Goal: Task Accomplishment & Management: Manage account settings

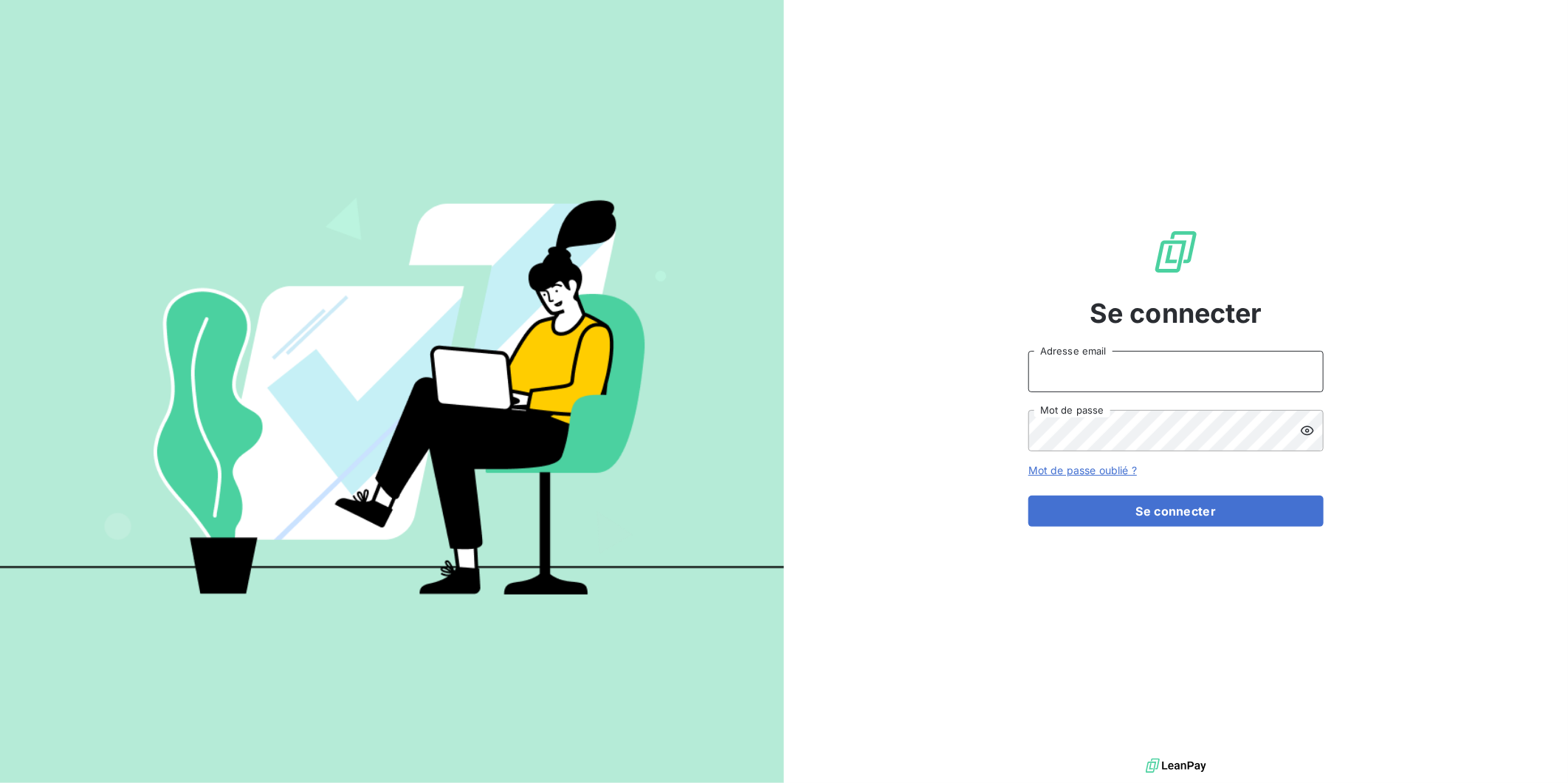
click at [1167, 376] on input "Adresse email" at bounding box center [1176, 371] width 296 height 42
type input "[PERSON_NAME][EMAIL_ADDRESS][DOMAIN_NAME]"
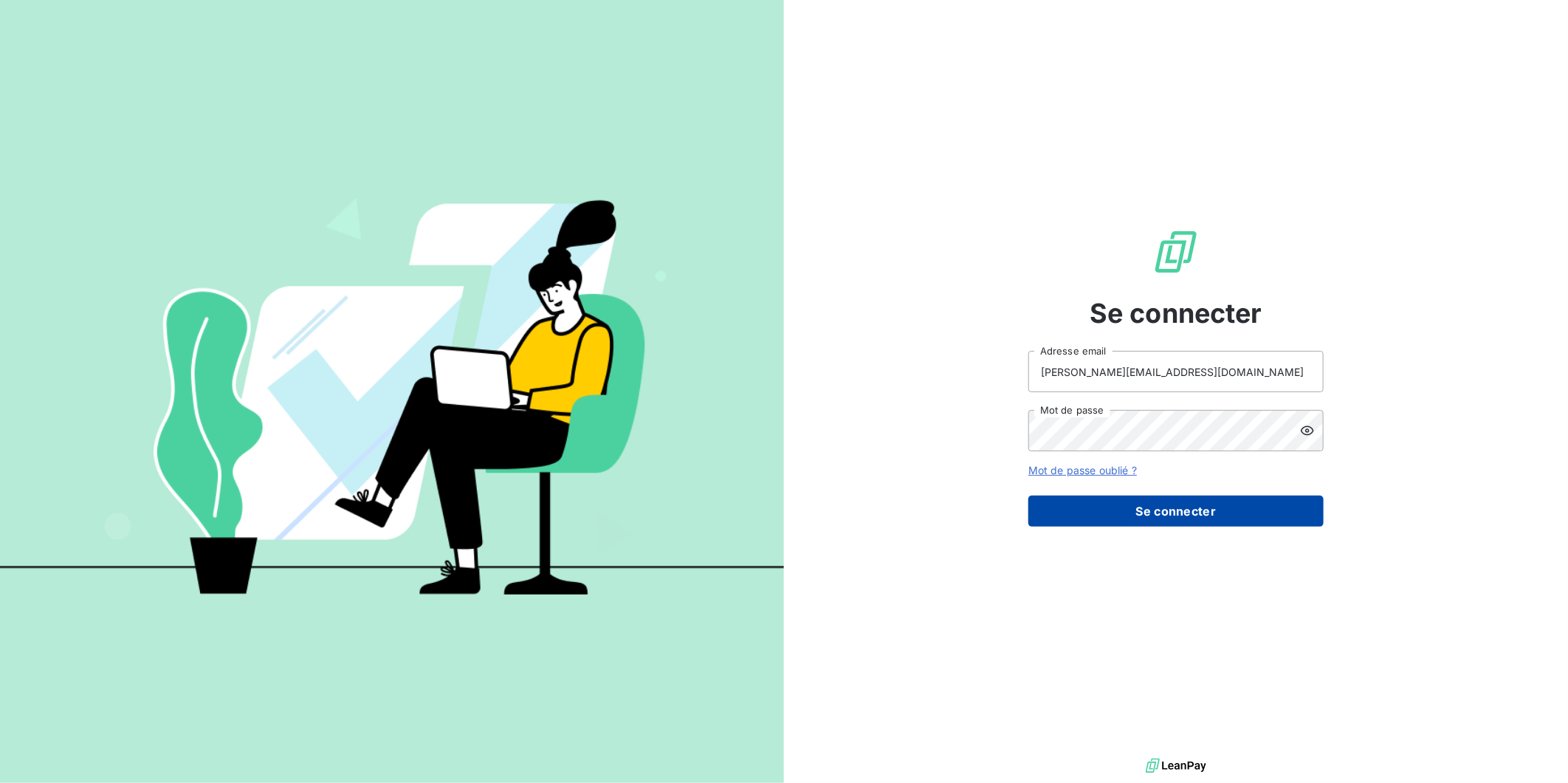
click at [1154, 507] on button "Se connecter" at bounding box center [1176, 511] width 296 height 31
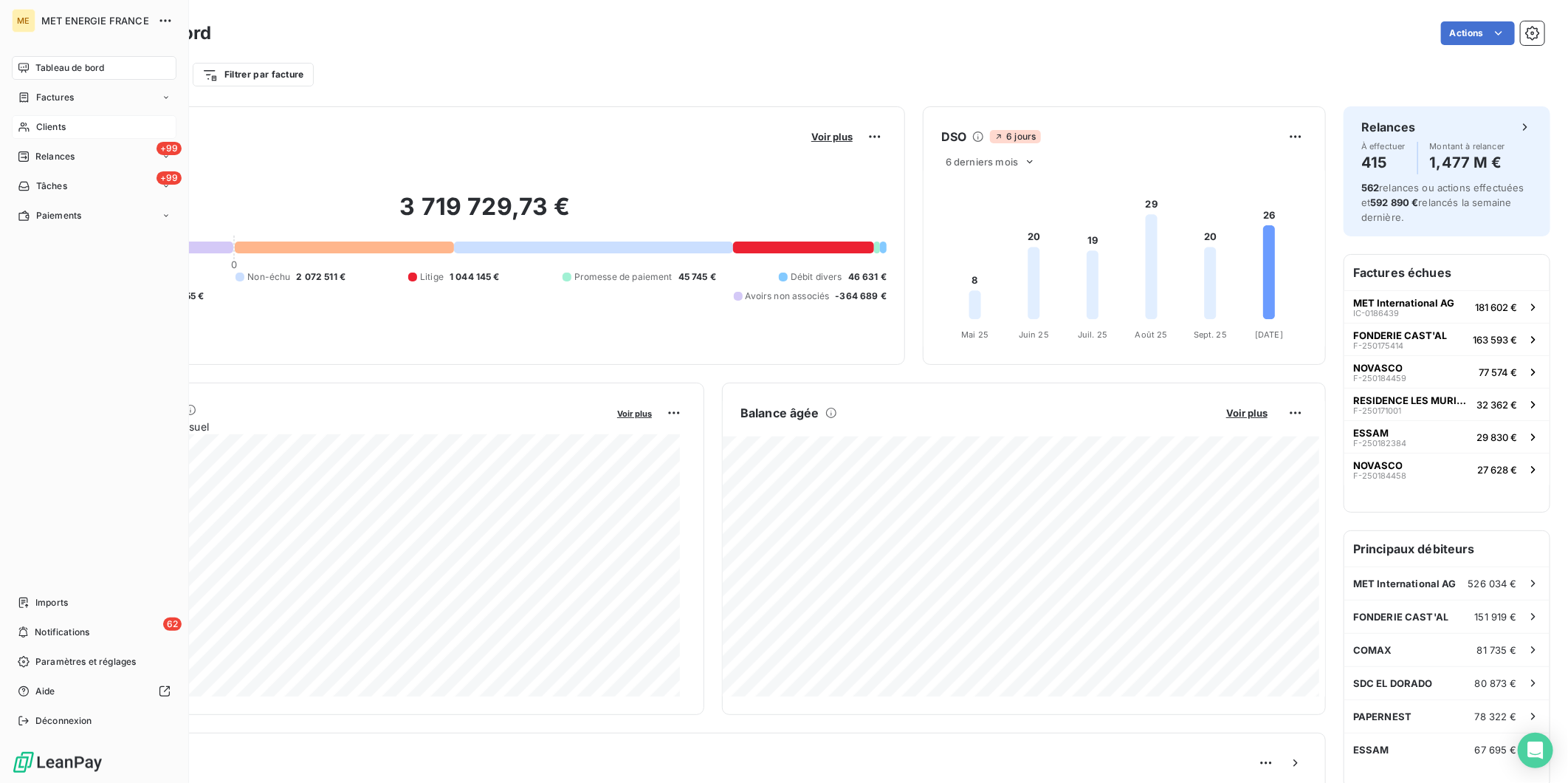
click at [50, 126] on span "Clients" at bounding box center [51, 127] width 30 height 13
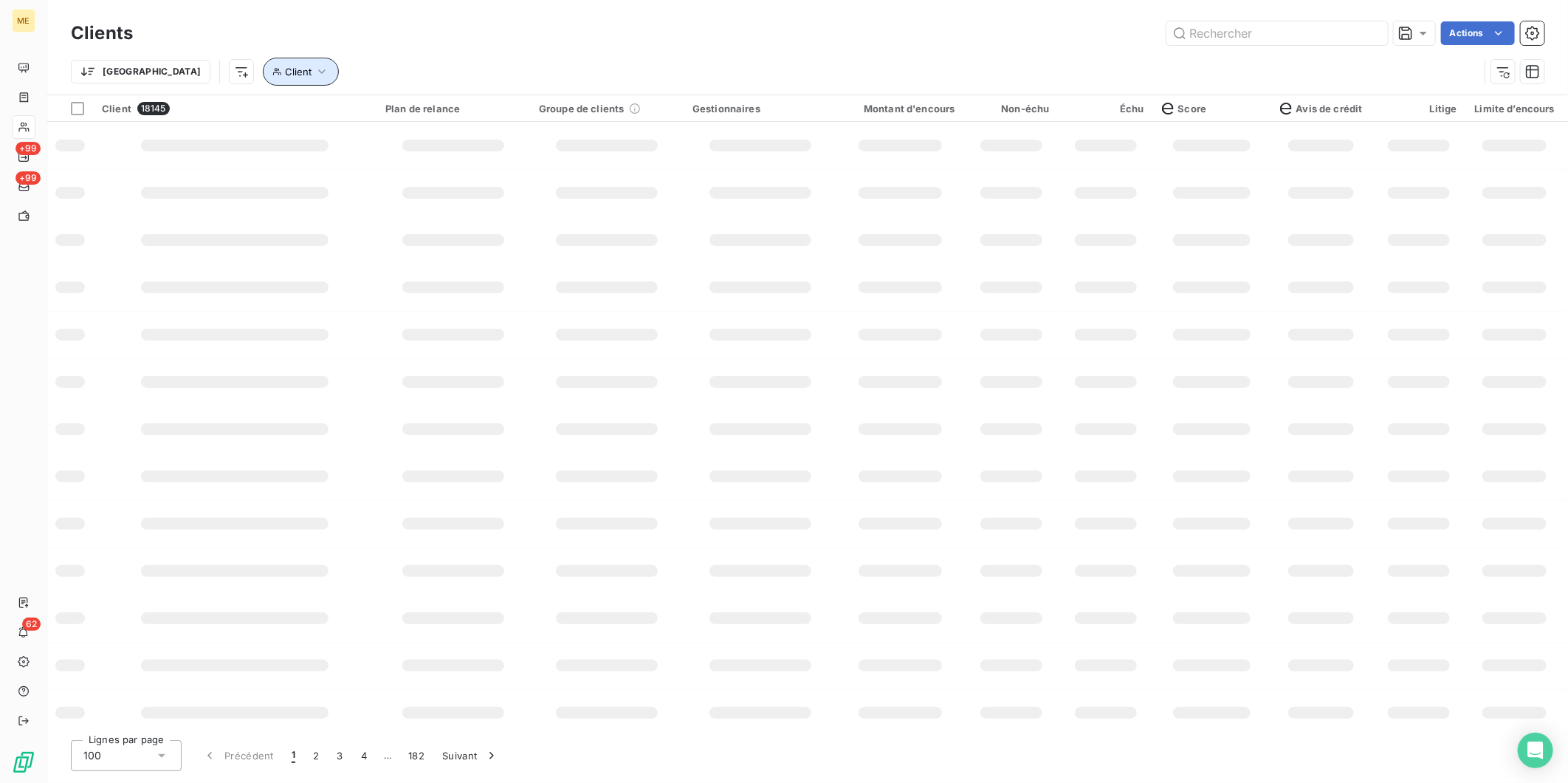
click at [263, 63] on button "Client" at bounding box center [301, 71] width 76 height 28
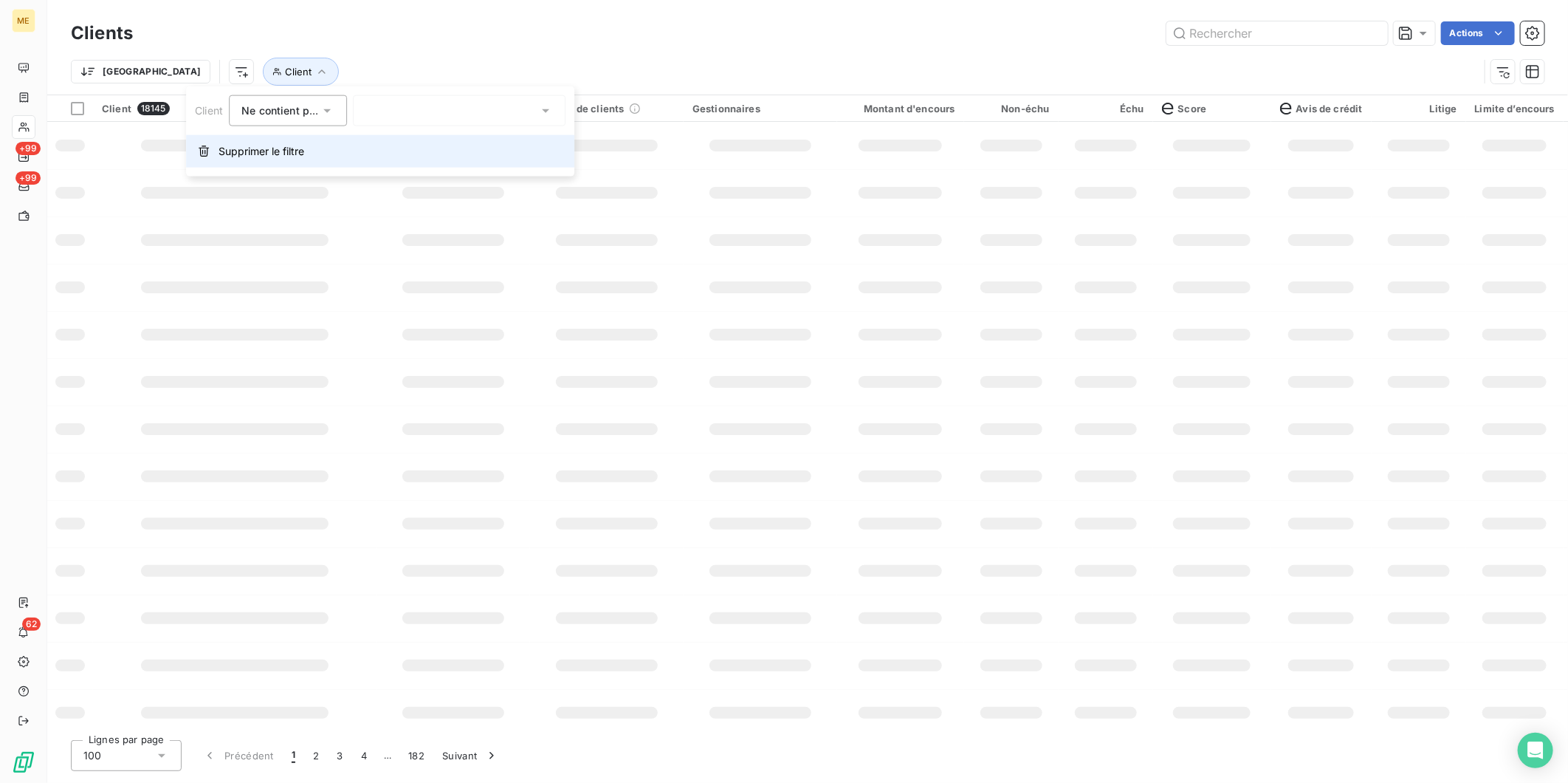
click at [221, 149] on span "Supprimer le filtre" at bounding box center [261, 151] width 85 height 15
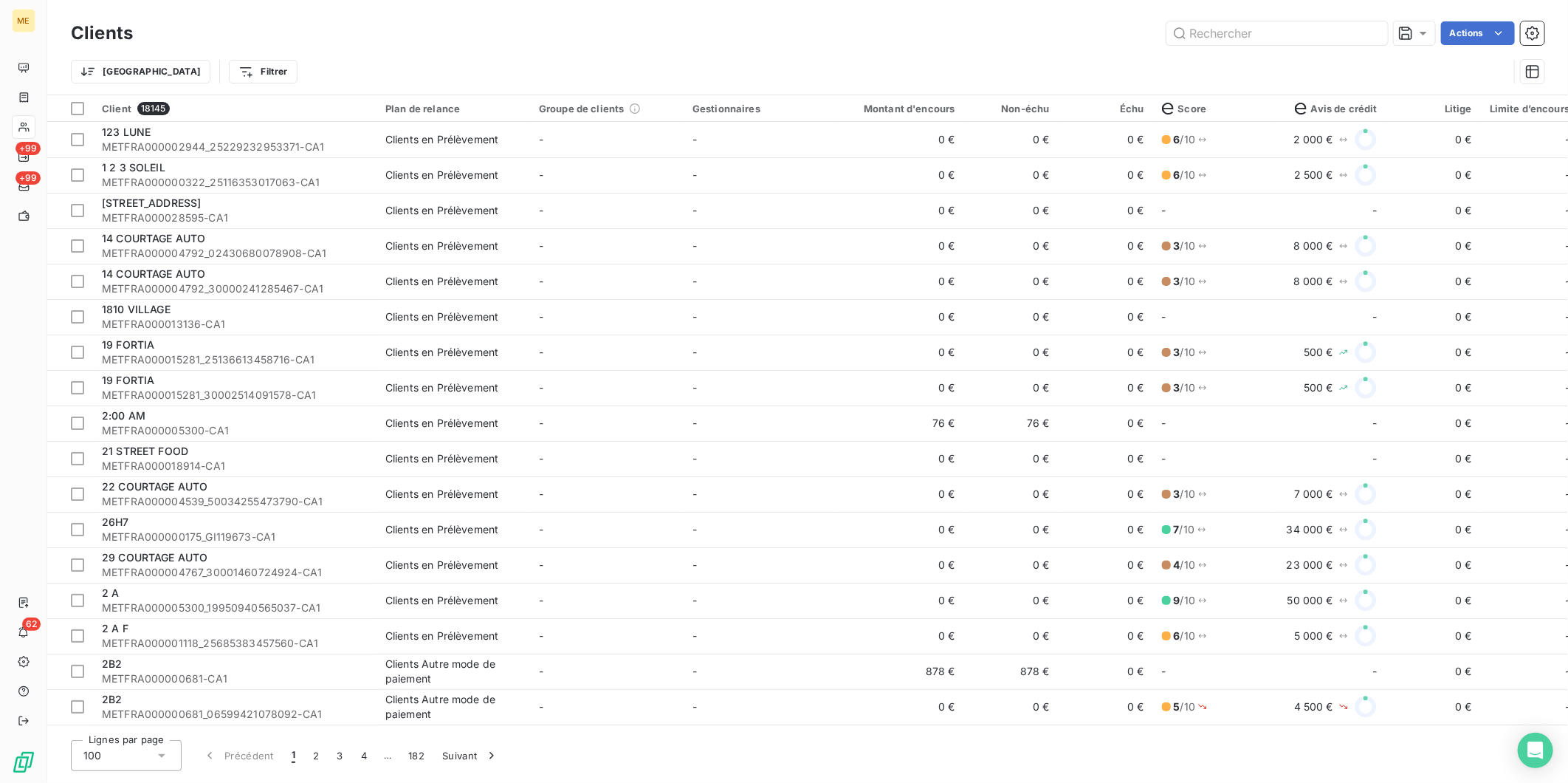
click at [196, 64] on html "ME +99 +99 62 Clients Actions Trier Filtrer Client 18145 Plan de relance Groupe…" at bounding box center [784, 391] width 1568 height 783
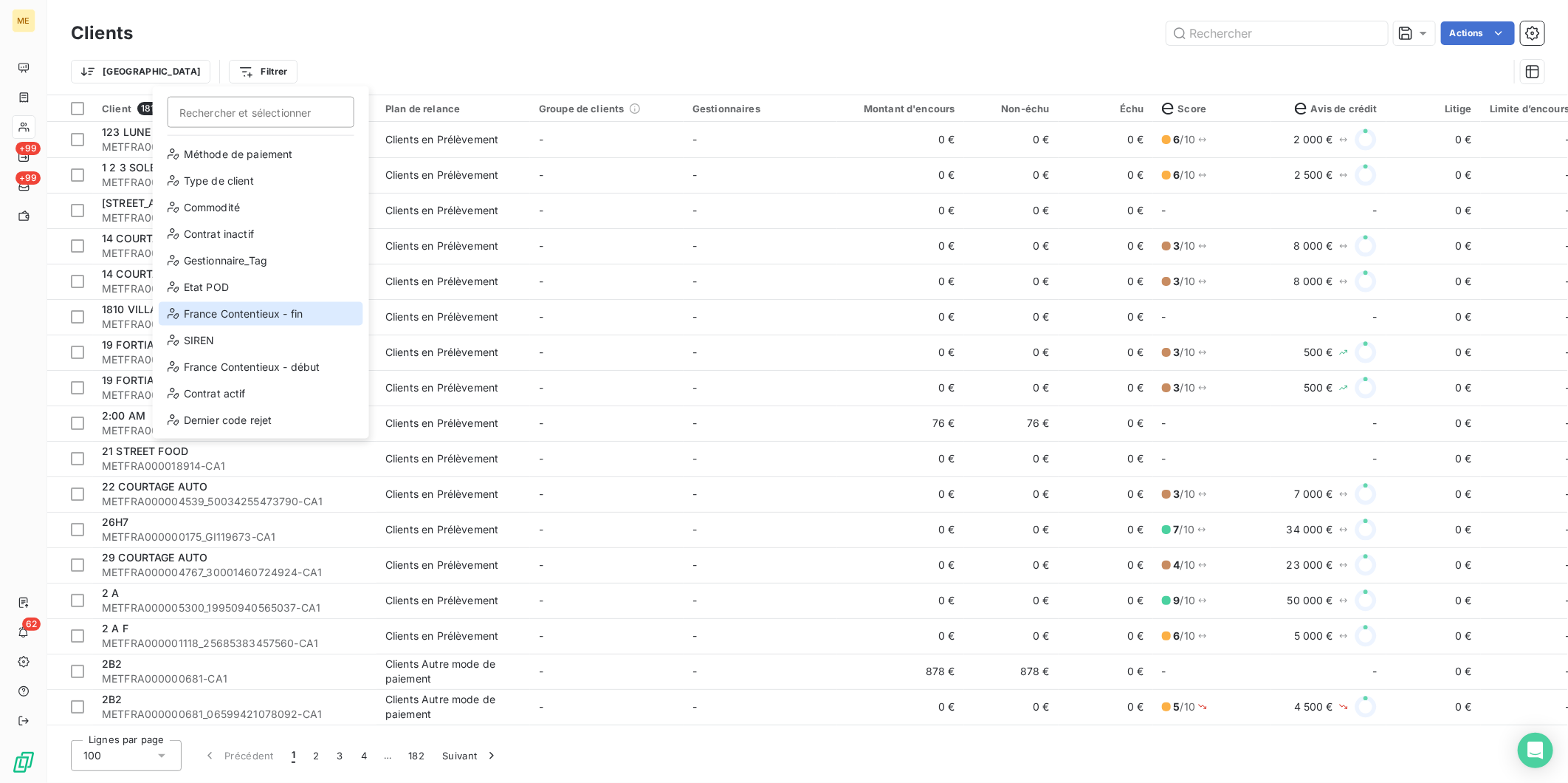
scroll to position [158, 0]
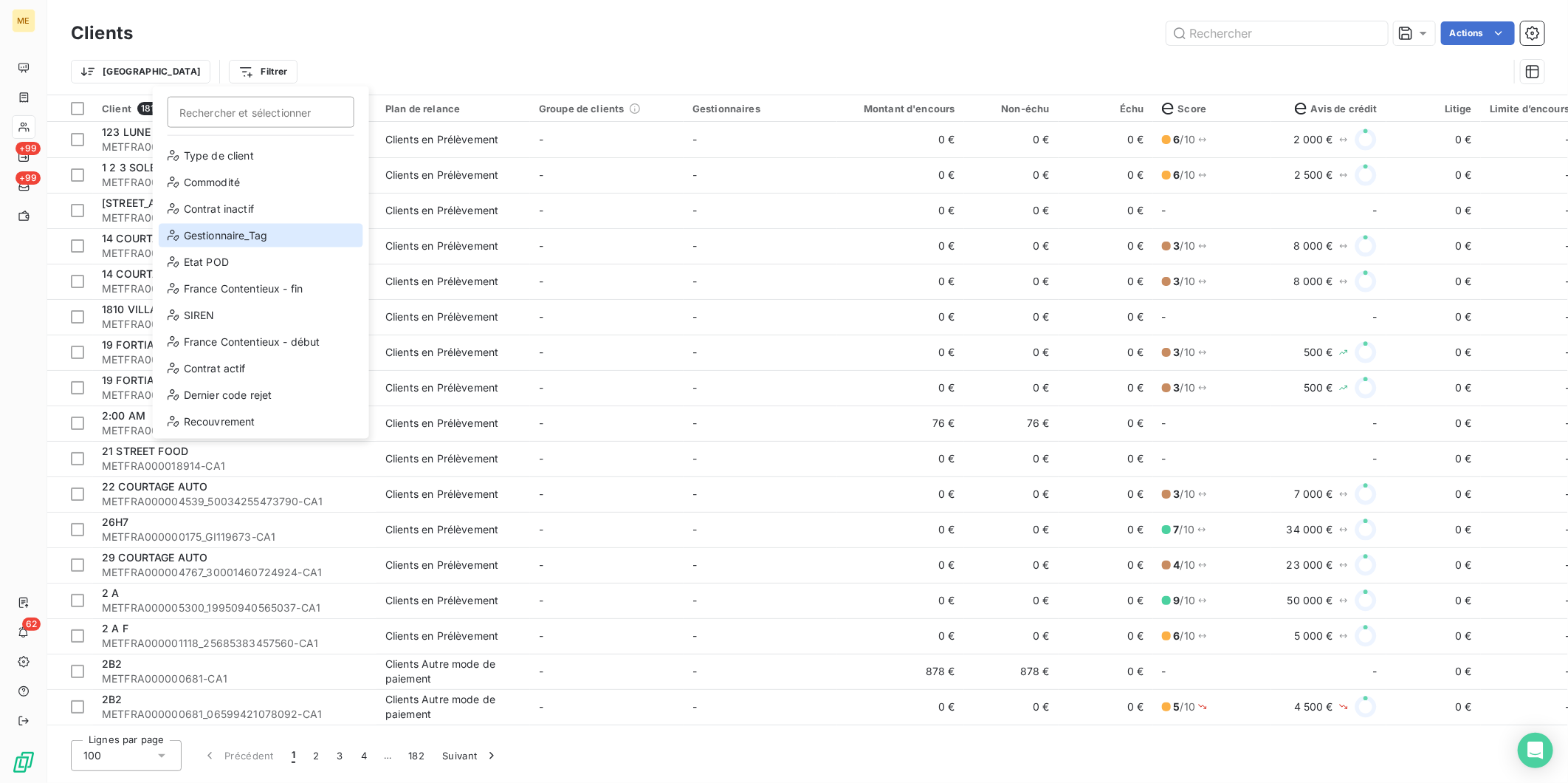
click at [223, 234] on div "Gestionnaire_Tag" at bounding box center [260, 234] width 205 height 23
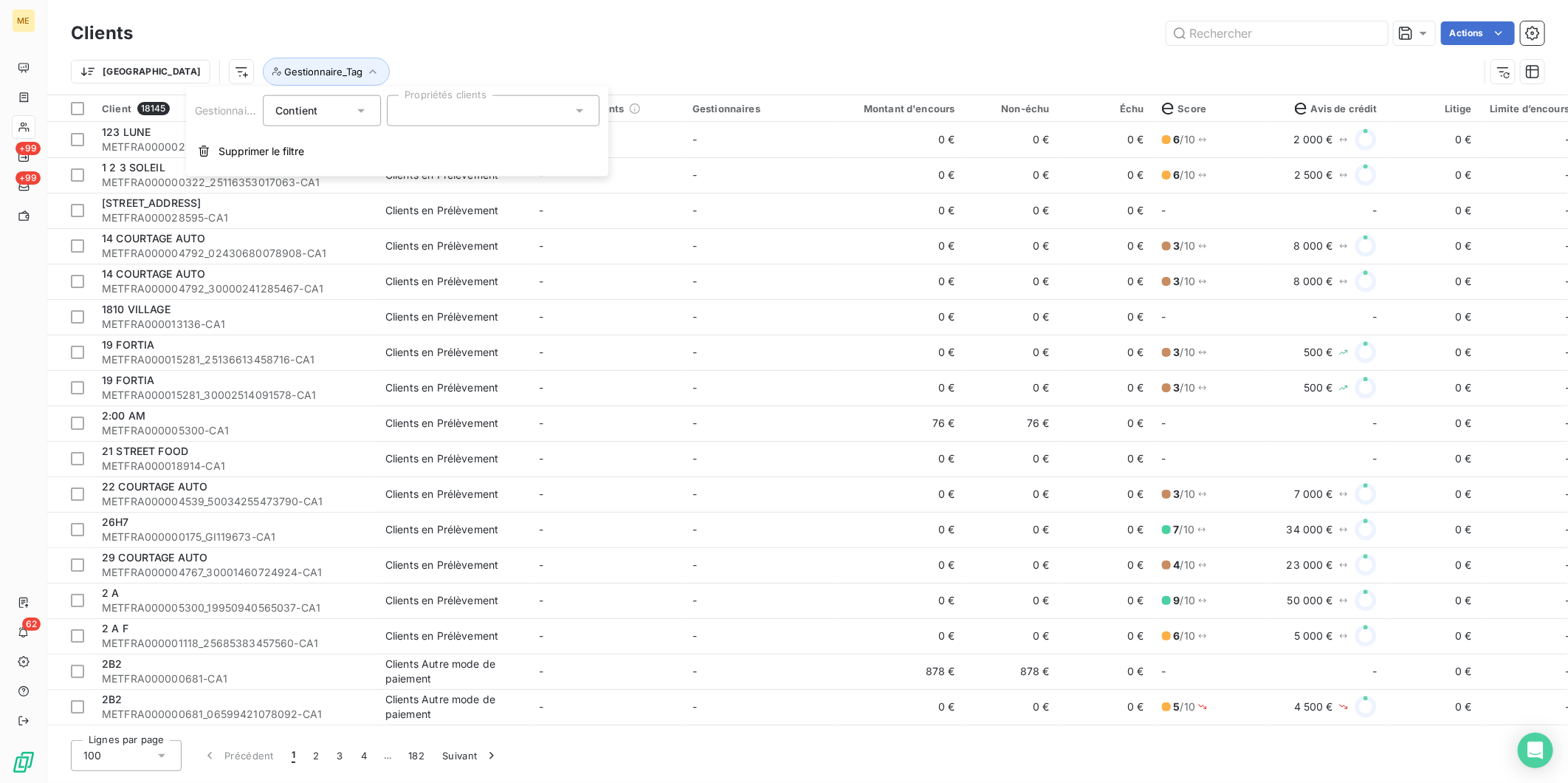
click at [510, 111] on div at bounding box center [493, 110] width 212 height 31
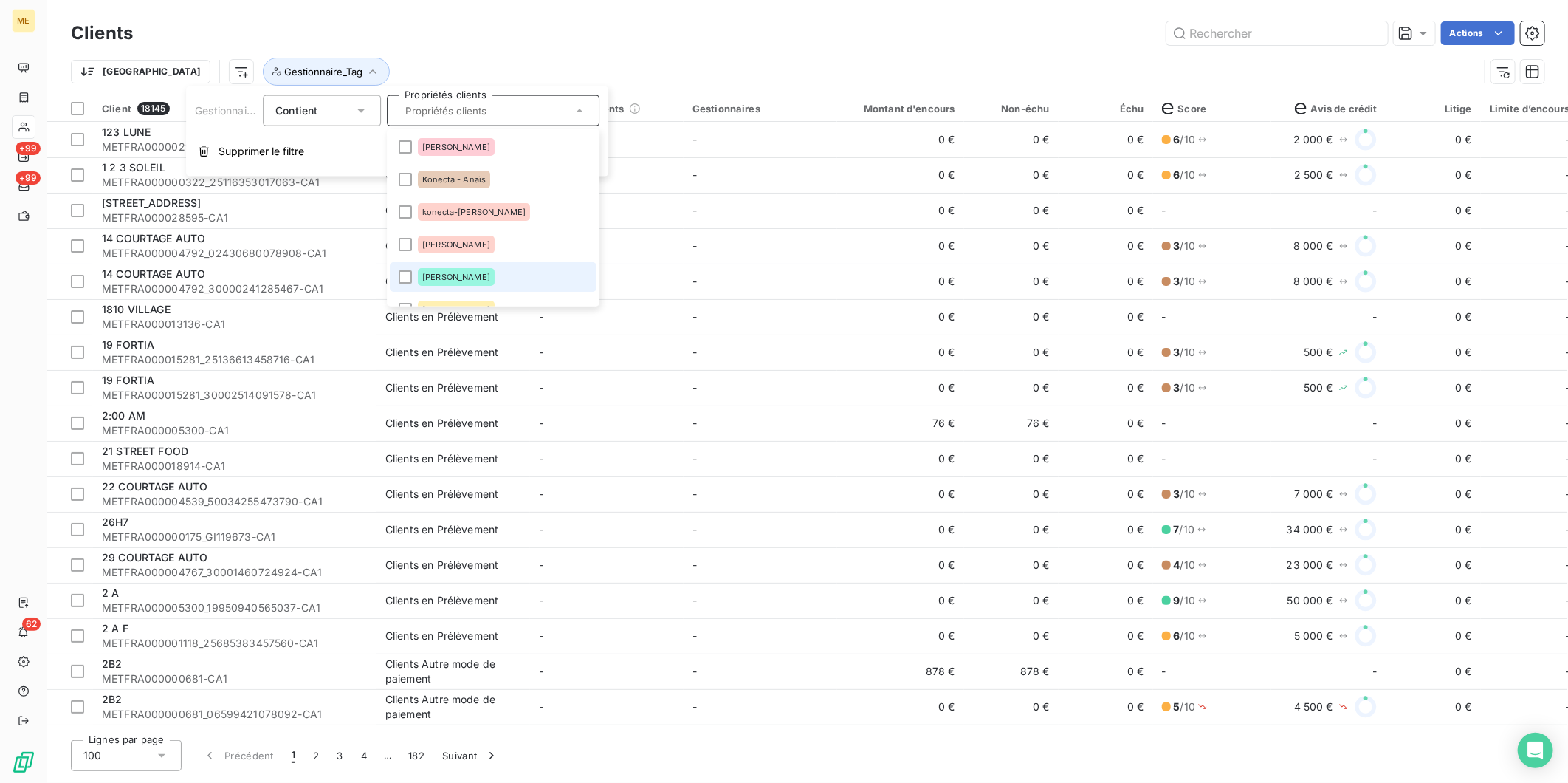
click at [477, 263] on li "[PERSON_NAME]" at bounding box center [493, 277] width 207 height 30
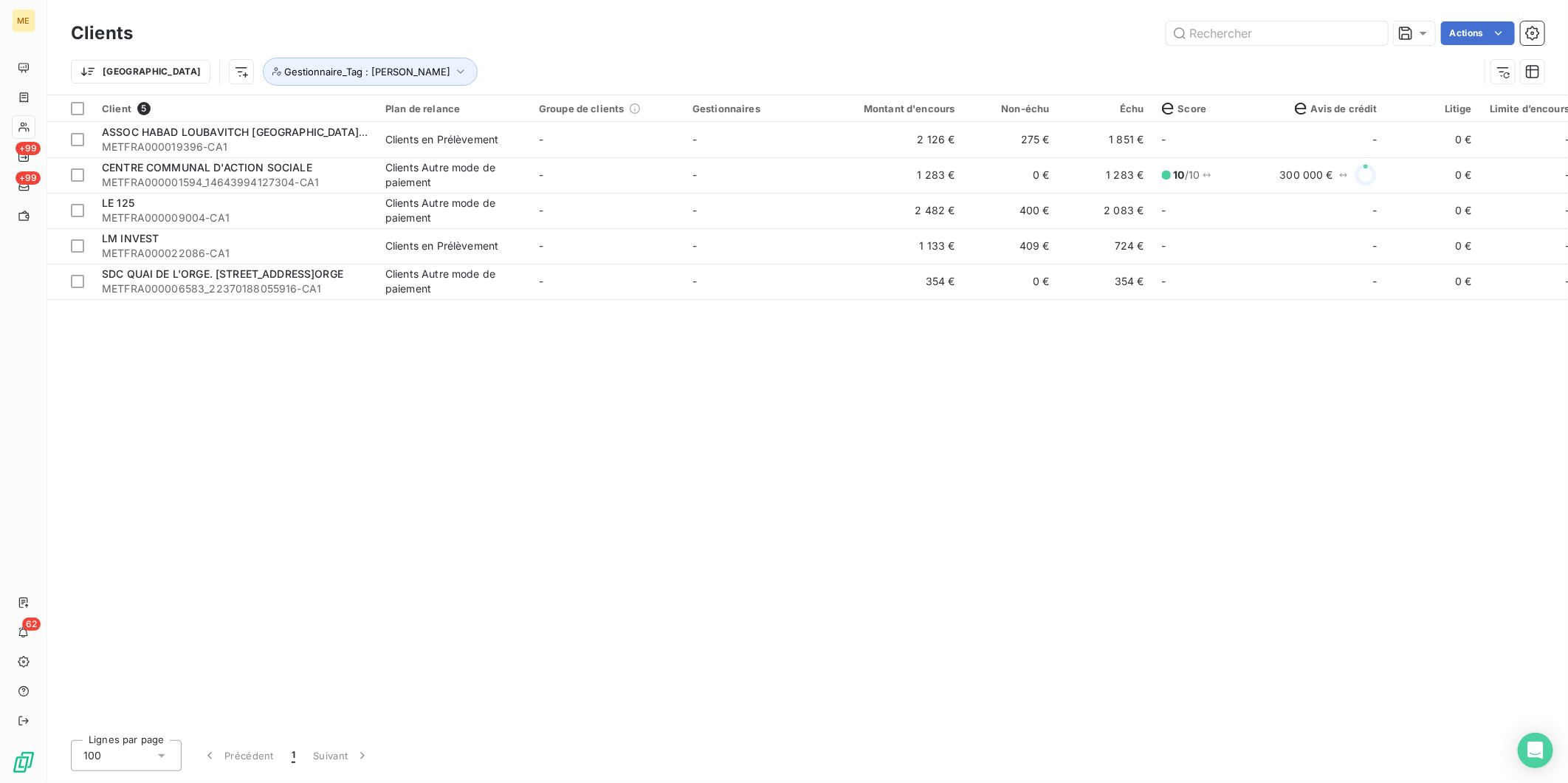
click at [451, 32] on div "Actions" at bounding box center [848, 32] width 1394 height 23
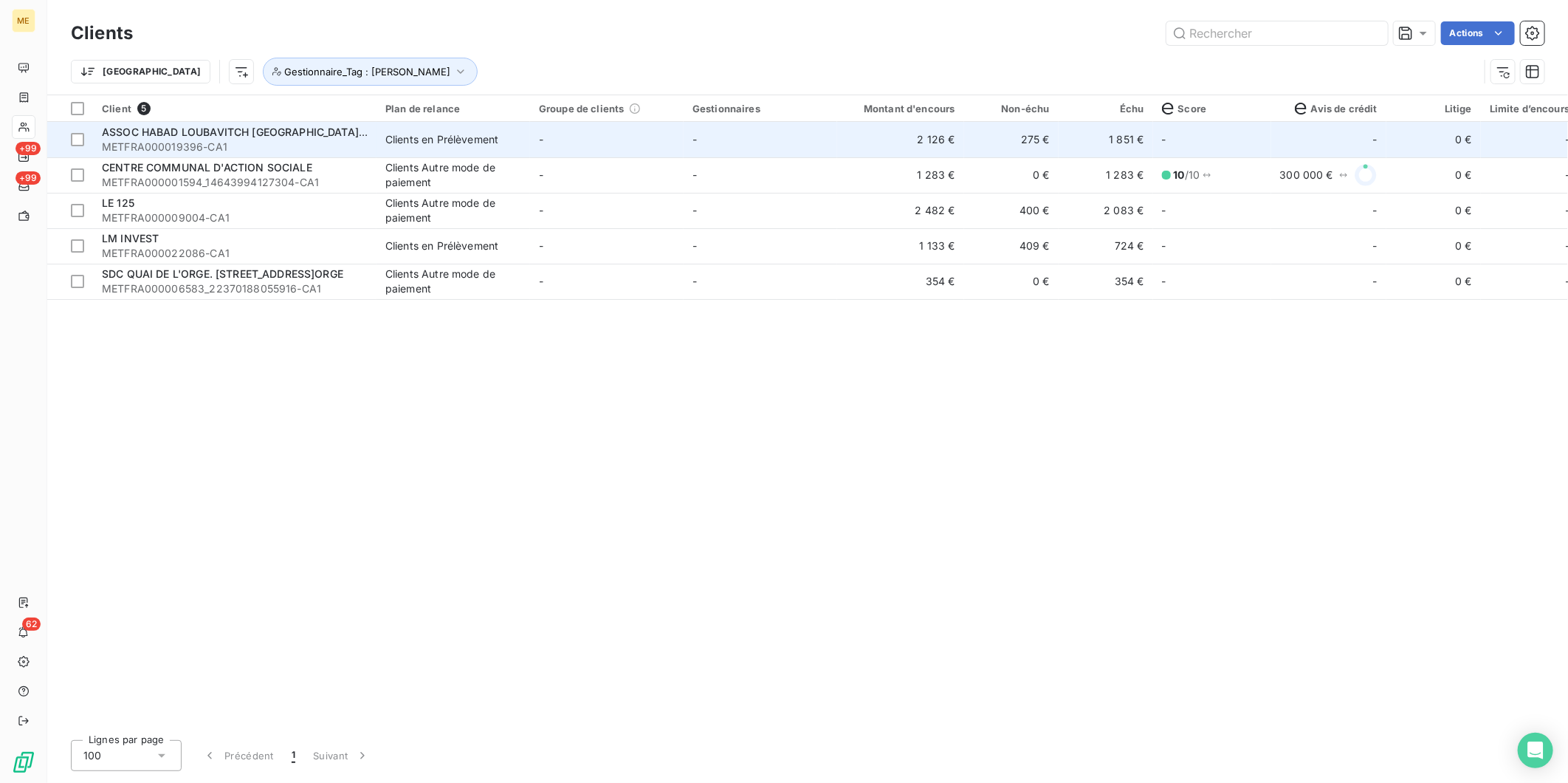
click at [329, 145] on span "METFRA000019396-CA1" at bounding box center [234, 147] width 266 height 15
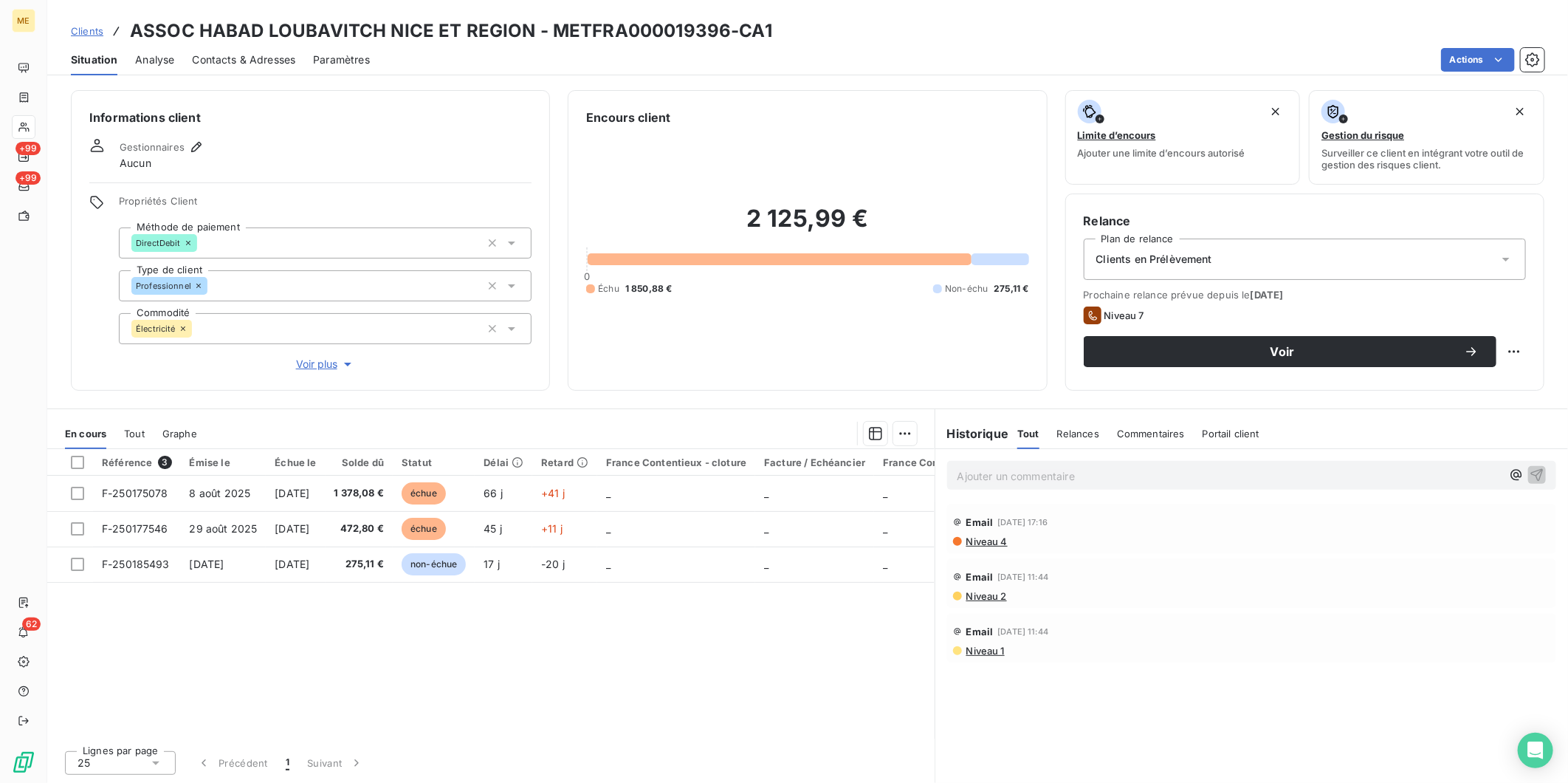
click at [998, 540] on span "Niveau 4" at bounding box center [986, 541] width 43 height 12
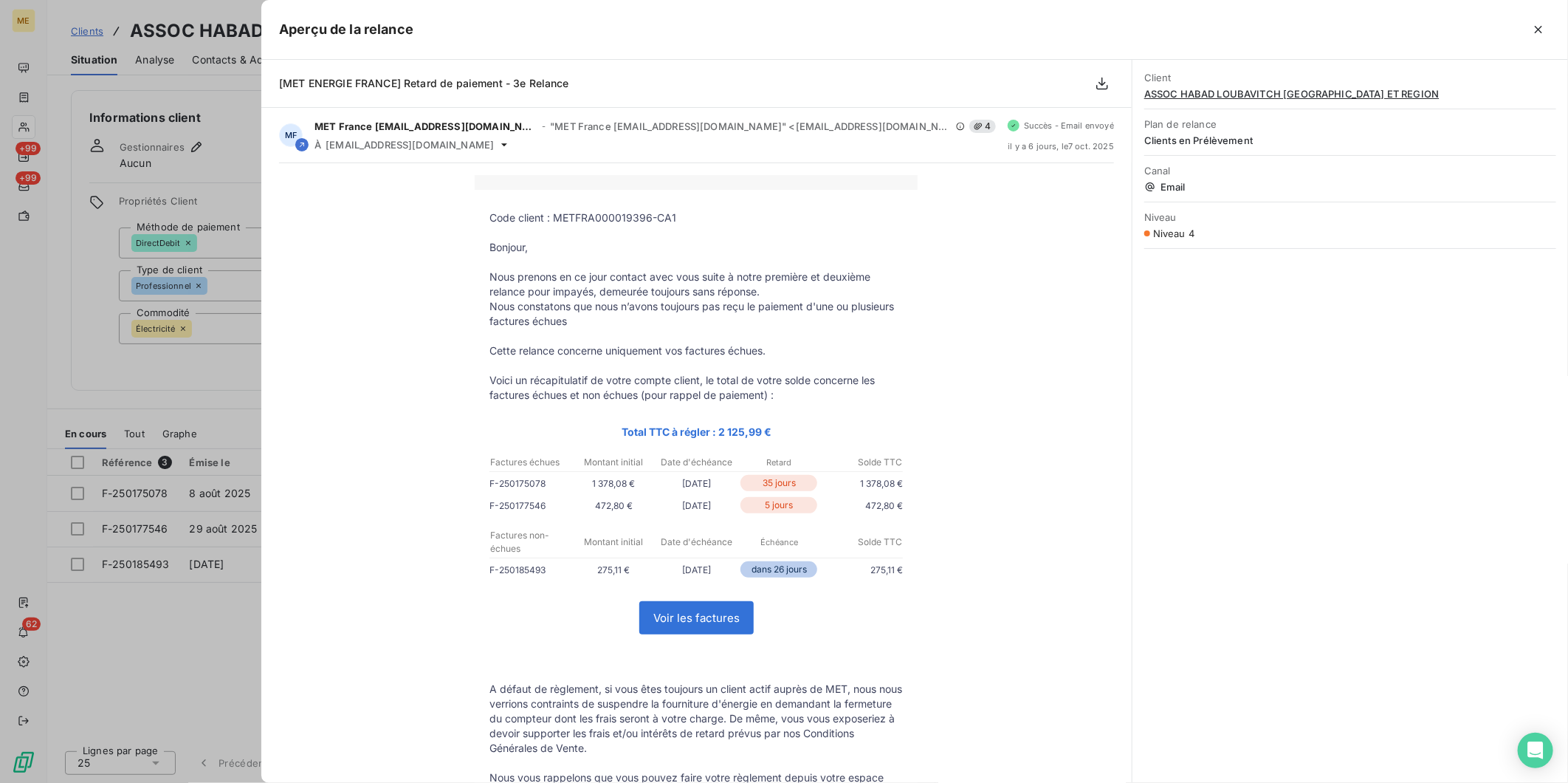
click at [1539, 32] on icon "button" at bounding box center [1539, 30] width 15 height 15
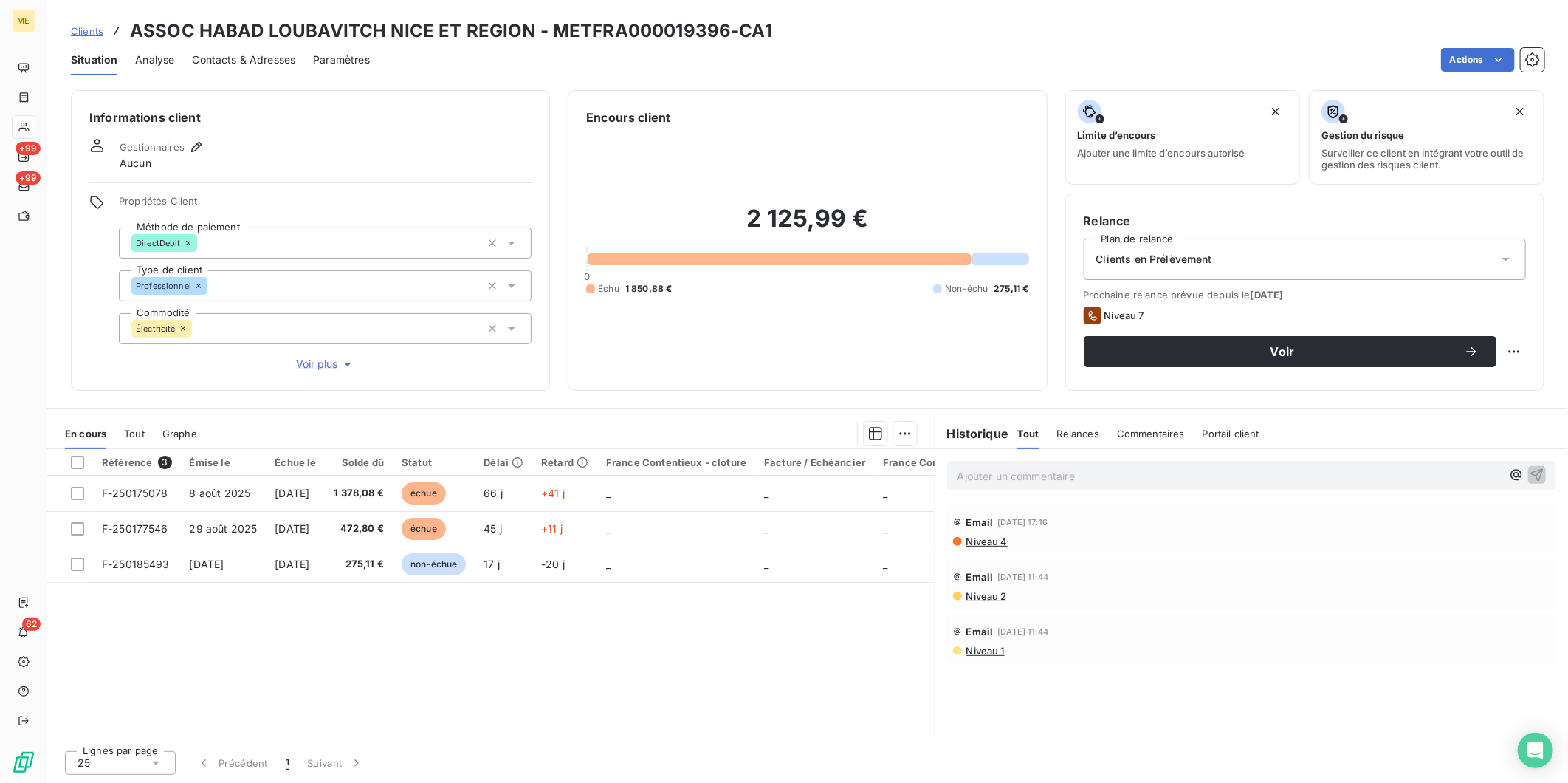
click at [1140, 434] on span "Commentaires" at bounding box center [1151, 433] width 68 height 12
click at [1078, 431] on span "Relances" at bounding box center [1076, 433] width 42 height 12
click at [1034, 431] on span "Tout" at bounding box center [1028, 433] width 20 height 12
click at [694, 34] on h3 "ASSOC HABAD LOUBAVITCH NICE ET REGION - METFRA000019396-CA1" at bounding box center [450, 31] width 642 height 27
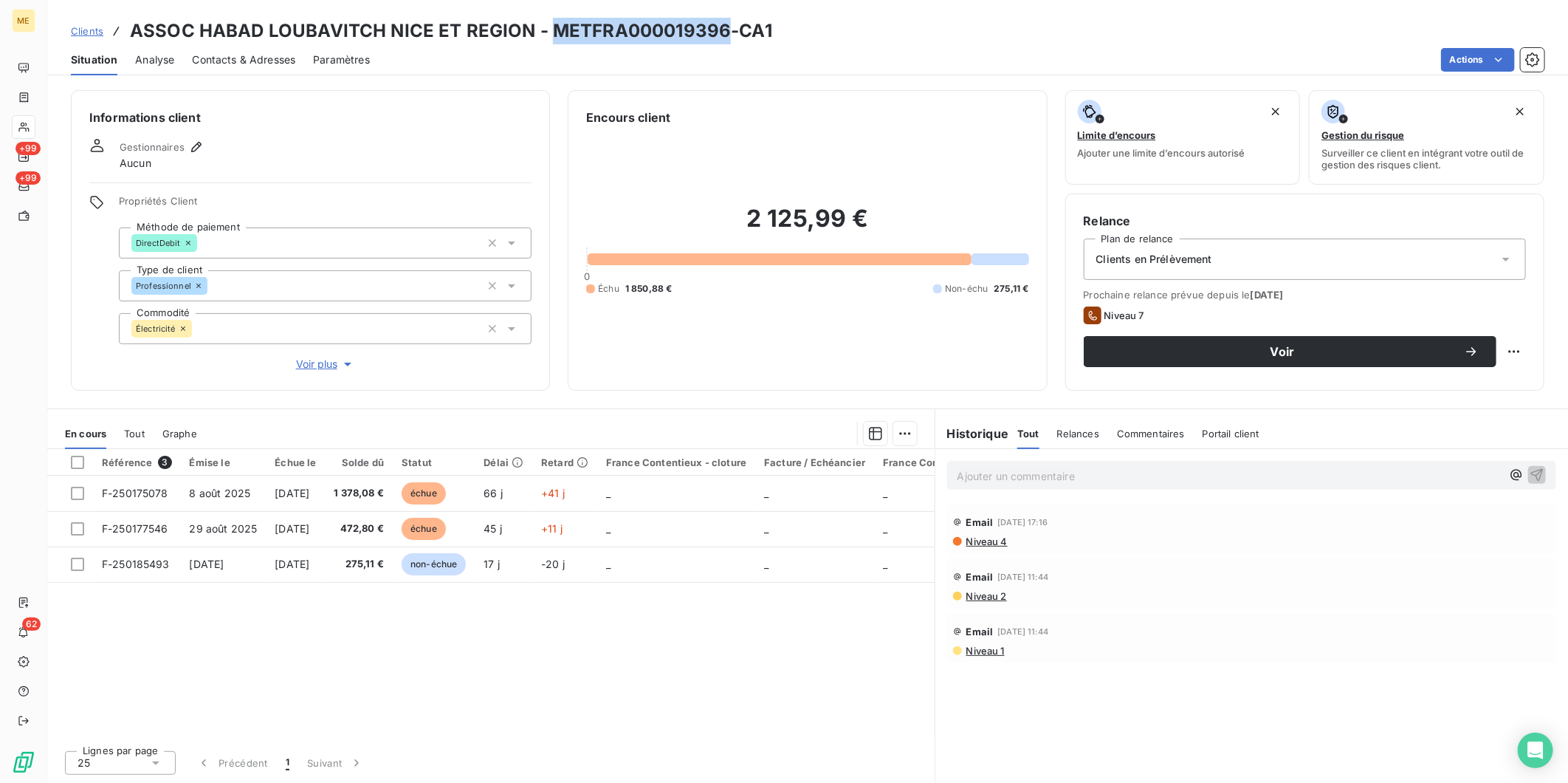
copy h3 "METFRA000019396"
click at [214, 60] on span "Contacts & Adresses" at bounding box center [244, 60] width 104 height 15
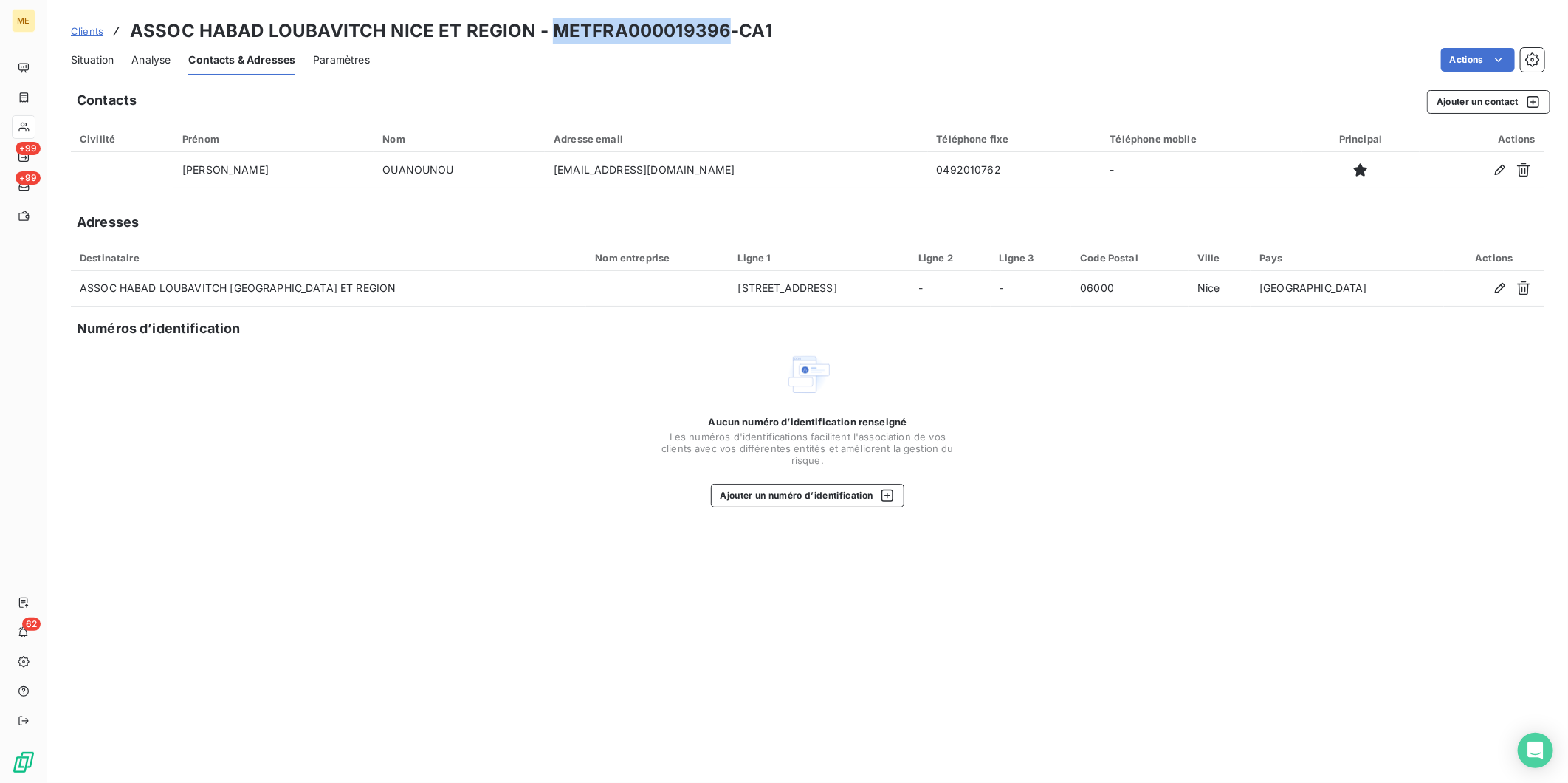
click at [93, 32] on span "Clients" at bounding box center [86, 31] width 32 height 12
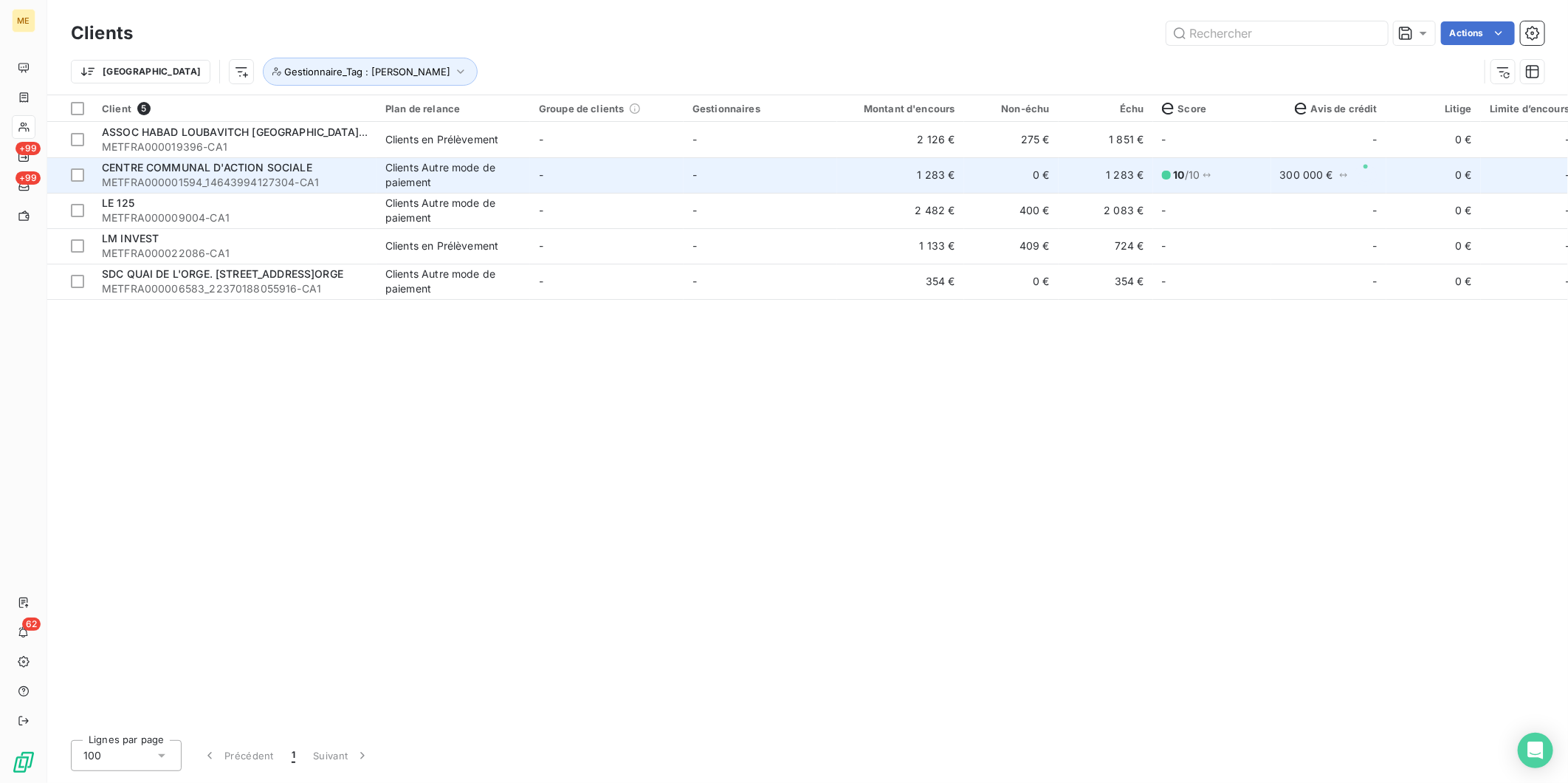
click at [253, 182] on span "METFRA000001594_14643994127304-CA1" at bounding box center [234, 183] width 266 height 15
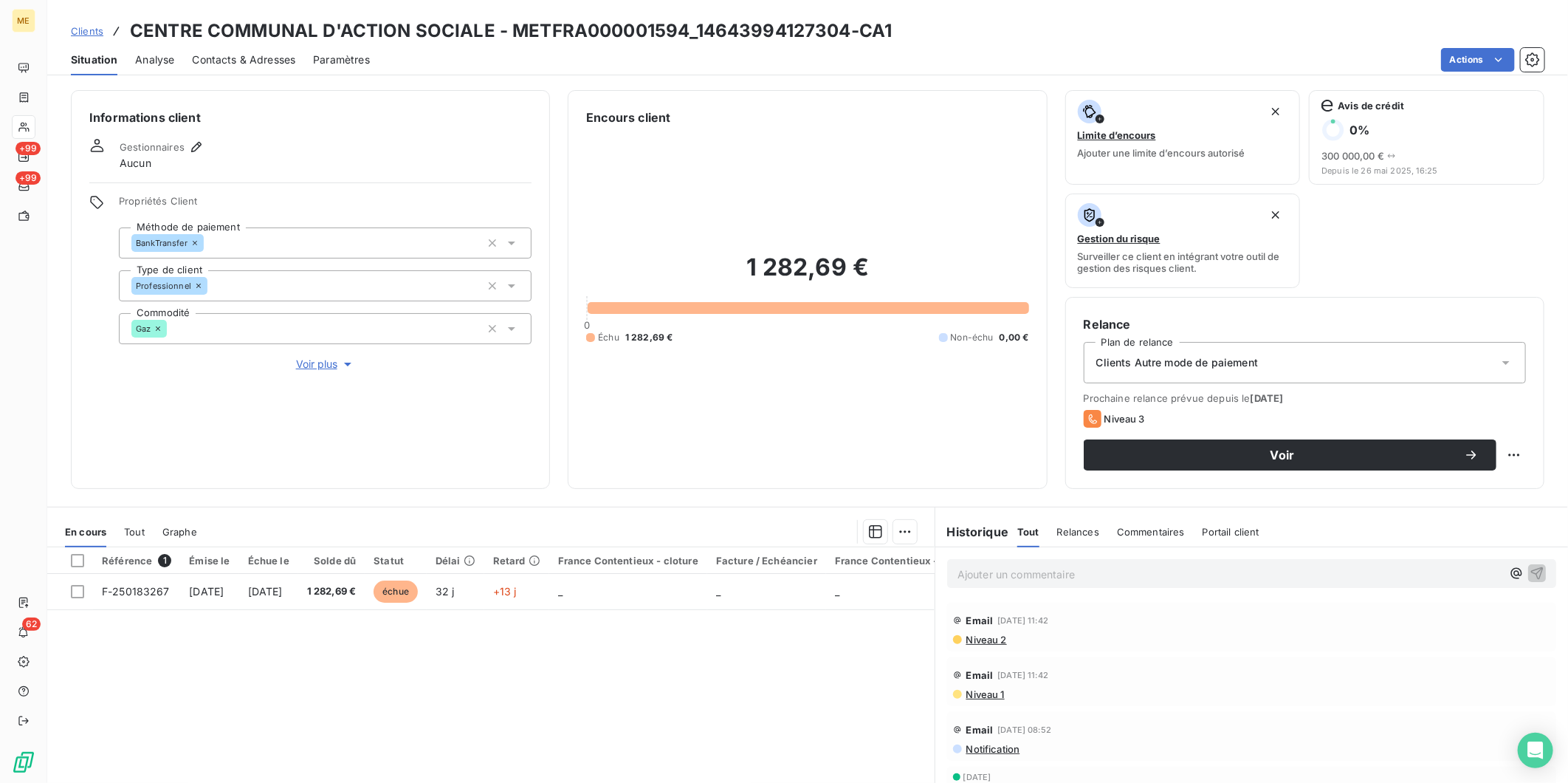
click at [584, 33] on h3 "CENTRE COMMUNAL D'ACTION SOCIALE - METFRA000001594_14643994127304-CA1" at bounding box center [511, 31] width 762 height 27
copy h3 "METFRA000001594_14643994127304"
click at [990, 641] on span "Niveau 2" at bounding box center [985, 639] width 42 height 12
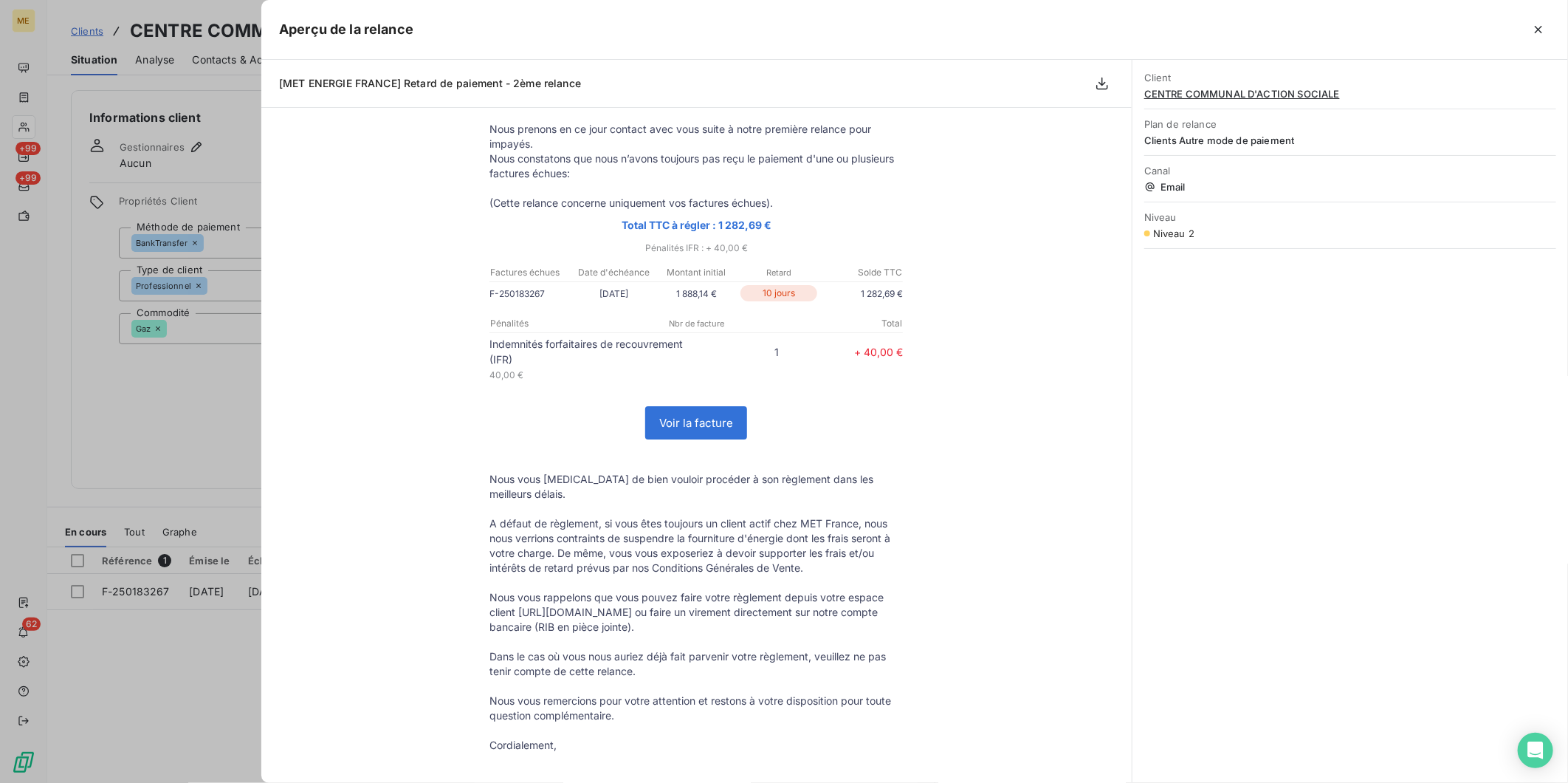
scroll to position [236, 0]
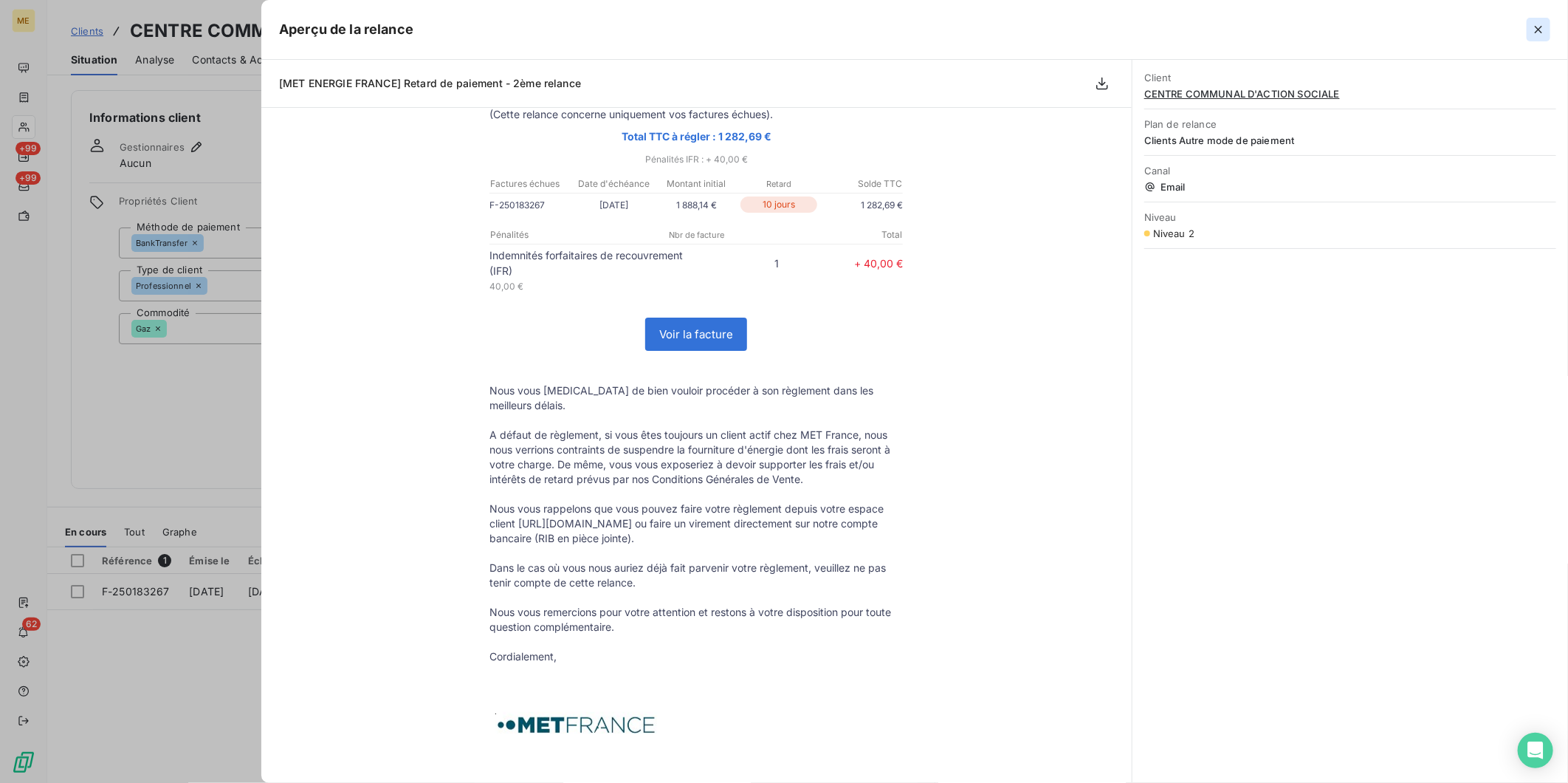
click at [1532, 32] on icon "button" at bounding box center [1539, 30] width 15 height 15
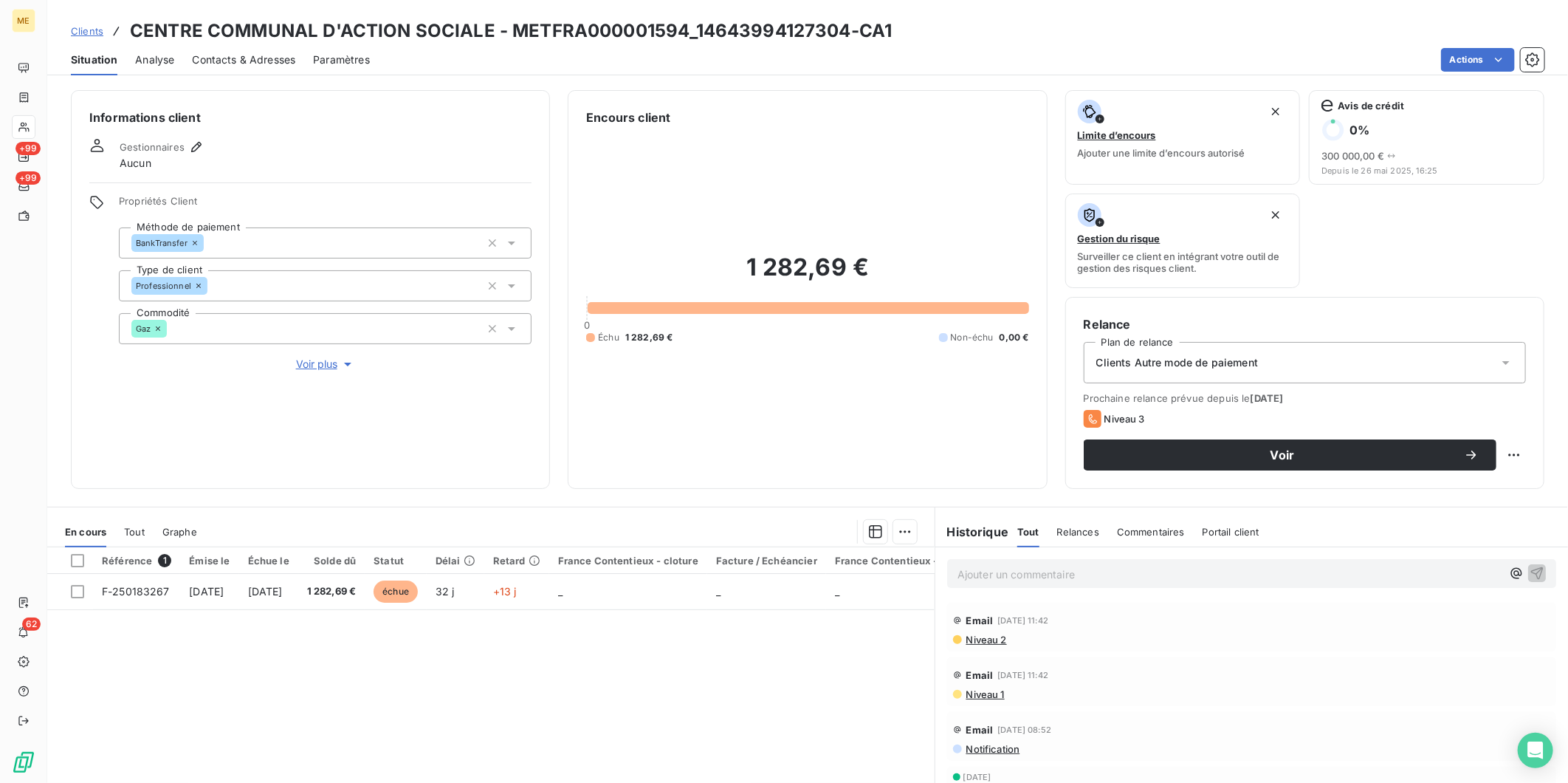
click at [90, 35] on span "Clients" at bounding box center [86, 31] width 32 height 12
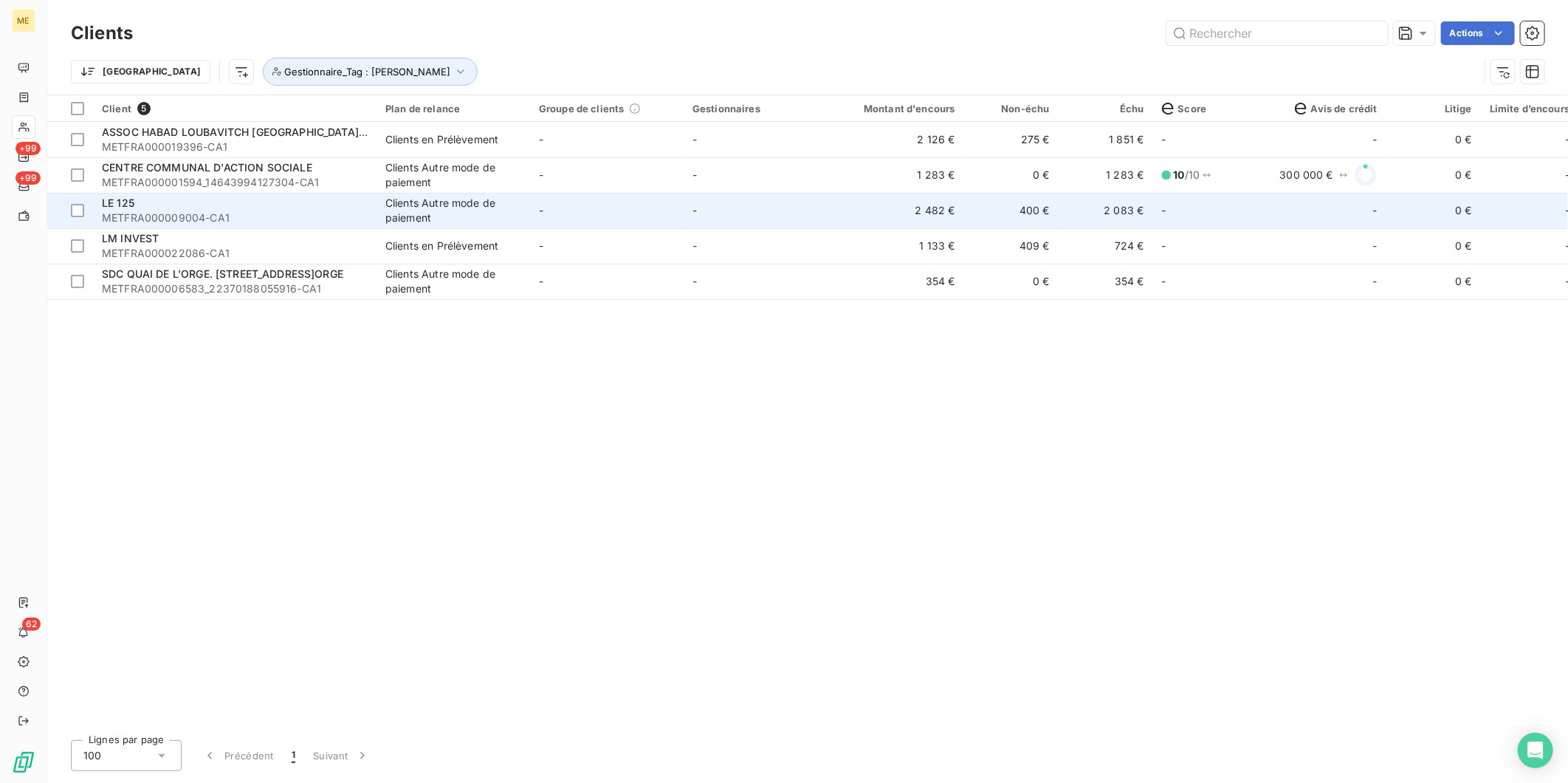
click at [237, 216] on span "METFRA000009004-CA1" at bounding box center [234, 218] width 266 height 15
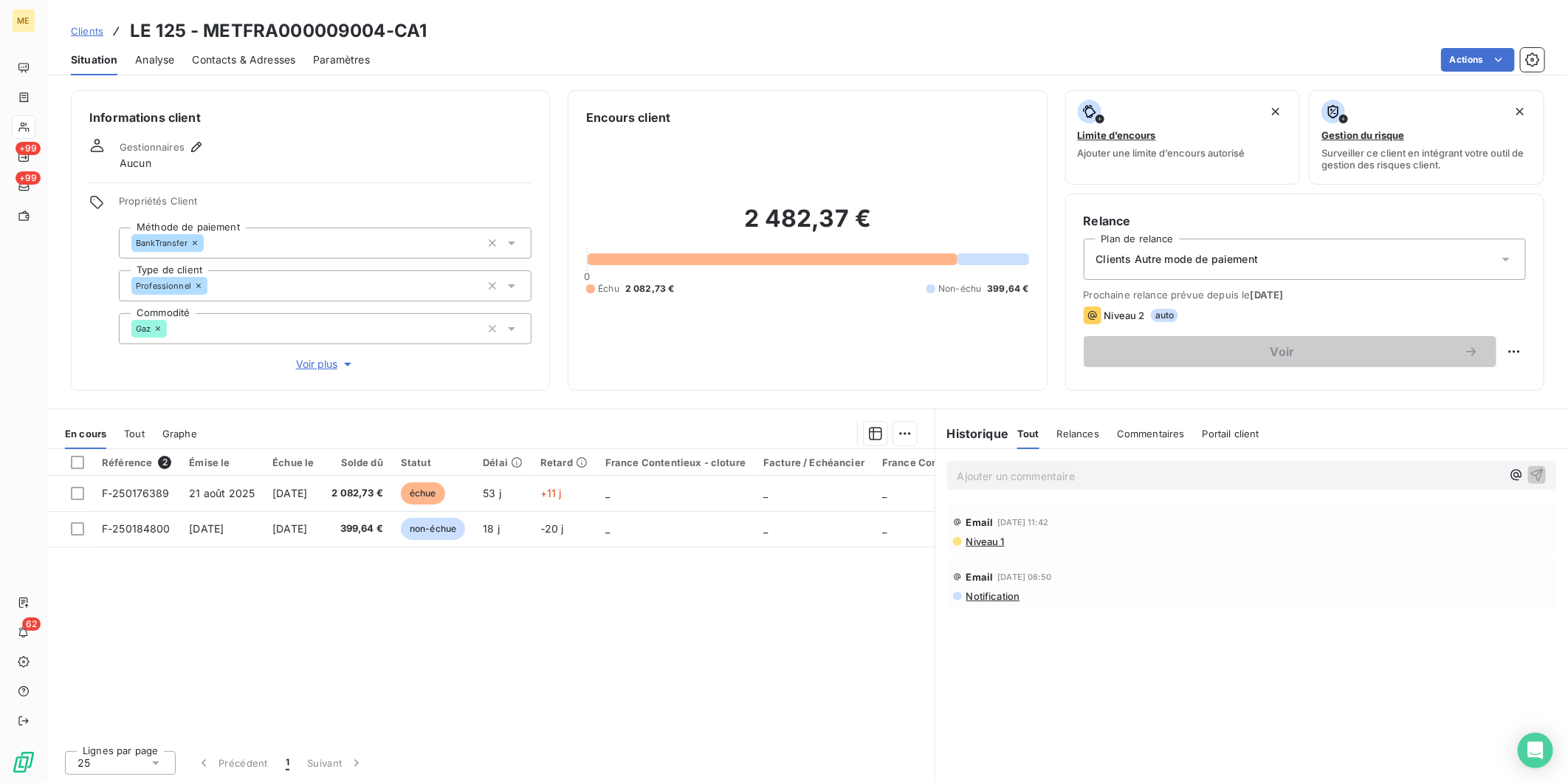
click at [360, 33] on h3 "LE 125 - METFRA000009004-CA1" at bounding box center [278, 31] width 297 height 27
copy h3 "METFRA000009004"
click at [91, 31] on span "Clients" at bounding box center [86, 31] width 32 height 12
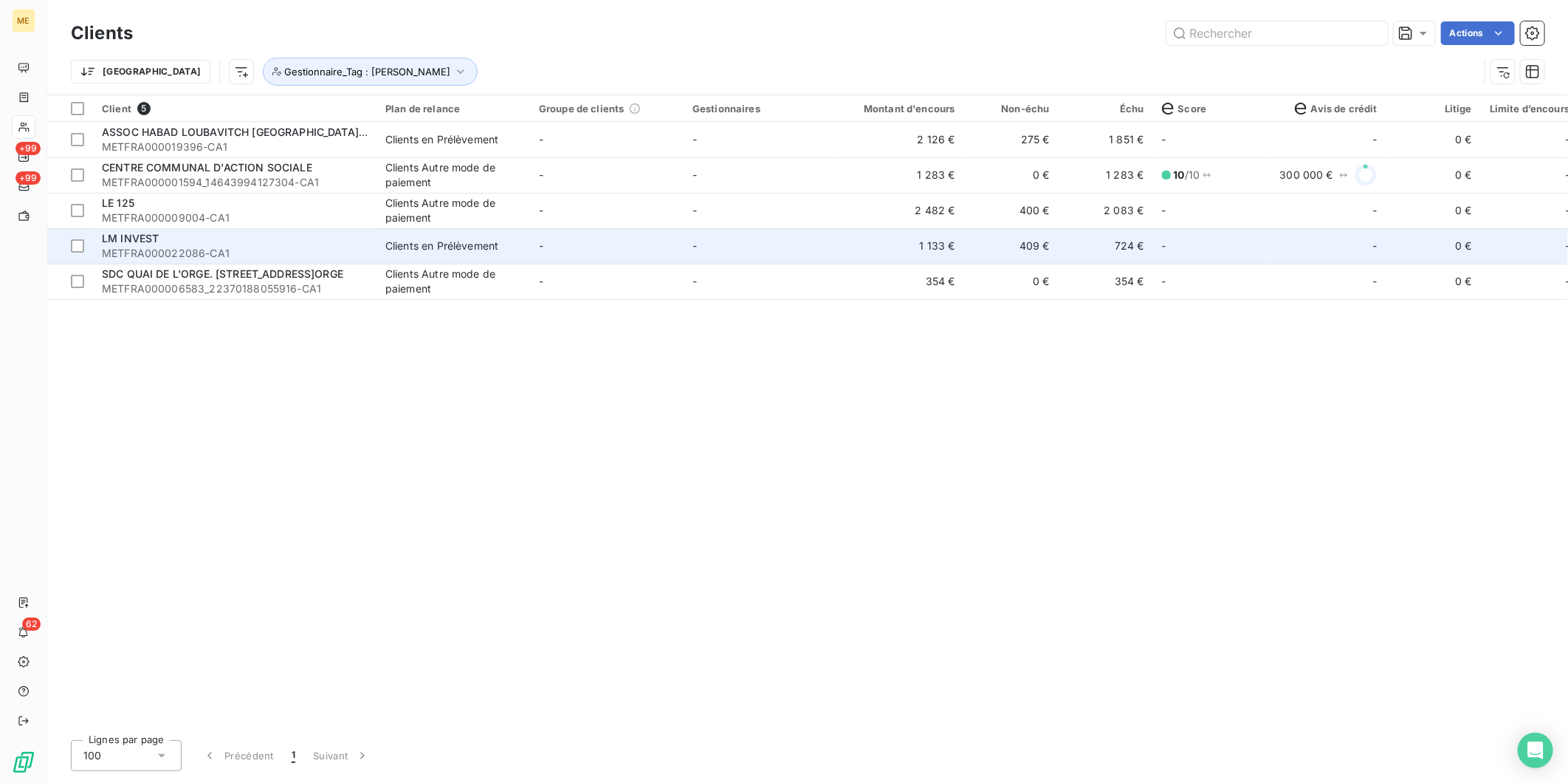
click at [141, 238] on span "LM INVEST" at bounding box center [130, 238] width 57 height 13
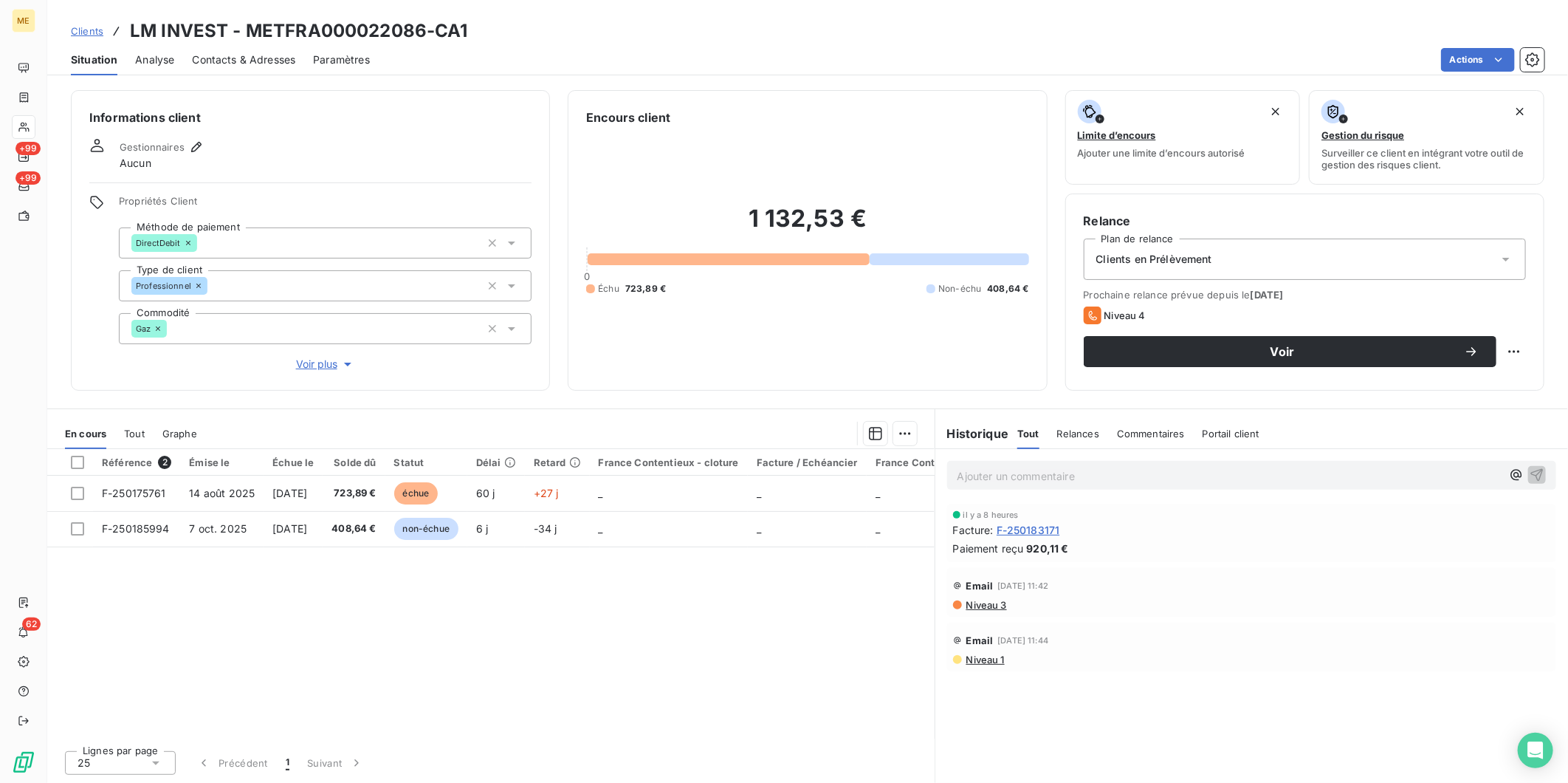
click at [349, 34] on h3 "LM INVEST - METFRA000022086-CA1" at bounding box center [298, 31] width 338 height 27
copy h3 "METFRA000022086"
click at [983, 601] on span "Niveau 3" at bounding box center [985, 604] width 42 height 12
click at [94, 26] on span "Clients" at bounding box center [86, 31] width 32 height 12
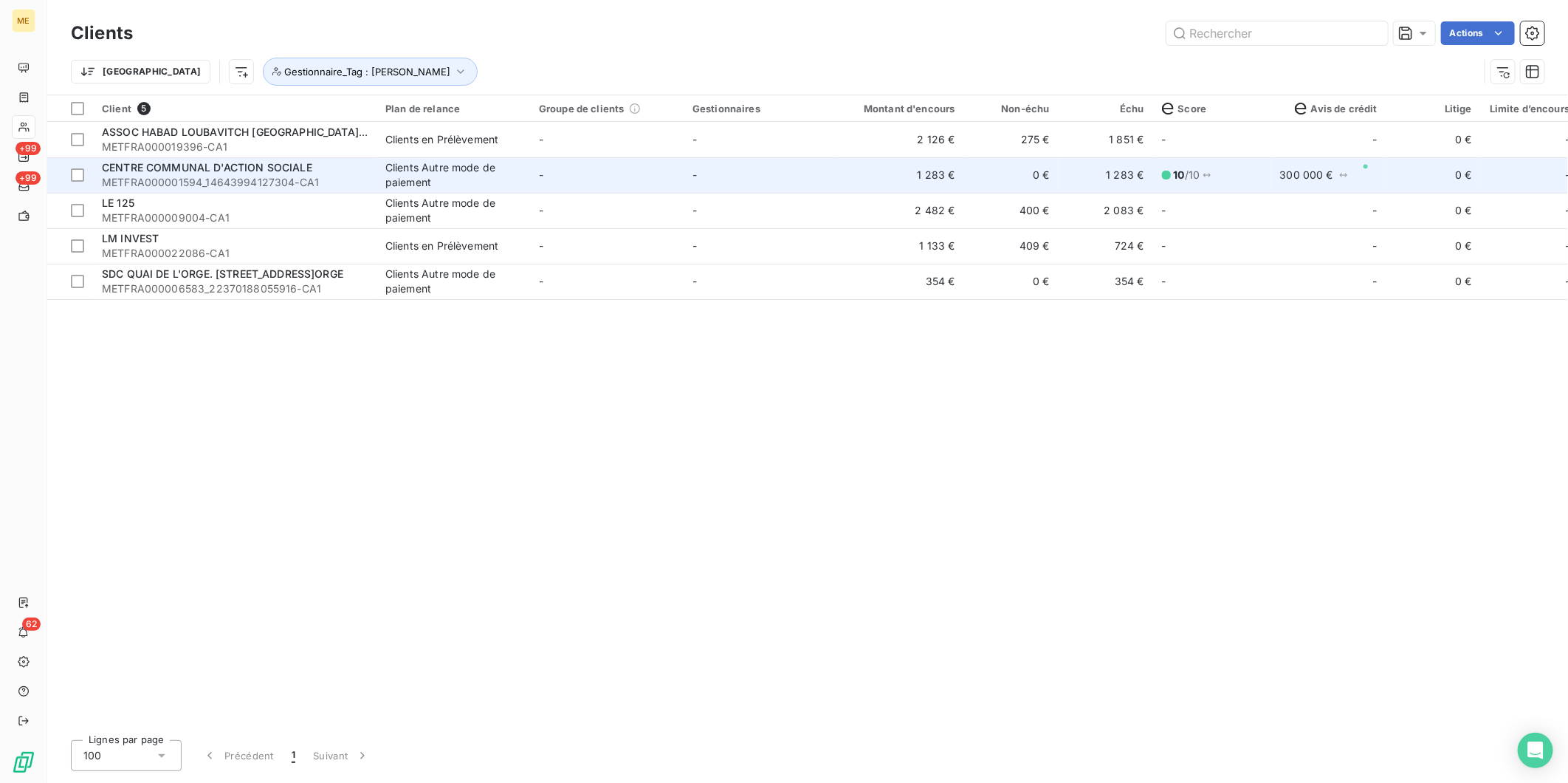
click at [244, 190] on td "CENTRE COMMUNAL D'ACTION SOCIALE METFRA000001594_14643994127304-CA1" at bounding box center [234, 175] width 284 height 35
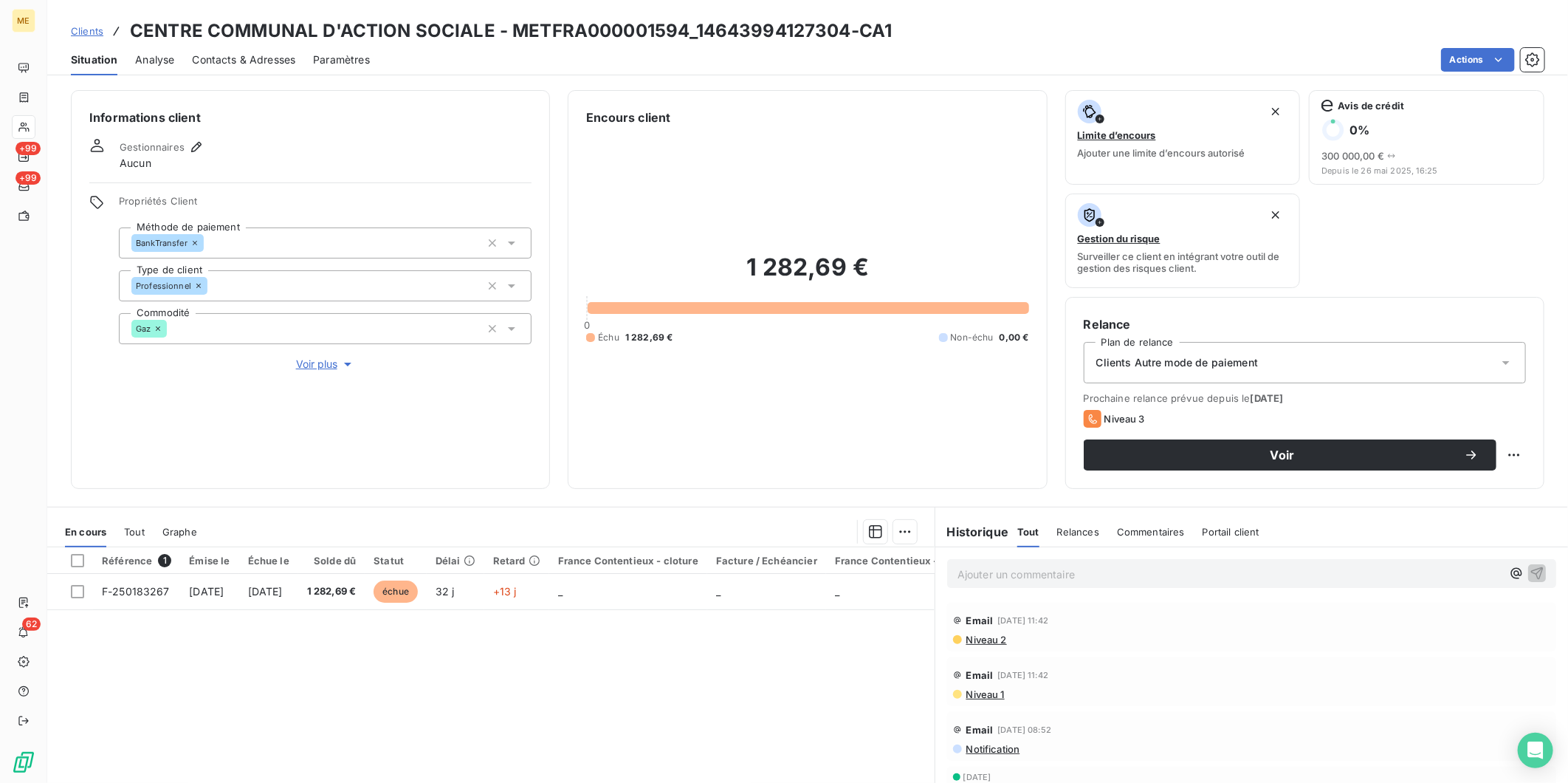
click at [94, 31] on span "Clients" at bounding box center [86, 31] width 32 height 12
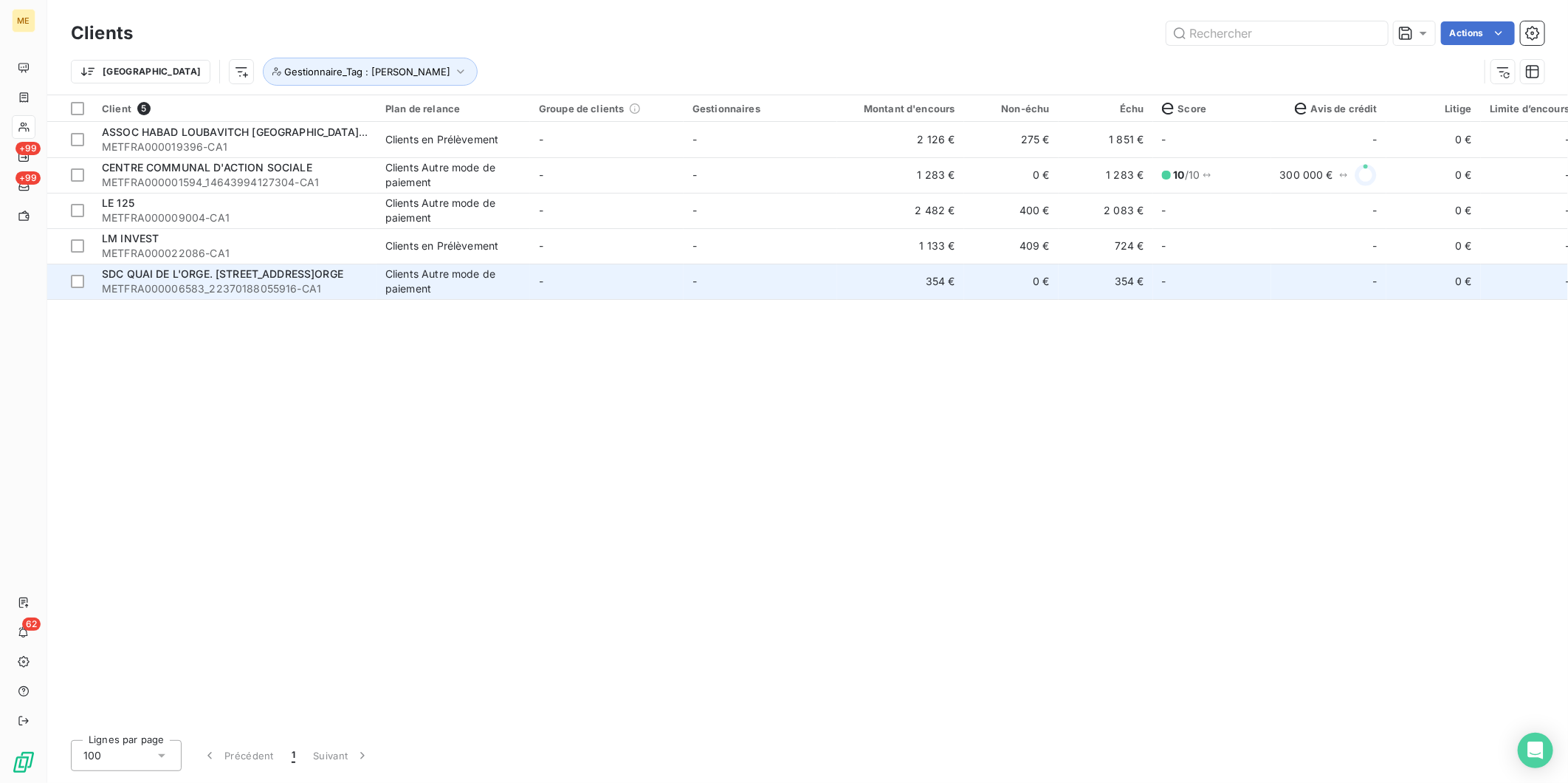
click at [273, 278] on span "SDC QUAI DE L'ORGE. [STREET_ADDRESS]ORGE" at bounding box center [222, 273] width 242 height 13
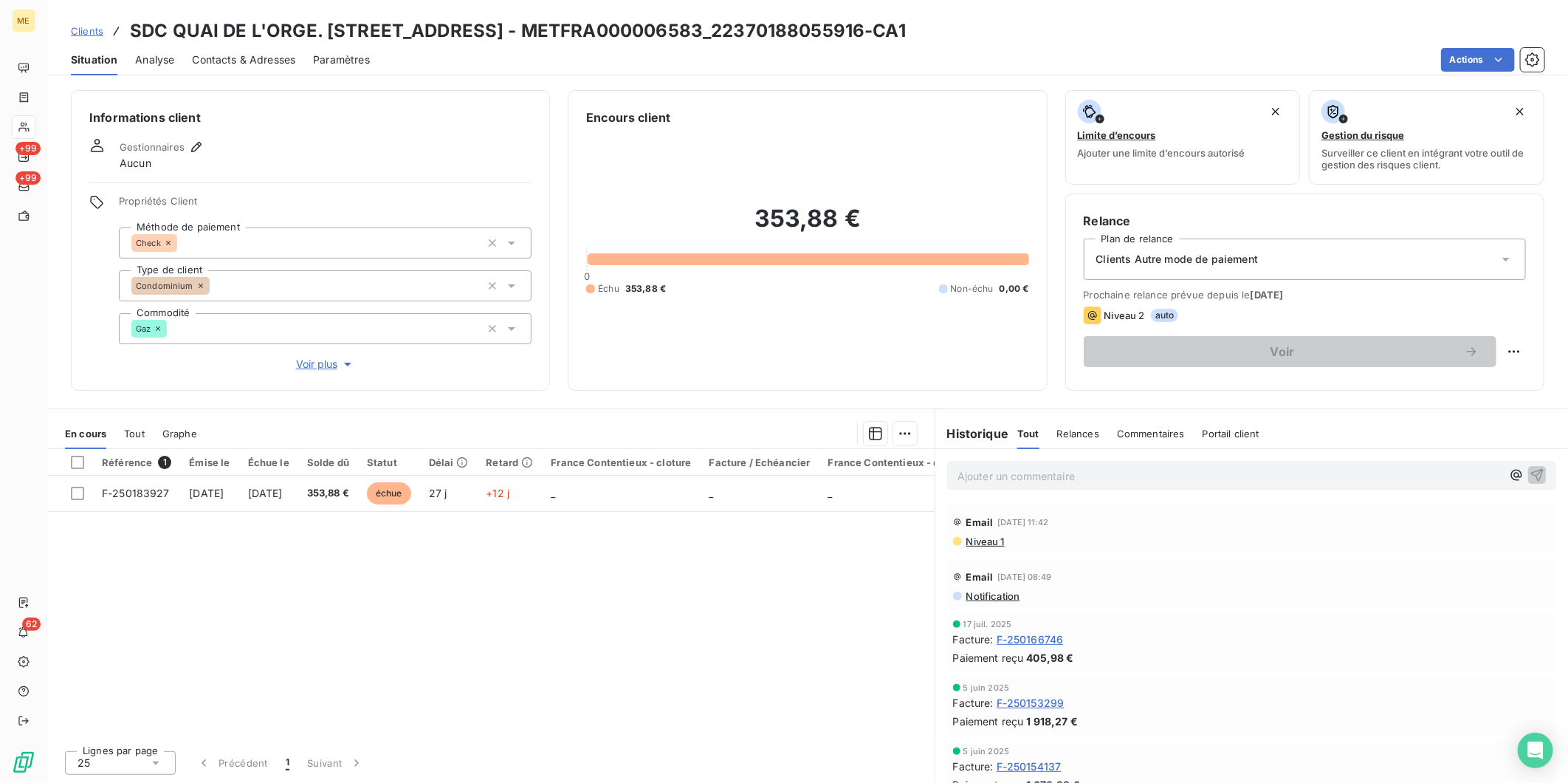
click at [556, 23] on h3 "SDC QUAI DE L'ORGE. [STREET_ADDRESS] - METFRA000006583_22370188055916-CA1" at bounding box center [517, 31] width 776 height 27
copy h3 "METFRA000006583_22370188055916"
click at [979, 540] on span "Niveau 1" at bounding box center [984, 541] width 40 height 12
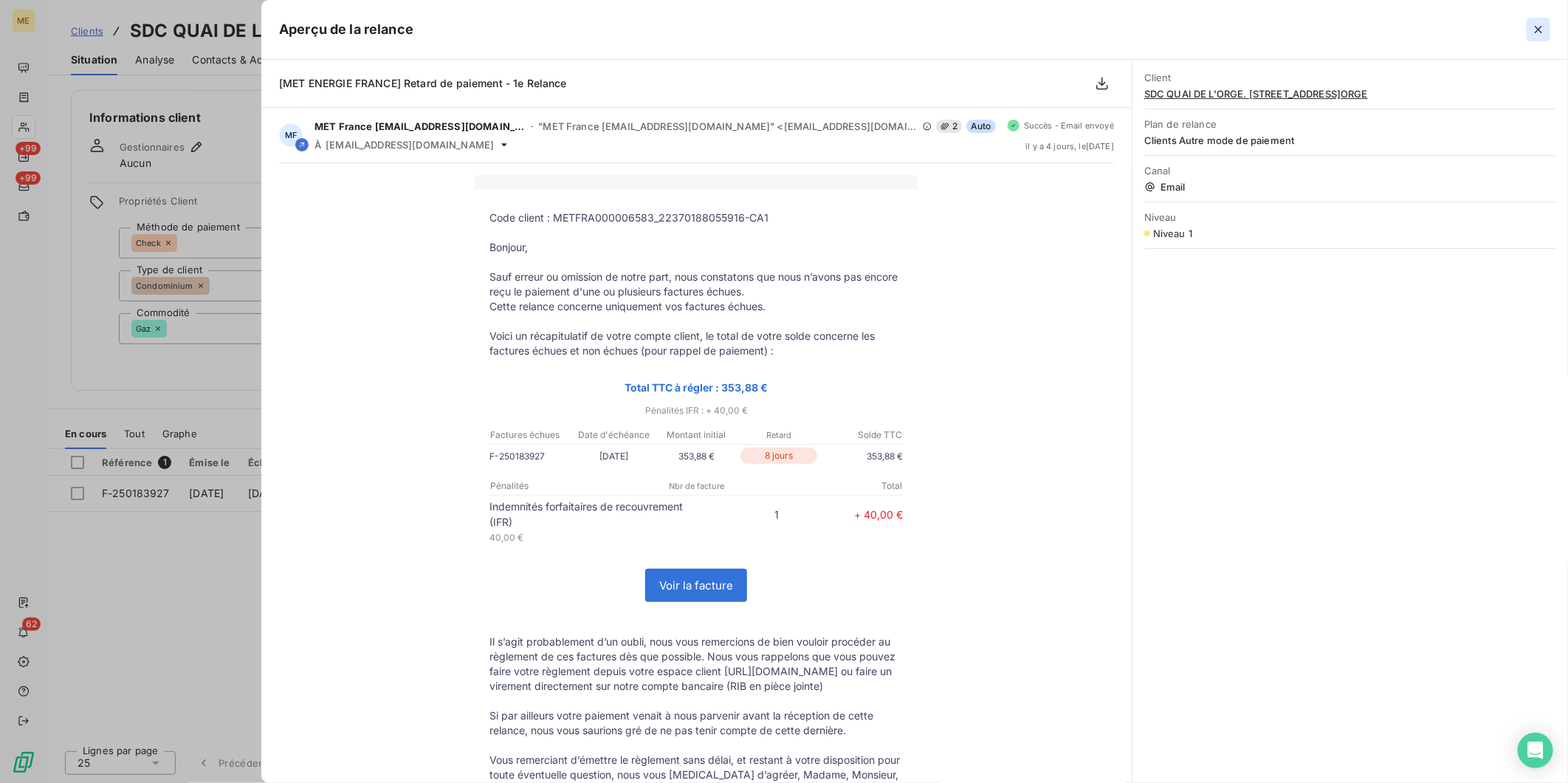
click at [1532, 27] on icon "button" at bounding box center [1539, 30] width 15 height 15
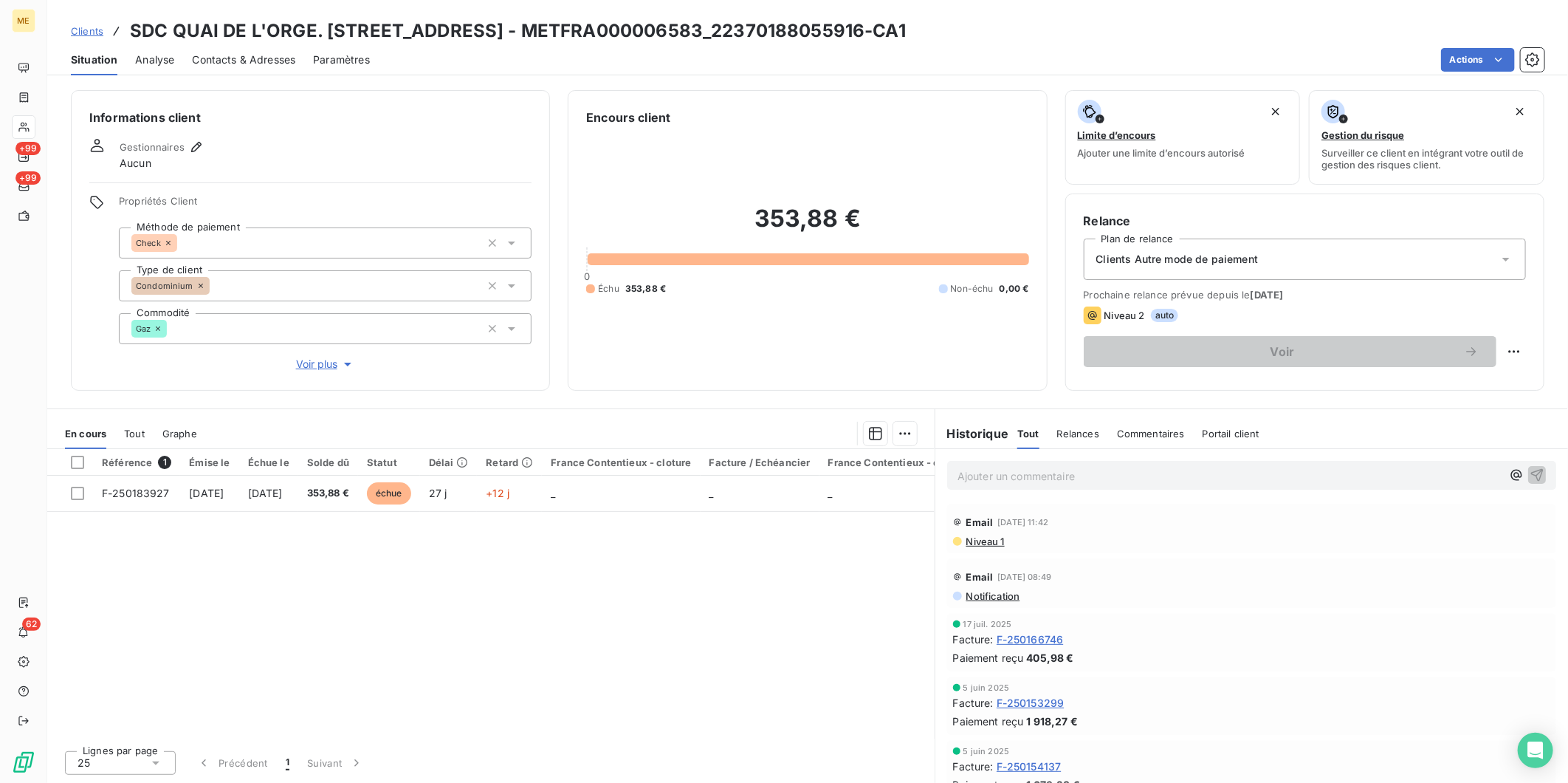
click at [86, 37] on link "Clients" at bounding box center [86, 31] width 32 height 15
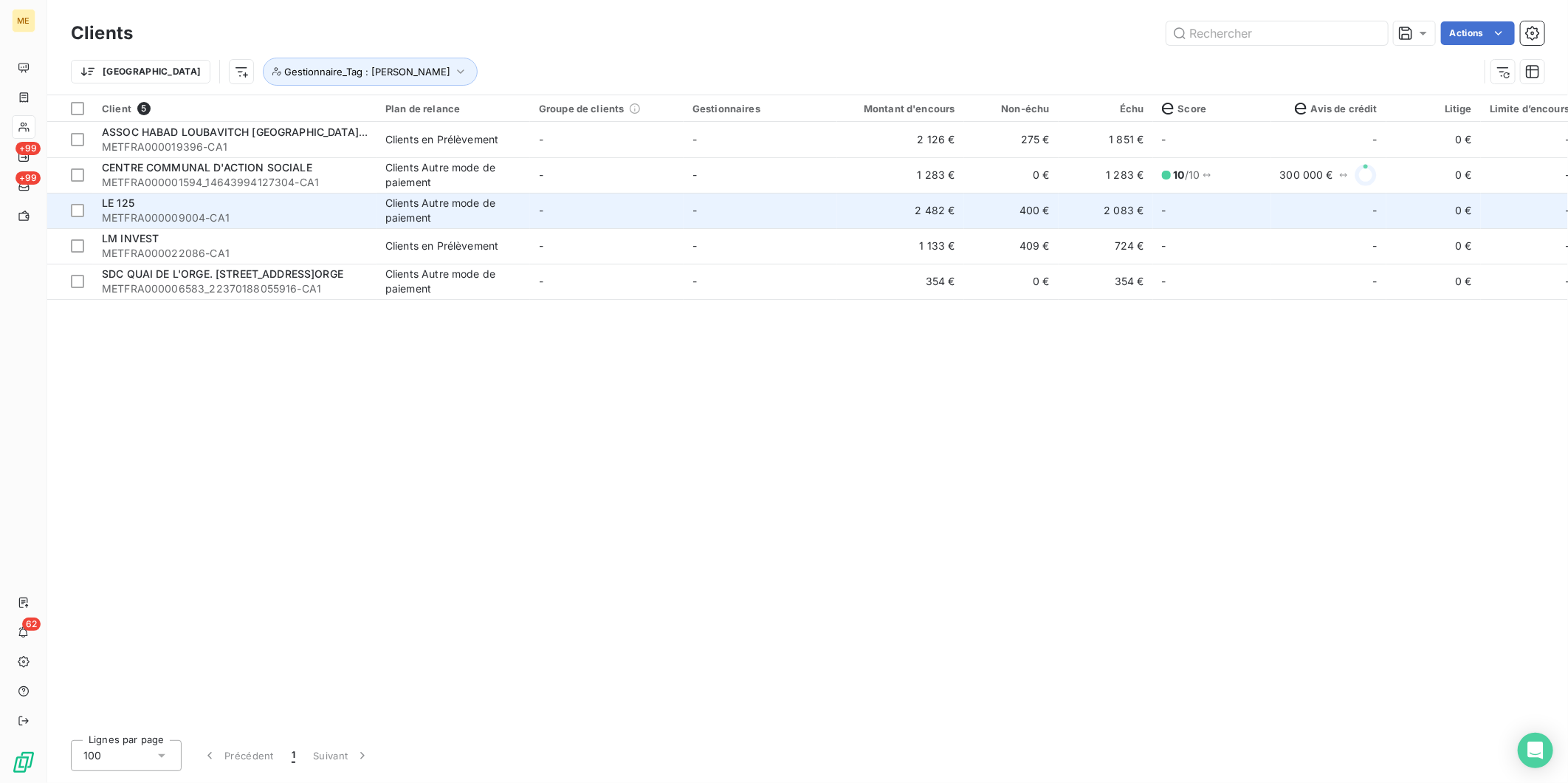
click at [232, 211] on span "METFRA000009004-CA1" at bounding box center [234, 218] width 266 height 15
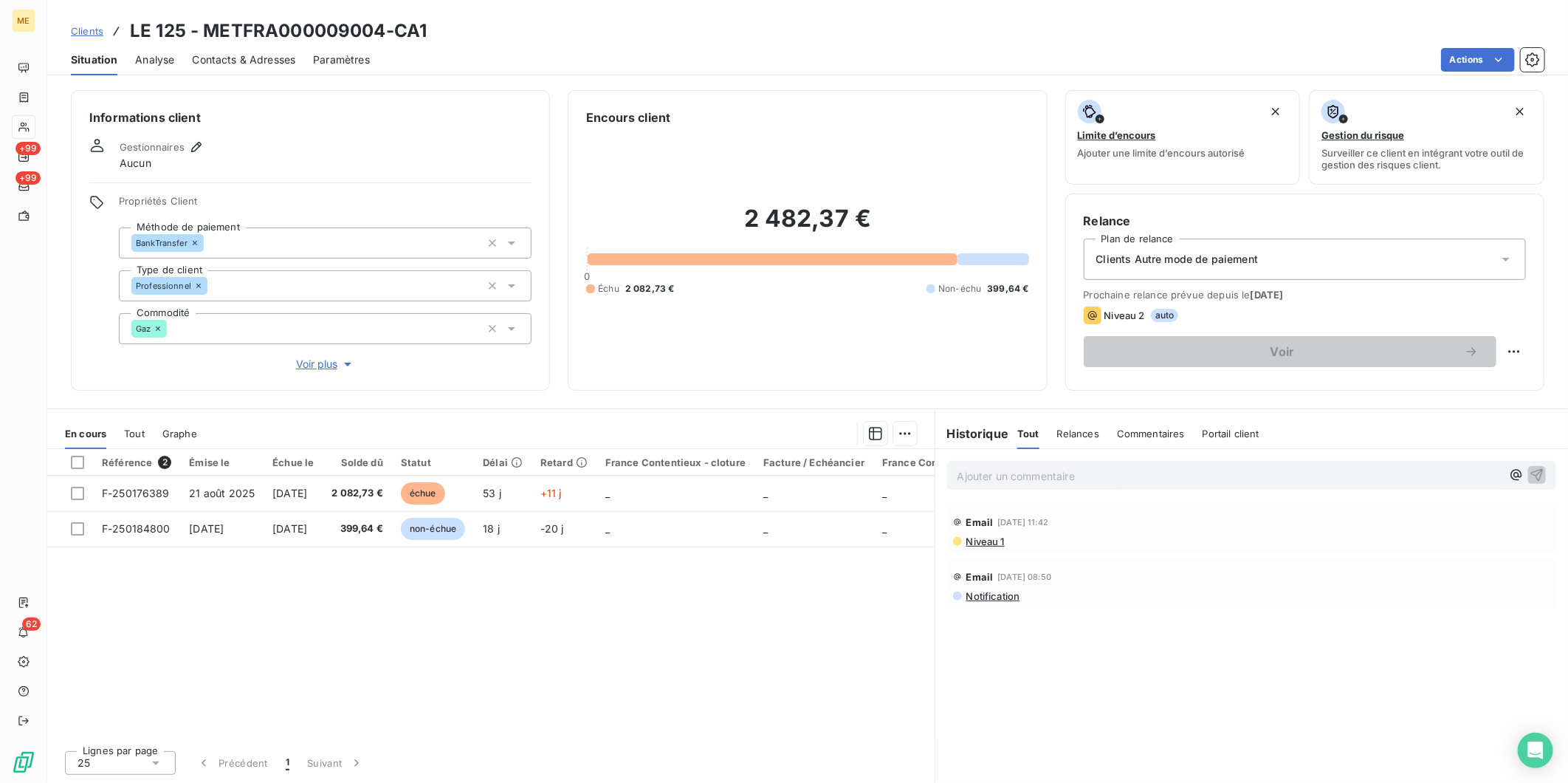
click at [1074, 471] on p "Ajouter un commentaire ﻿" at bounding box center [1230, 476] width 544 height 19
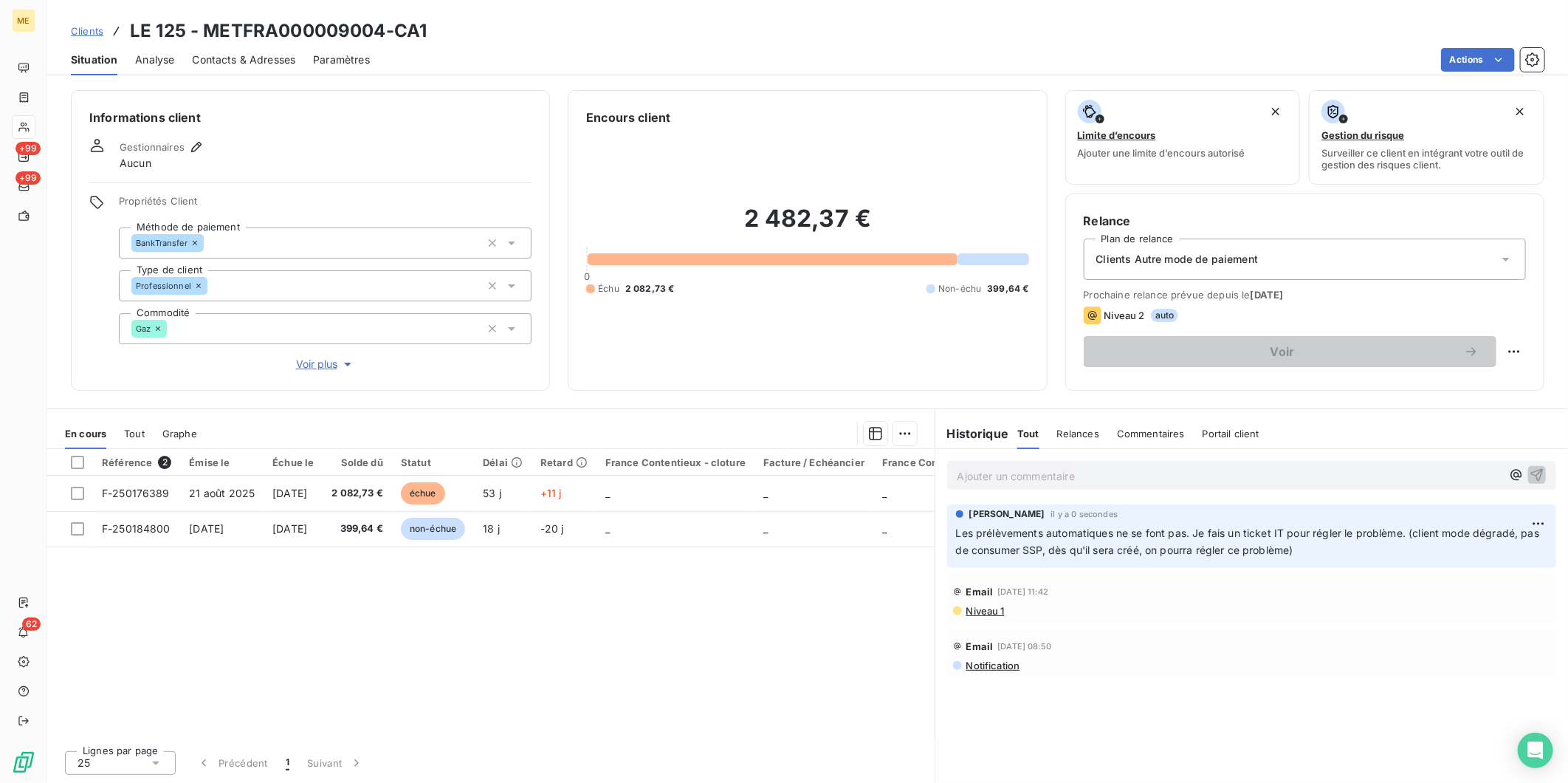
click at [93, 27] on span "Clients" at bounding box center [86, 31] width 32 height 12
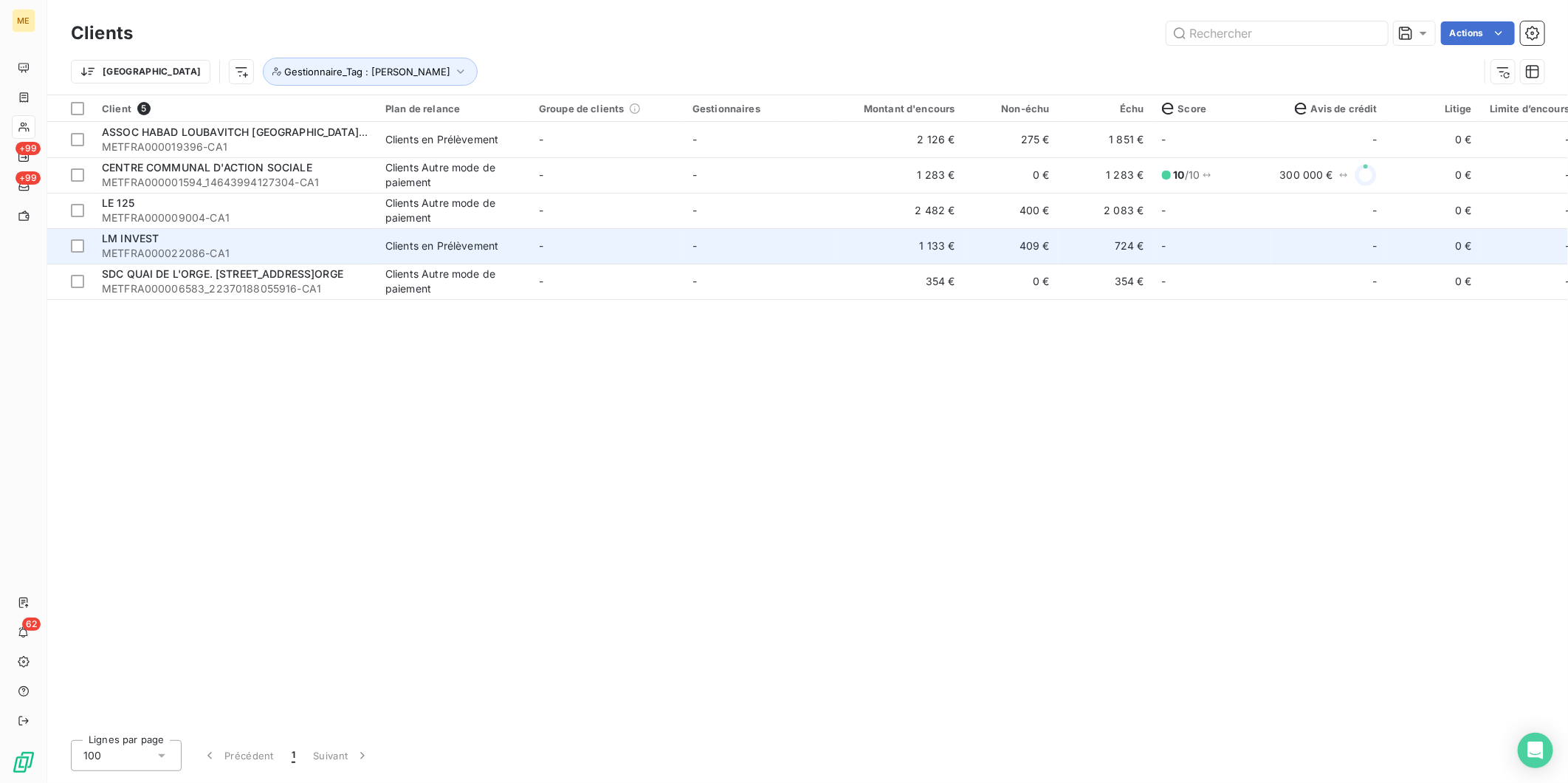
click at [209, 242] on div "LM INVEST" at bounding box center [234, 238] width 266 height 15
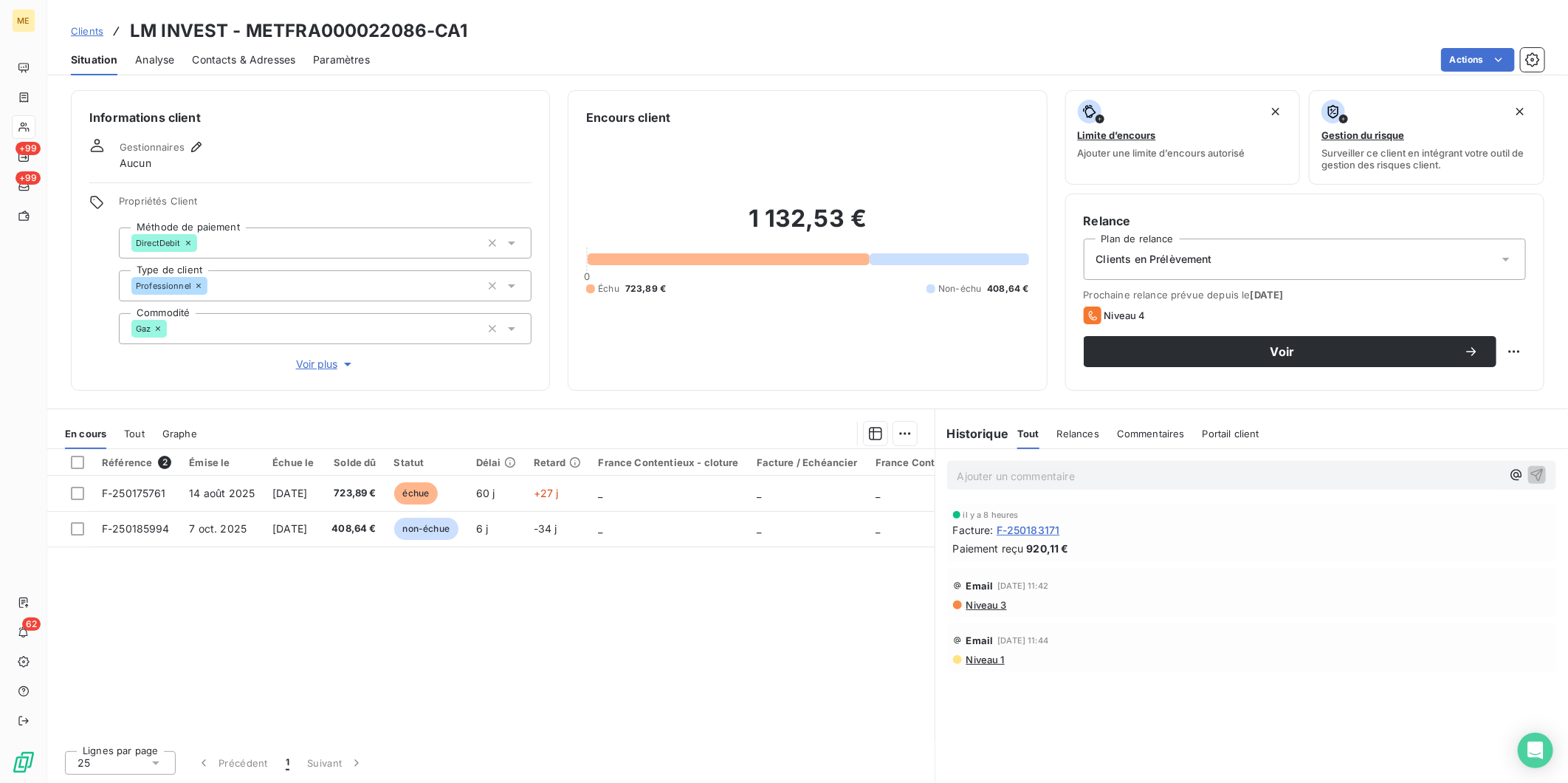
click at [87, 28] on span "Clients" at bounding box center [86, 31] width 32 height 12
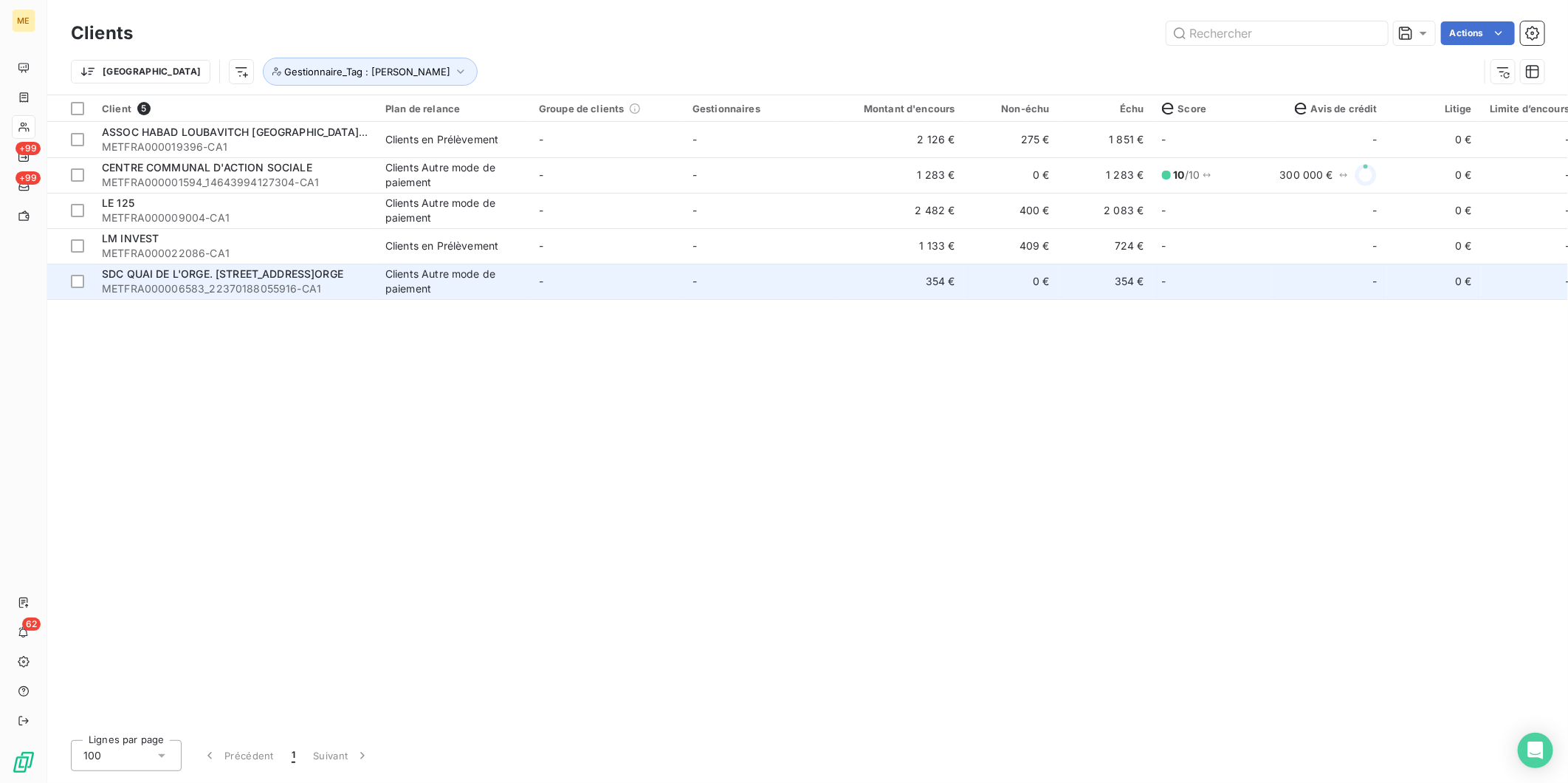
click at [180, 282] on span "METFRA000006583_22370188055916-CA1" at bounding box center [234, 289] width 266 height 15
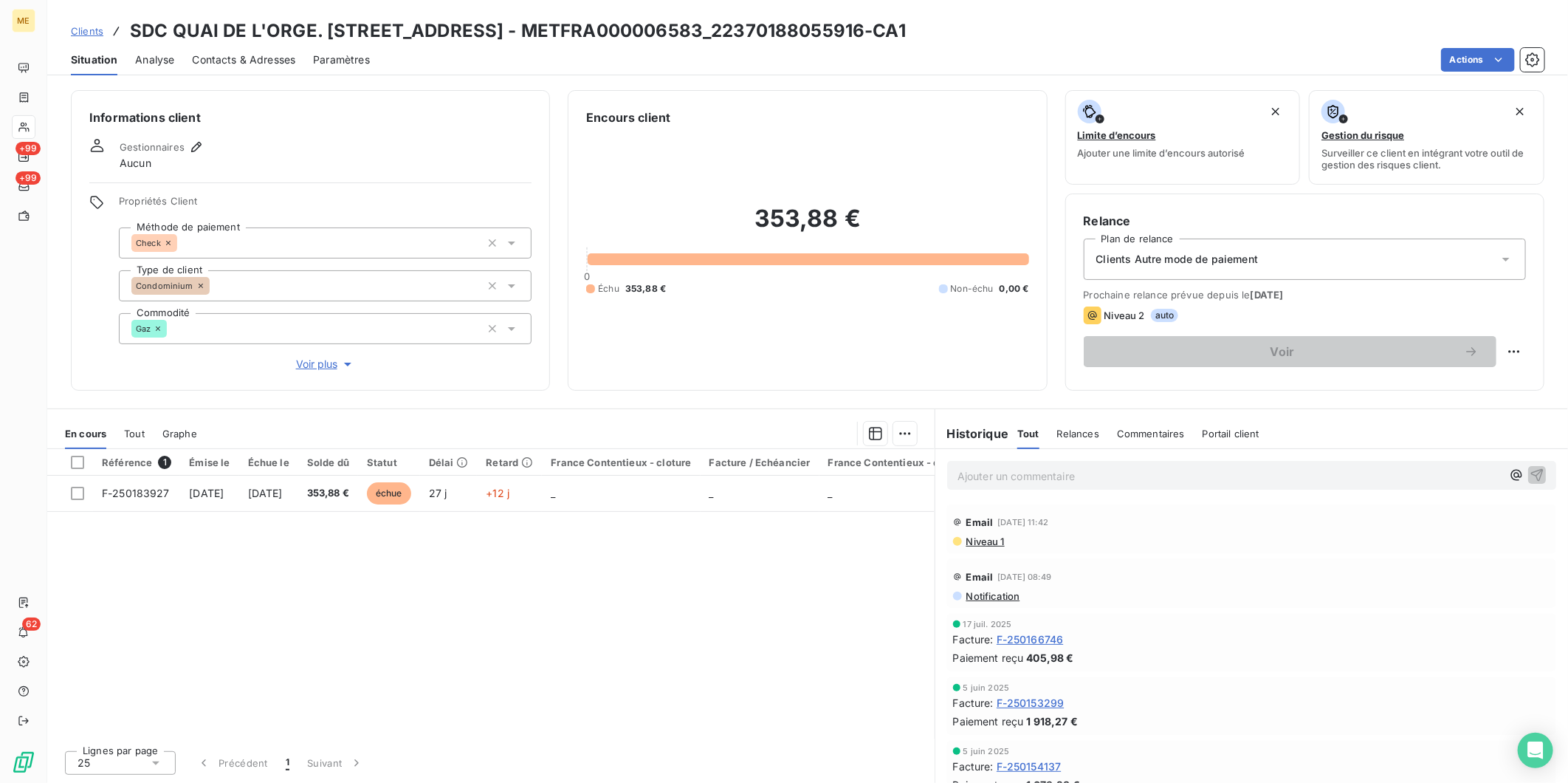
click at [1183, 469] on p "Ajouter un commentaire ﻿" at bounding box center [1230, 476] width 544 height 19
click at [1532, 477] on icon "button" at bounding box center [1538, 474] width 13 height 13
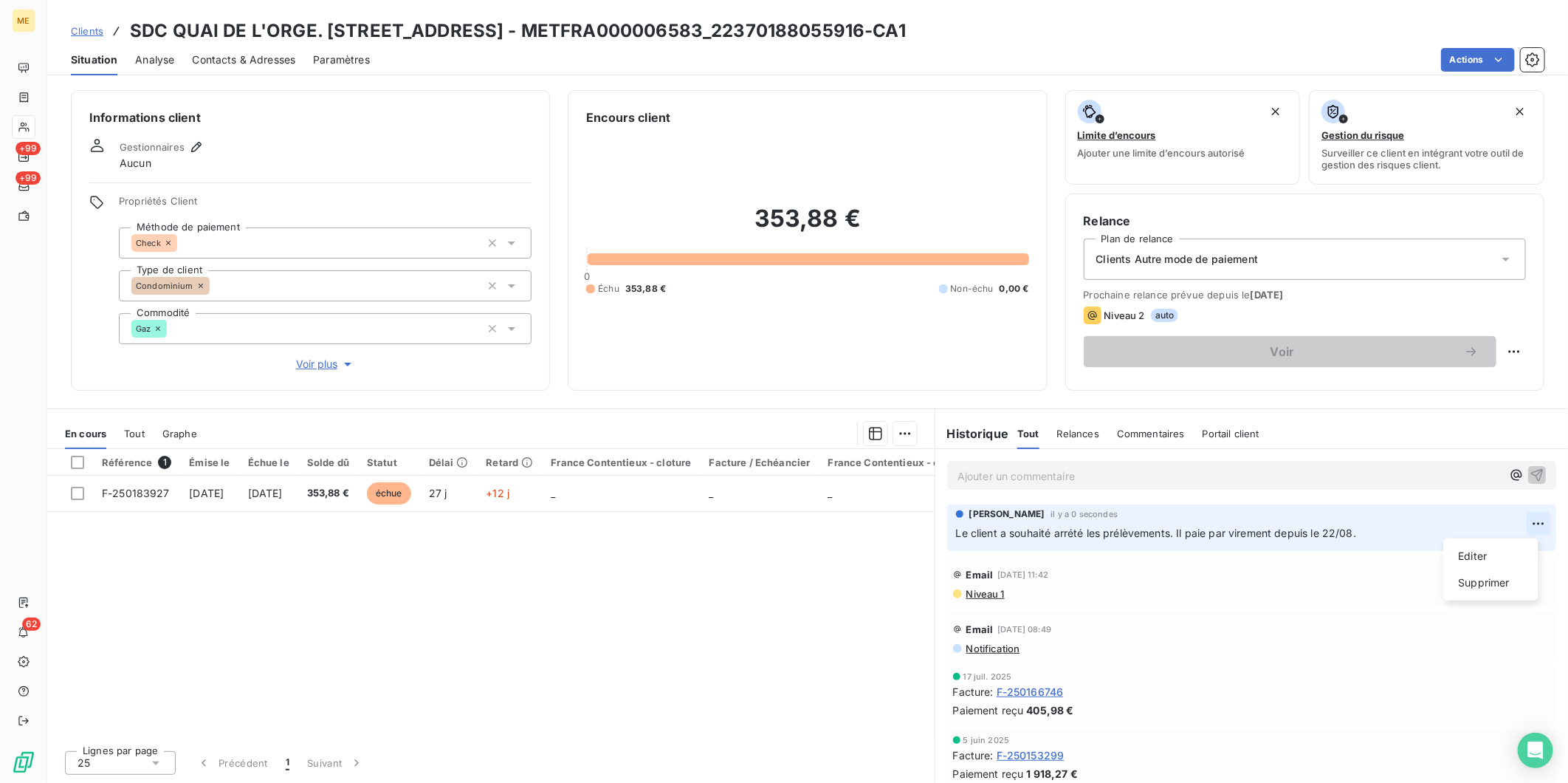
click at [1516, 525] on html "ME +99 +99 62 Clients SDC QUAI DE L'ORGE. 45 QUAI DE L'ORGE - METFRA000006583_2…" at bounding box center [784, 391] width 1568 height 783
click at [1492, 556] on div "Editer" at bounding box center [1491, 555] width 82 height 23
click at [1082, 533] on span "Le client a souhaité arrété les prélèvements. Il paie par virement depuis le 22…" at bounding box center [1157, 533] width 400 height 13
click at [1075, 537] on span "Le client a souhaité arréter les prélèvements. Il paie par virement depuis le 2…" at bounding box center [1158, 533] width 405 height 13
click at [1533, 532] on icon "button" at bounding box center [1539, 533] width 13 height 13
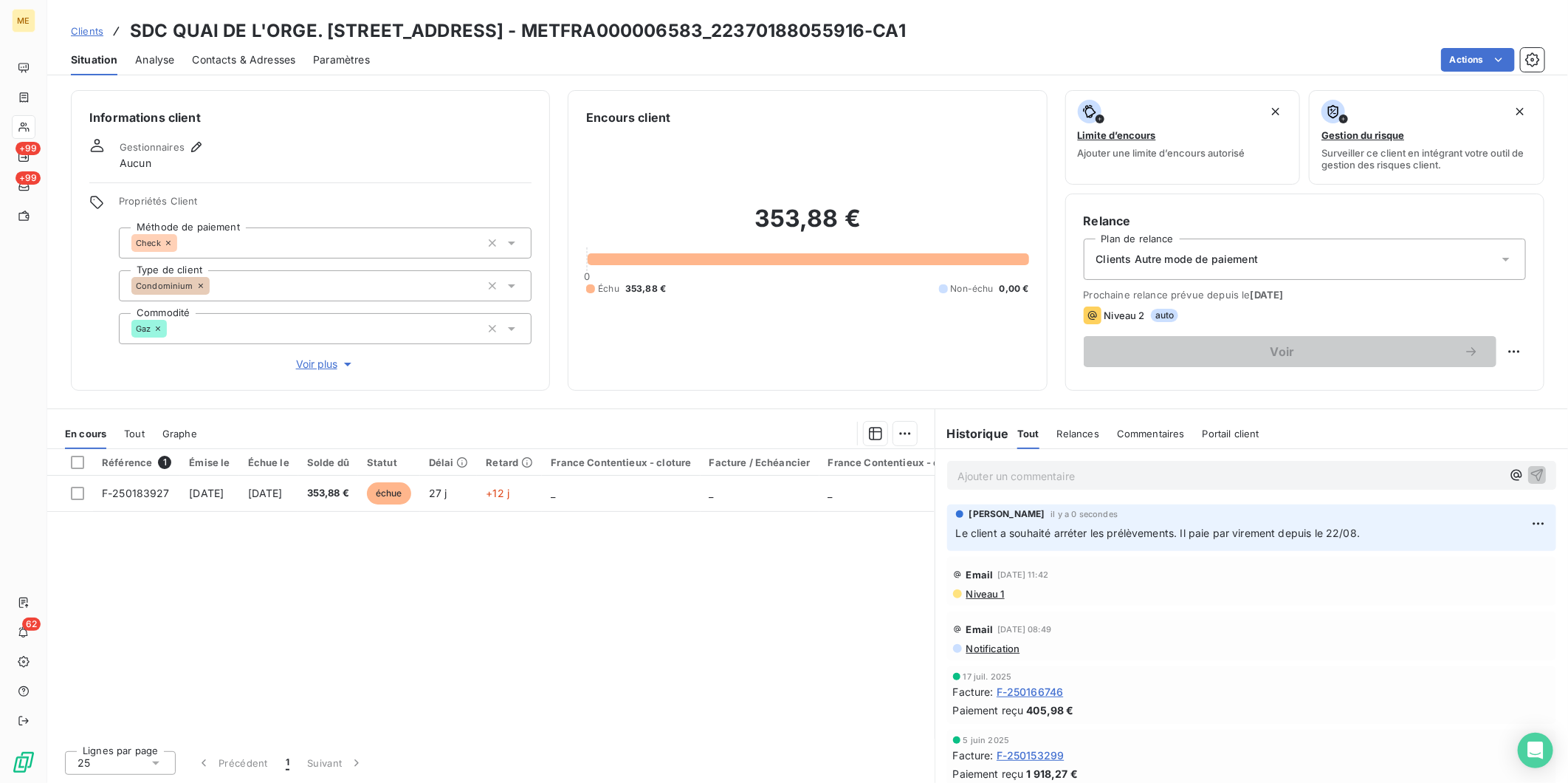
click at [95, 27] on span "Clients" at bounding box center [86, 31] width 32 height 12
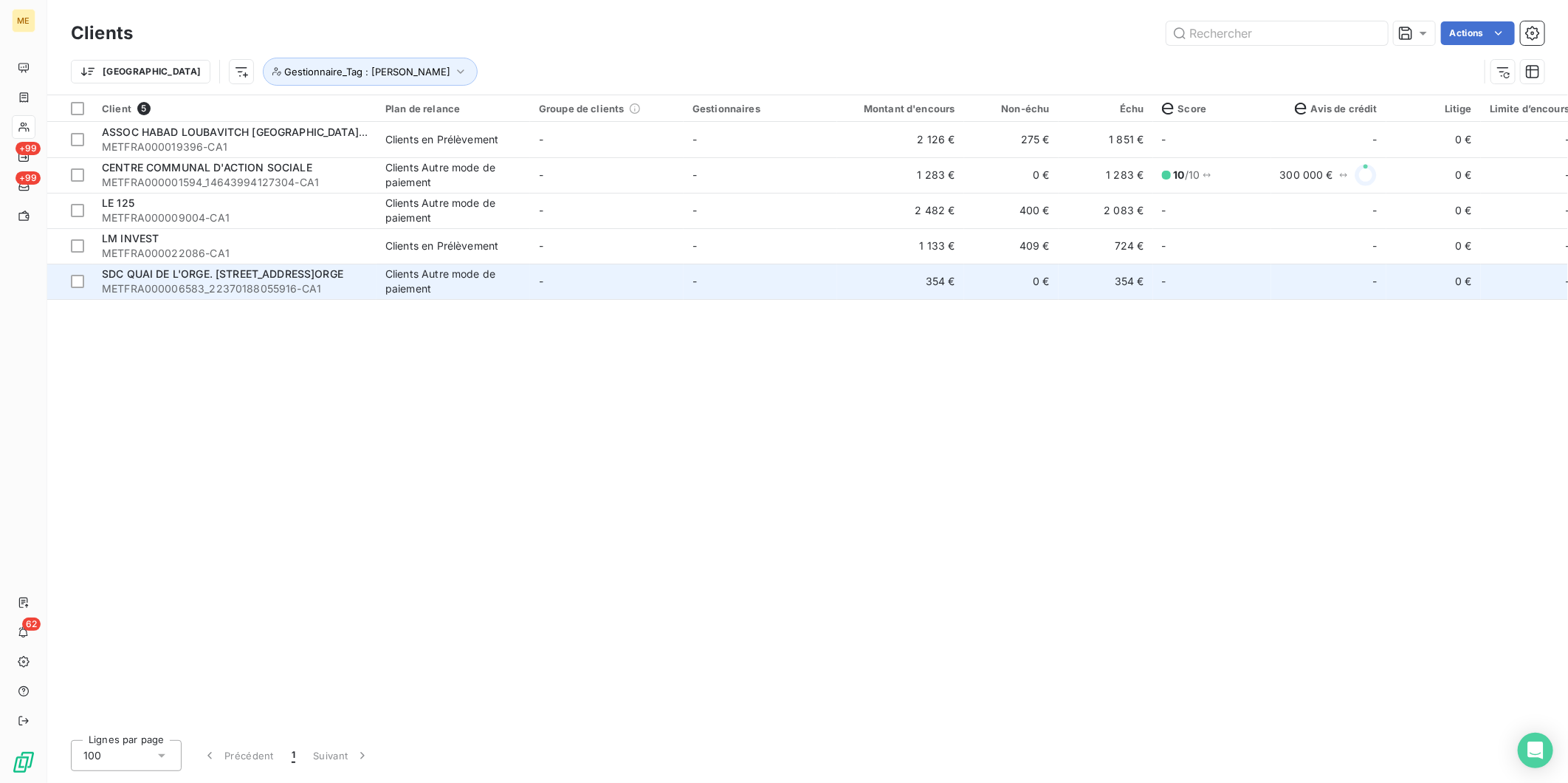
click at [267, 274] on span "SDC QUAI DE L'ORGE. [STREET_ADDRESS]ORGE" at bounding box center [222, 273] width 242 height 13
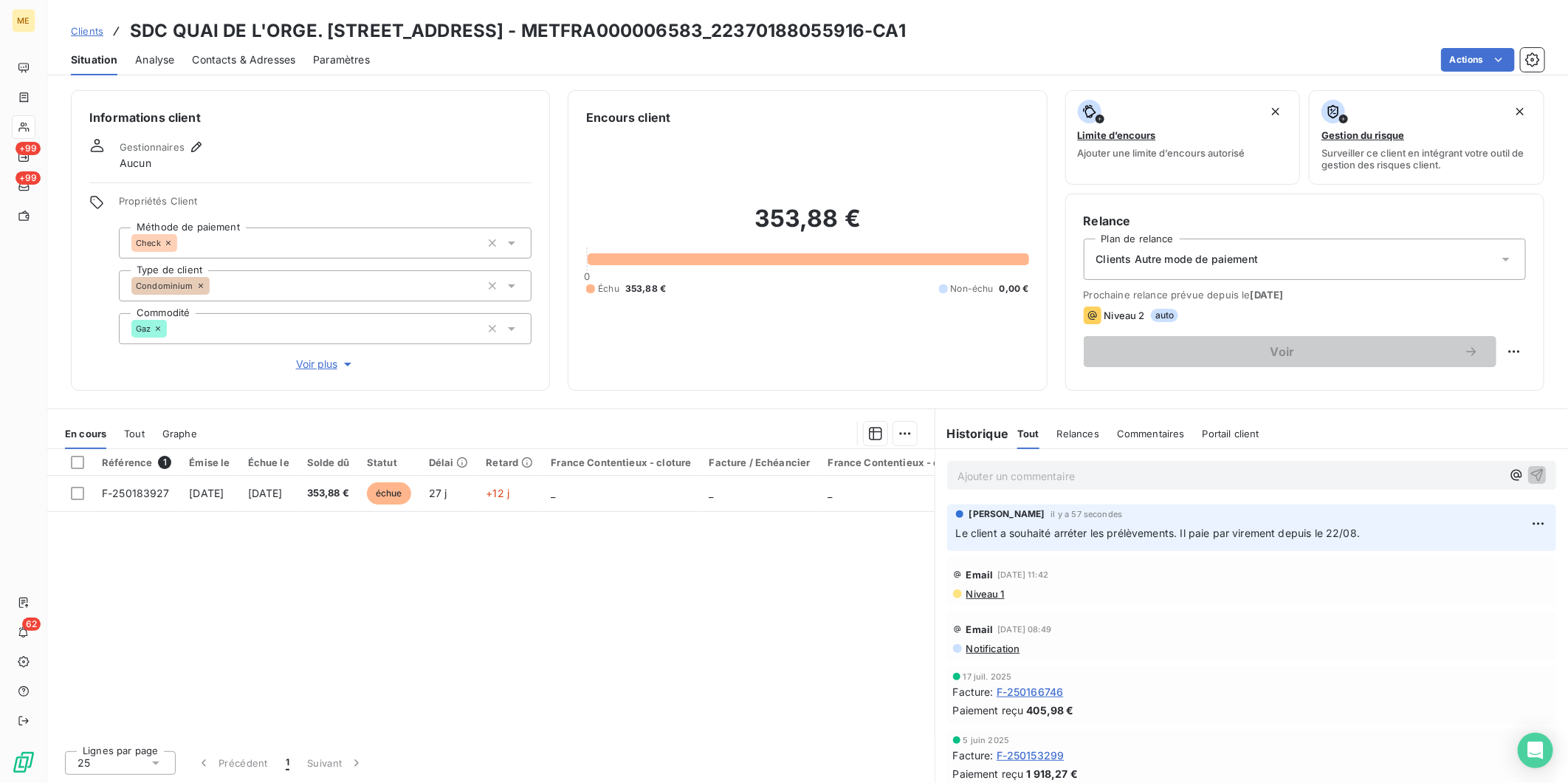
click at [82, 28] on span "Clients" at bounding box center [86, 31] width 32 height 12
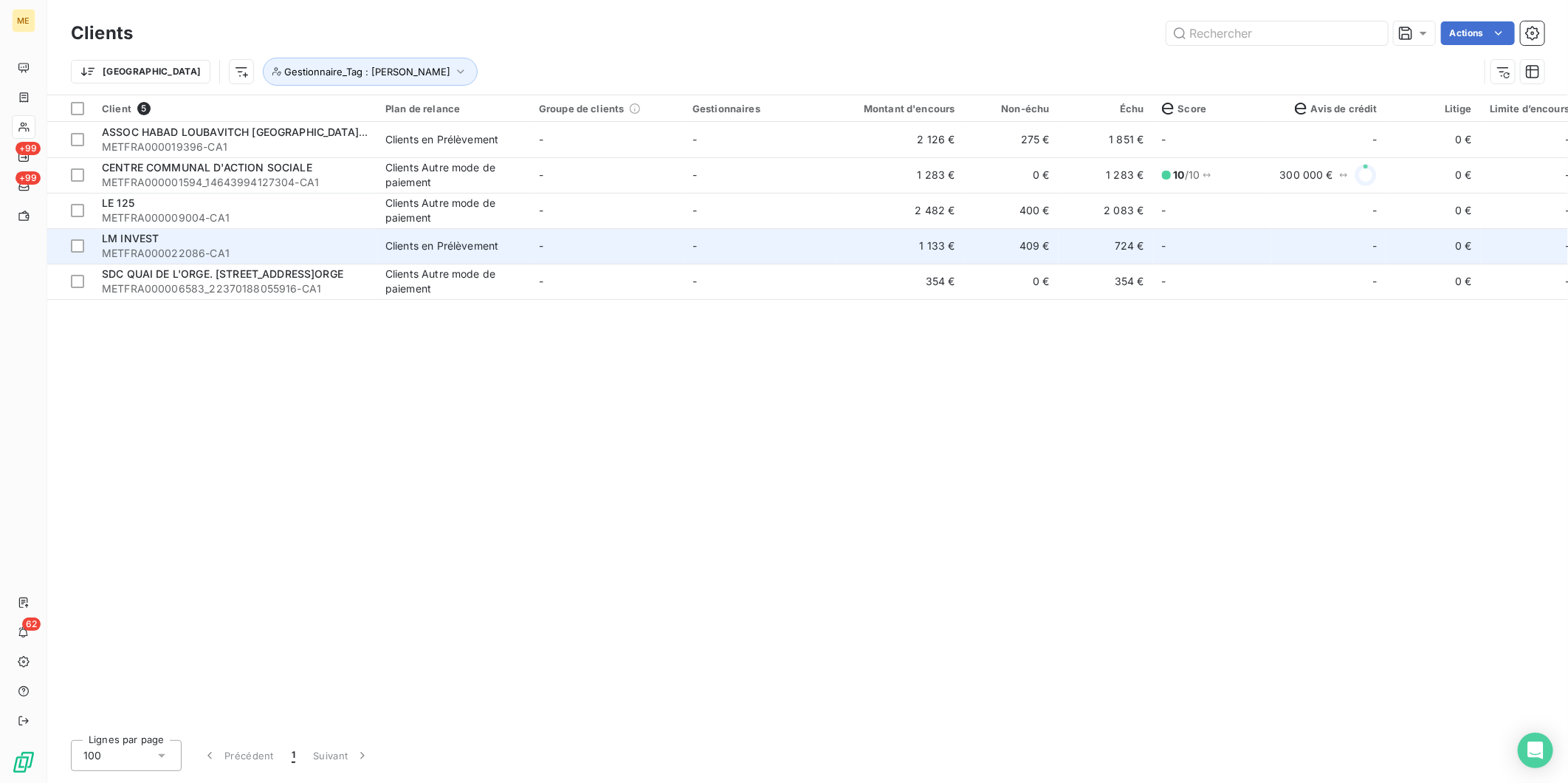
click at [166, 244] on div "LM INVEST" at bounding box center [234, 238] width 266 height 15
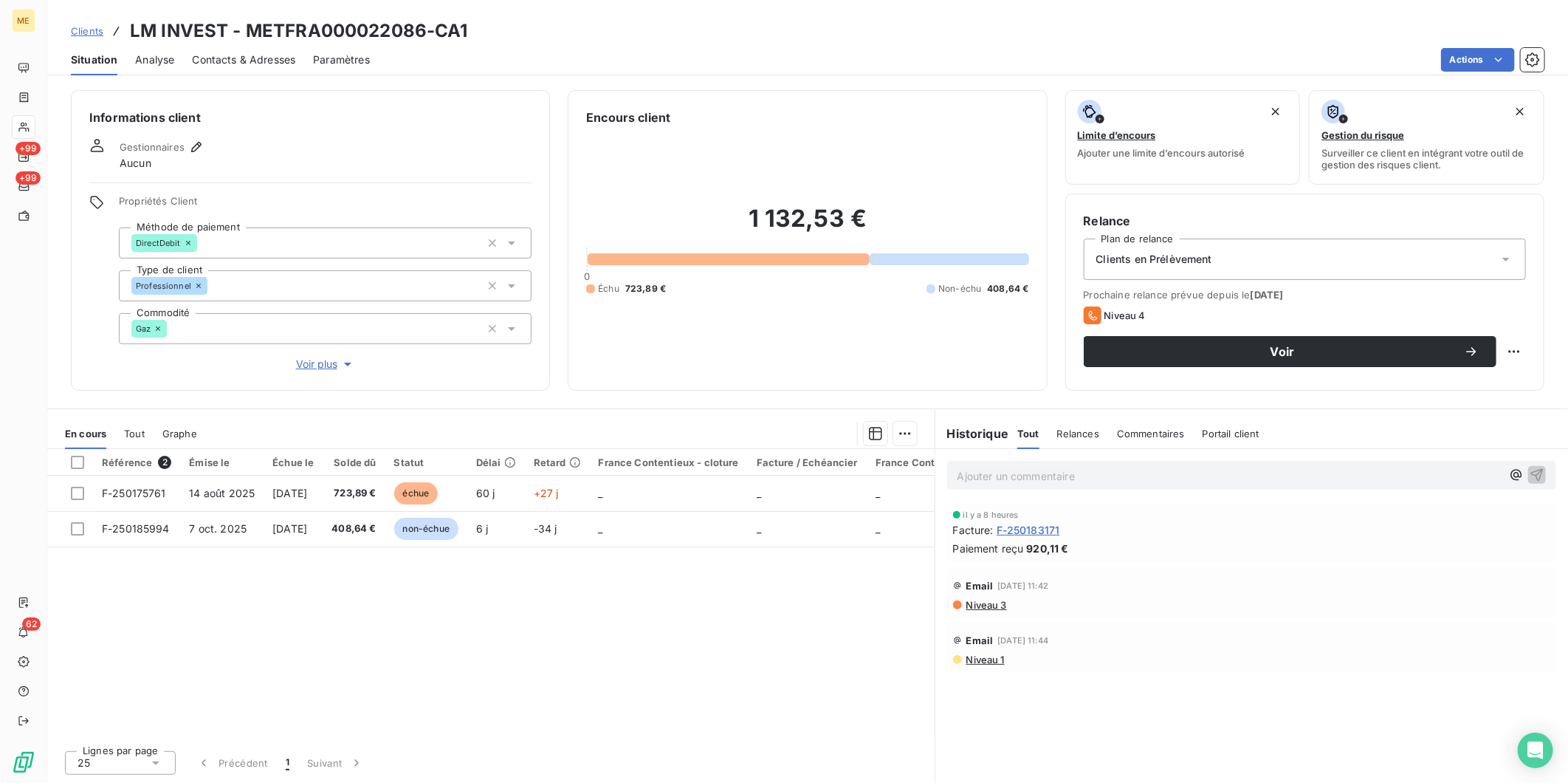
click at [305, 32] on h3 "LM INVEST - METFRA000022086-CA1" at bounding box center [298, 31] width 338 height 27
copy h3 "METFRA000022086"
click at [216, 60] on span "Contacts & Adresses" at bounding box center [244, 60] width 104 height 15
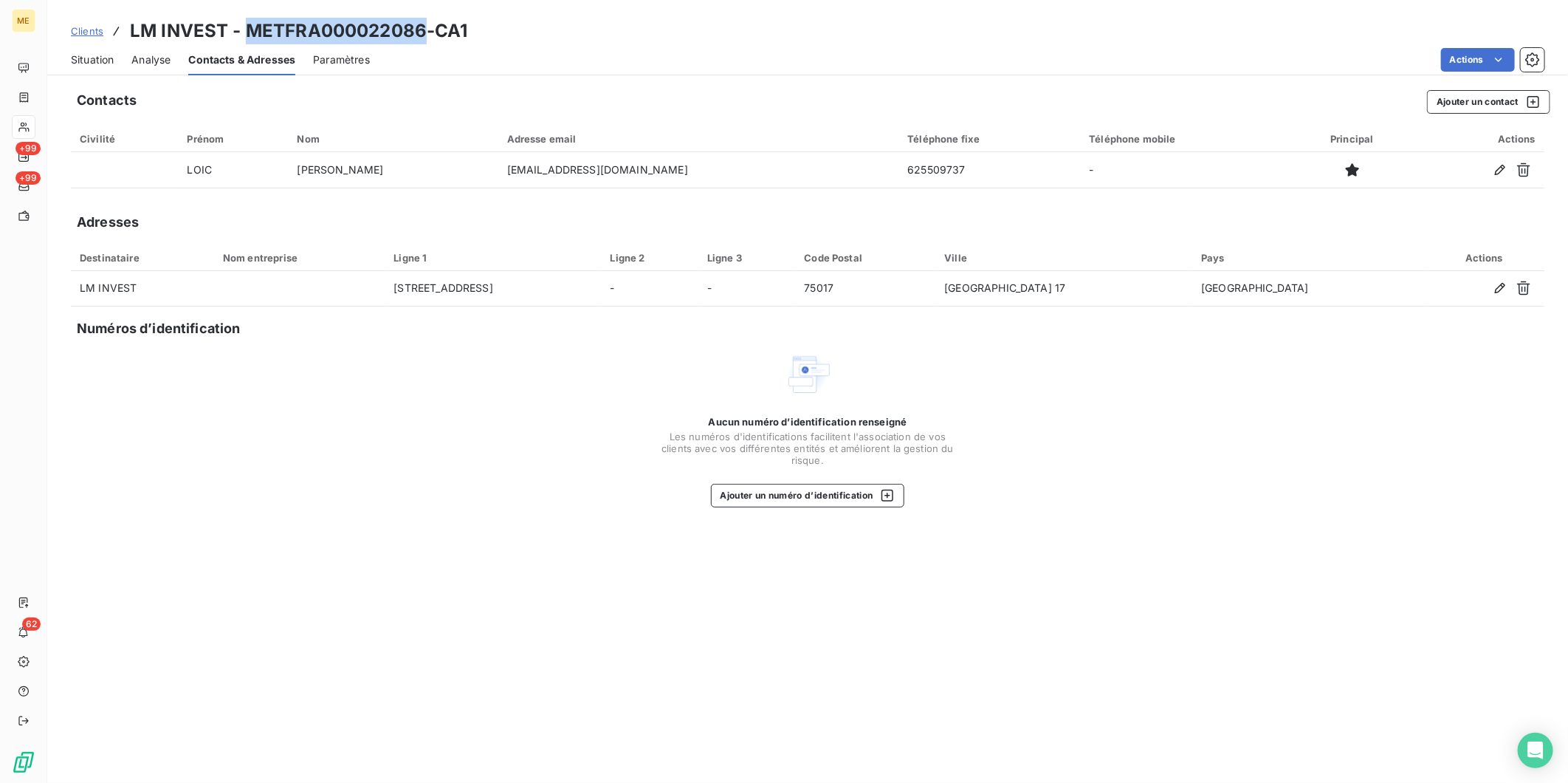
click at [87, 34] on span "Clients" at bounding box center [86, 31] width 32 height 12
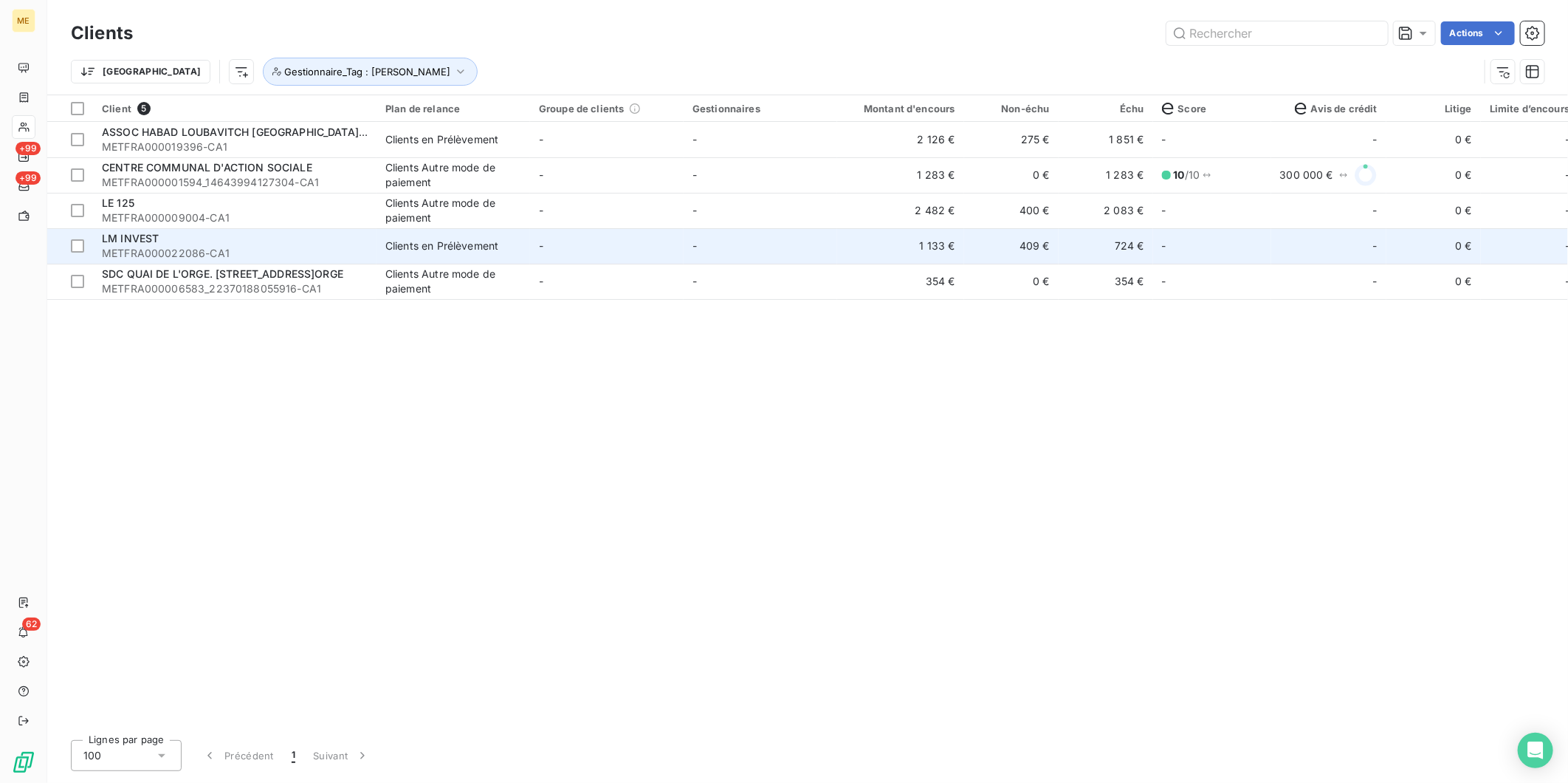
click at [277, 246] on span "METFRA000022086-CA1" at bounding box center [234, 253] width 266 height 15
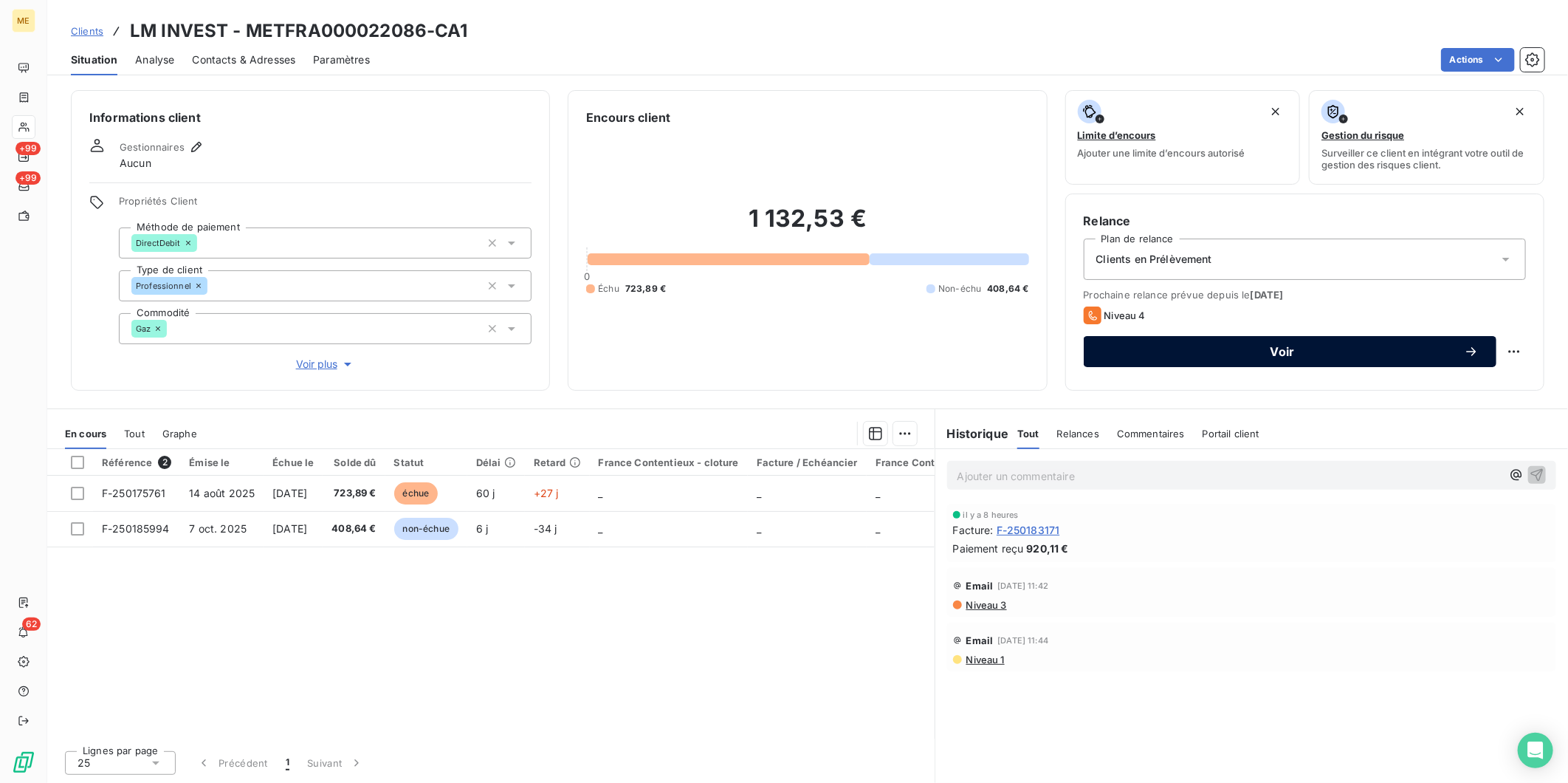
click at [1383, 354] on span "Voir" at bounding box center [1283, 351] width 362 height 12
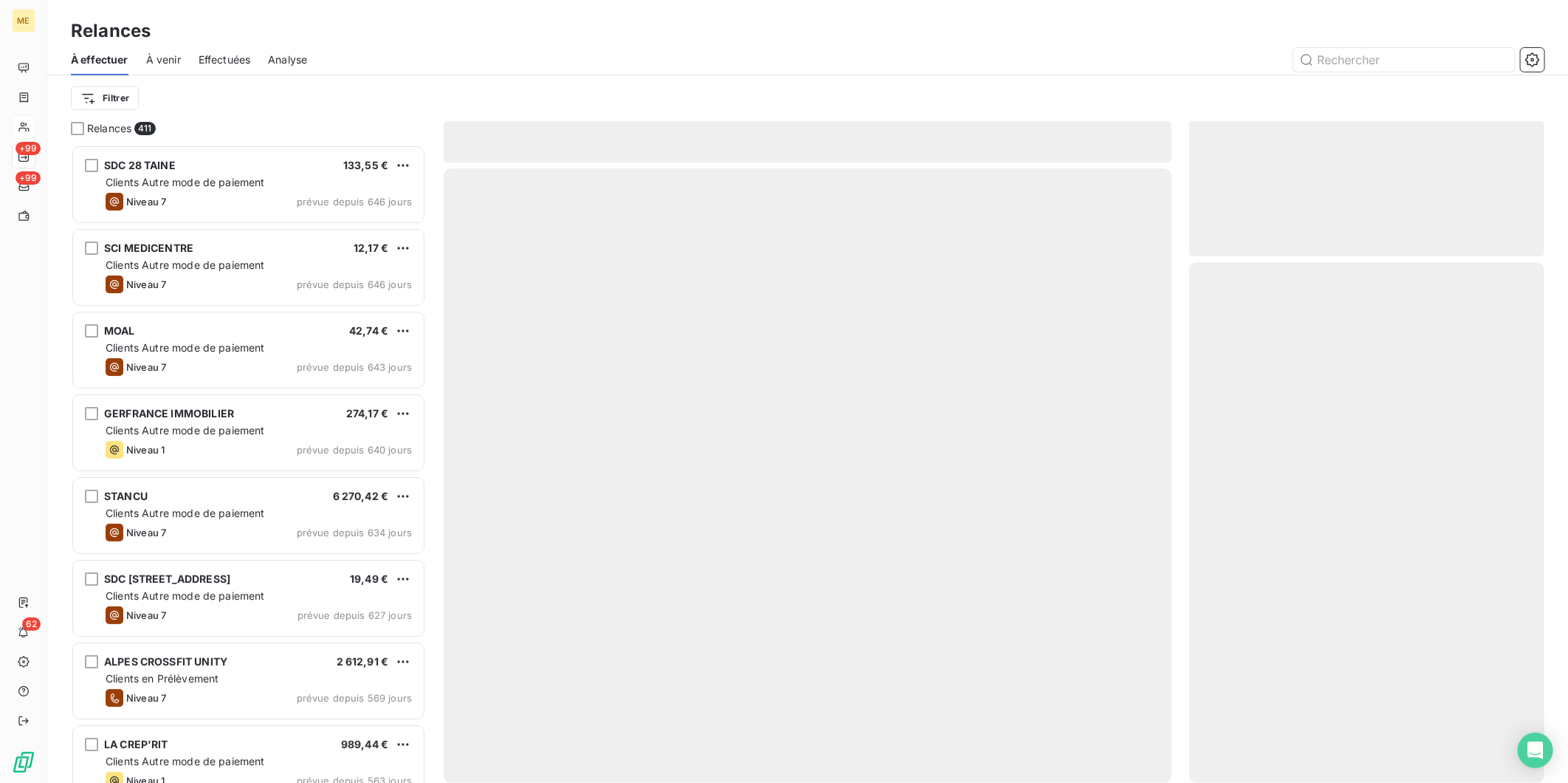
scroll to position [625, 343]
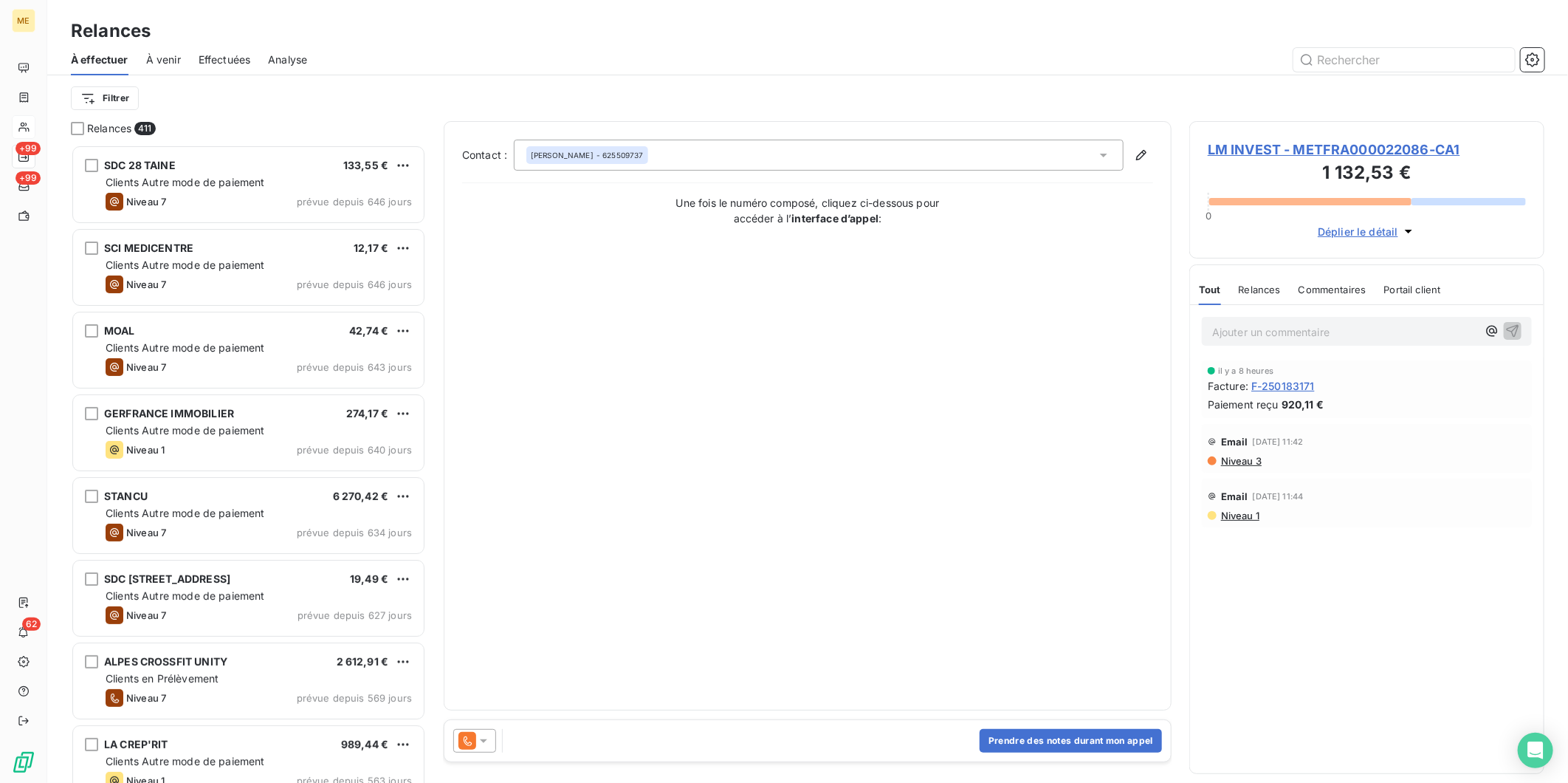
click at [692, 735] on div "Prendre des notes durant mon appel" at bounding box center [808, 740] width 727 height 42
click at [1005, 744] on button "Prendre des notes durant mon appel" at bounding box center [1070, 739] width 183 height 23
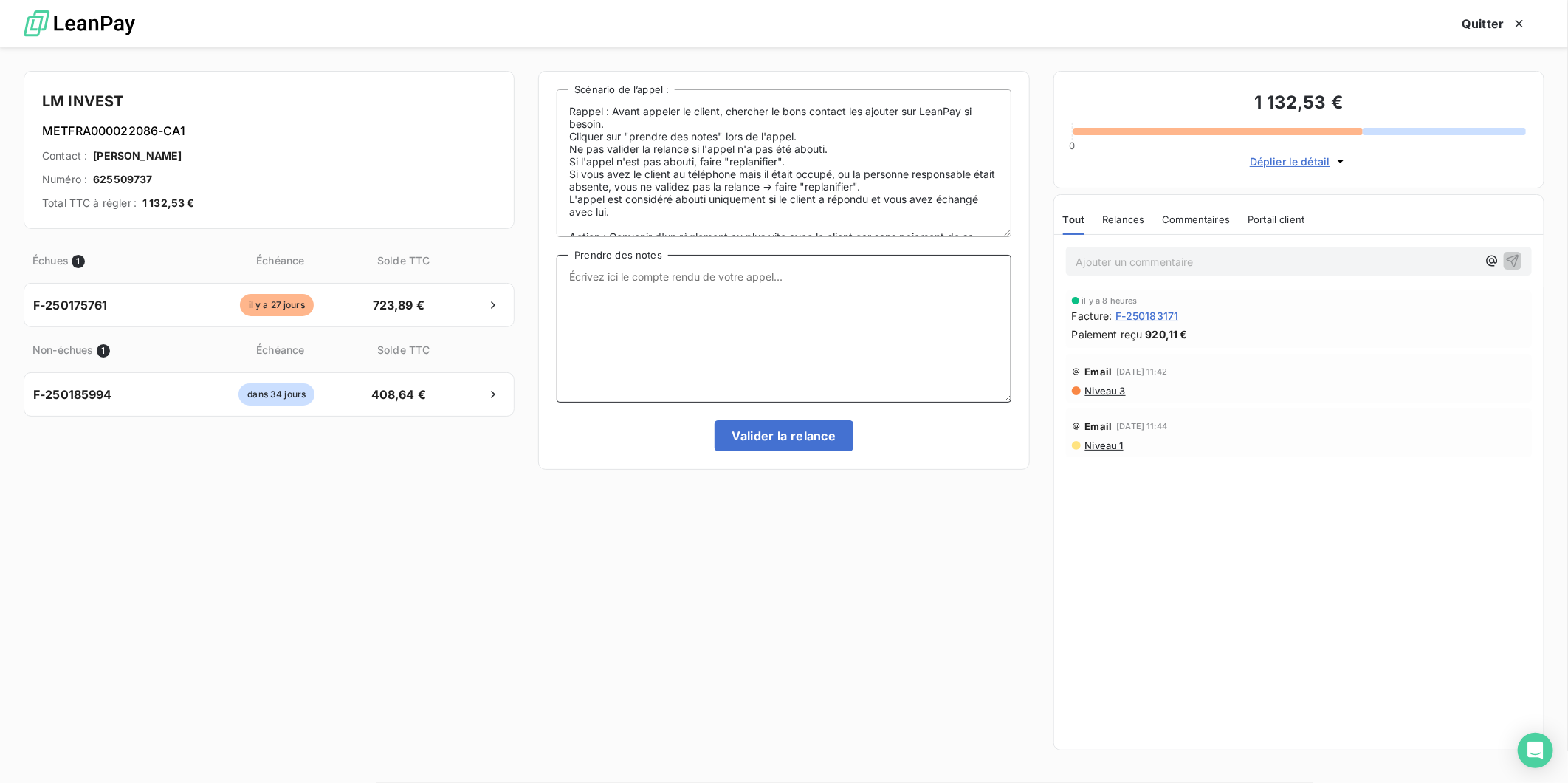
click at [640, 309] on textarea "Prendre des notes" at bounding box center [784, 328] width 454 height 147
paste textarea "Structure du commentaire : Nom agent - Date Contact/interlocuteur - appel ok/ko…"
drag, startPoint x: 763, startPoint y: 274, endPoint x: 533, endPoint y: 259, distance: 230.5
click at [533, 259] on div "LM INVEST METFRA000022086-CA1 Contact : LOIC MARTINS Numéro : 625509737 Total T…" at bounding box center [784, 415] width 1568 height 736
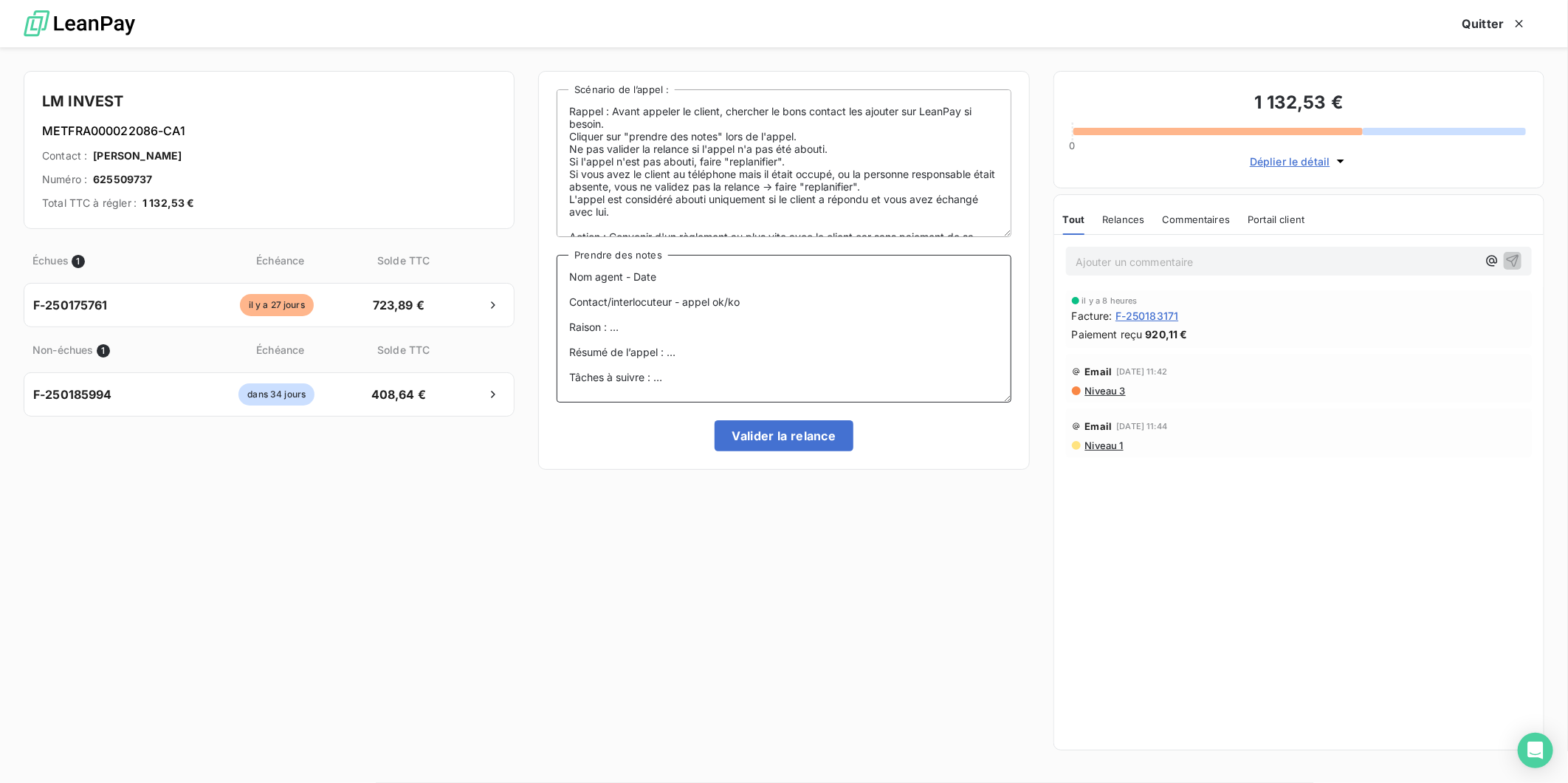
drag, startPoint x: 676, startPoint y: 288, endPoint x: 547, endPoint y: 266, distance: 130.9
click at [547, 266] on div "Rappel : Avant appeler le client, chercher le bons contact les ajouter sur Lean…" at bounding box center [784, 270] width 491 height 398
click at [107, 176] on span "625509737" at bounding box center [122, 180] width 59 height 15
copy span "625509737"
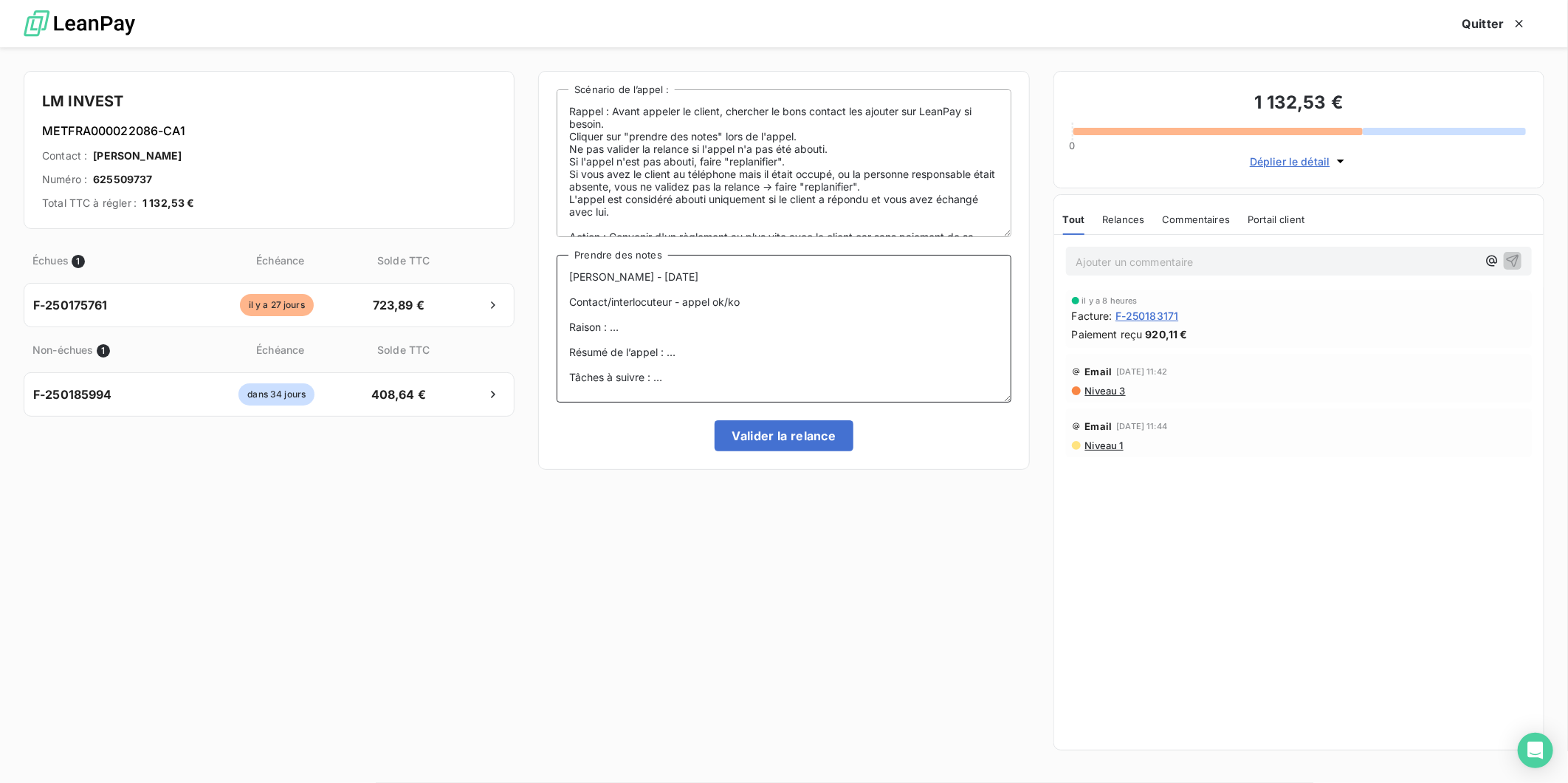
click at [615, 306] on textarea "François ROLET - 13-10-25 Contact/interlocuteur - appel ok/ko Raison : … Résumé…" at bounding box center [784, 328] width 454 height 147
click at [688, 300] on textarea "François ROLET - 13-10-25 Contact/interlocuteur - appel ok/ko Raison : … Résumé…" at bounding box center [784, 328] width 454 height 147
click at [685, 300] on textarea "François ROLET - 13-10-25 Contact/interlocuteur - appel ok/ko Raison : … Résumé…" at bounding box center [784, 328] width 454 height 147
paste textarea "625509737"
click at [631, 328] on textarea "François ROLET - 13-10-25 Contact/interlocuteur - n°0625509737 appel ok/ko Rais…" at bounding box center [784, 328] width 454 height 147
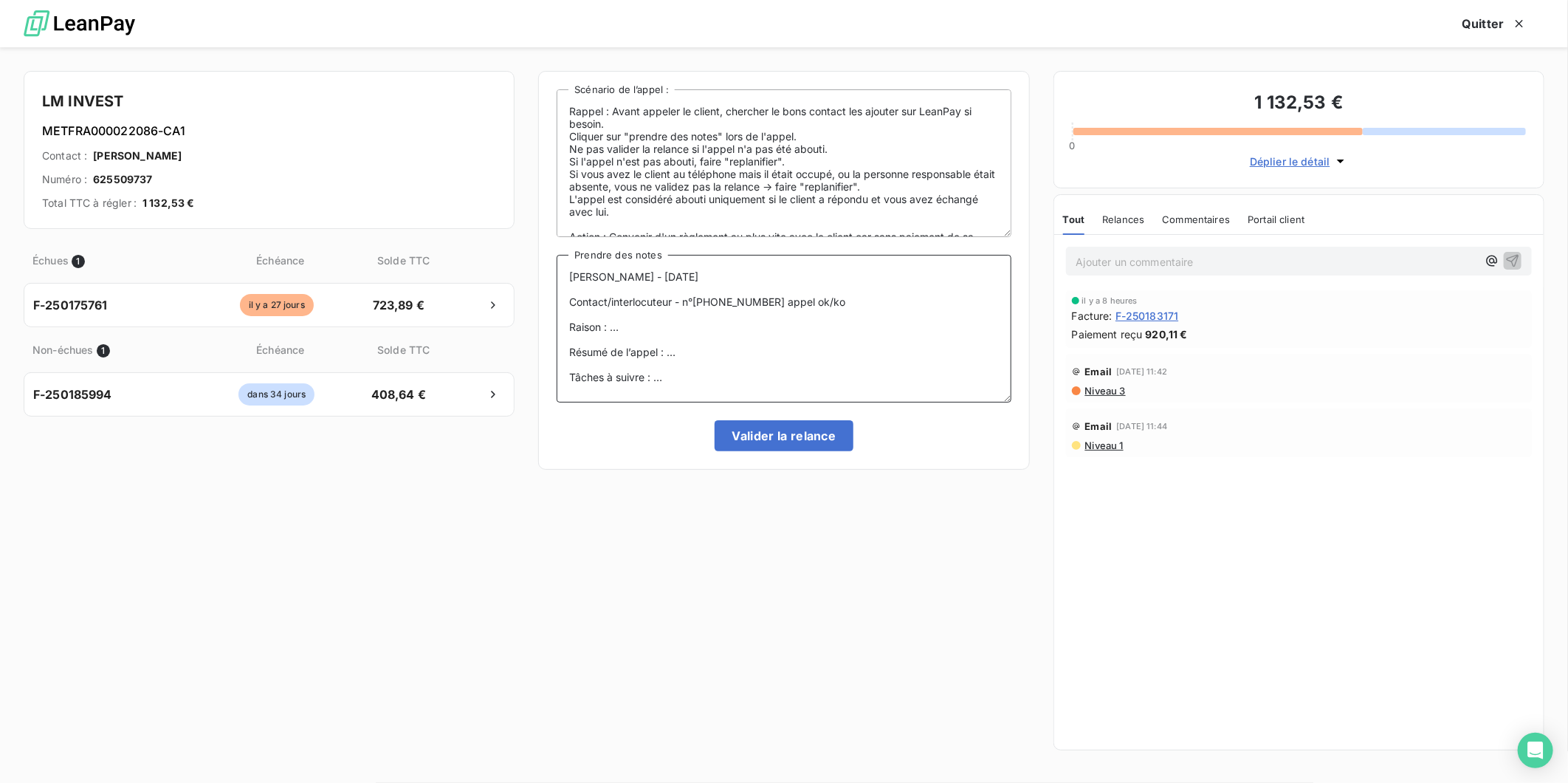
drag, startPoint x: 610, startPoint y: 329, endPoint x: 662, endPoint y: 329, distance: 52.0
click at [662, 329] on textarea "François ROLET - 13-10-25 Contact/interlocuteur - n°0625509737 appel ok/ko Rais…" at bounding box center [784, 328] width 454 height 147
drag, startPoint x: 610, startPoint y: 325, endPoint x: 763, endPoint y: 329, distance: 153.1
click at [763, 329] on textarea "François ROLET - 13-10-25 Contact/interlocuteur - n°0625509737 appel ok/ko Rais…" at bounding box center [784, 328] width 454 height 147
click at [717, 357] on textarea "François ROLET - 13-10-25 Contact/interlocuteur - n°0625509737 appel ok/ko Rais…" at bounding box center [784, 328] width 454 height 147
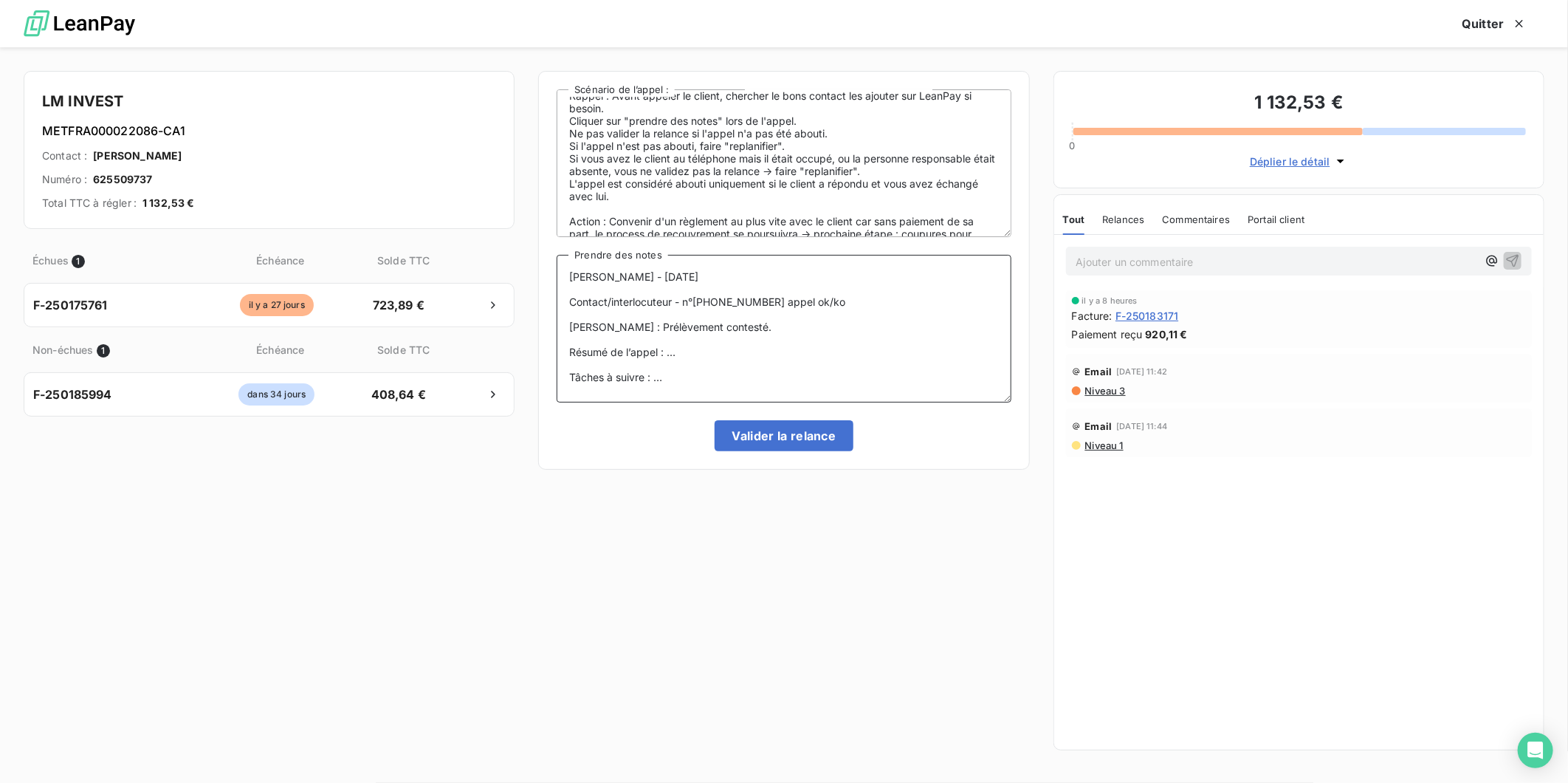
scroll to position [43, 0]
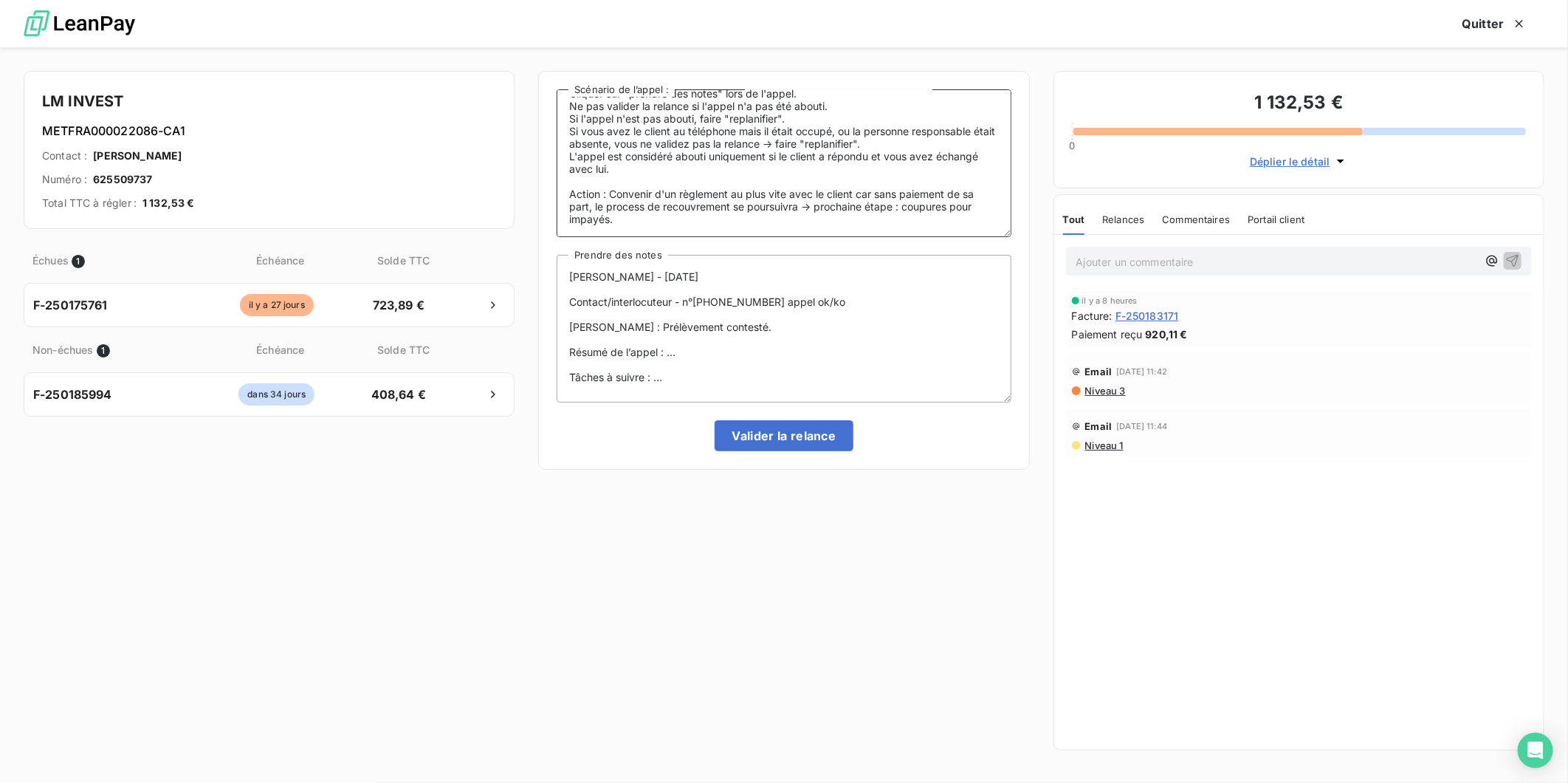
click at [692, 220] on textarea "Rappel : Avant appeler le client, chercher le bons contact les ajouter sur Lean…" at bounding box center [784, 162] width 454 height 147
click at [1334, 162] on icon "button" at bounding box center [1341, 161] width 15 height 15
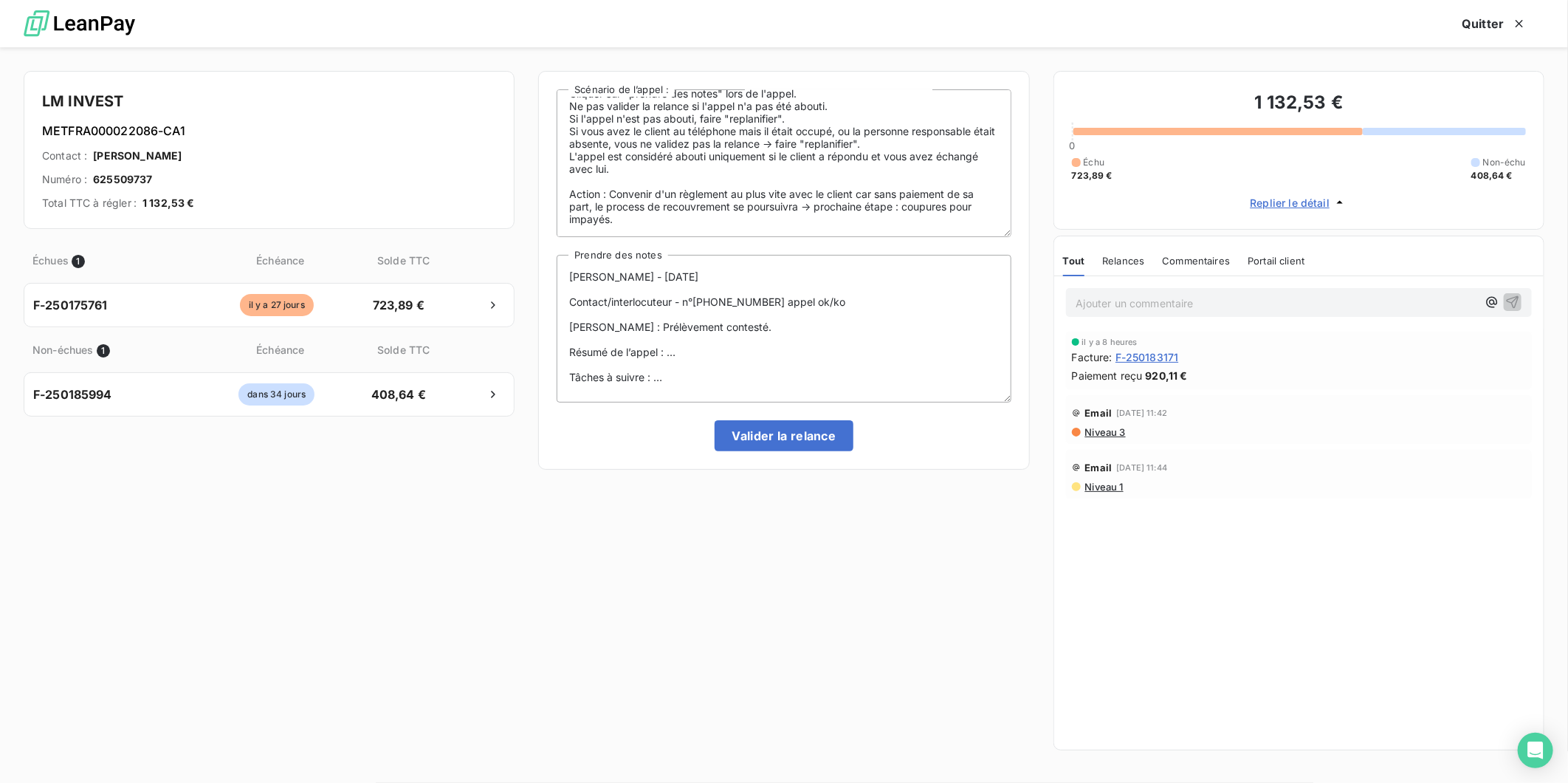
click at [1337, 199] on icon "button" at bounding box center [1340, 202] width 15 height 15
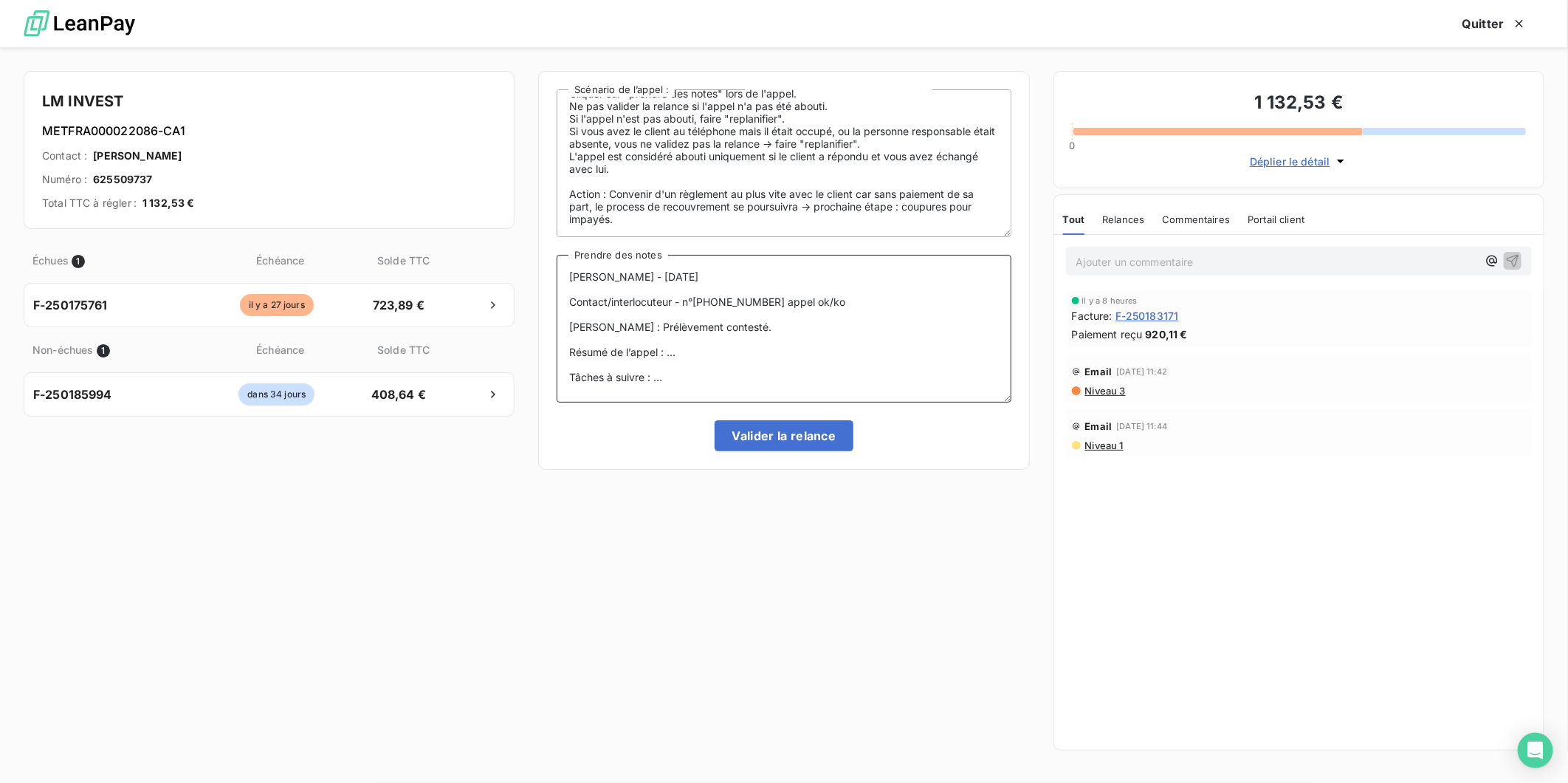
click at [679, 347] on textarea "François ROLET - 13-10-25 Contact/interlocuteur - n°0625509737 appel ok/ko Rais…" at bounding box center [784, 328] width 454 height 147
click at [689, 376] on textarea "François ROLET - 13-10-25 Contact/interlocuteur - n°0625509737 appel ok/ko Rais…" at bounding box center [784, 328] width 454 height 147
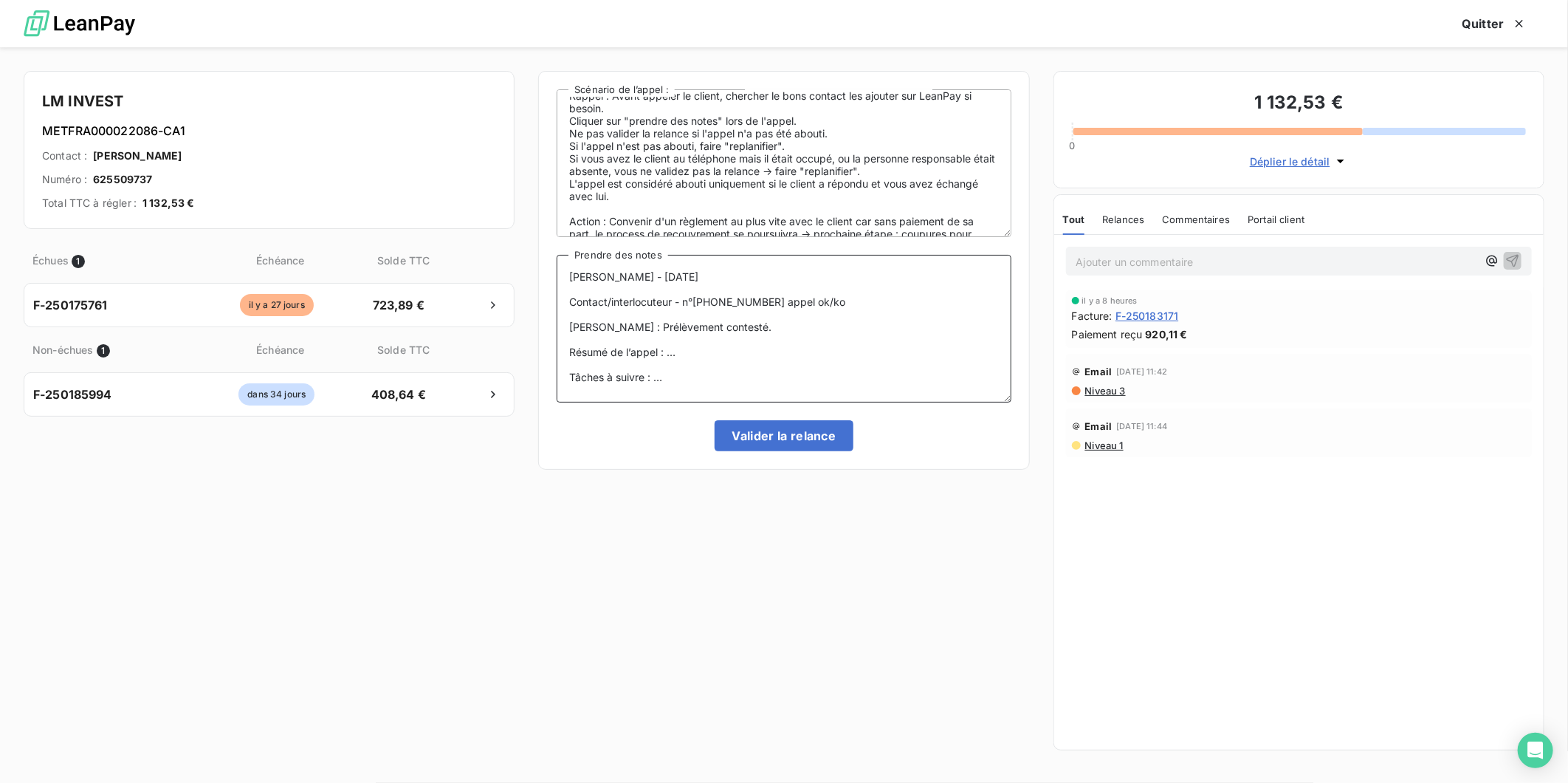
scroll to position [0, 0]
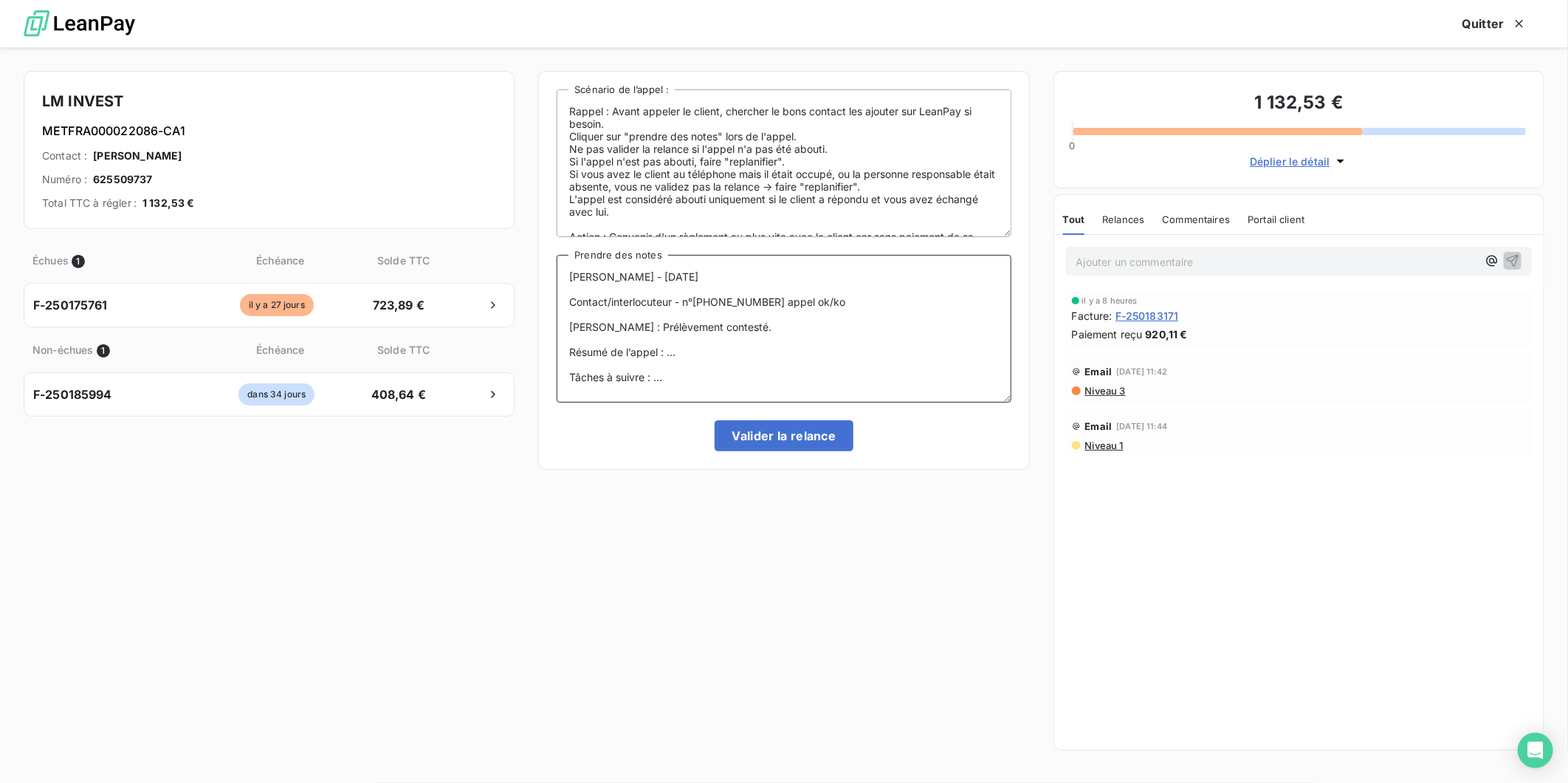
click at [754, 325] on textarea "François ROLET - 13-10-25 Contact/interlocuteur - n°0625509737 appel ok/ko Rais…" at bounding box center [784, 328] width 454 height 147
drag, startPoint x: 705, startPoint y: 385, endPoint x: 541, endPoint y: 259, distance: 206.8
click at [541, 259] on div "Rappel : Avant appeler le client, chercher le bons contact les ajouter sur Lean…" at bounding box center [784, 270] width 491 height 398
click at [853, 323] on textarea "François ROLET - 13-10-25 Contact/interlocuteur - n°0625509737 appel ok/ko Rais…" at bounding box center [784, 328] width 454 height 147
drag, startPoint x: 755, startPoint y: 304, endPoint x: 910, endPoint y: 301, distance: 155.0
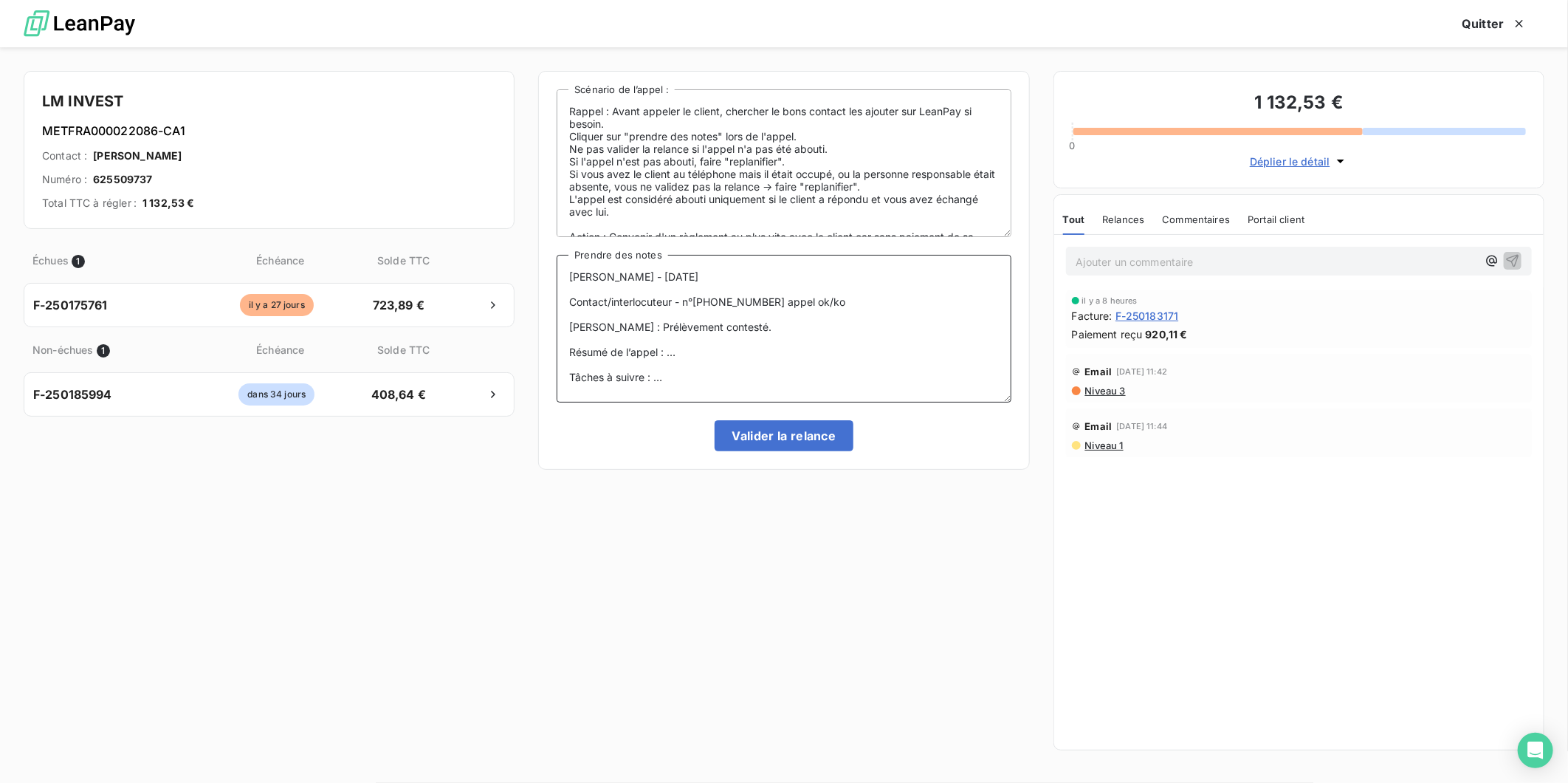
click at [910, 301] on textarea "François ROLET - 13-10-25 Contact/interlocuteur - n°0625509737 appel ok/ko Rais…" at bounding box center [784, 328] width 454 height 147
drag, startPoint x: 666, startPoint y: 353, endPoint x: 818, endPoint y: 357, distance: 152.1
click at [818, 357] on textarea "François ROLET - 13-10-25 Contact/interlocuteur - n°0625509737 Raison : Prélève…" at bounding box center [784, 328] width 454 height 147
click at [604, 279] on textarea "François ROLET - 13-10-25 Contact/interlocuteur - n°0625509737 Raison : Prélève…" at bounding box center [784, 328] width 454 height 147
click at [621, 290] on textarea "François ROLET - 13-10-25 Contact/interlocuteur - n°0625509737 Raison : Prélève…" at bounding box center [784, 328] width 454 height 147
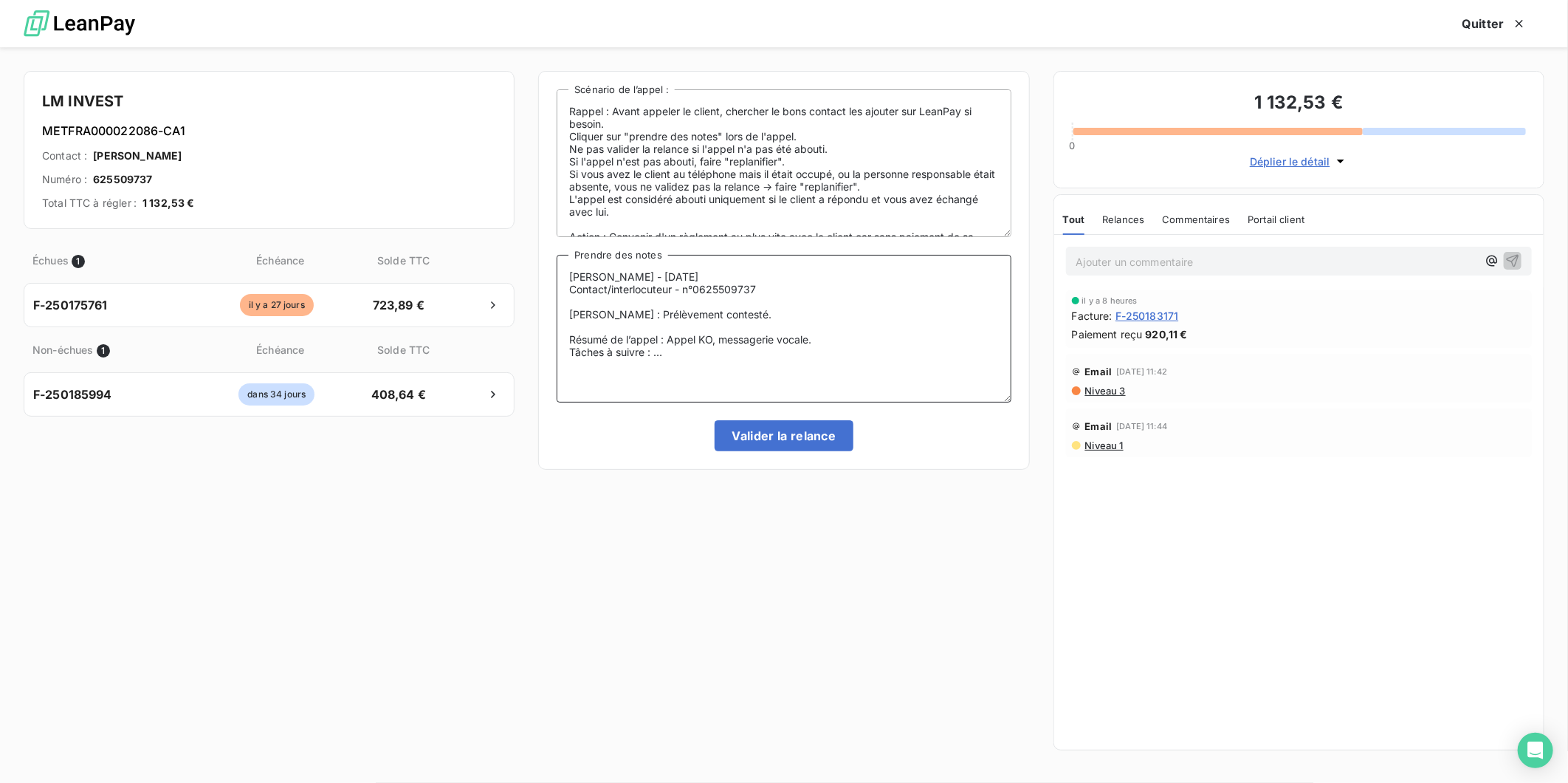
click at [604, 304] on textarea "François ROLET - 13-10-25 Contact/interlocuteur - n°0625509737 Raison : Prélève…" at bounding box center [784, 328] width 454 height 147
click at [591, 313] on textarea "François ROLET - 13-10-25 Contact/interlocuteur - n°0625509737 Raison : Prélève…" at bounding box center [784, 328] width 454 height 147
drag, startPoint x: 652, startPoint y: 327, endPoint x: 773, endPoint y: 329, distance: 121.0
click at [773, 329] on textarea "François ROLET - 13-10-25 Contact/interlocuteur - n°0625509737 Raison : Prélève…" at bounding box center [784, 328] width 454 height 147
click at [1182, 217] on span "Commentaires" at bounding box center [1195, 219] width 68 height 12
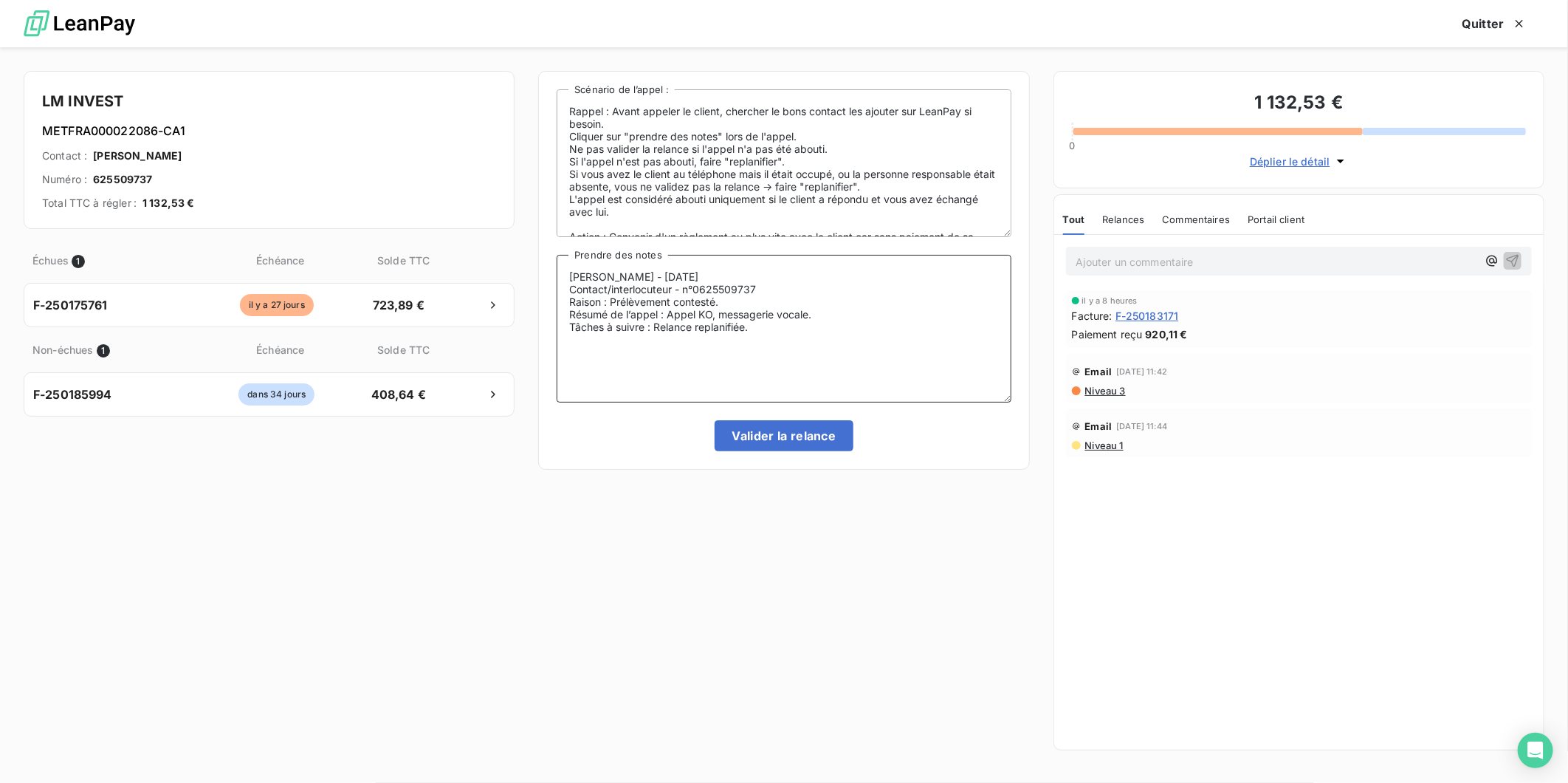
type textarea "François ROLET - 13-10-25 Contact/interlocuteur - n°0625509737 Raison : Prélève…"
click at [1058, 210] on div "Tout Relances Commentaires Portail client Tout Relances Commentaires Portail cl…" at bounding box center [1299, 219] width 489 height 31
click at [1073, 216] on span "Tout" at bounding box center [1073, 219] width 20 height 12
click at [1129, 259] on p "Ajouter un commentaire ﻿" at bounding box center [1277, 262] width 401 height 19
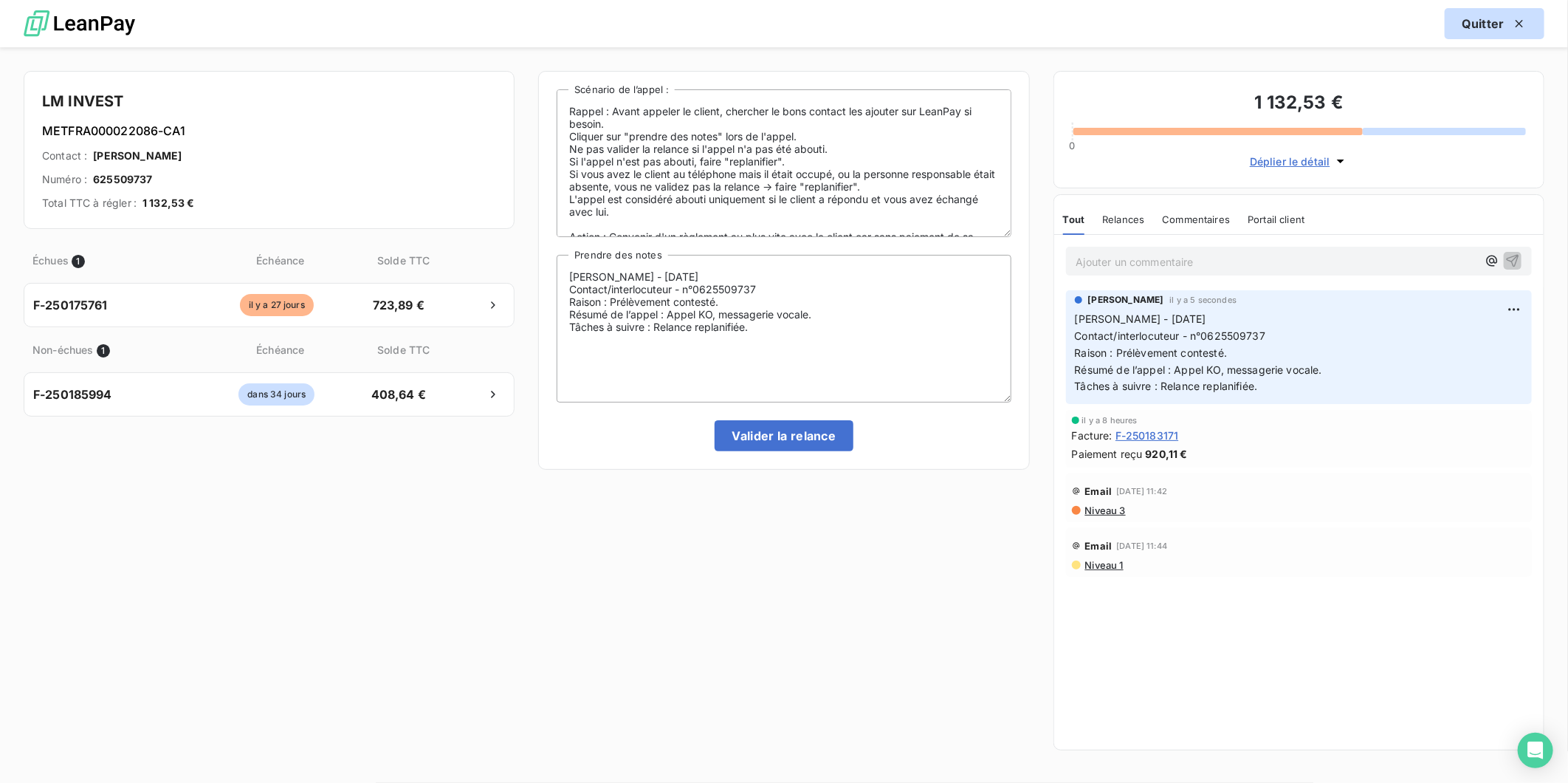
click at [1517, 20] on icon "button" at bounding box center [1520, 24] width 7 height 7
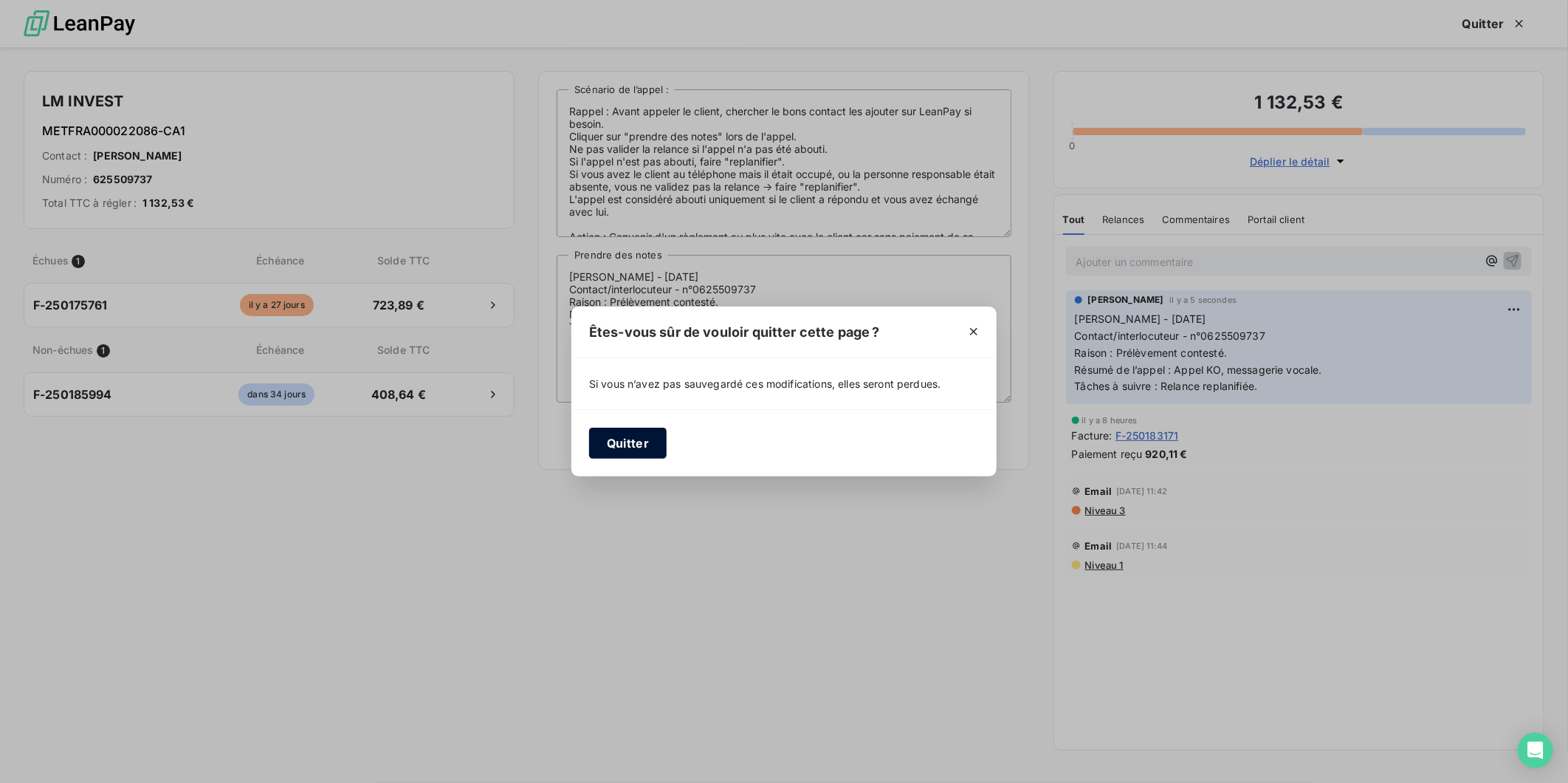
click at [613, 447] on button "Quitter" at bounding box center [628, 442] width 78 height 31
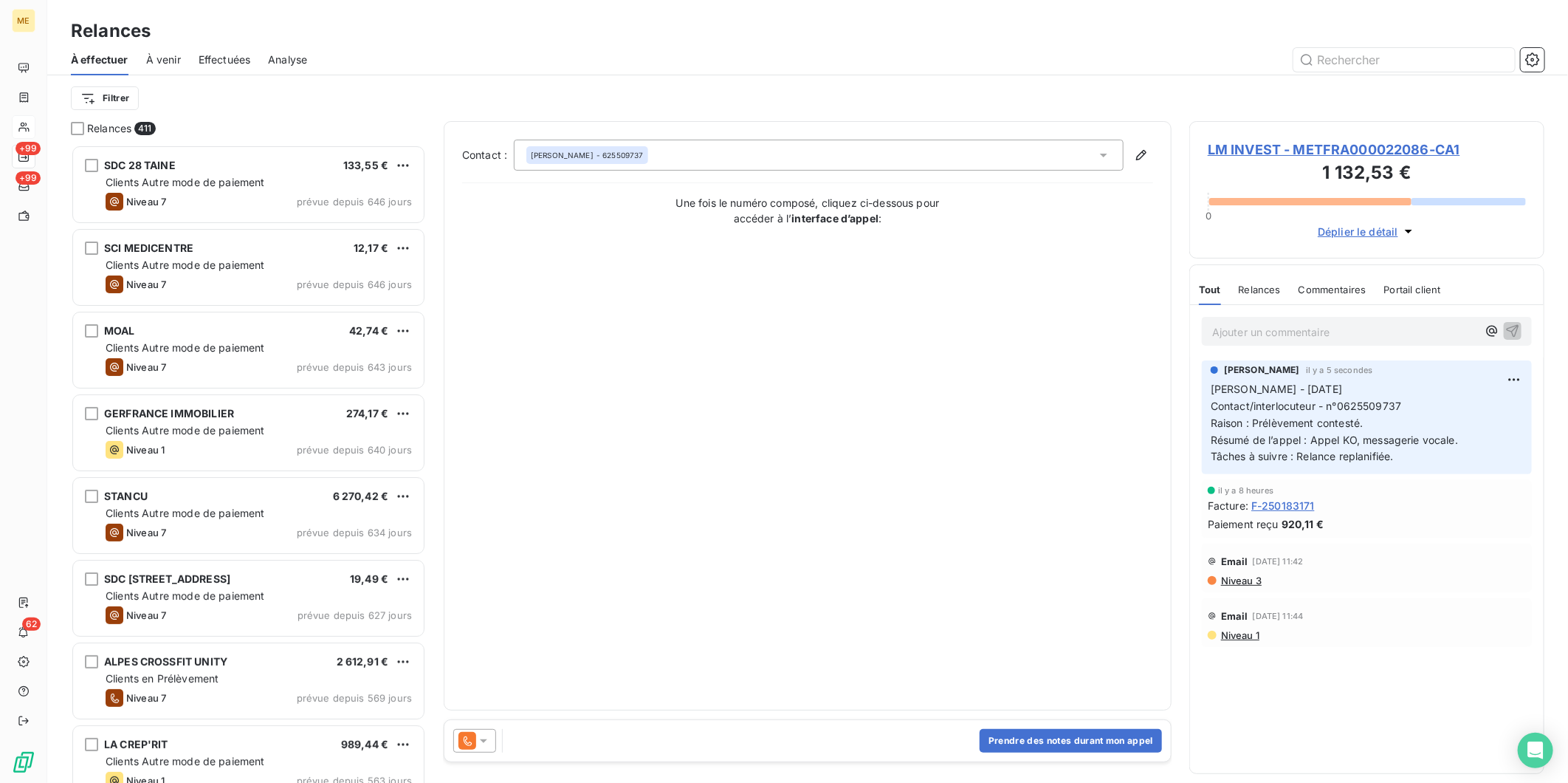
click at [495, 736] on div at bounding box center [474, 739] width 43 height 23
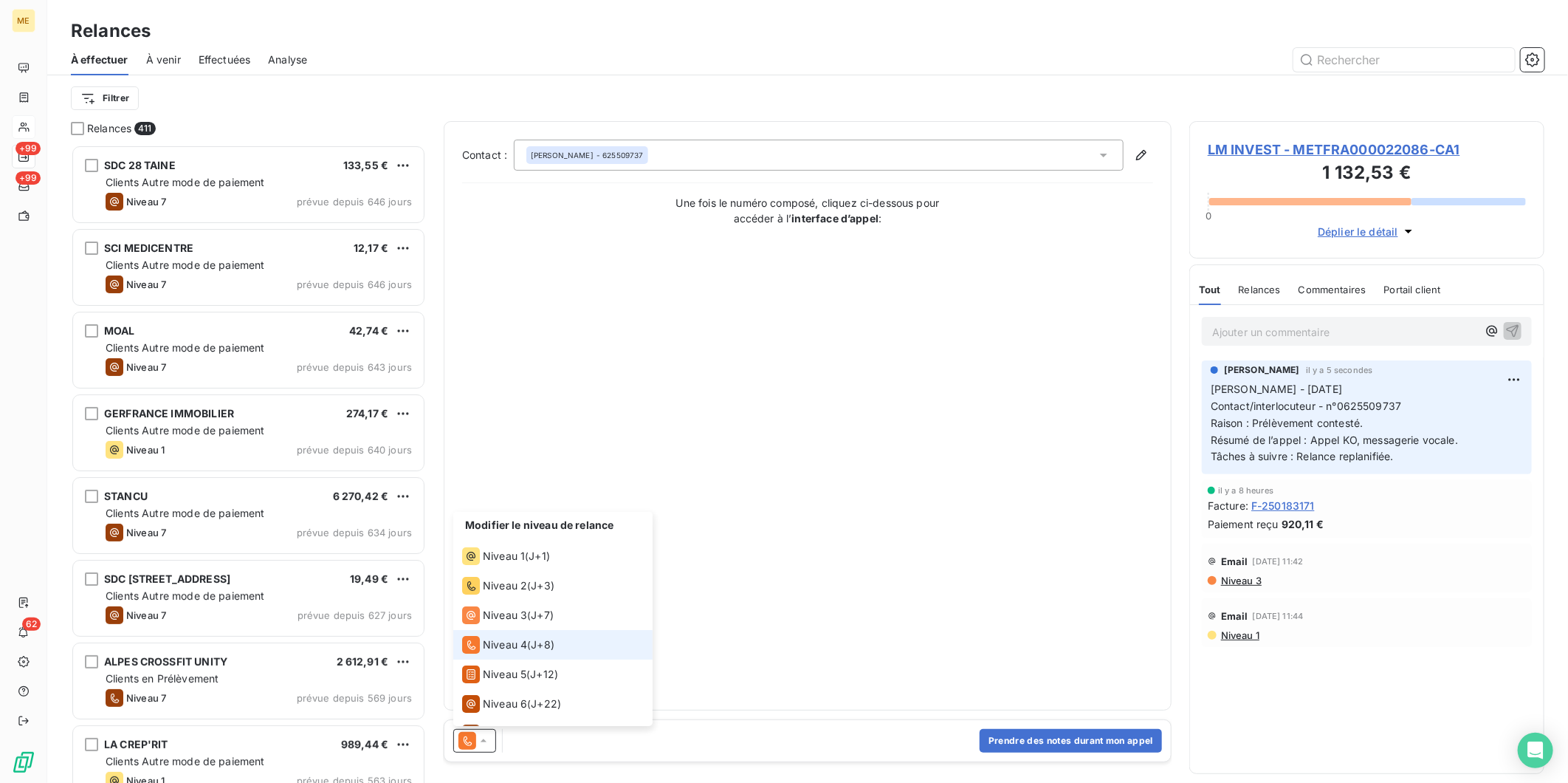
click at [492, 737] on div at bounding box center [474, 739] width 43 height 23
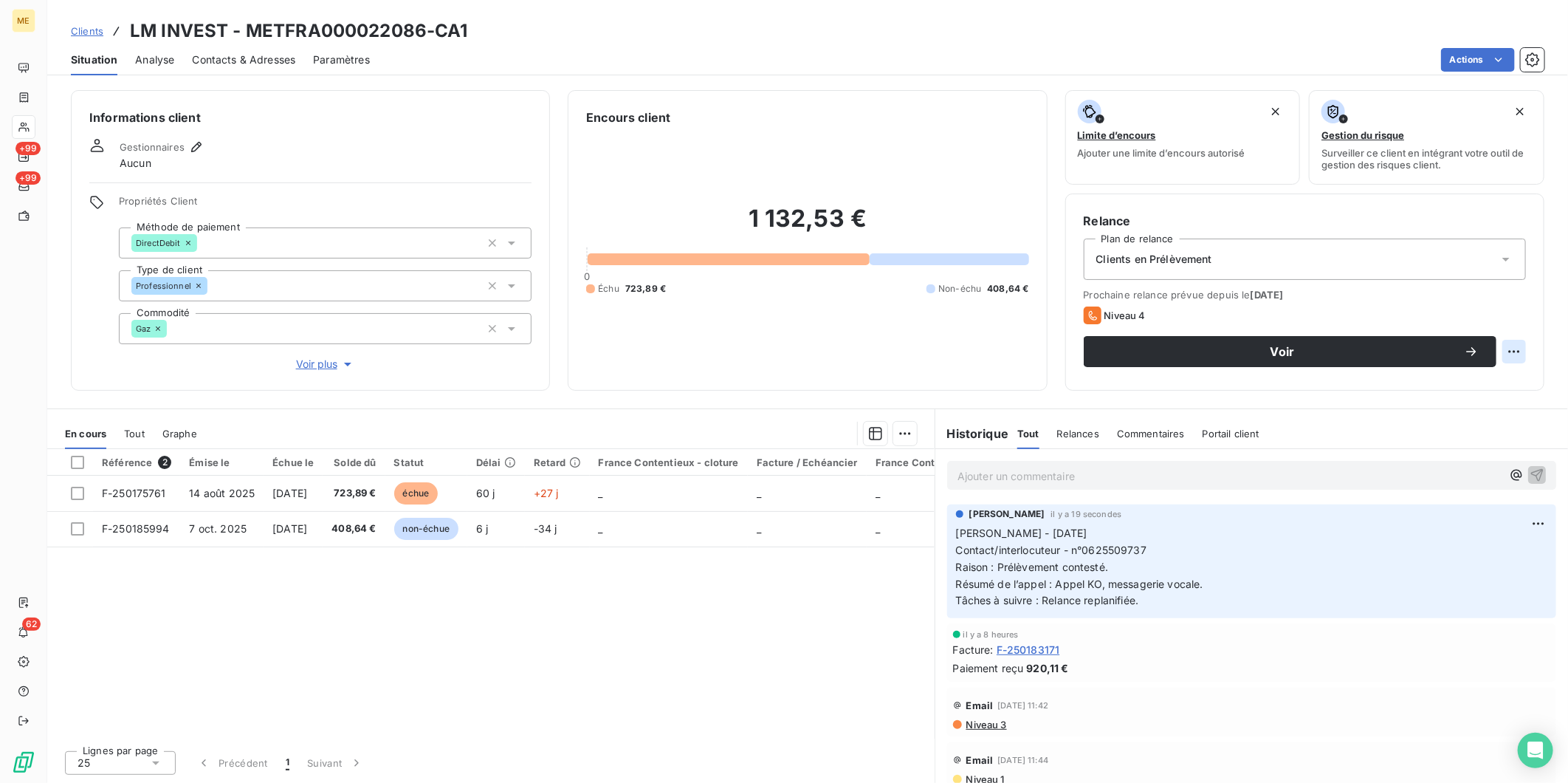
click at [1515, 350] on html "ME +99 +99 62 Clients LM INVEST - METFRA000022086-CA1 Situation Analyse Contact…" at bounding box center [784, 391] width 1568 height 783
click at [1450, 380] on div "Replanifier cette action" at bounding box center [1453, 384] width 133 height 23
select select "9"
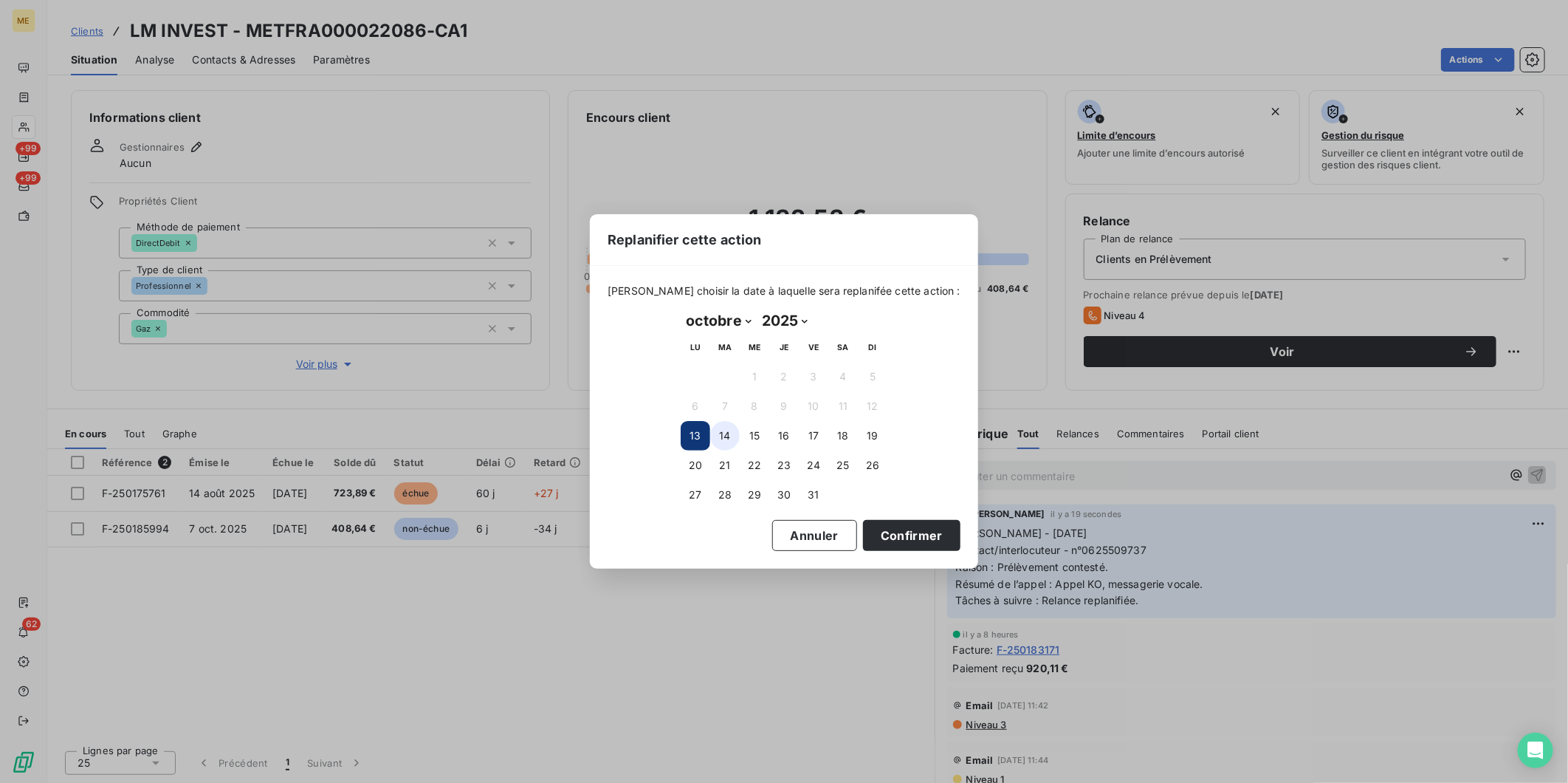
click at [725, 431] on button "14" at bounding box center [726, 436] width 30 height 30
click at [889, 534] on button "Confirmer" at bounding box center [912, 535] width 97 height 31
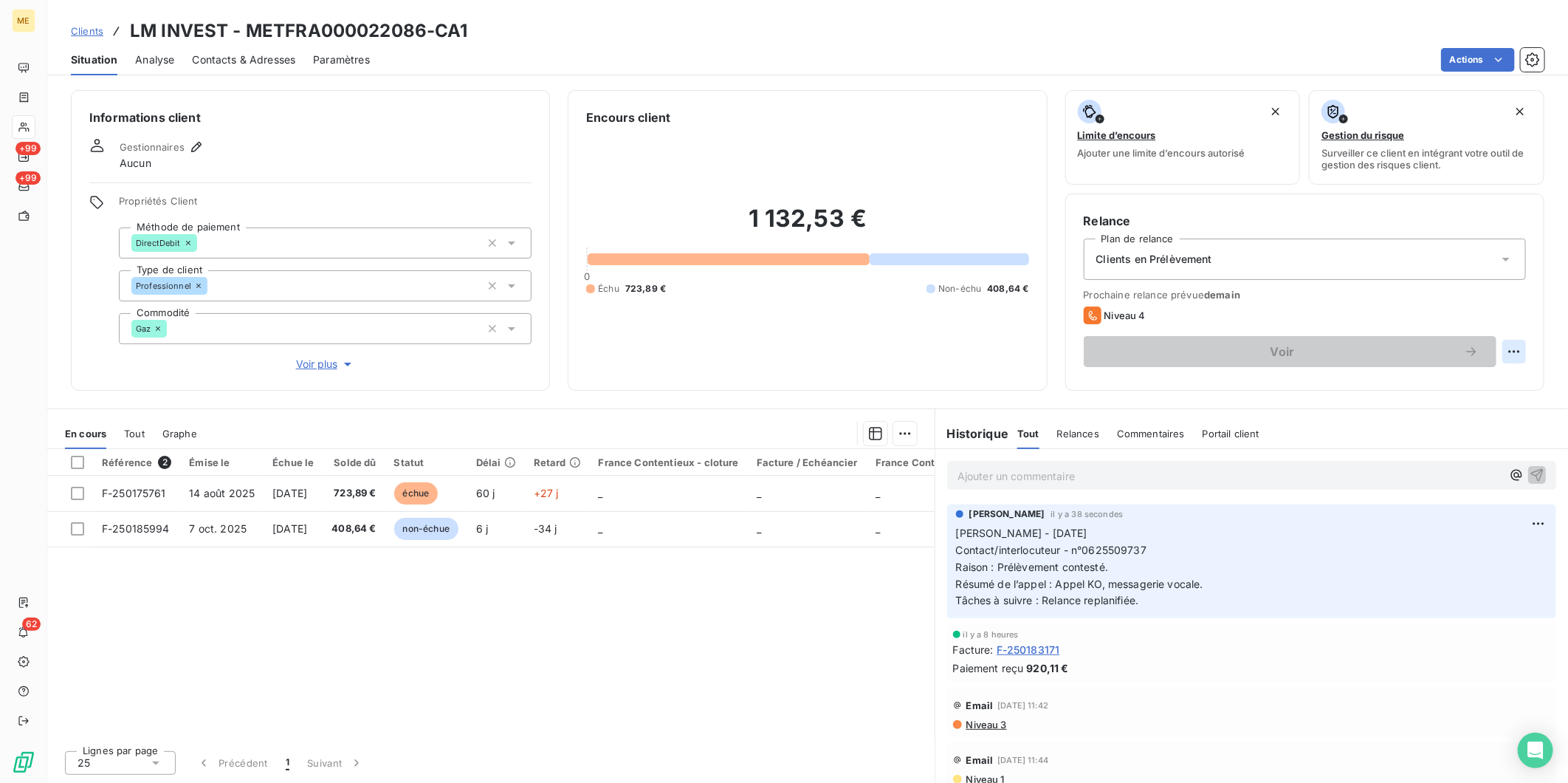
click at [1514, 350] on html "ME +99 +99 62 Clients LM INVEST - METFRA000022086-CA1 Situation Analyse Contact…" at bounding box center [784, 391] width 1568 height 783
click at [1466, 310] on html "ME +99 +99 62 Clients LM INVEST - METFRA000022086-CA1 Situation Analyse Contact…" at bounding box center [784, 391] width 1568 height 783
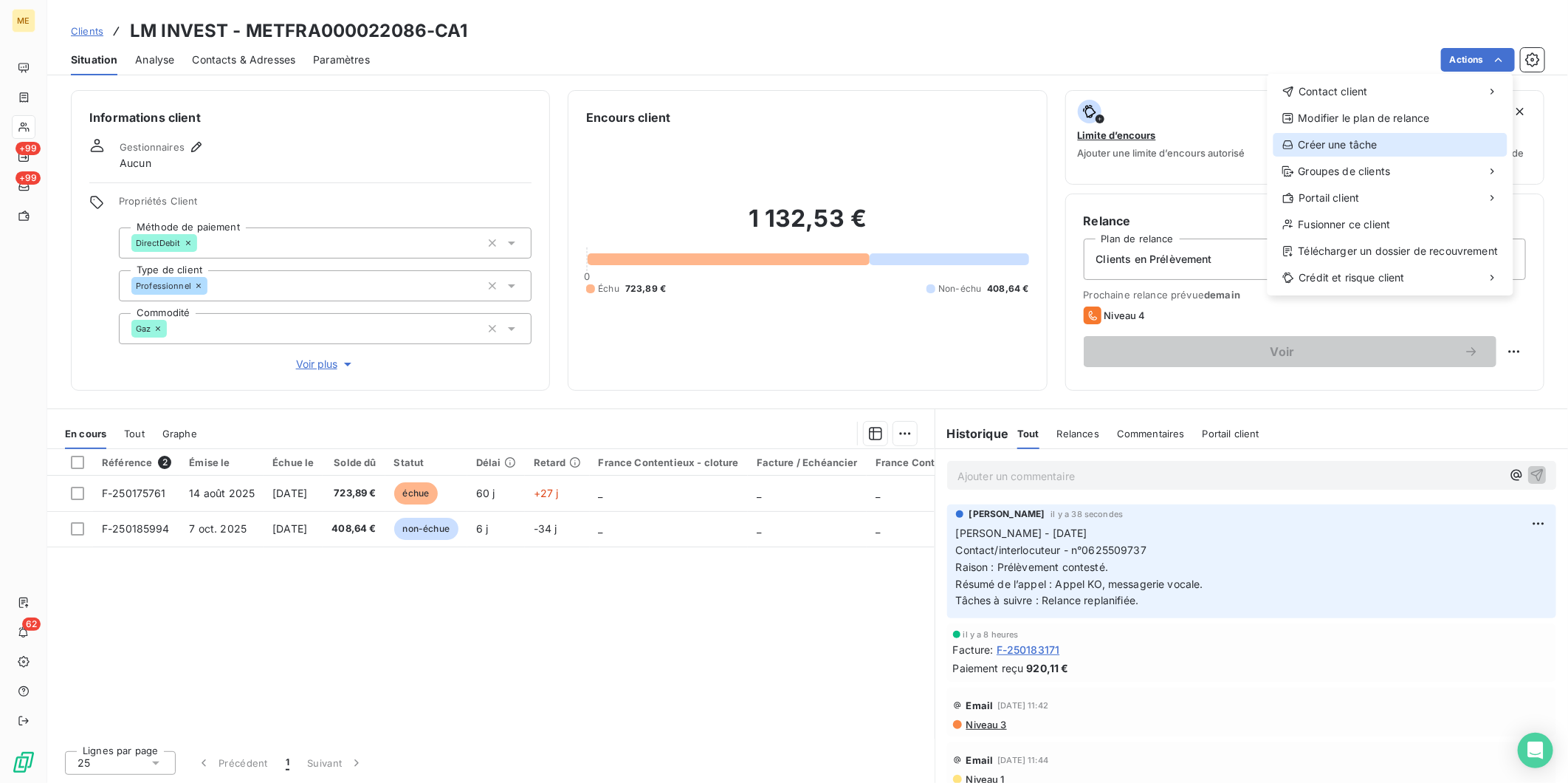
click at [1420, 147] on div "Créer une tâche" at bounding box center [1391, 144] width 234 height 23
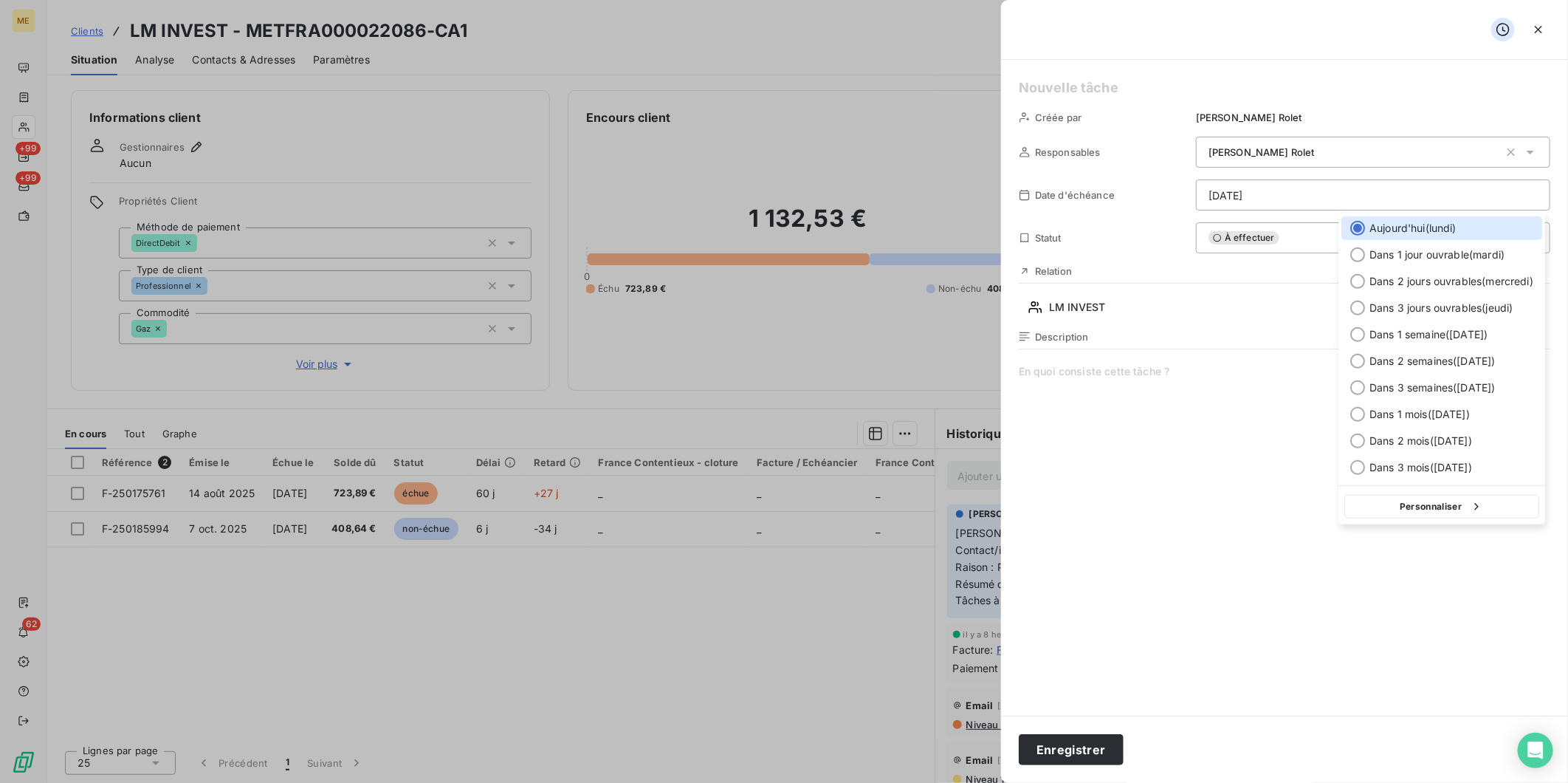
click at [1289, 196] on html "ME +99 +99 62 Clients LM INVEST - METFRA000022086-CA1 Situation Analyse Contact…" at bounding box center [784, 391] width 1568 height 783
click at [1379, 259] on span "Dans 1 jour ouvrable ( mardi )" at bounding box center [1437, 255] width 135 height 15
type input "14/10/2025"
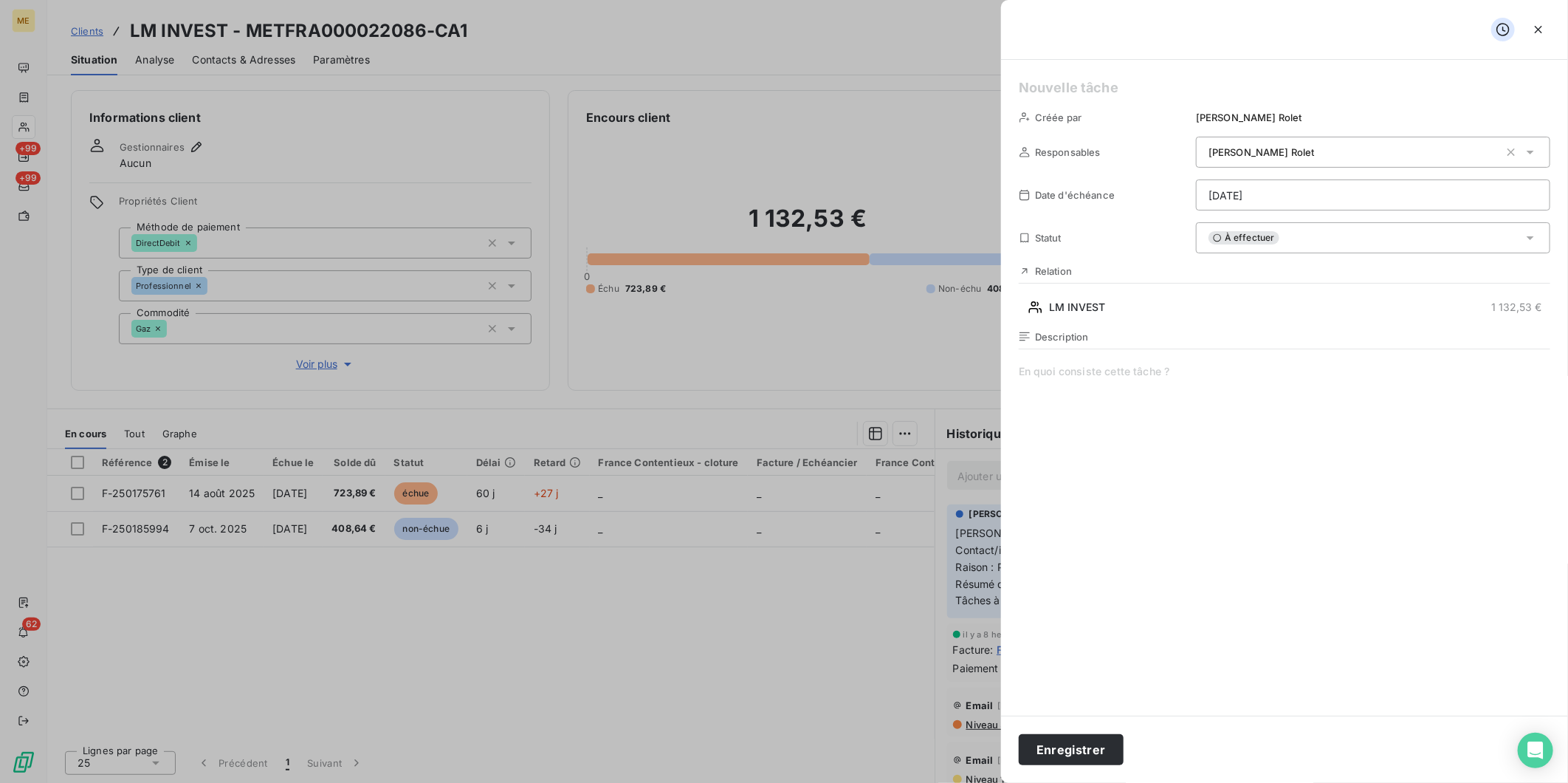
click at [1329, 246] on div "À effectuer" at bounding box center [1373, 237] width 354 height 31
click at [1321, 234] on div "À effectuer" at bounding box center [1373, 237] width 354 height 31
click at [1072, 373] on span at bounding box center [1285, 506] width 532 height 284
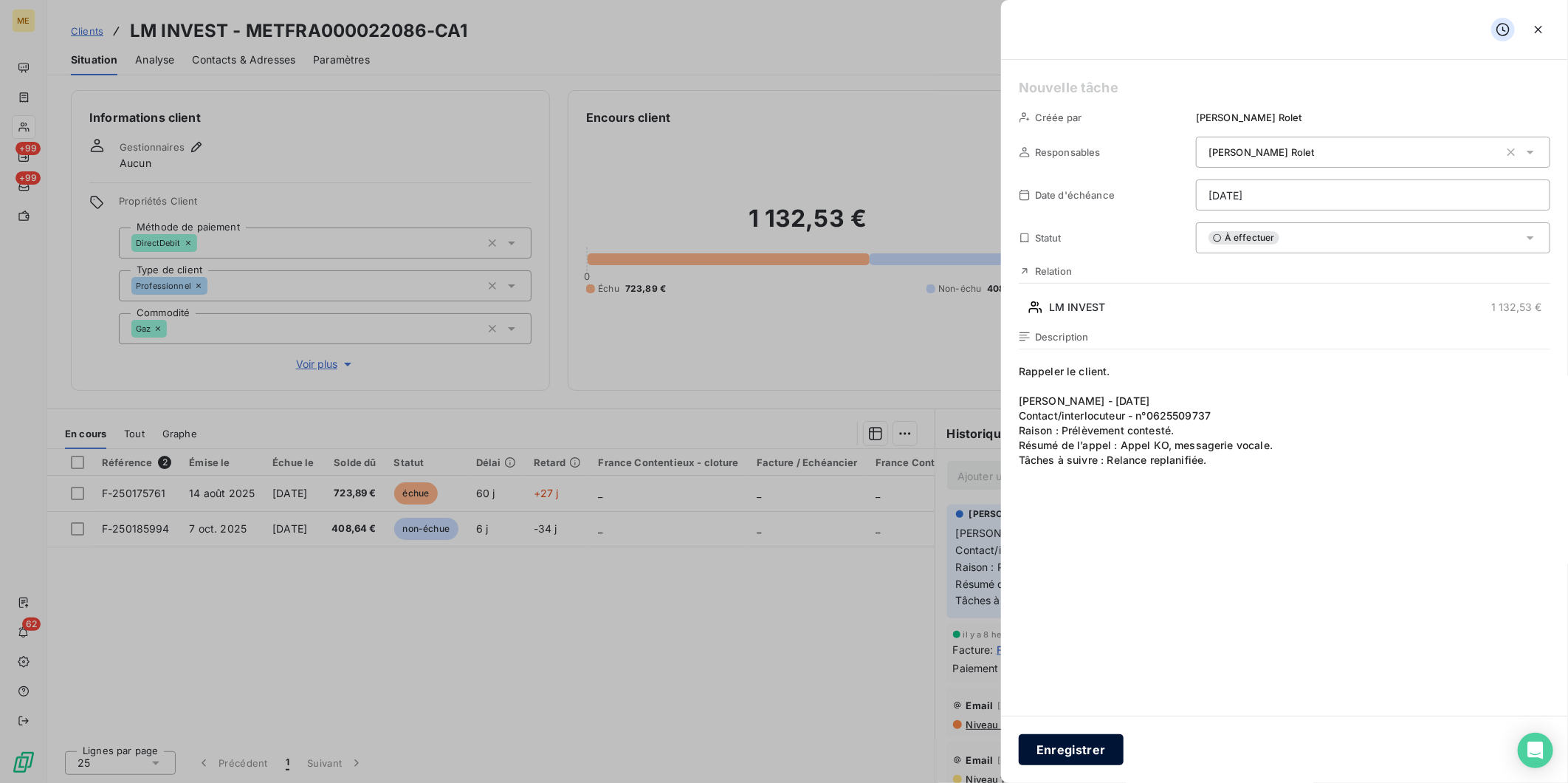
click at [1094, 751] on button "Enregistrer" at bounding box center [1071, 749] width 105 height 31
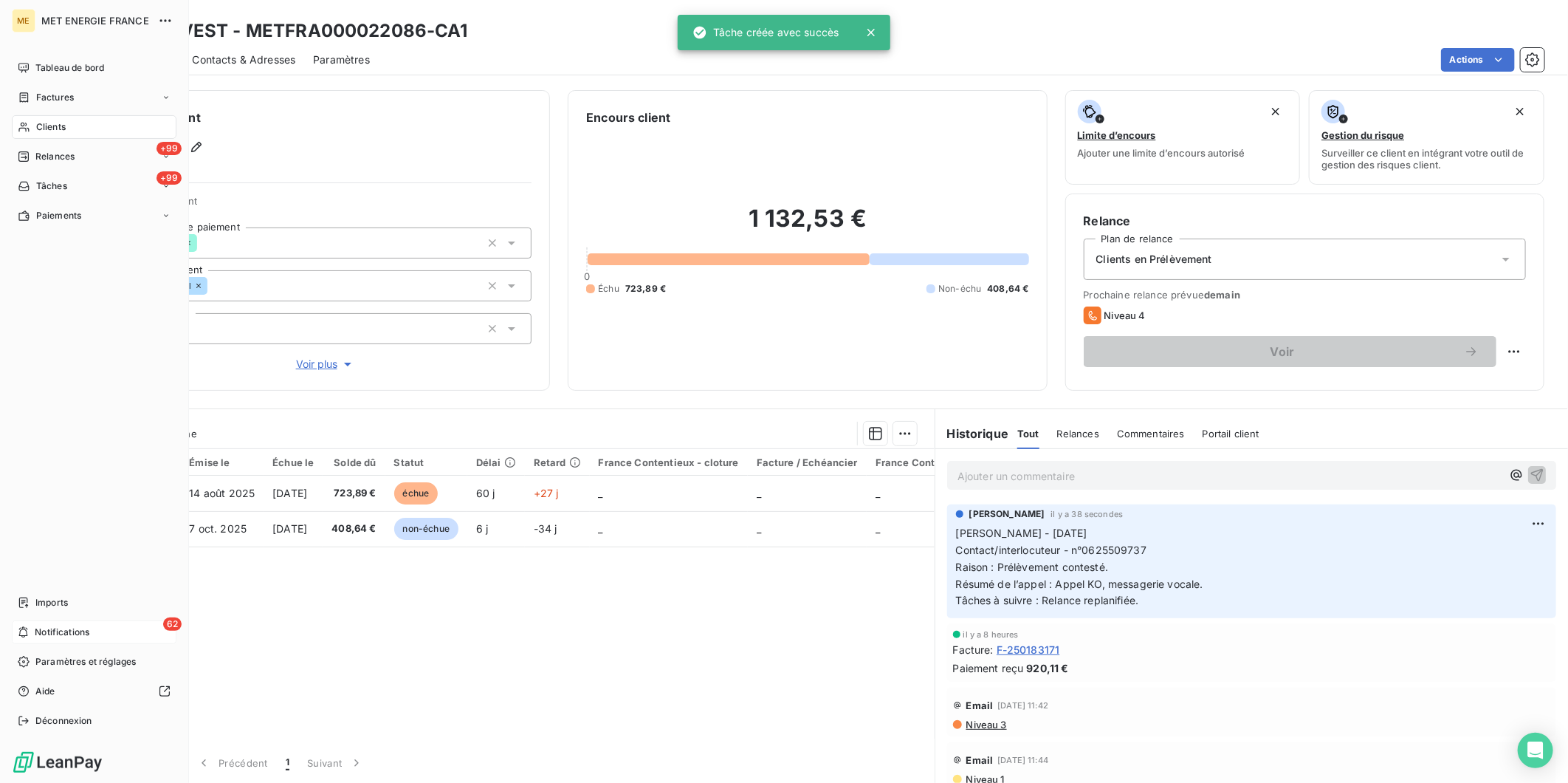
click at [74, 628] on span "Notifications" at bounding box center [61, 632] width 55 height 13
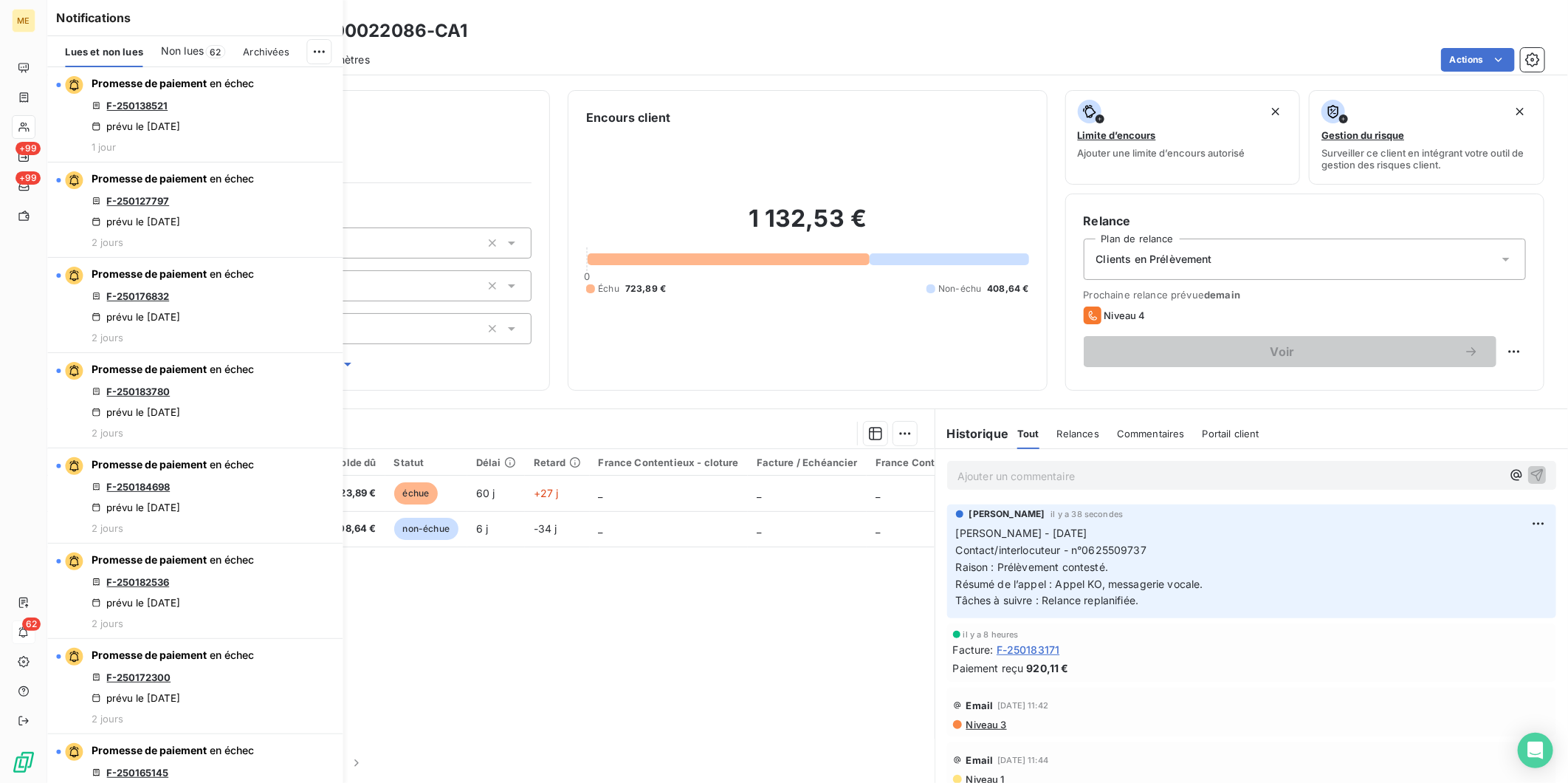
click at [183, 49] on span "Non lues" at bounding box center [183, 51] width 43 height 15
click at [316, 49] on html "ME +99 +99 62 Clients LM INVEST - METFRA000022086-CA1 Situation Analyse Contact…" at bounding box center [784, 391] width 1568 height 783
click at [263, 85] on div "Tout marquer comme lu" at bounding box center [220, 83] width 207 height 23
click at [93, 48] on span "Lues et non lues" at bounding box center [104, 51] width 78 height 12
click at [187, 46] on span "Non lues" at bounding box center [183, 51] width 43 height 15
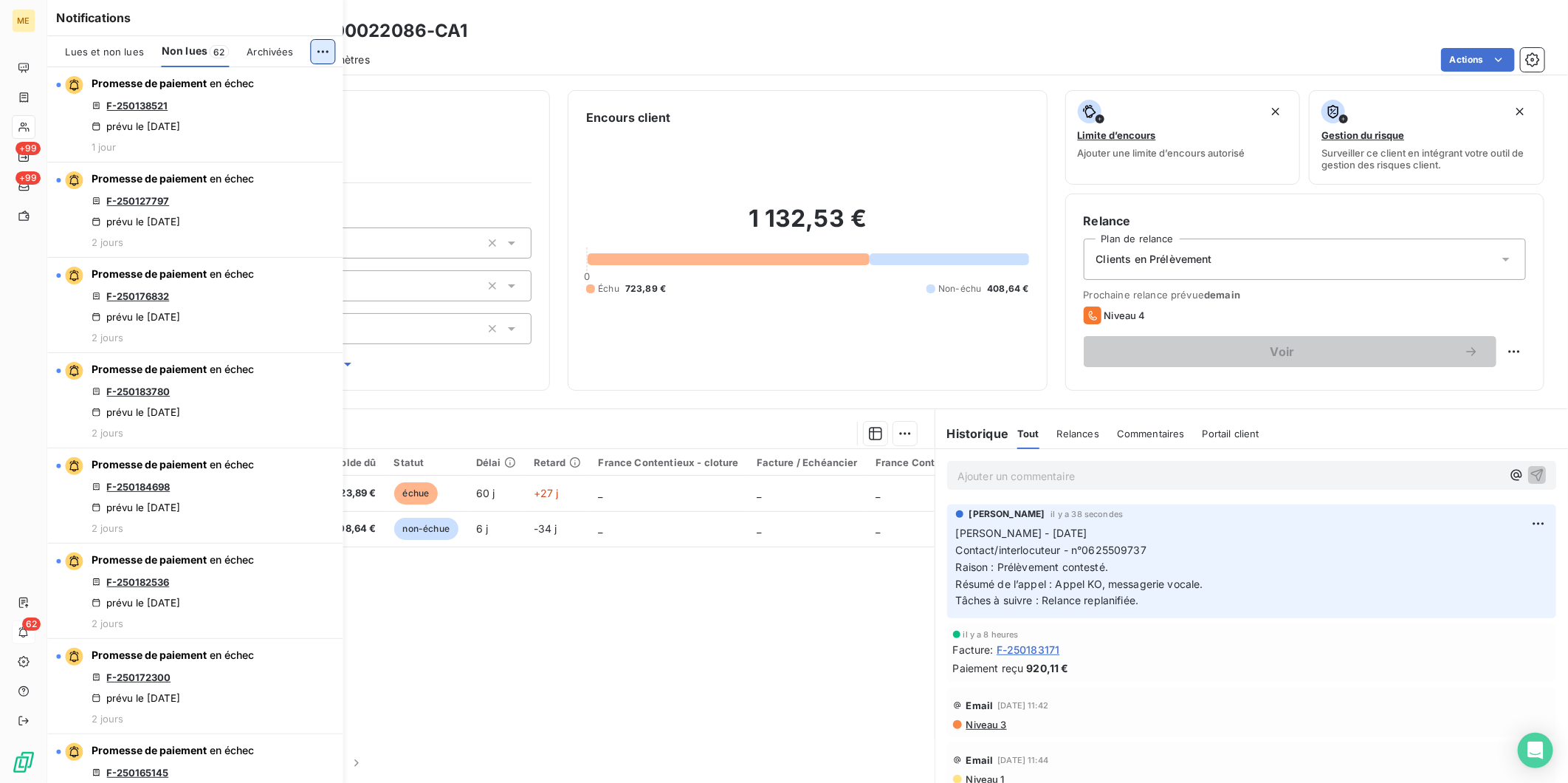
click at [325, 49] on html "ME +99 +99 62 Clients LM INVEST - METFRA000022086-CA1 Situation Analyse Contact…" at bounding box center [784, 391] width 1568 height 783
click at [325, 49] on html "ME MET ENERGIE FRANCE Tableau de bord Factures Clients +99 Relances +99 Tâches …" at bounding box center [784, 391] width 1568 height 783
click at [94, 57] on div "Lues et non lues" at bounding box center [104, 51] width 78 height 31
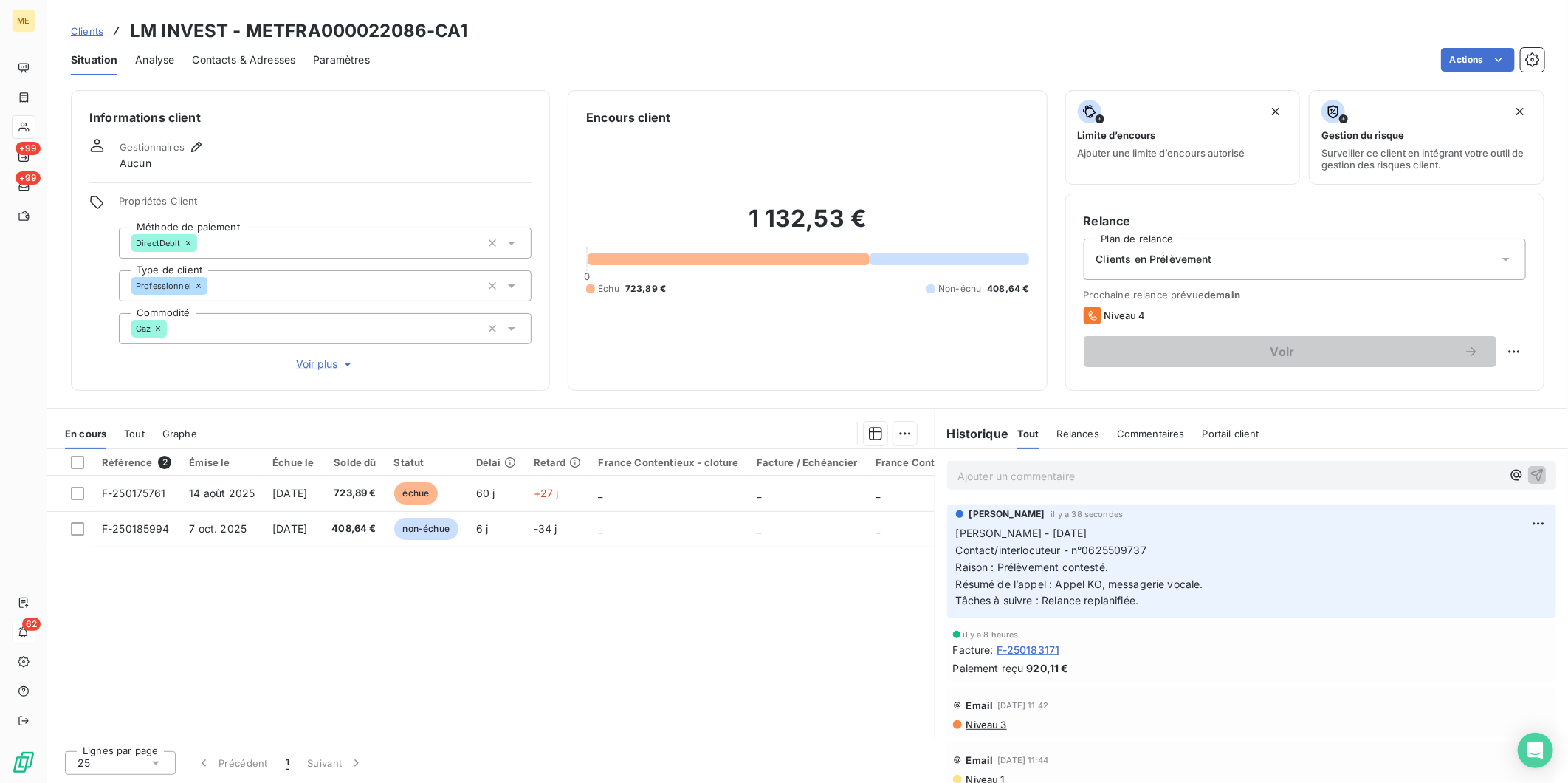
click at [613, 28] on div "Clients LM INVEST - METFRA000022086-CA1" at bounding box center [807, 31] width 1521 height 27
click at [89, 37] on link "Clients" at bounding box center [86, 31] width 32 height 15
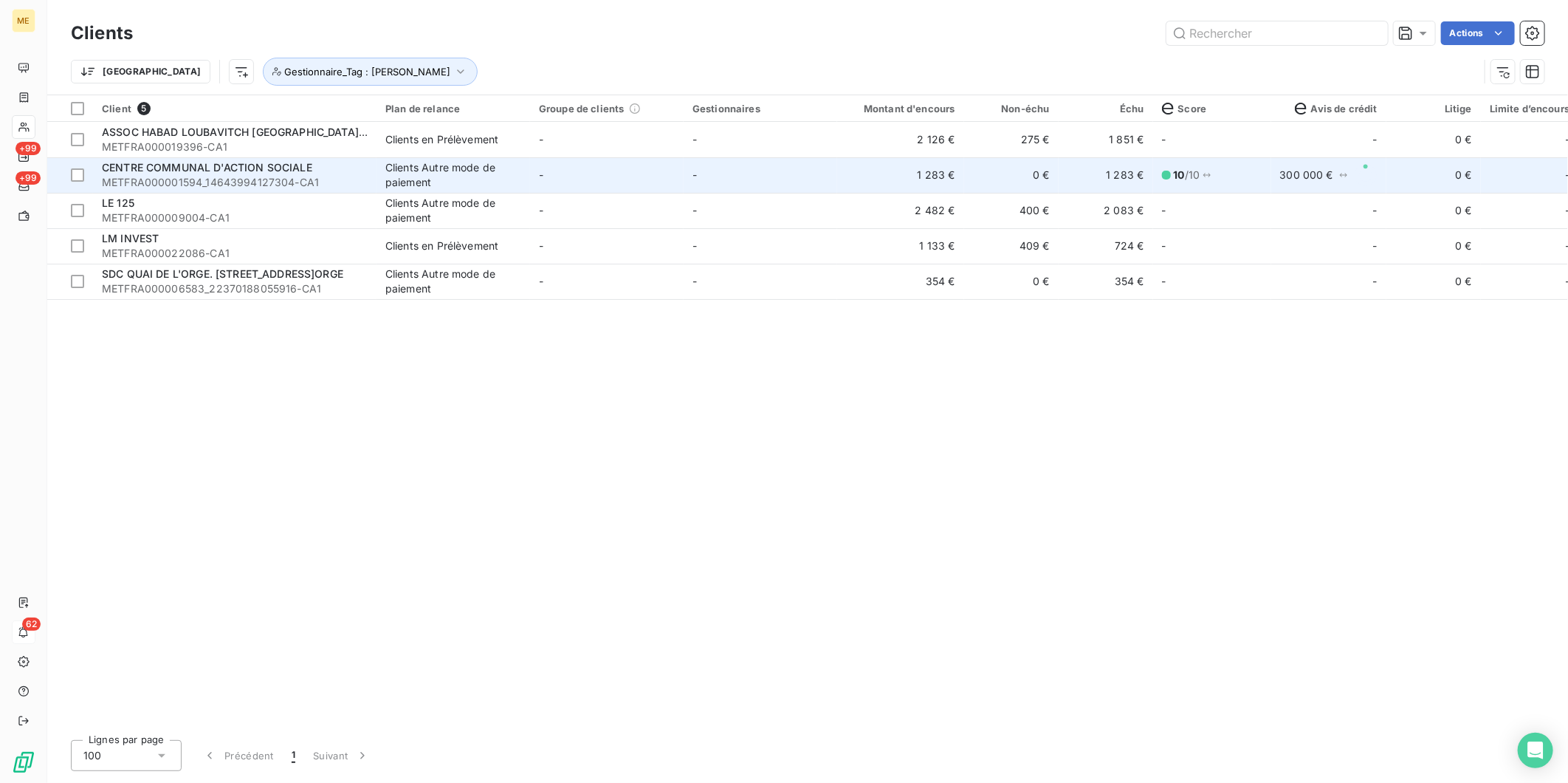
click at [234, 185] on span "METFRA000001594_14643994127304-CA1" at bounding box center [234, 183] width 266 height 15
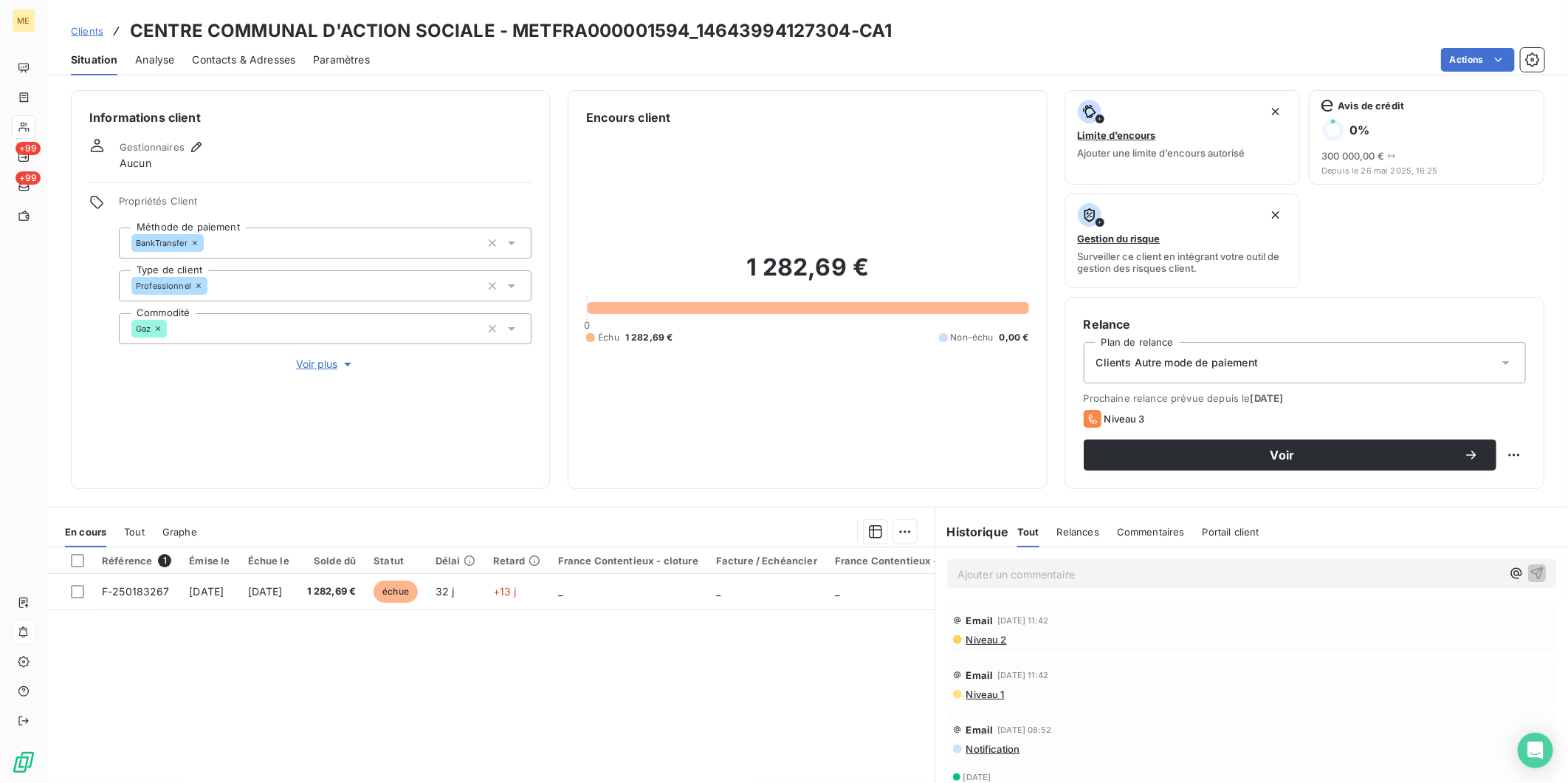
click at [557, 35] on h3 "CENTRE COMMUNAL D'ACTION SOCIALE - METFRA000001594_14643994127304-CA1" at bounding box center [511, 31] width 762 height 27
copy h3 "METFRA000001594_14643994127304"
click at [97, 32] on span "Clients" at bounding box center [86, 31] width 32 height 12
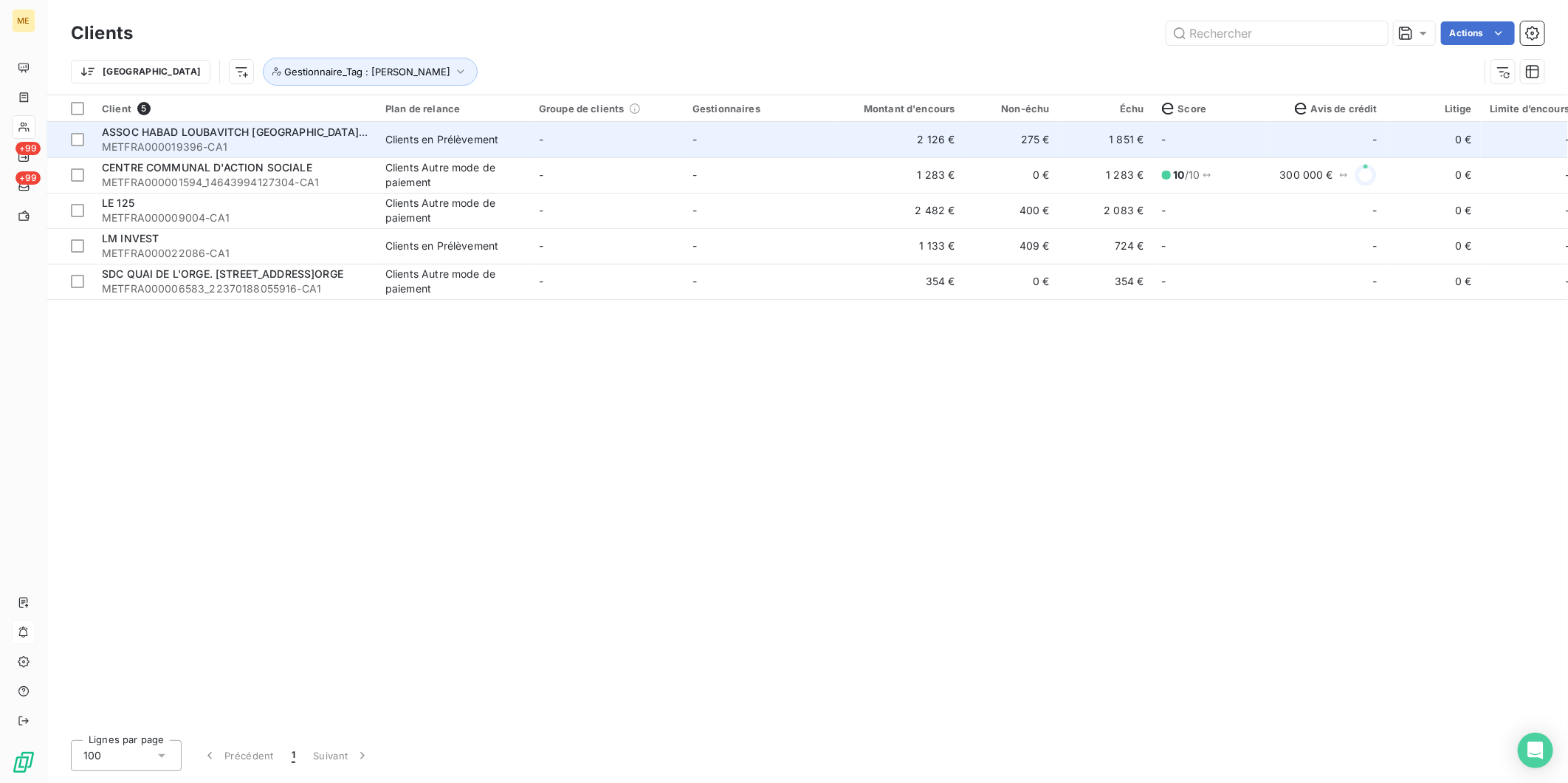
click at [241, 147] on span "METFRA000019396-CA1" at bounding box center [234, 147] width 266 height 15
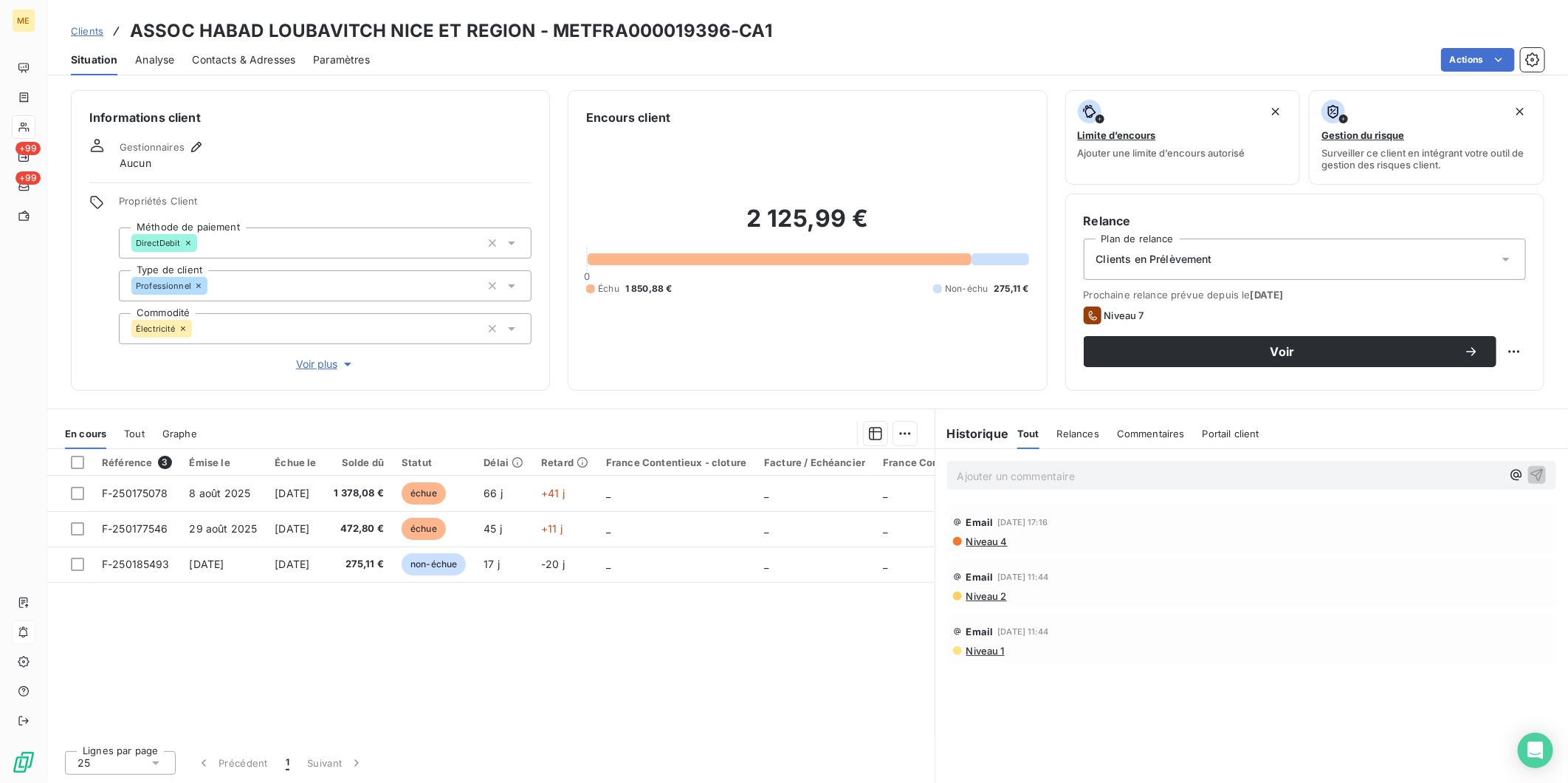
click at [591, 33] on h3 "ASSOC HABAD LOUBAVITCH NICE ET REGION - METFRA000019396-CA1" at bounding box center [450, 31] width 642 height 27
copy h3 "METFRA000019396"
click at [91, 34] on span "Clients" at bounding box center [86, 31] width 32 height 12
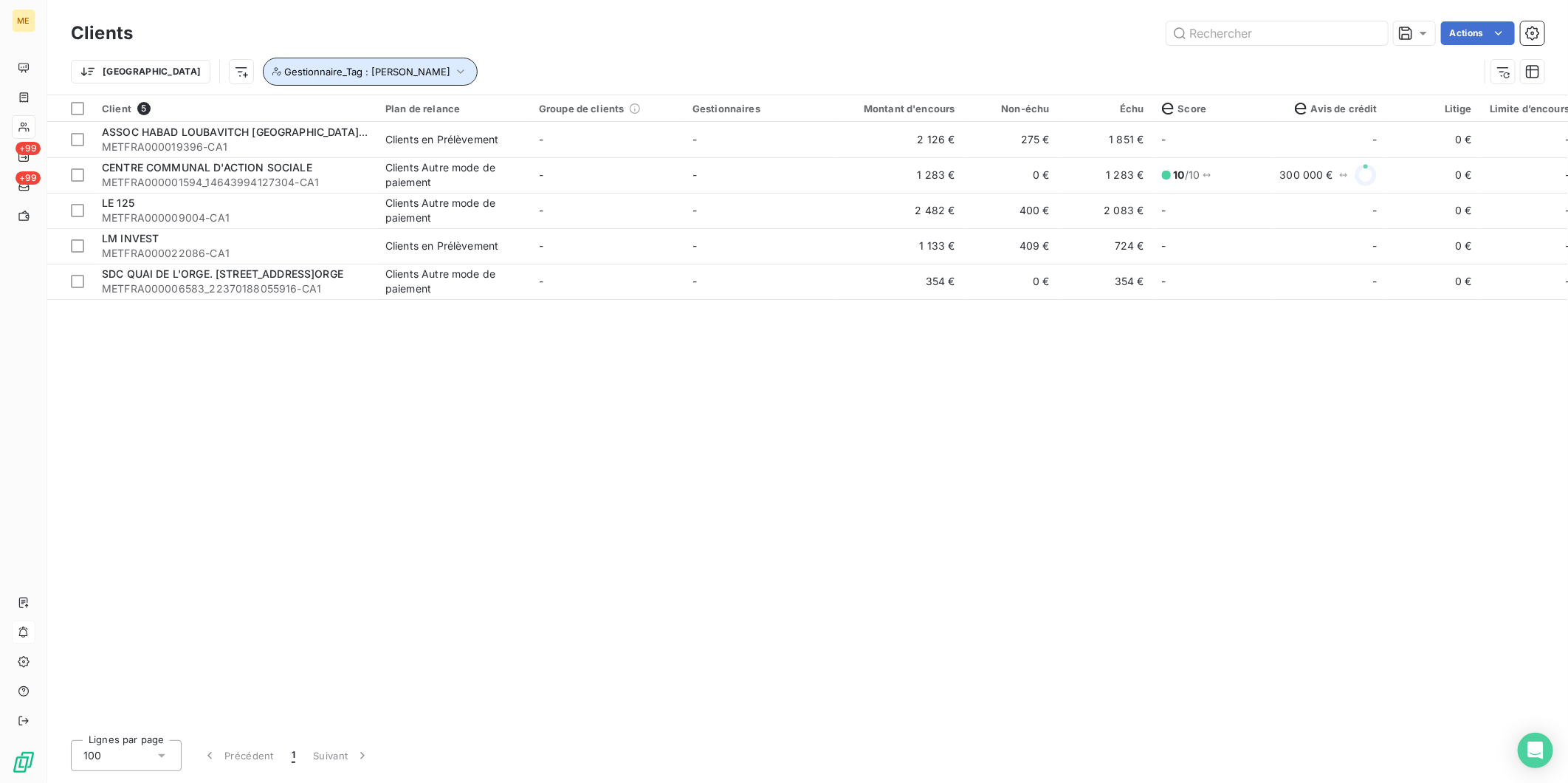
click at [285, 70] on span "Gestionnaire_Tag : [PERSON_NAME]" at bounding box center [367, 71] width 166 height 12
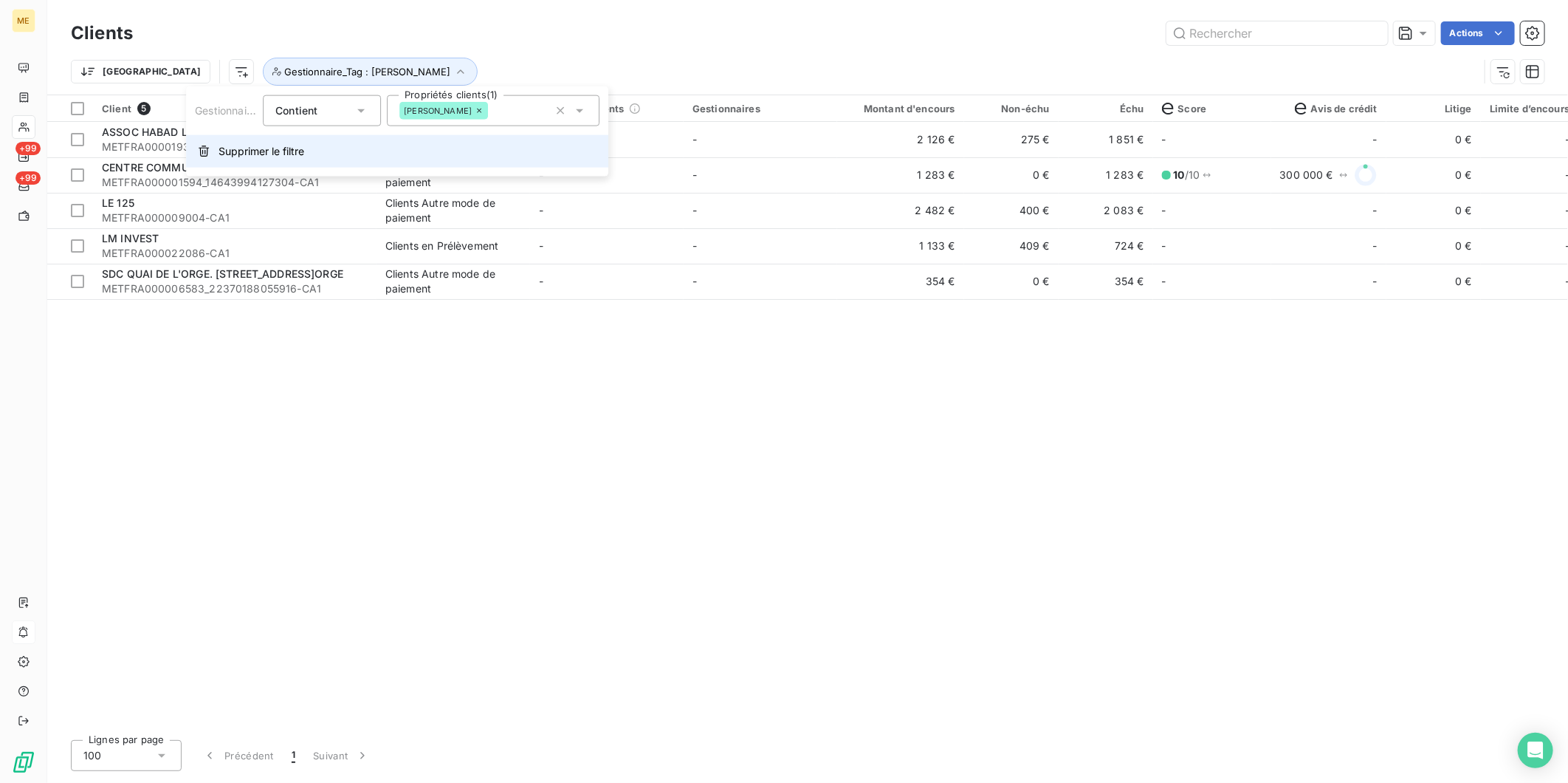
click at [283, 143] on button "Supprimer le filtre" at bounding box center [398, 151] width 423 height 32
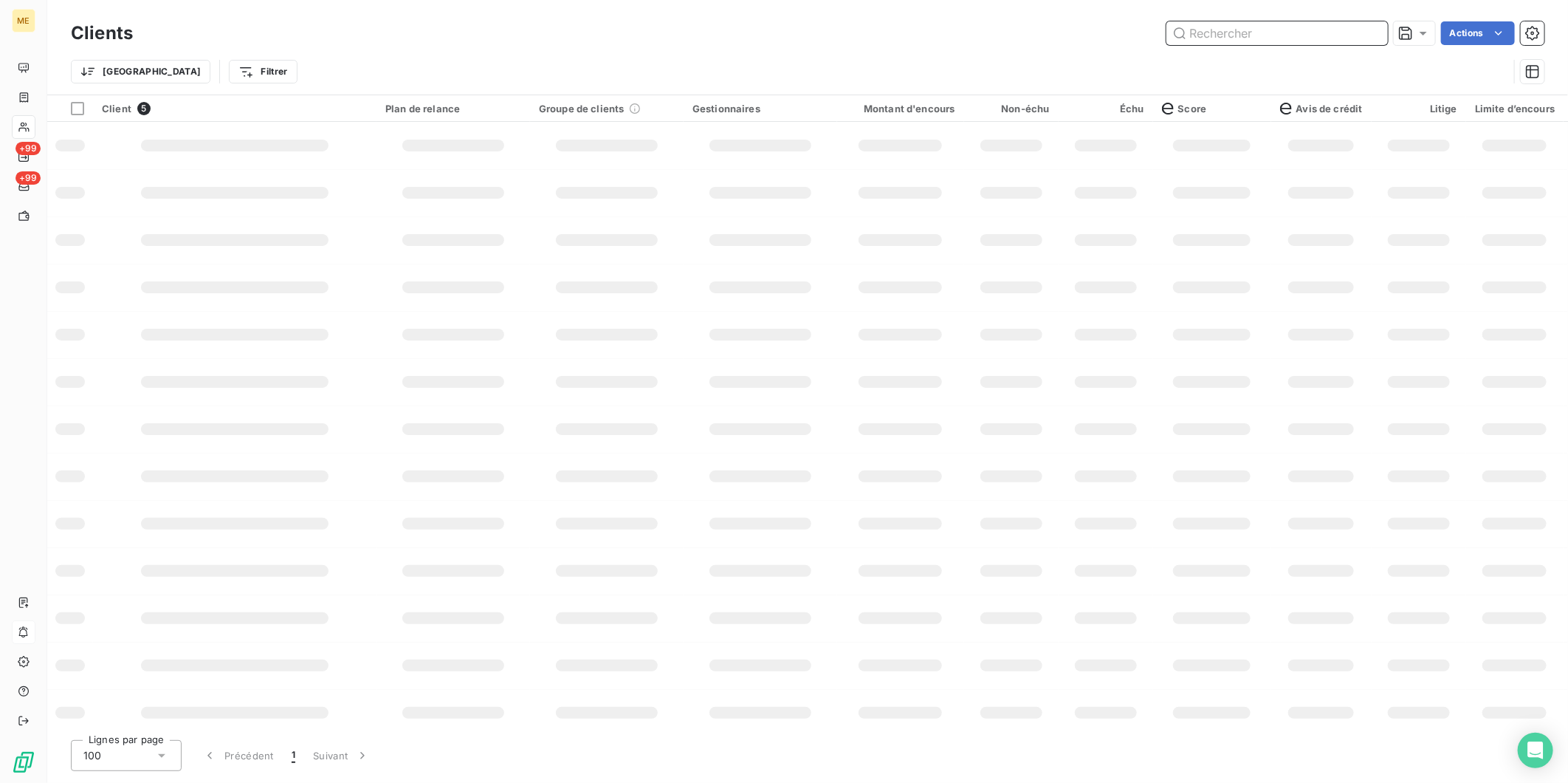
click at [1244, 40] on input "text" at bounding box center [1277, 32] width 221 height 23
paste input "METFRA000019396_25477713421901-CA1"
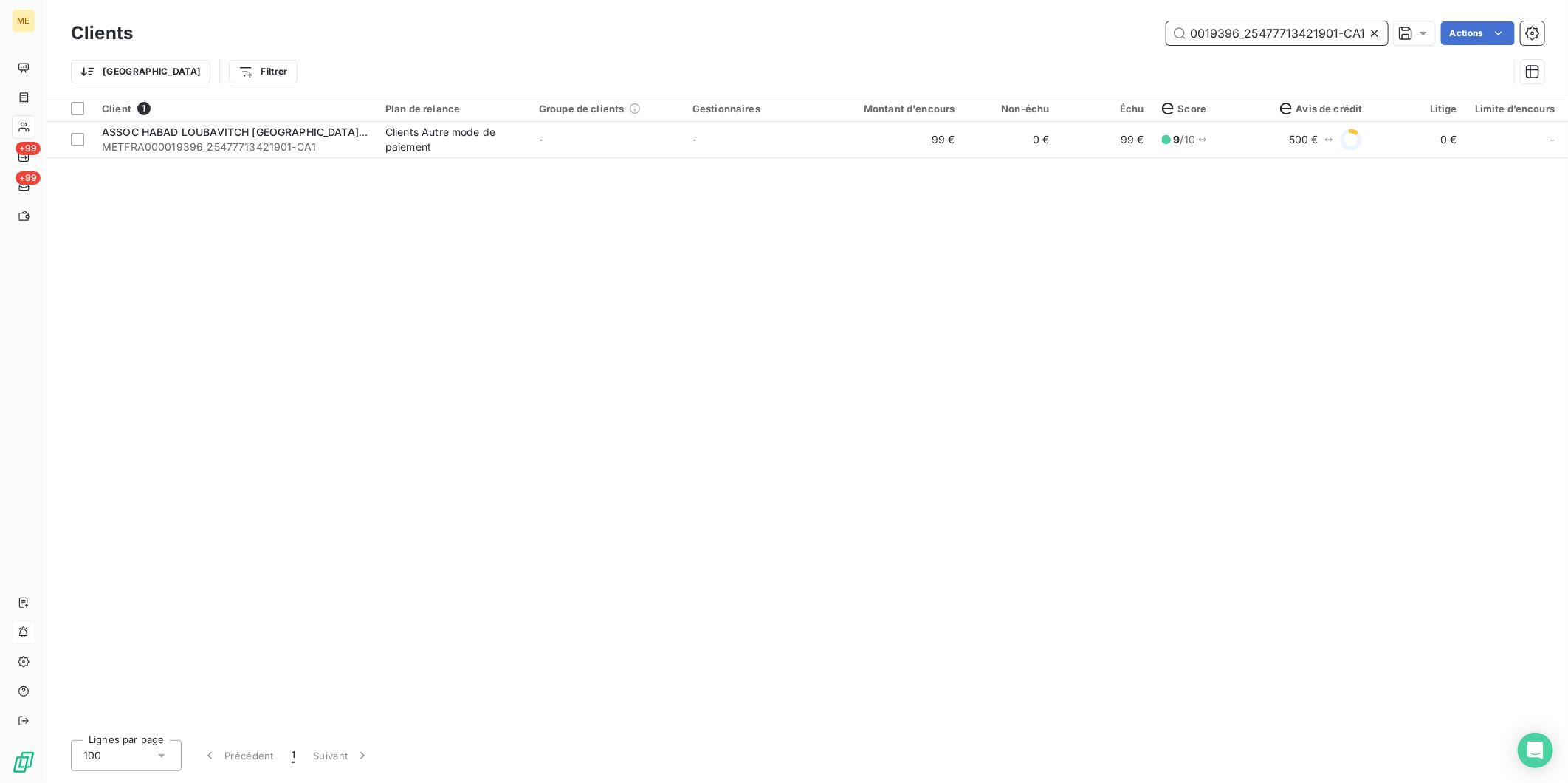
scroll to position [0, 63]
drag, startPoint x: 1246, startPoint y: 32, endPoint x: 1360, endPoint y: 32, distance: 114.0
click at [1360, 32] on input "METFRA000019396_25477713421901-CA1" at bounding box center [1277, 32] width 221 height 23
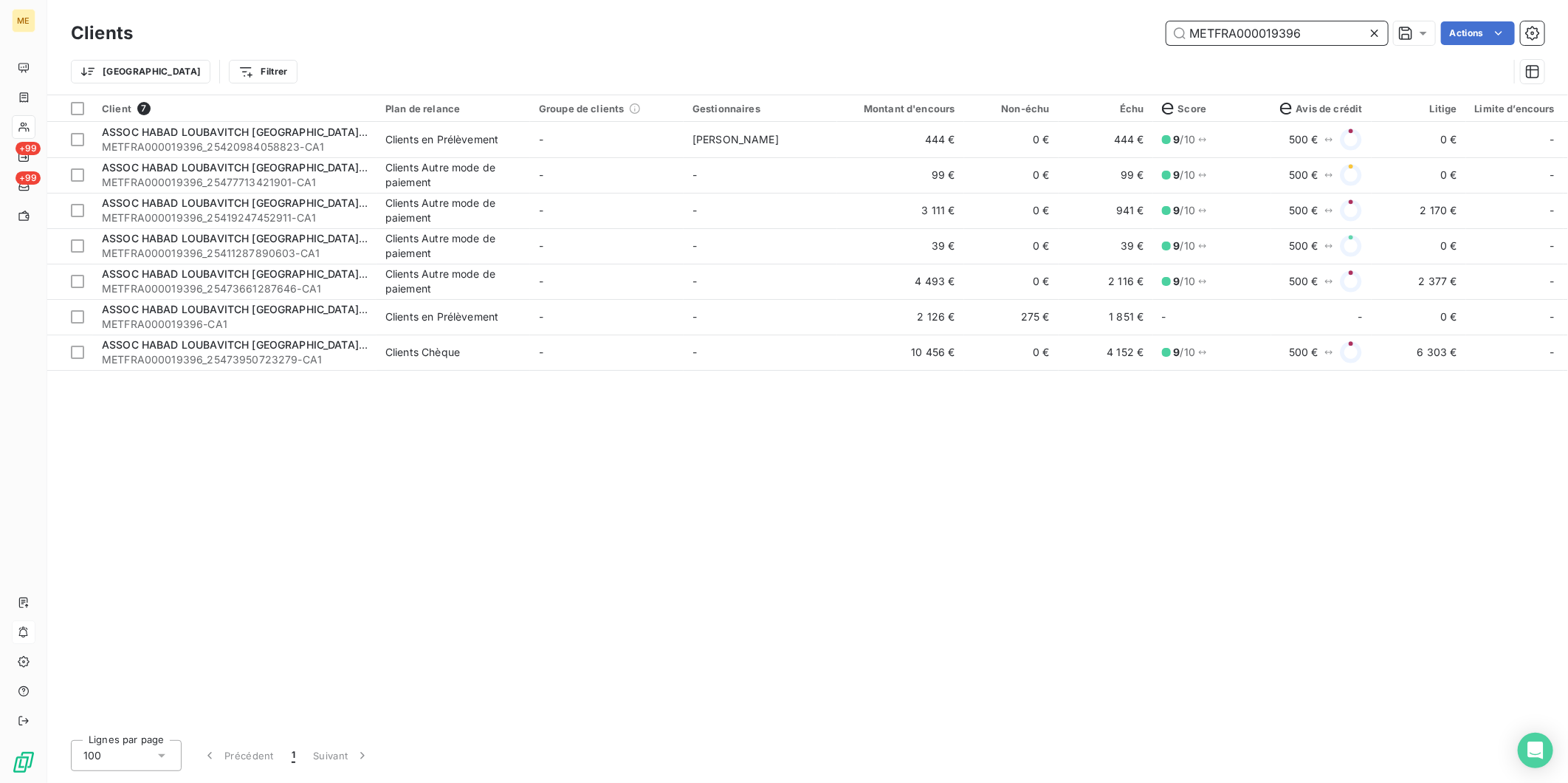
type input "METFRA000019396"
click at [684, 47] on div "Clients METFRA000019396 Actions" at bounding box center [807, 32] width 1473 height 31
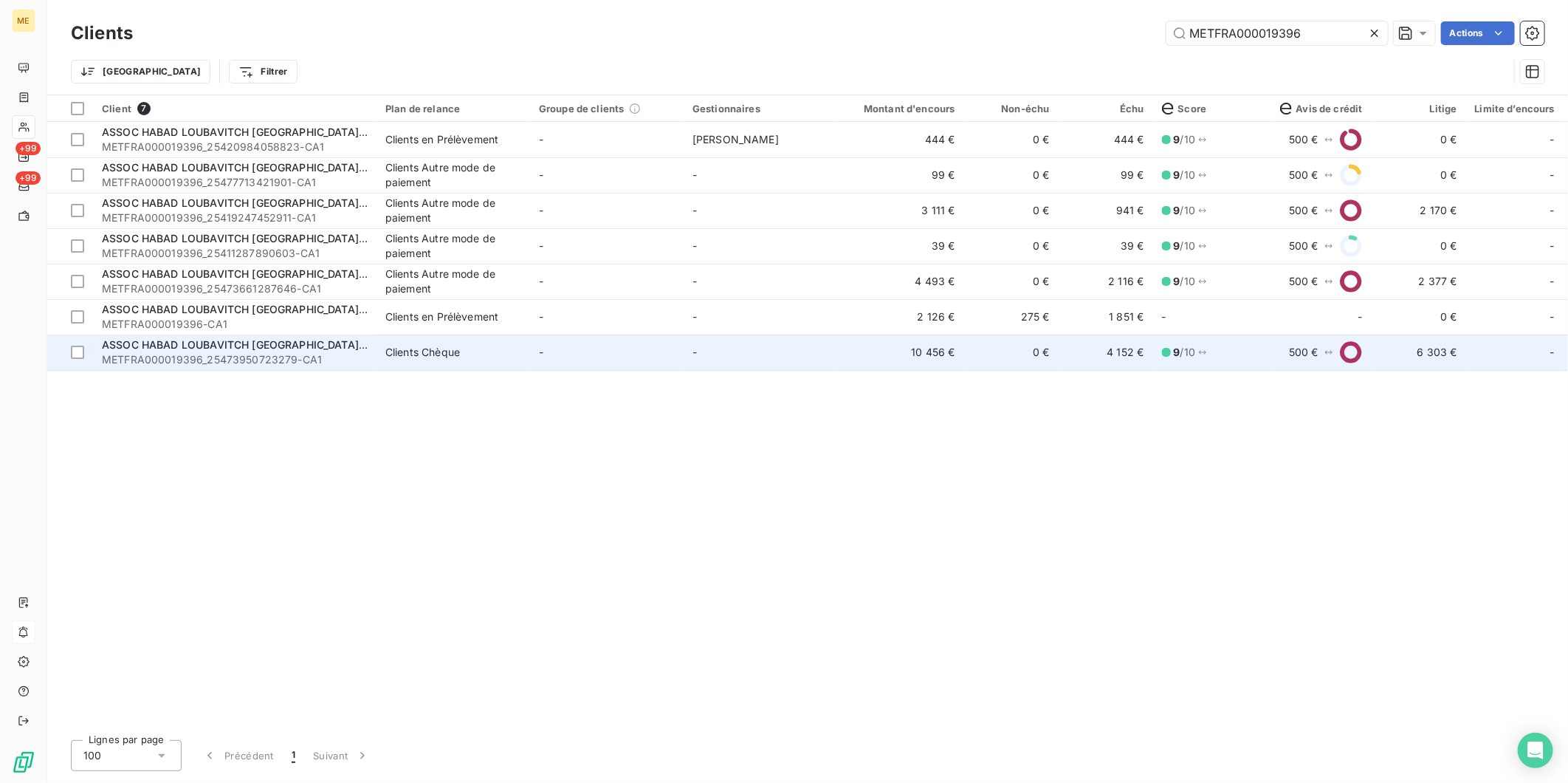
click at [234, 349] on span "ASSOC HABAD LOUBAVITCH NICE ET REGION" at bounding box center [259, 345] width 316 height 13
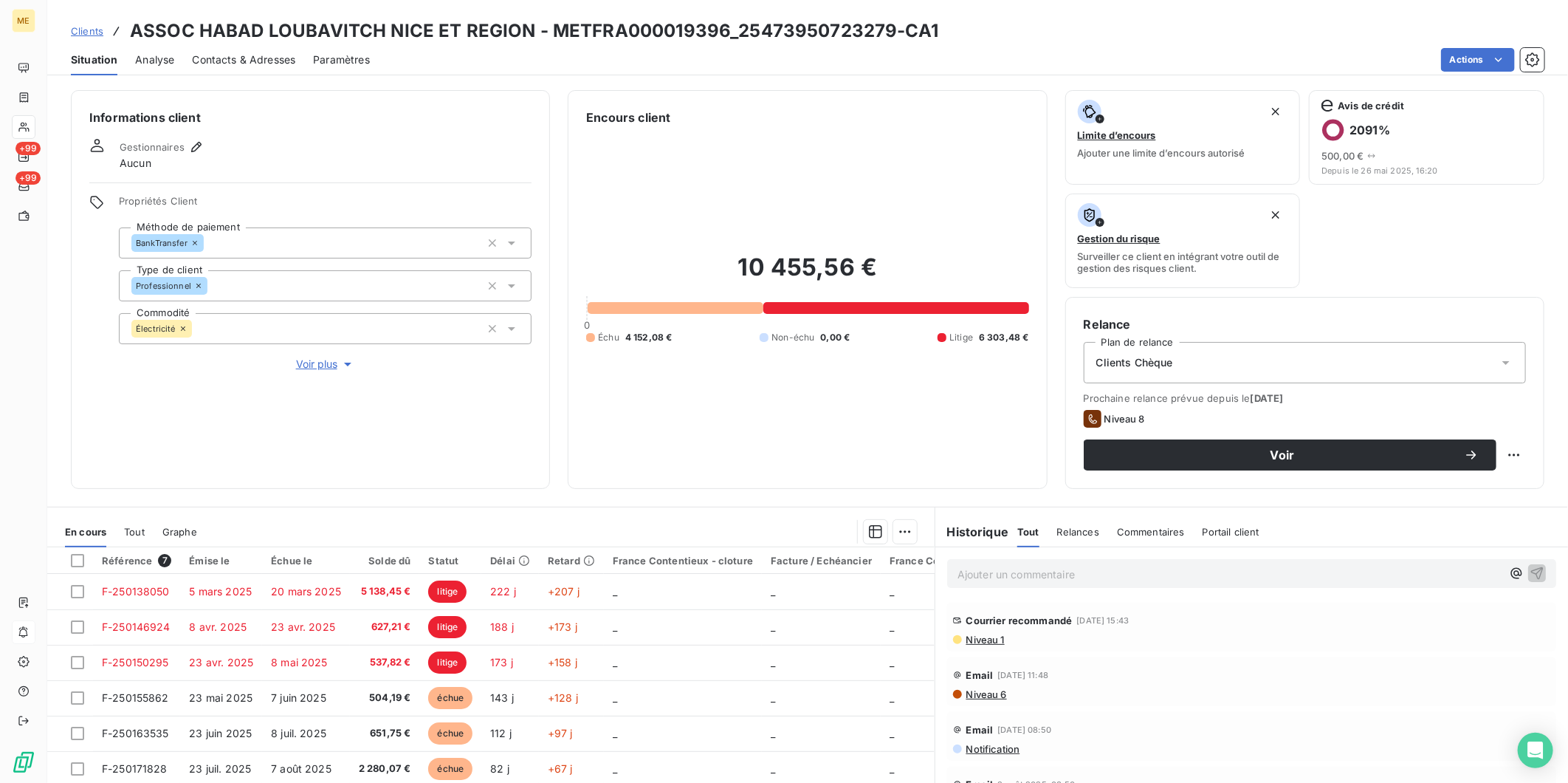
click at [231, 63] on span "Contacts & Adresses" at bounding box center [244, 60] width 104 height 15
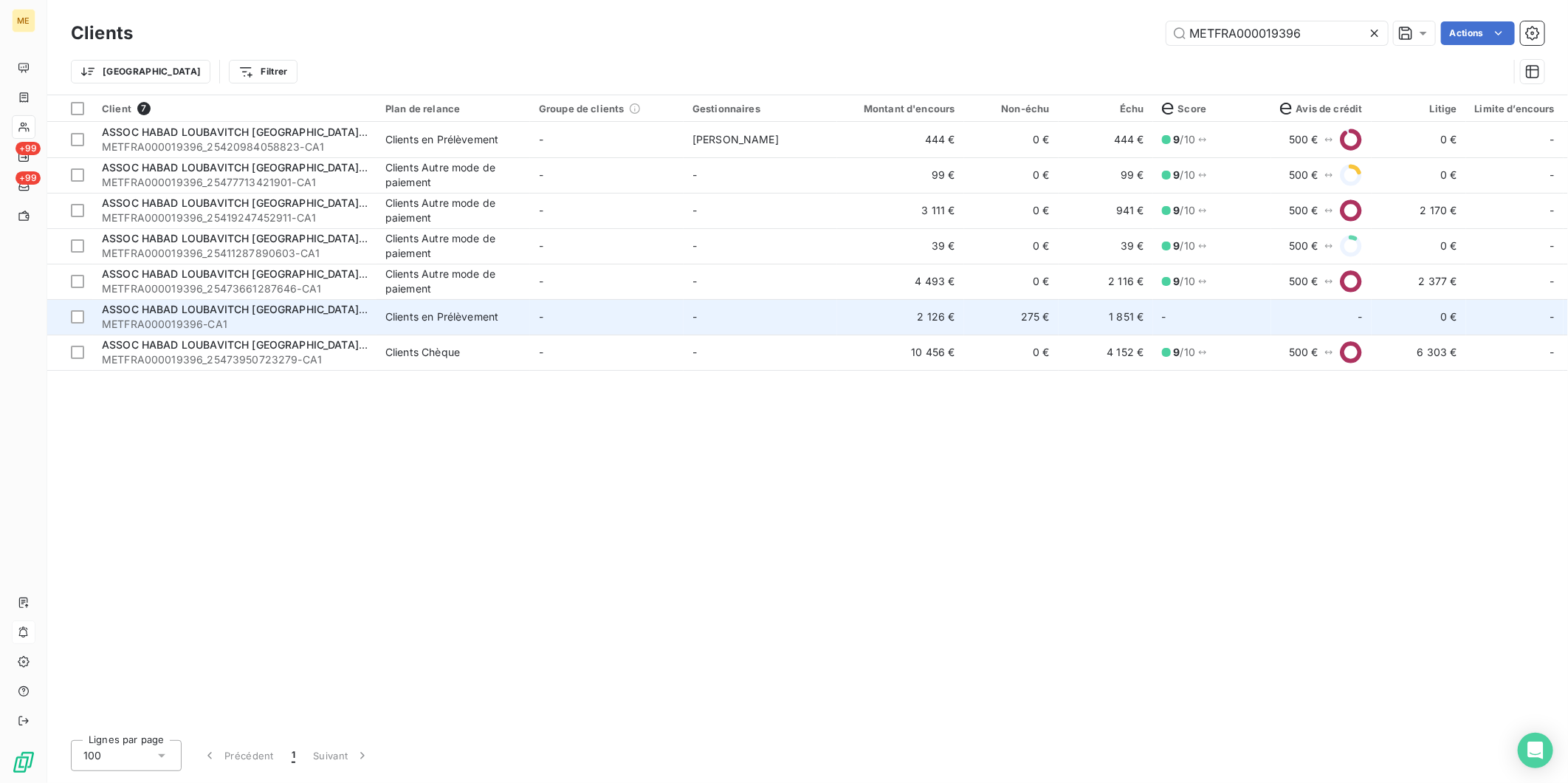
click at [485, 319] on div "Clients en Prélèvement" at bounding box center [442, 317] width 113 height 15
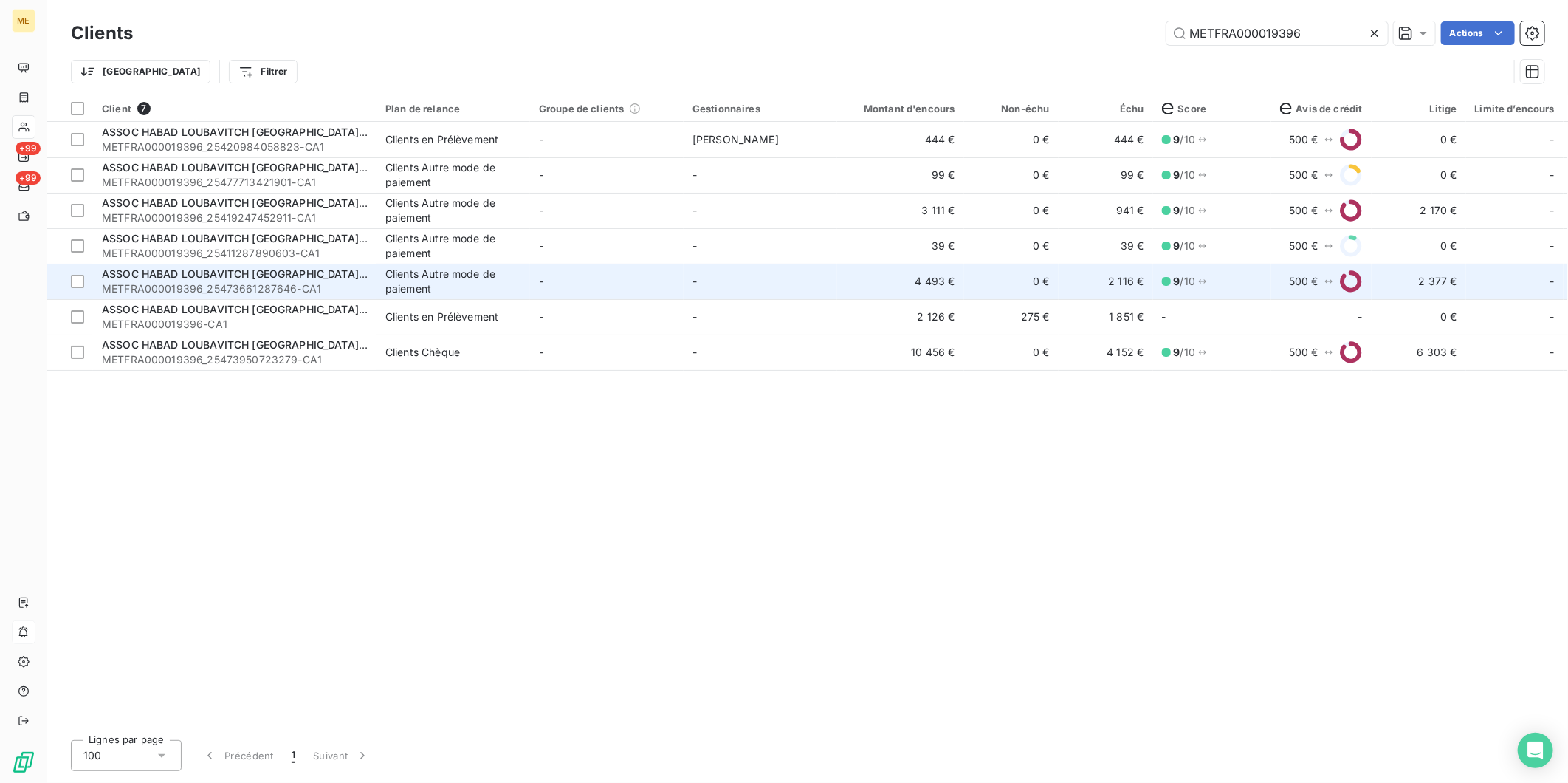
click at [323, 284] on span "METFRA000019396_25473661287646-CA1" at bounding box center [234, 289] width 266 height 15
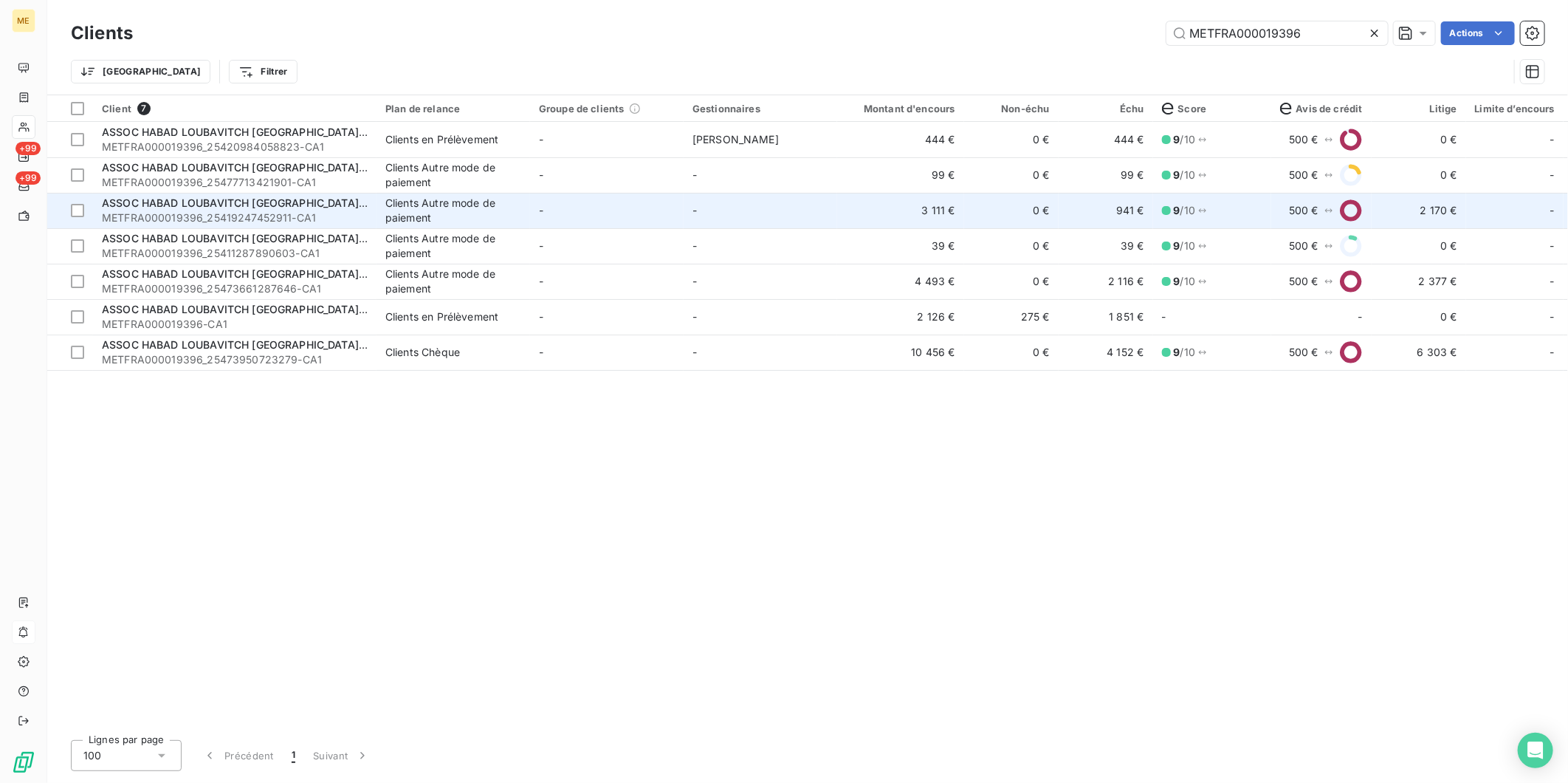
click at [350, 203] on div "ASSOC HABAD LOUBAVITCH NICE ET REGION" at bounding box center [234, 203] width 266 height 15
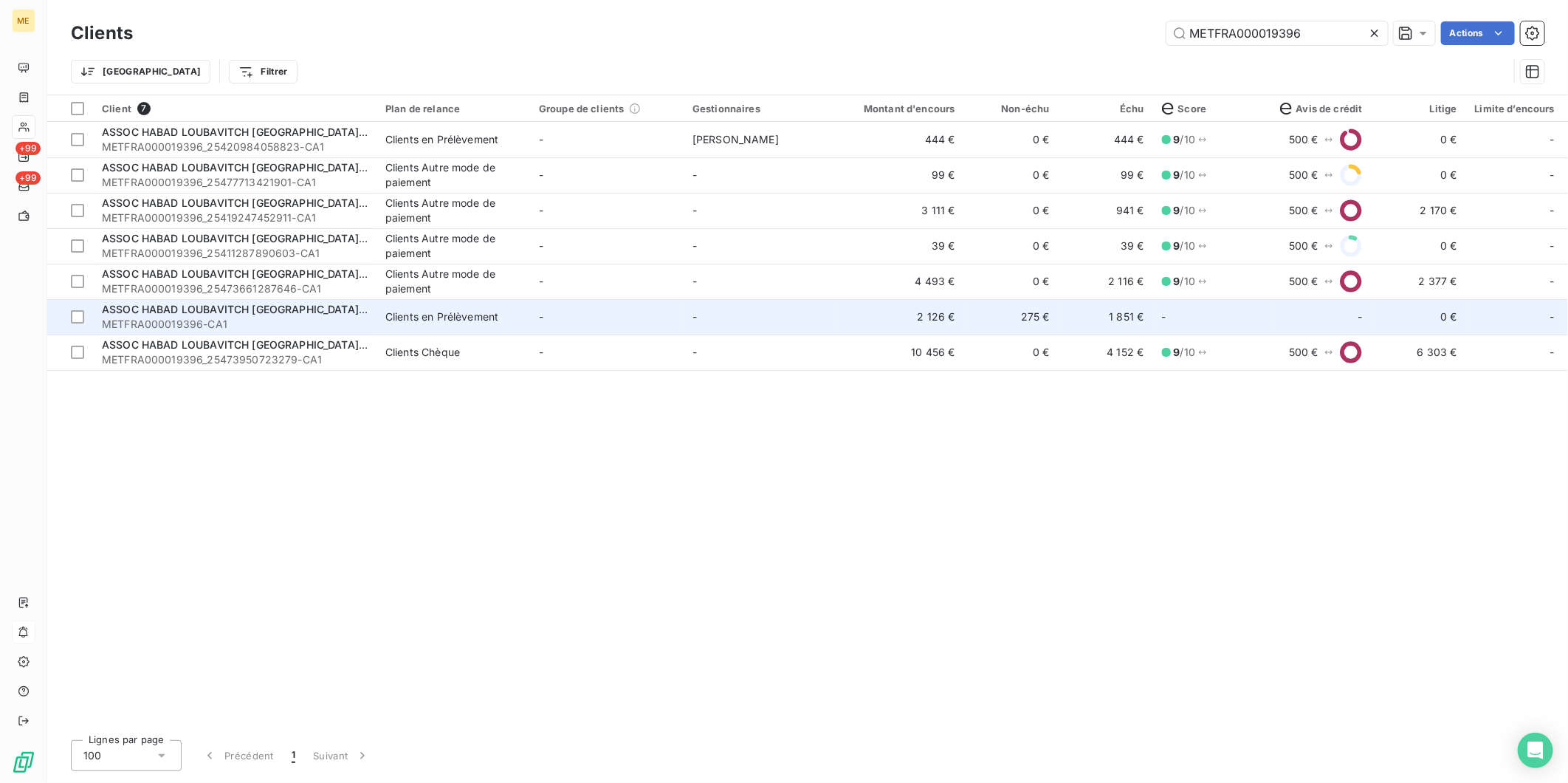
click at [202, 322] on span "METFRA000019396-CA1" at bounding box center [234, 324] width 266 height 15
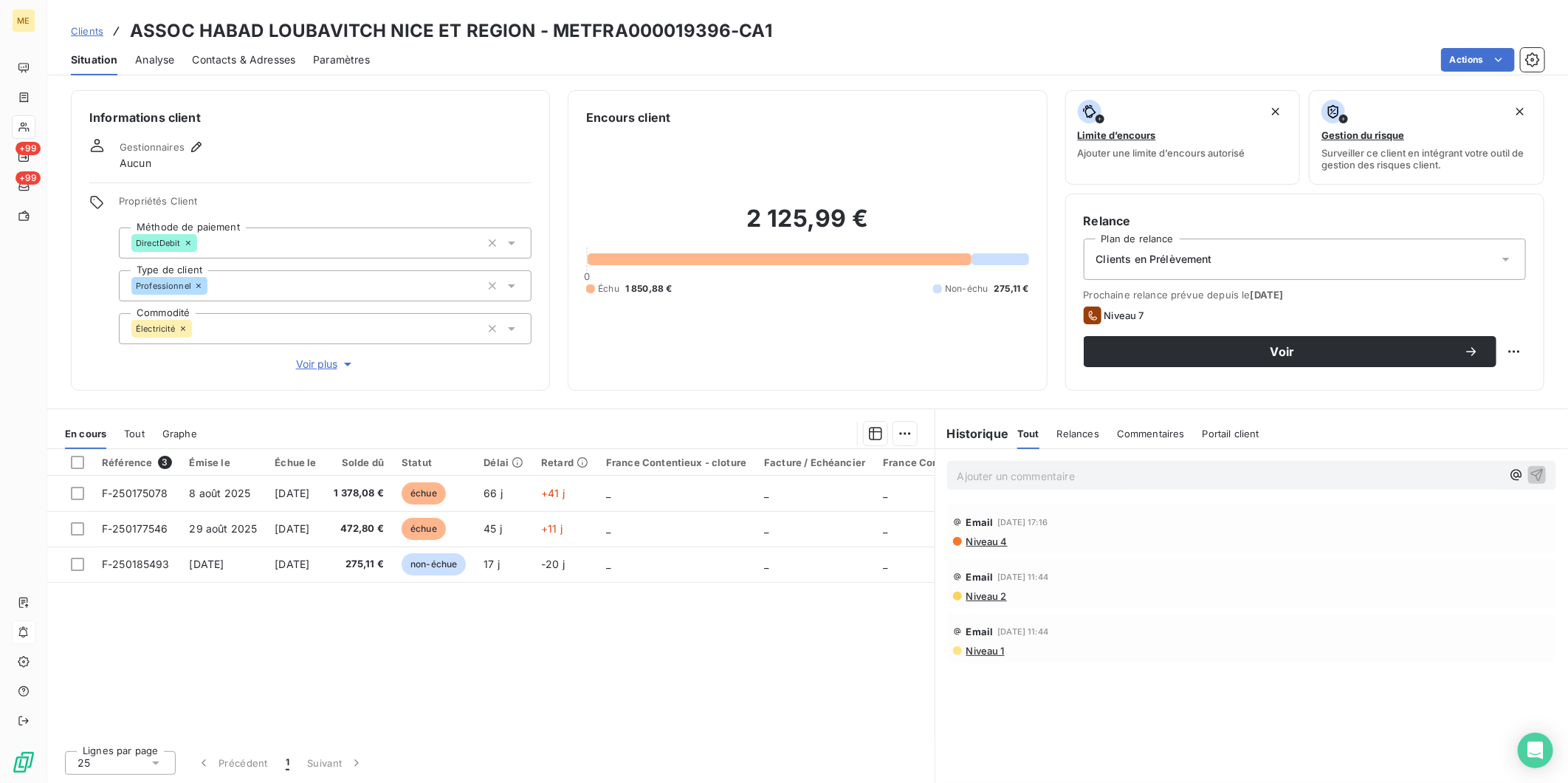
click at [320, 361] on span "Voir plus" at bounding box center [326, 364] width 59 height 15
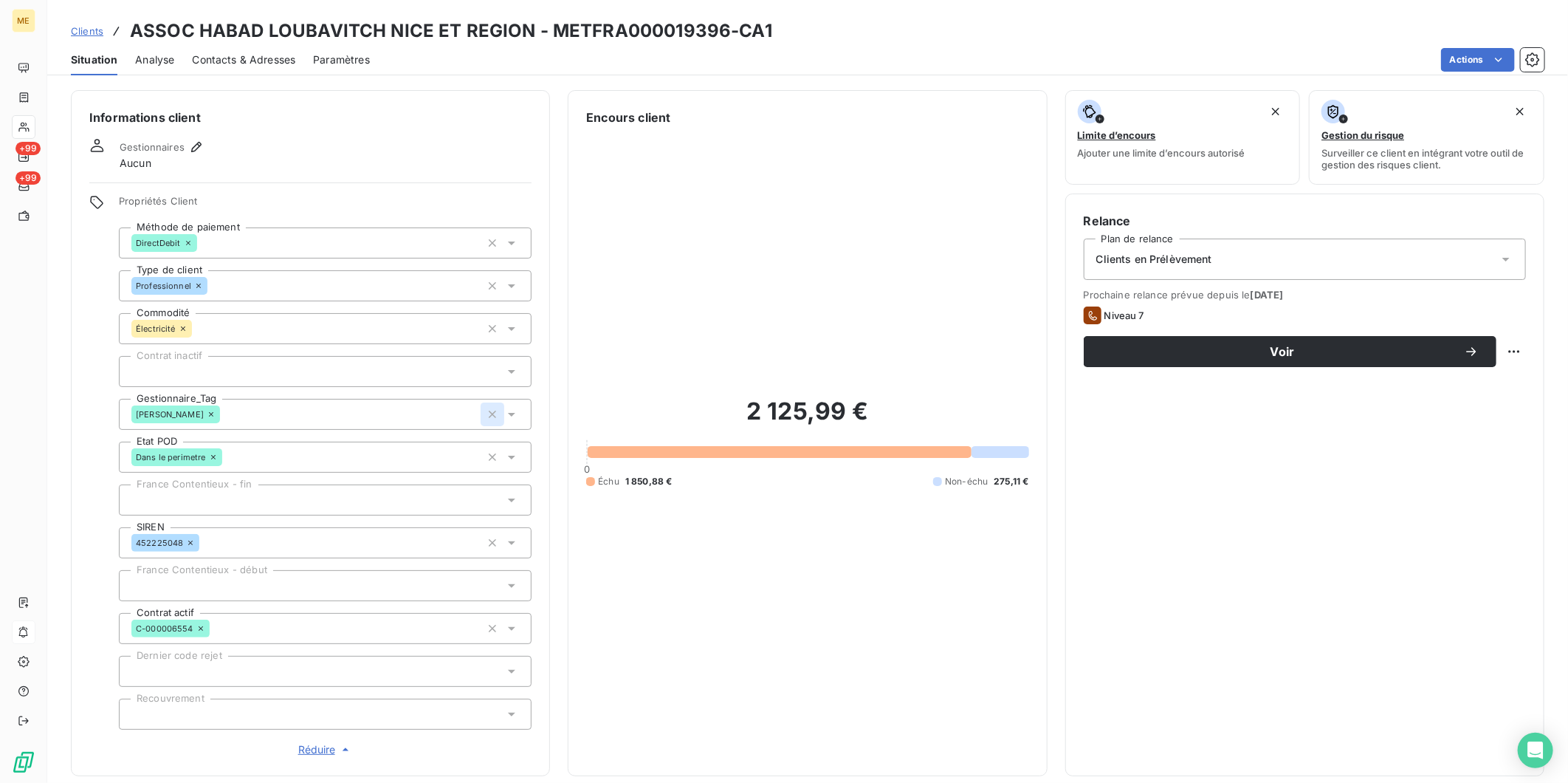
click at [489, 411] on icon "button" at bounding box center [493, 414] width 15 height 15
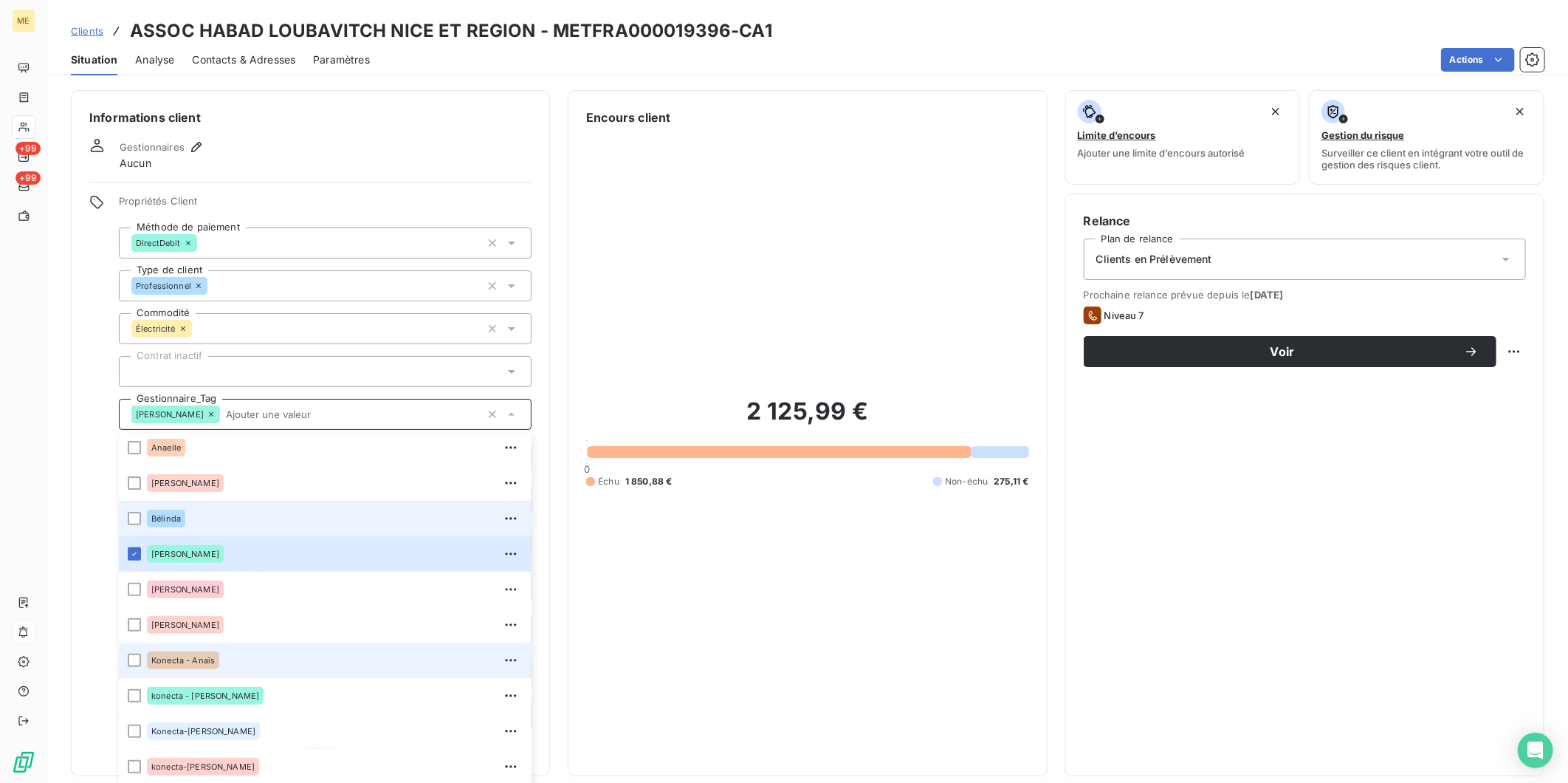
scroll to position [141, 0]
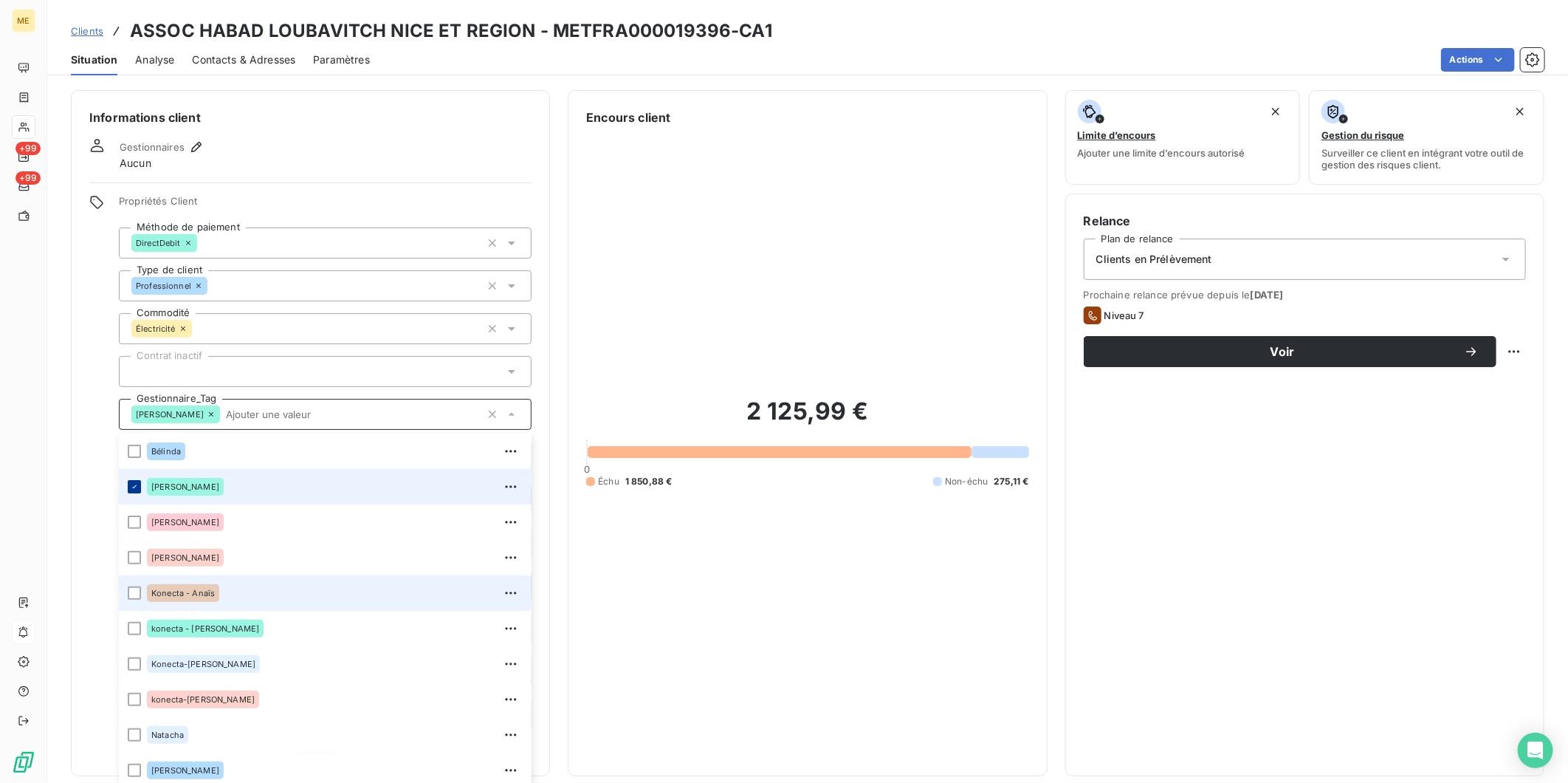
click at [133, 660] on div at bounding box center [134, 663] width 13 height 13
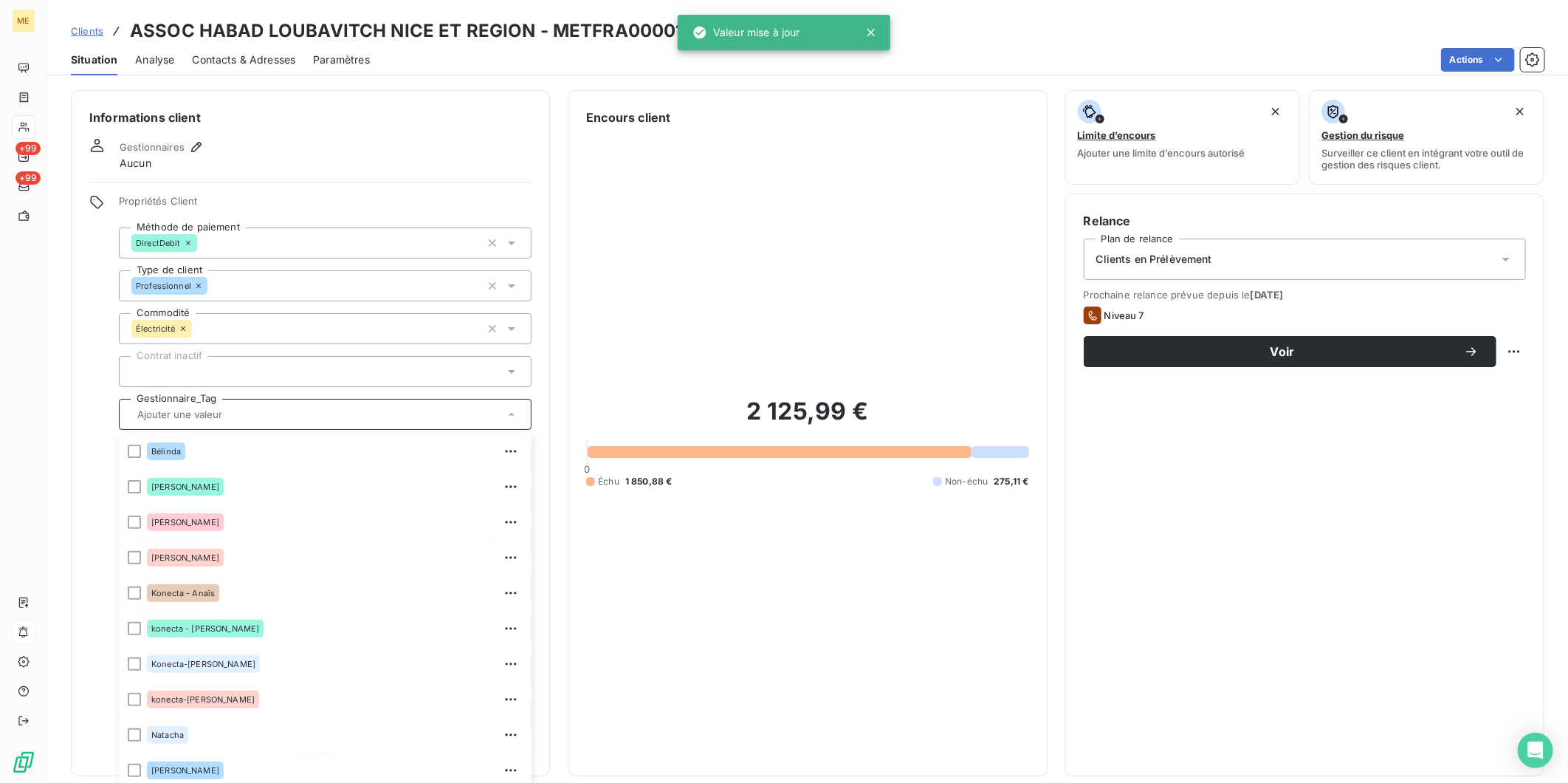
click at [85, 32] on span "Clients" at bounding box center [86, 31] width 32 height 12
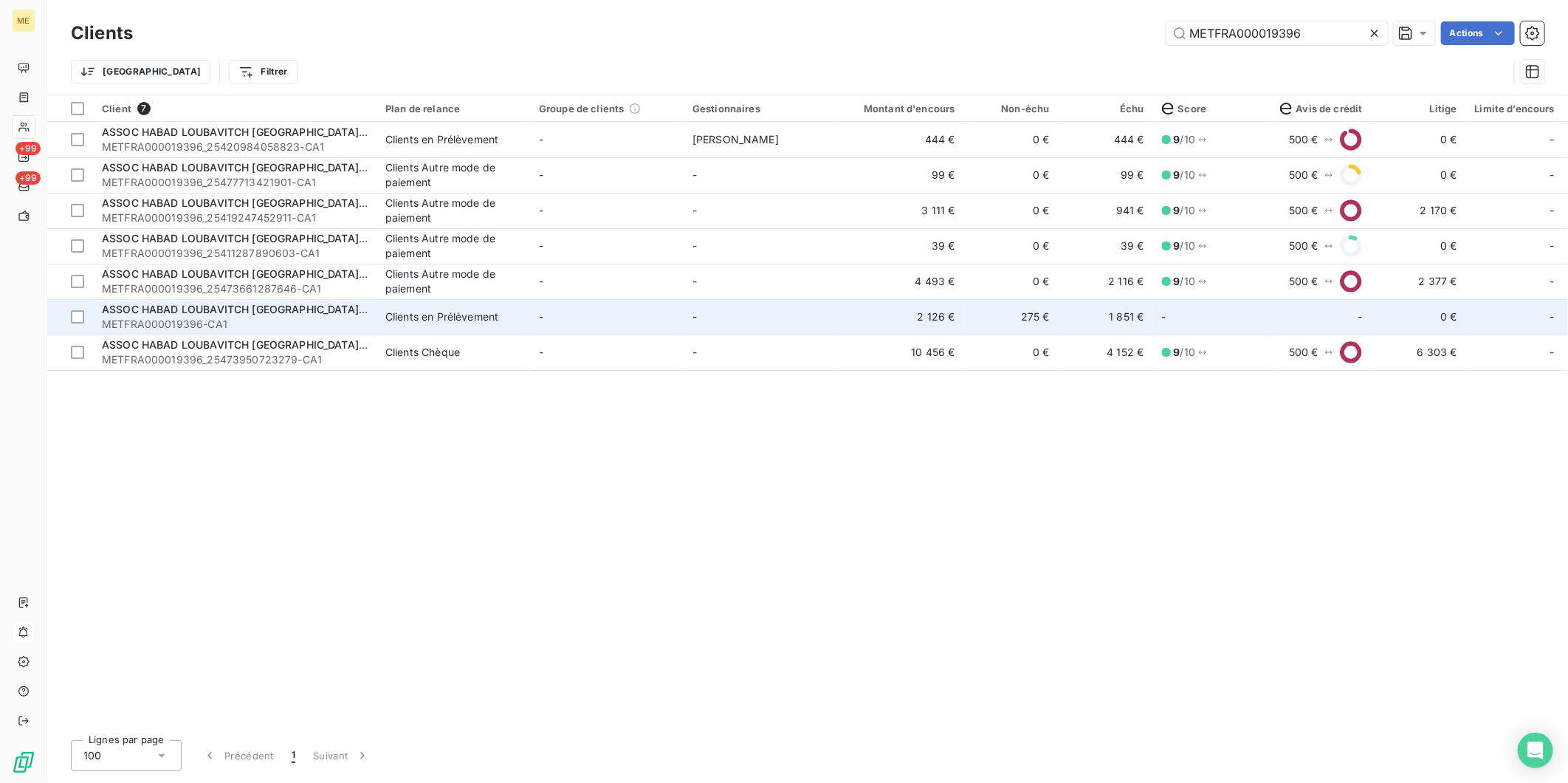
click at [274, 309] on span "ASSOC HABAD LOUBAVITCH NICE ET REGION" at bounding box center [259, 309] width 316 height 13
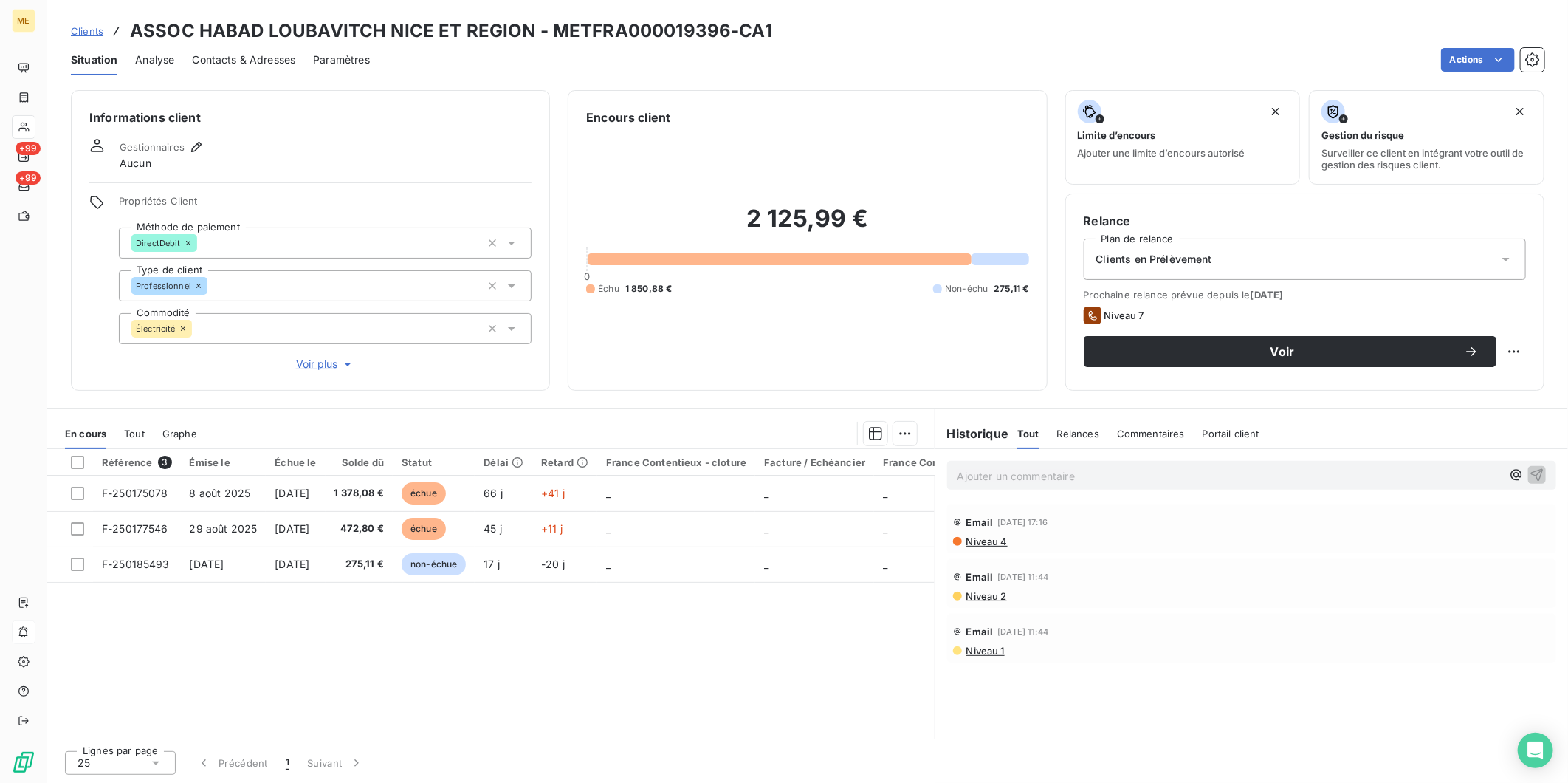
click at [1141, 431] on span "Commentaires" at bounding box center [1151, 433] width 68 height 12
click at [1128, 477] on p "Ajouter un commentaire ﻿" at bounding box center [1230, 476] width 544 height 19
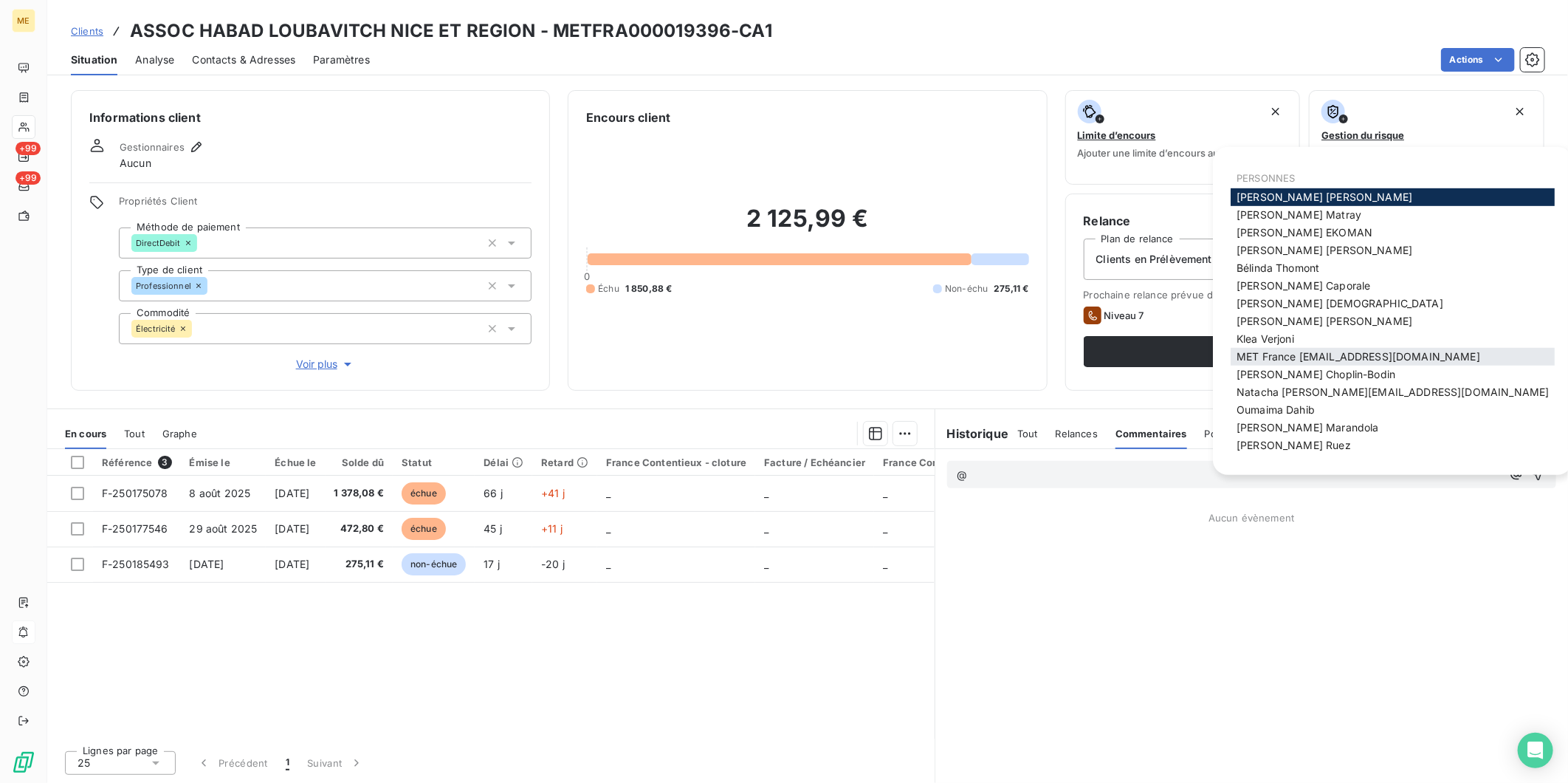
click at [1351, 355] on span "MET France met-france@recouvrement.met.com" at bounding box center [1359, 357] width 244 height 13
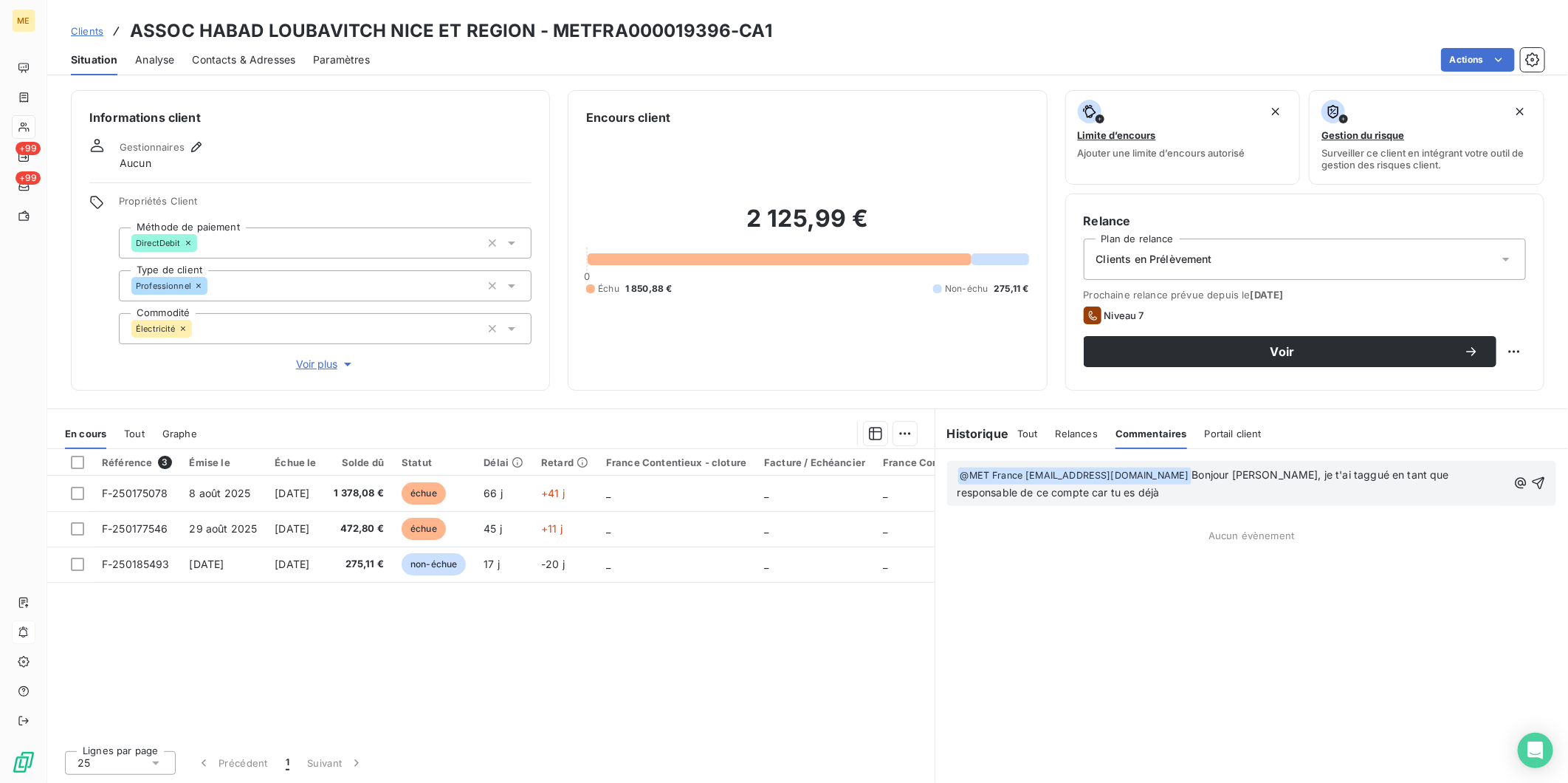
click at [322, 364] on span "Voir plus" at bounding box center [326, 364] width 59 height 15
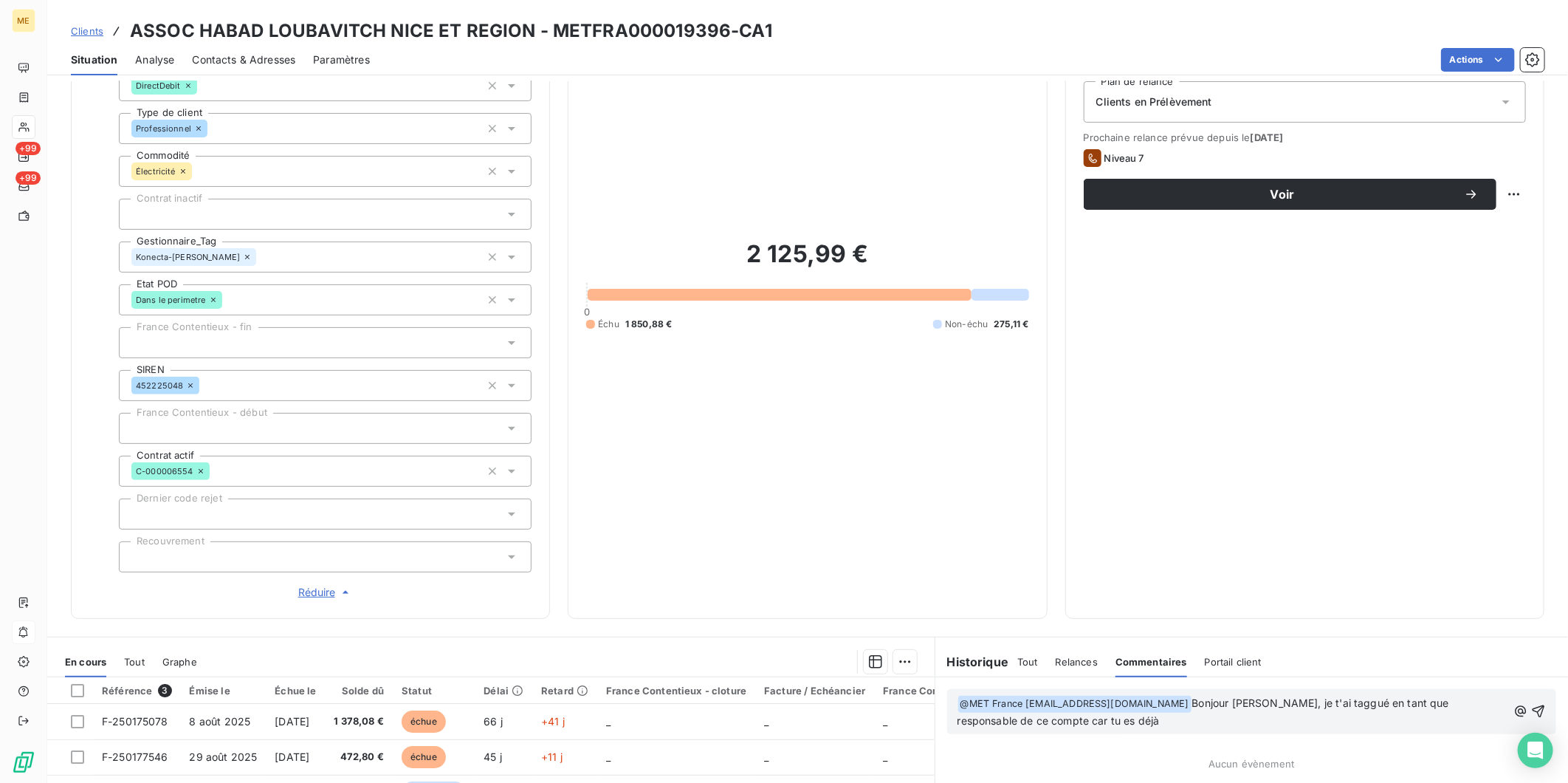
scroll to position [328, 0]
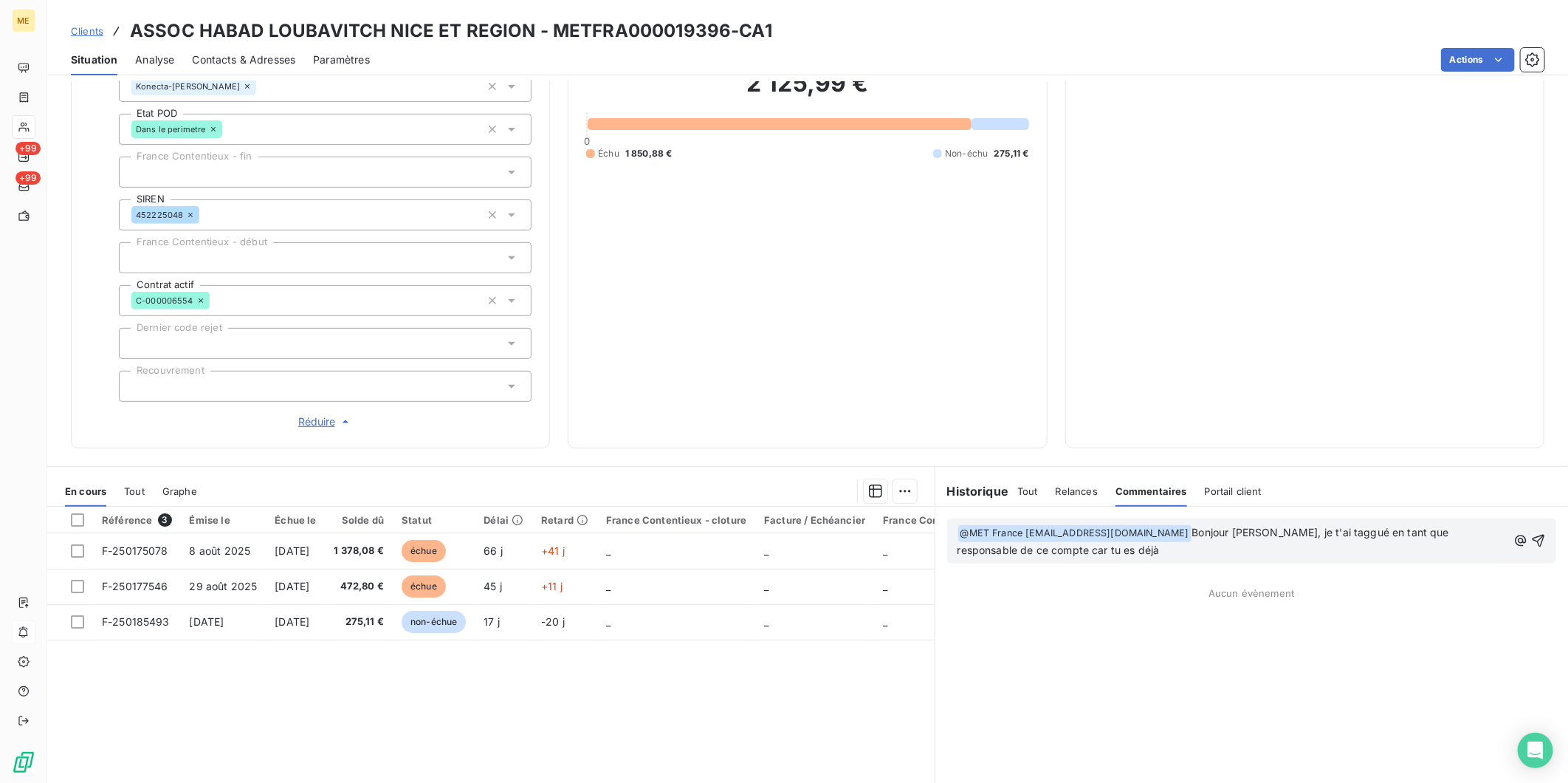
click at [1423, 536] on span "Bonjour Sylvain, je t'ai taggué en tant que responsable de ce compte car tu es …" at bounding box center [1206, 540] width 496 height 31
click at [1533, 540] on icon "button" at bounding box center [1539, 541] width 13 height 13
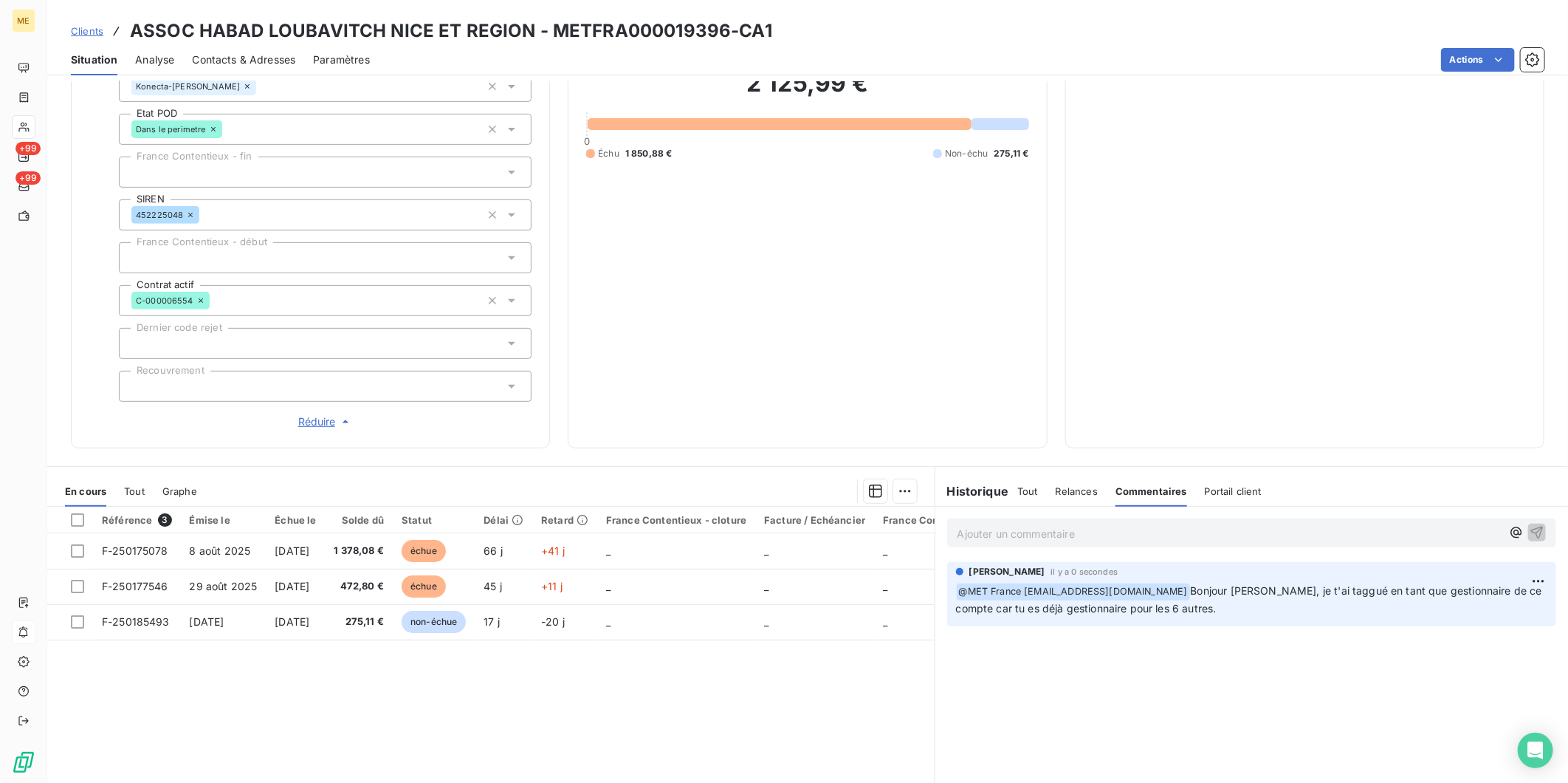
click at [83, 33] on span "Clients" at bounding box center [86, 31] width 32 height 12
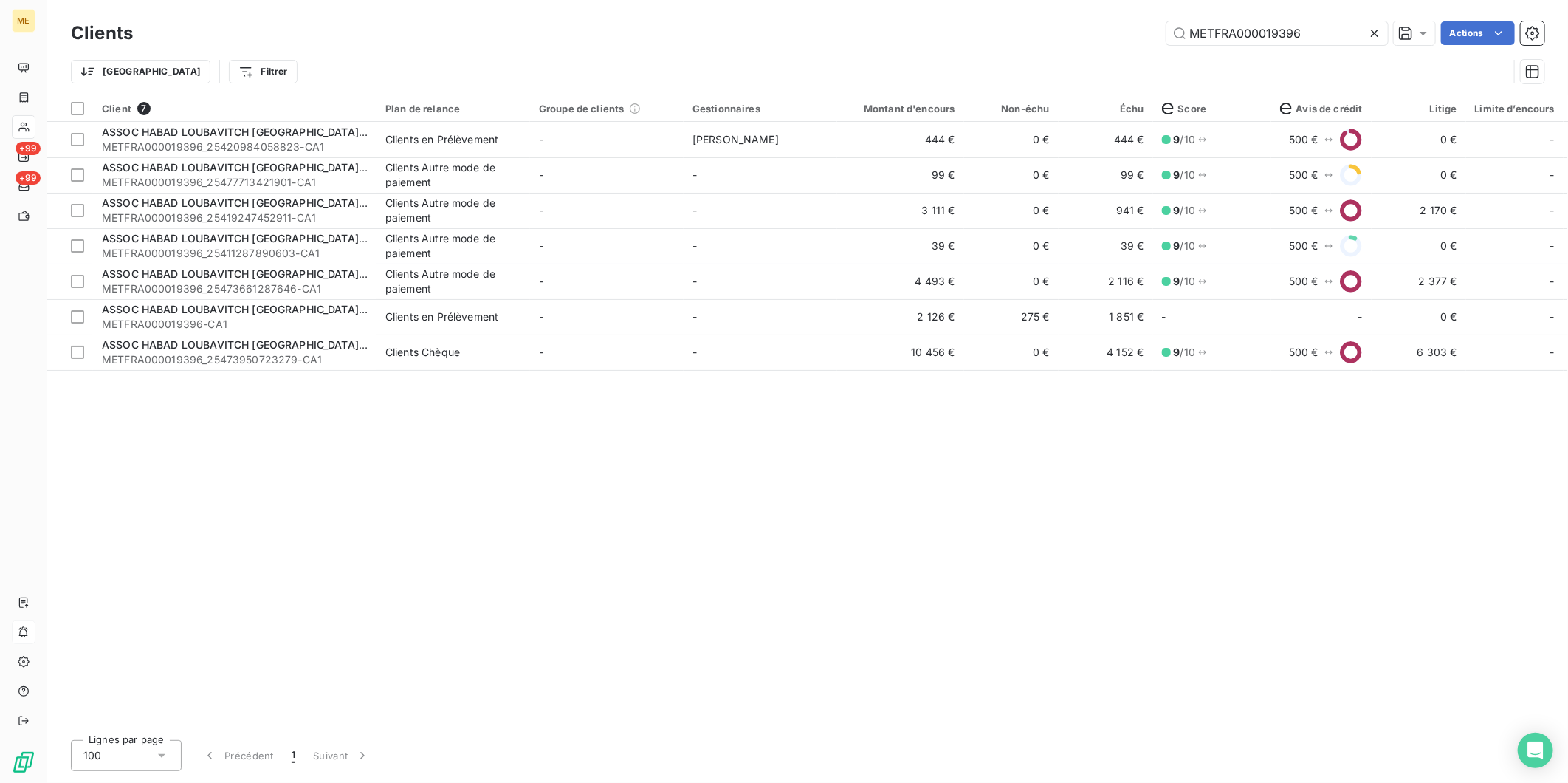
click at [1382, 31] on icon at bounding box center [1375, 33] width 15 height 15
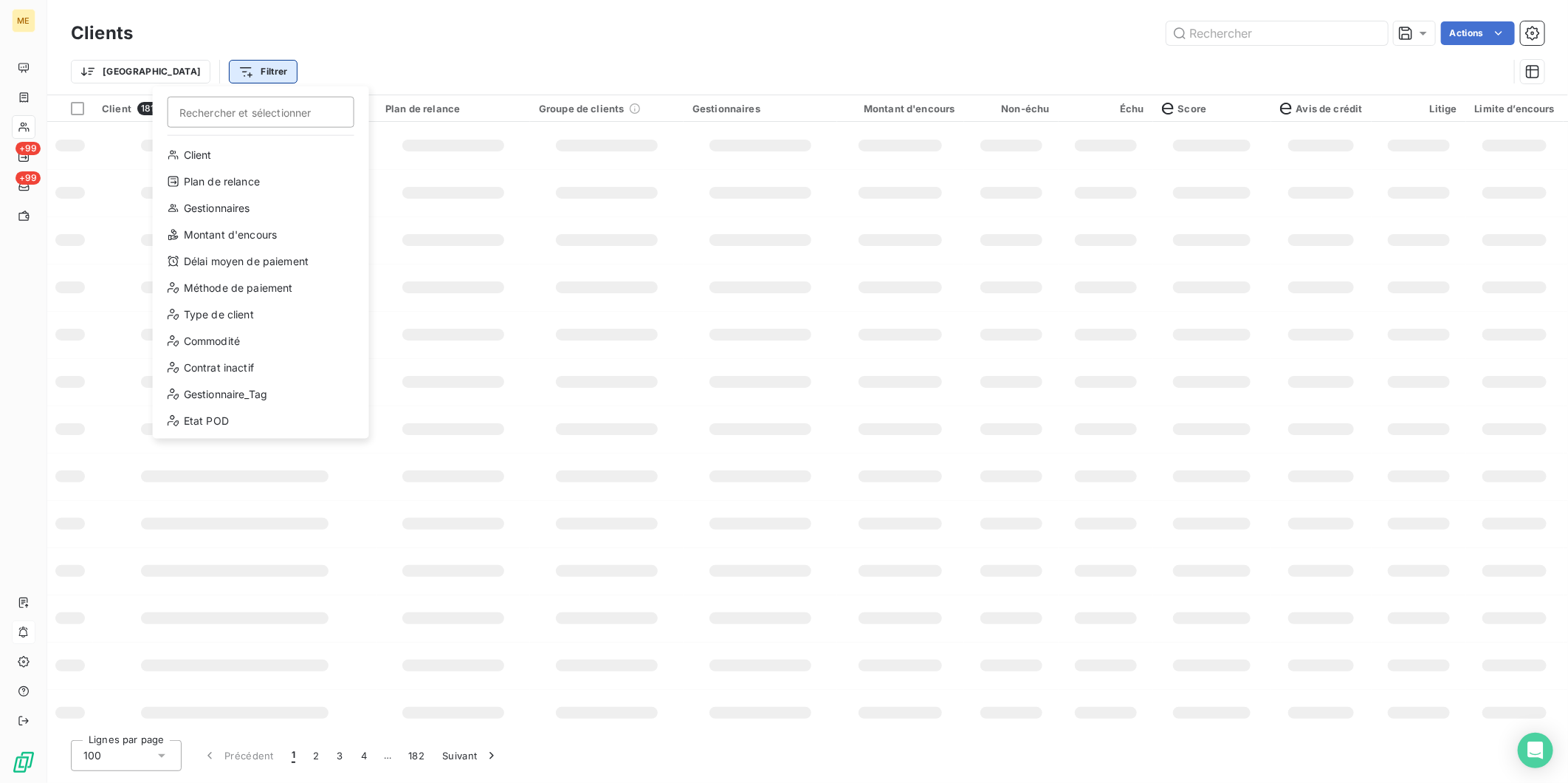
click at [199, 70] on html "ME +99 +99 Clients Actions Trier Filtrer Rechercher et sélectionner Client Plan…" at bounding box center [784, 391] width 1568 height 783
click at [233, 388] on div "Gestionnaire_Tag" at bounding box center [260, 394] width 205 height 23
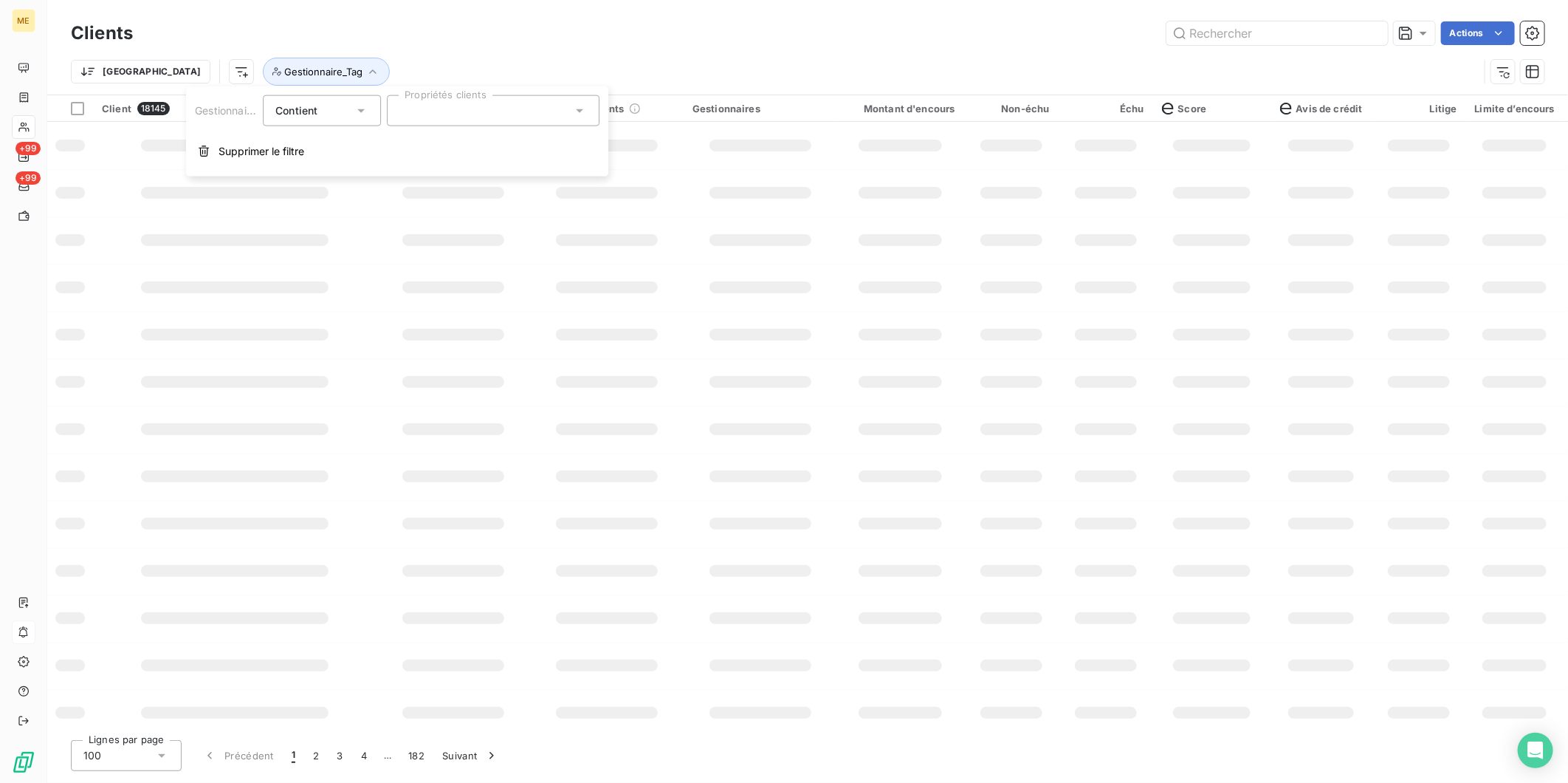
click at [533, 107] on div at bounding box center [493, 110] width 212 height 31
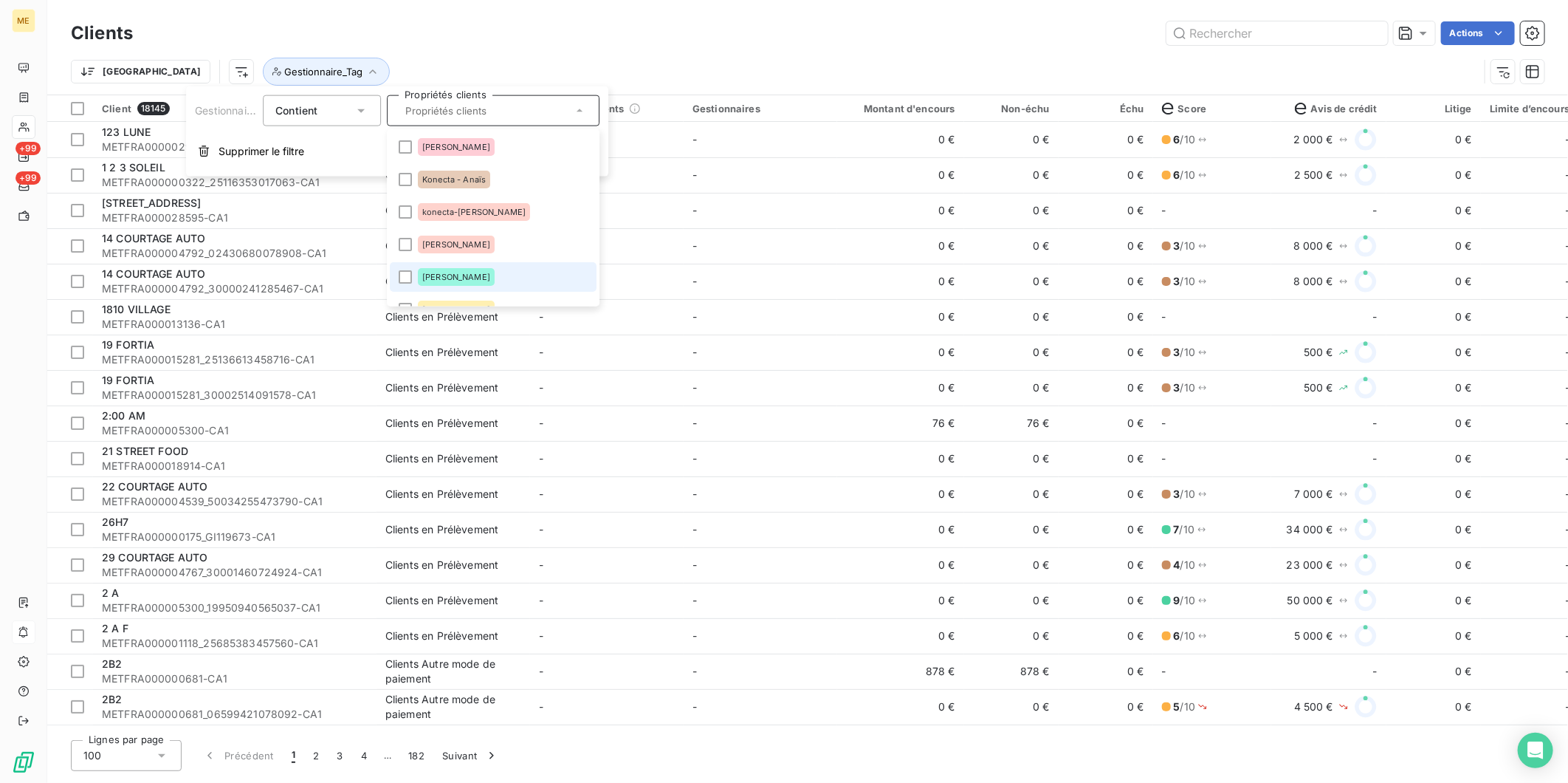
click at [460, 267] on li "[PERSON_NAME]" at bounding box center [493, 277] width 207 height 30
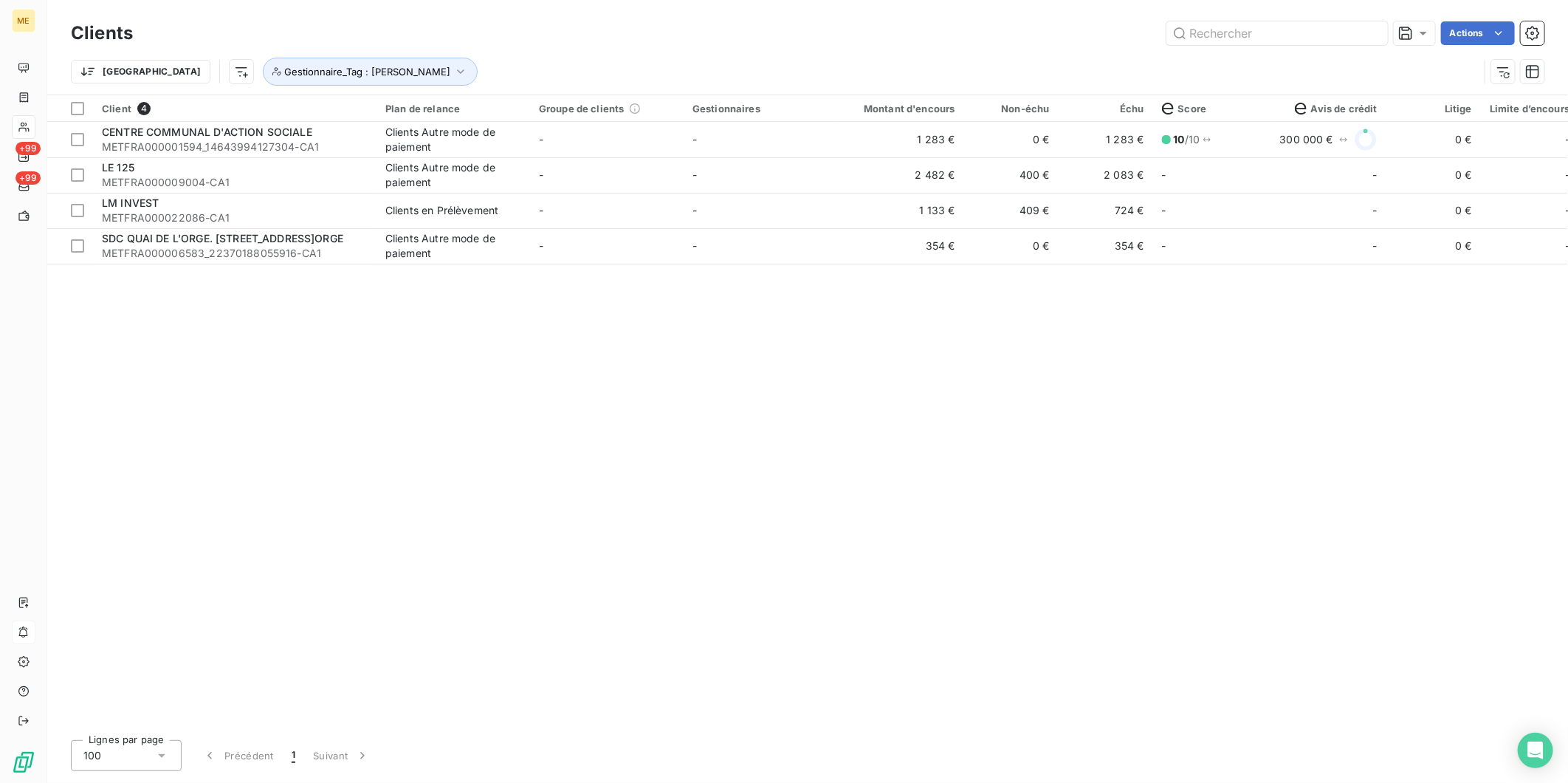
click at [466, 57] on div "Trier Gestionnaire_Tag : François" at bounding box center [775, 71] width 1409 height 28
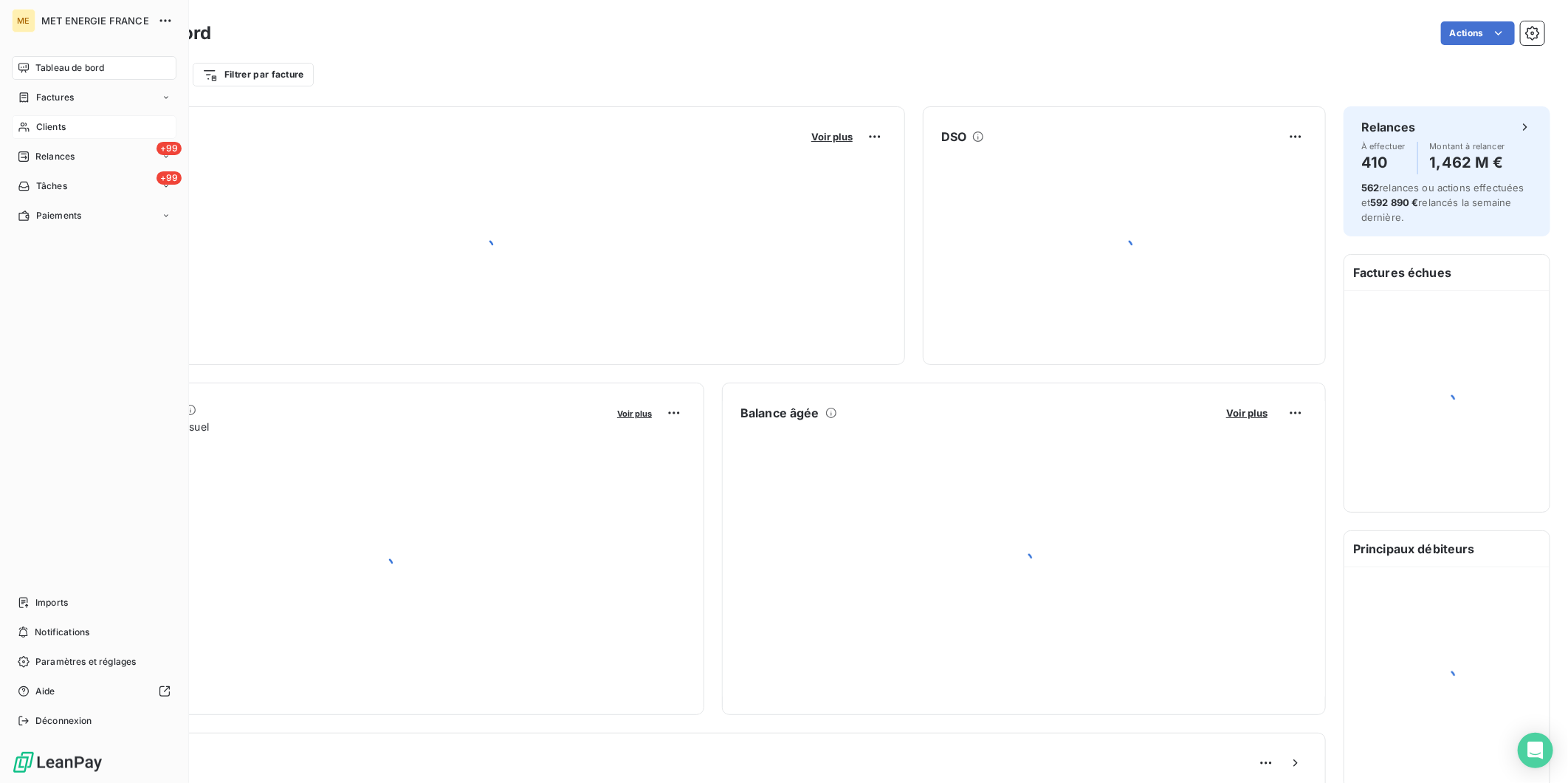
click at [53, 134] on div "Clients" at bounding box center [95, 126] width 165 height 23
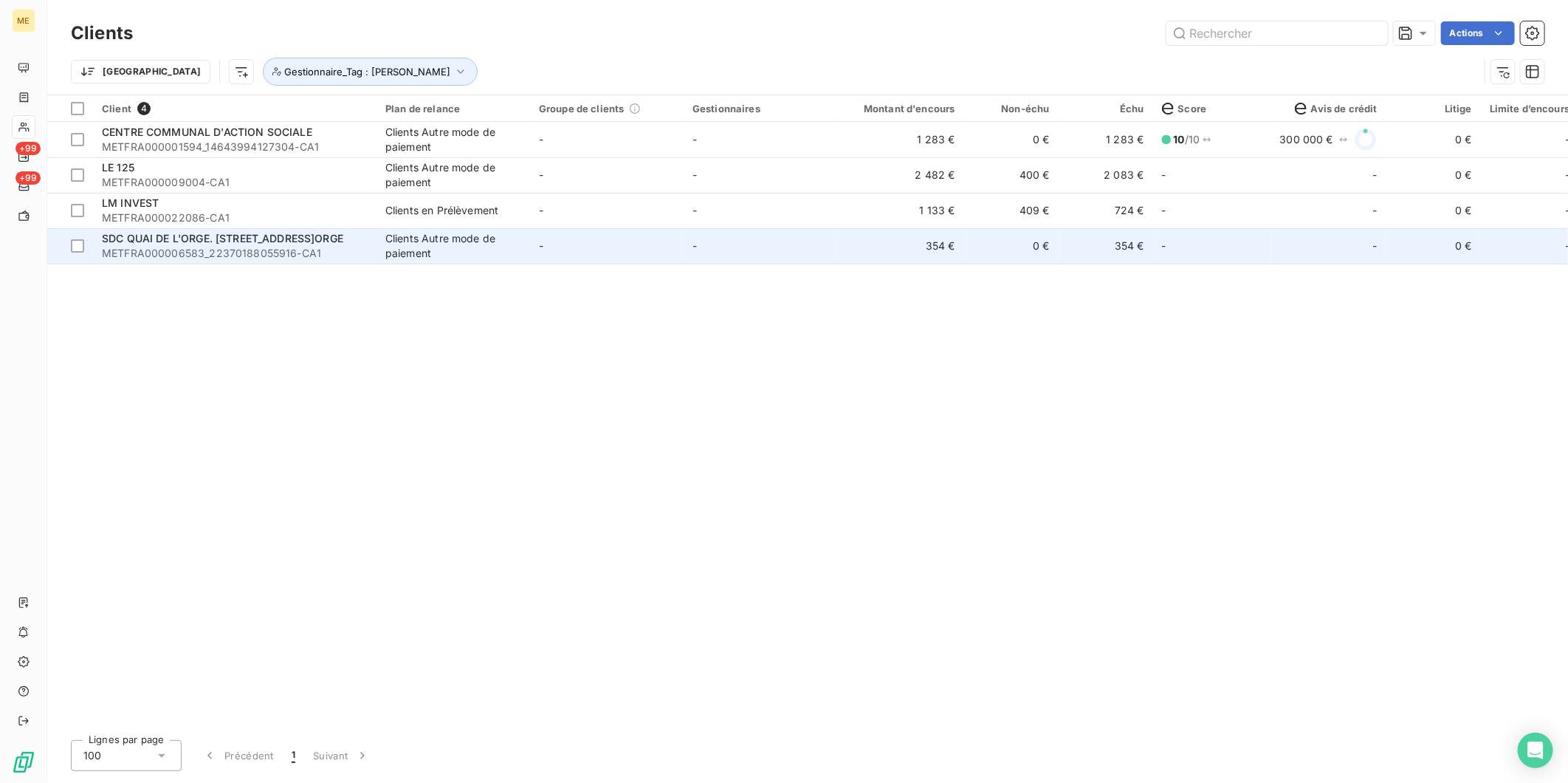
click at [303, 252] on span "METFRA000006583_22370188055916-CA1" at bounding box center [234, 253] width 266 height 15
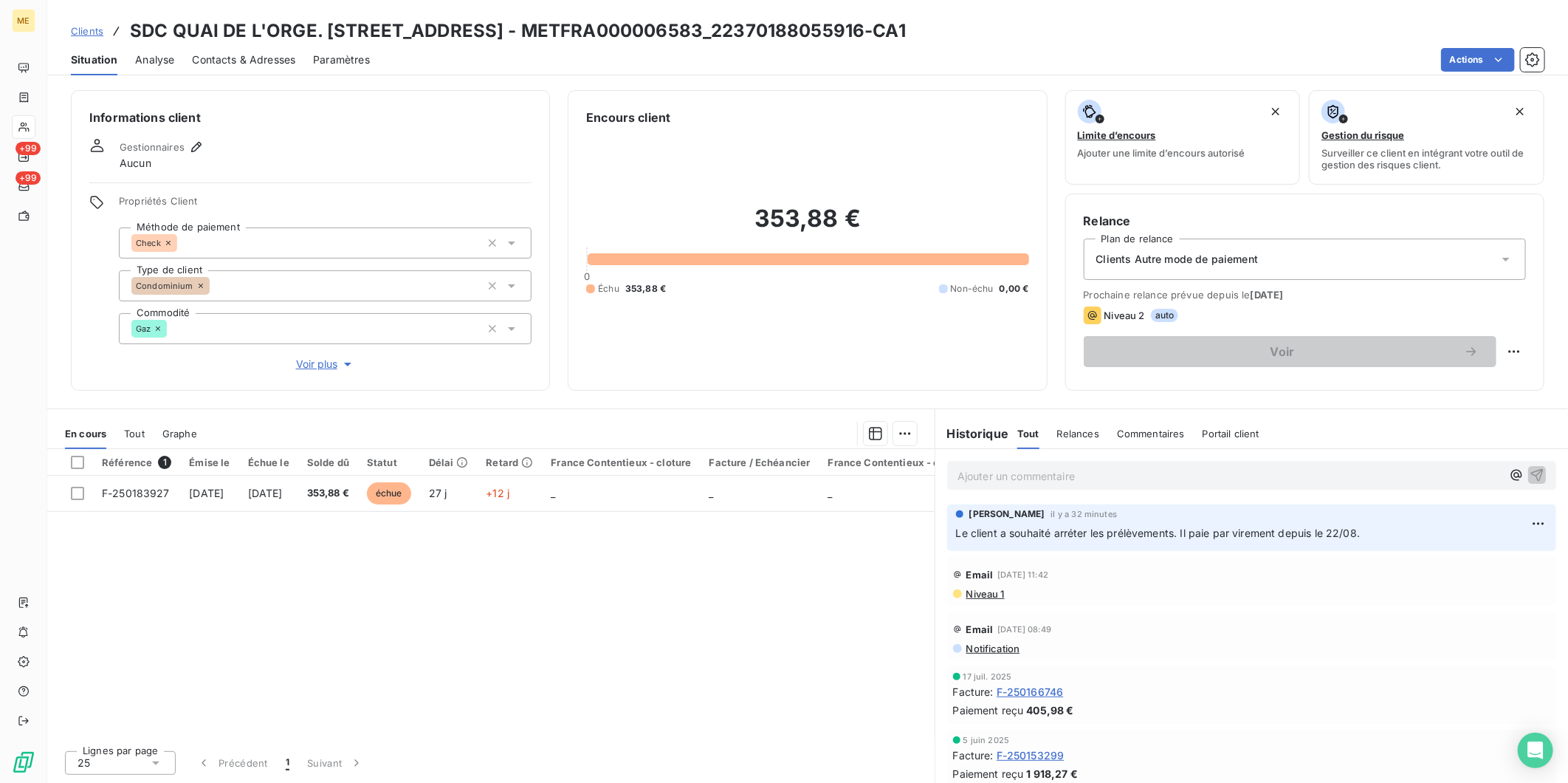
click at [146, 50] on div "Analyse" at bounding box center [155, 59] width 39 height 31
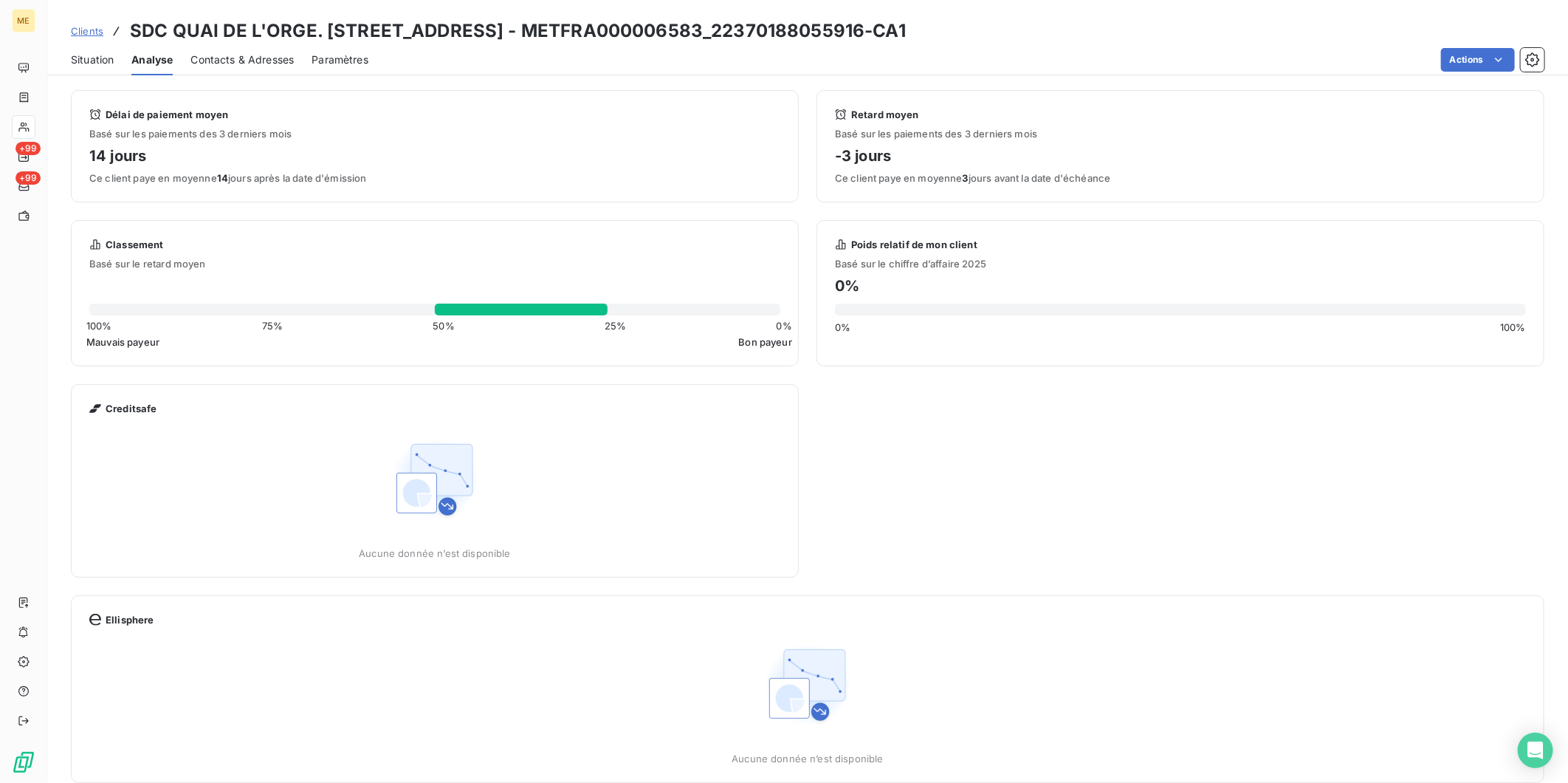
click at [245, 68] on div "Contacts & Adresses" at bounding box center [243, 59] width 104 height 31
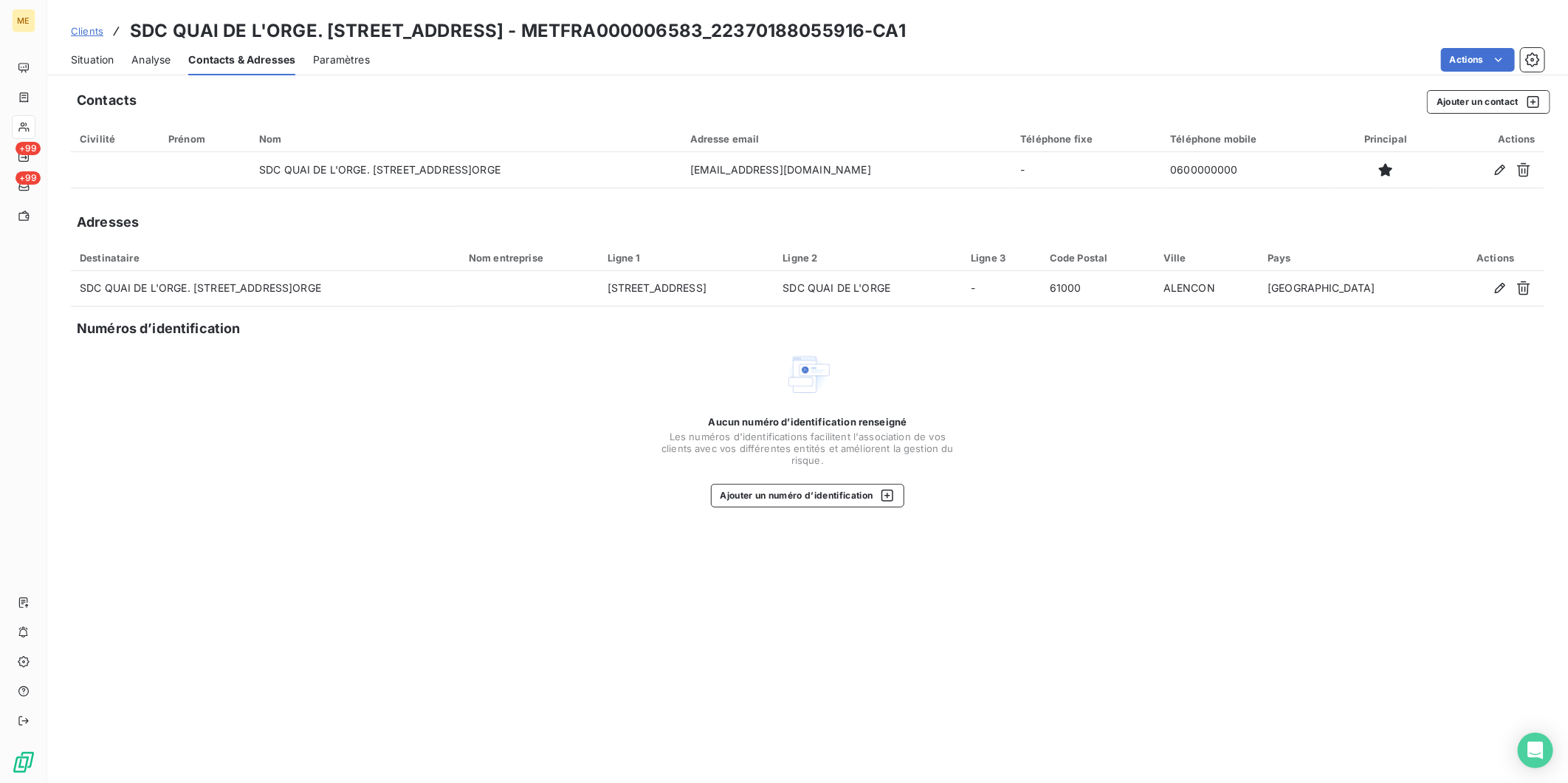
click at [362, 57] on span "Paramètres" at bounding box center [341, 60] width 57 height 15
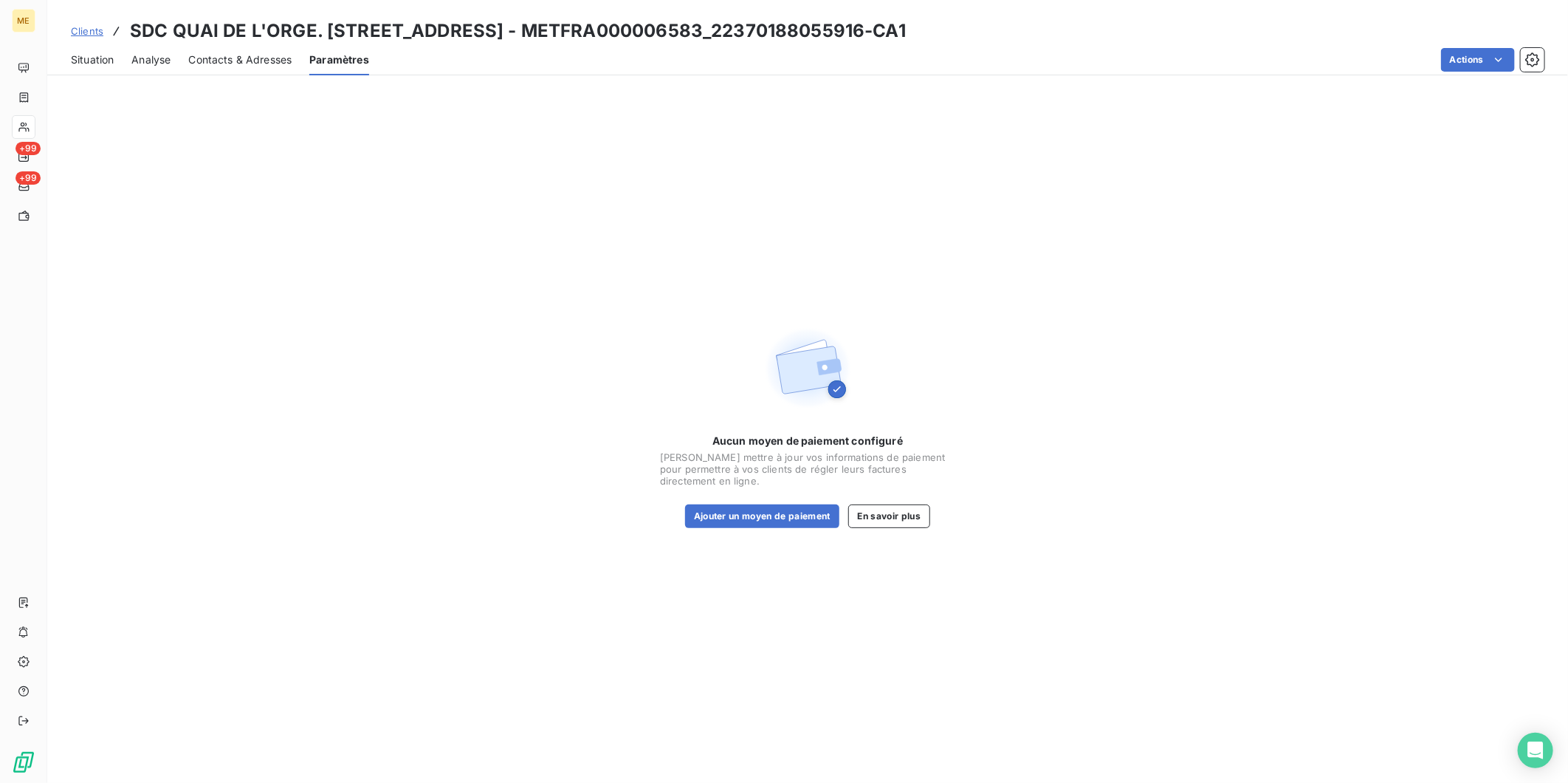
click at [93, 55] on span "Situation" at bounding box center [92, 60] width 43 height 15
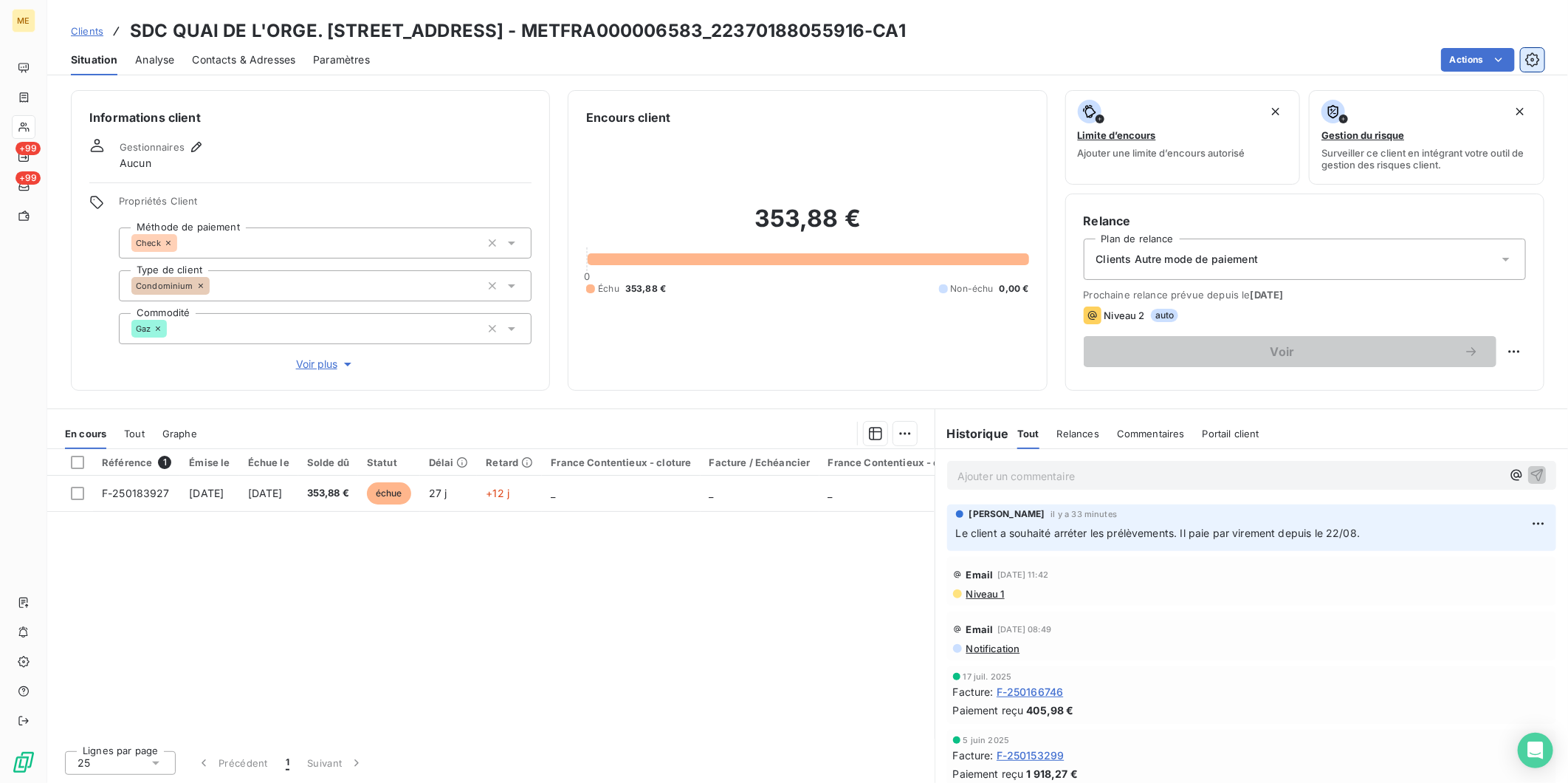
click at [1535, 54] on icon "button" at bounding box center [1532, 59] width 14 height 14
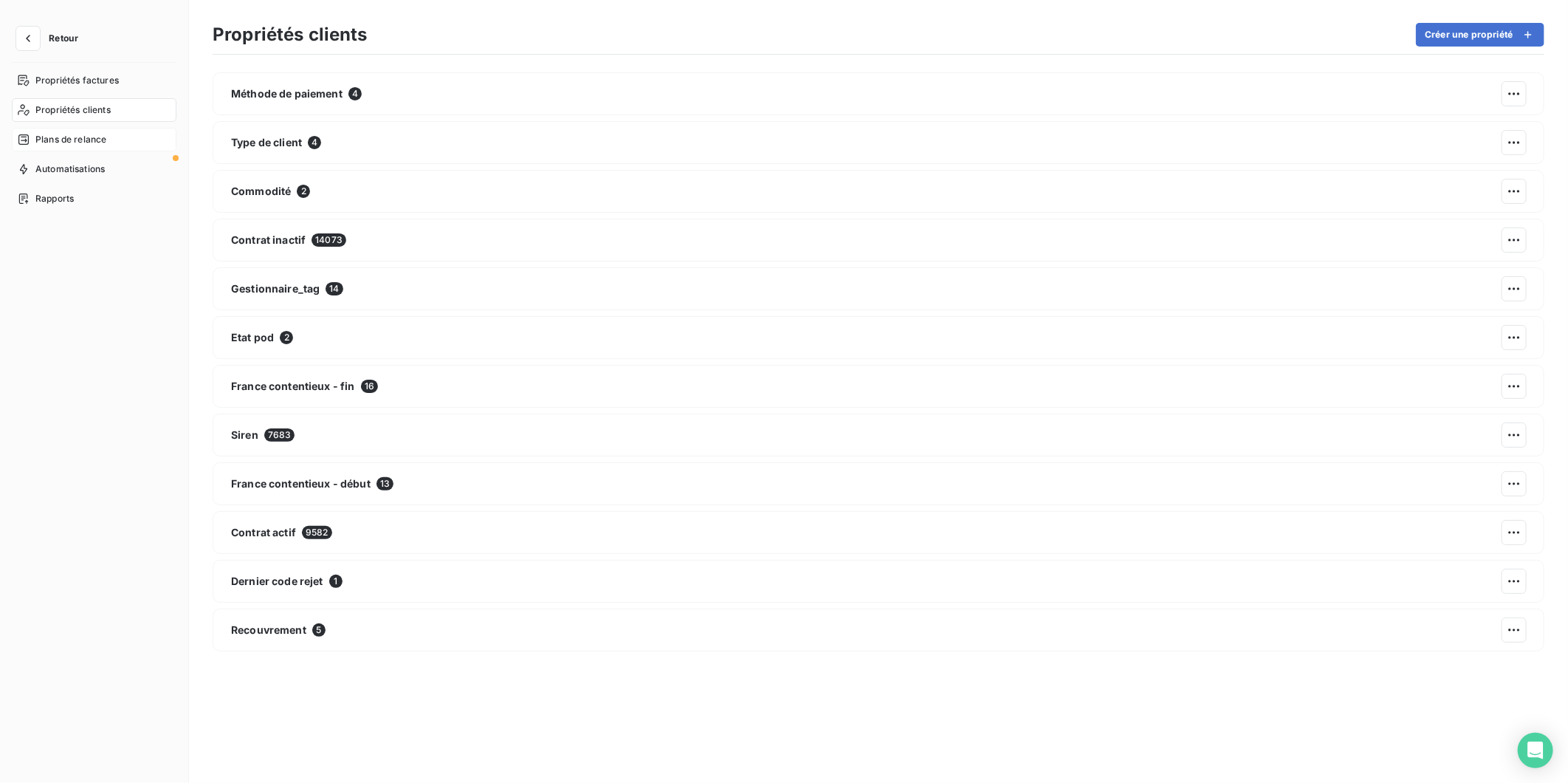
click at [79, 140] on span "Plans de relance" at bounding box center [70, 139] width 70 height 13
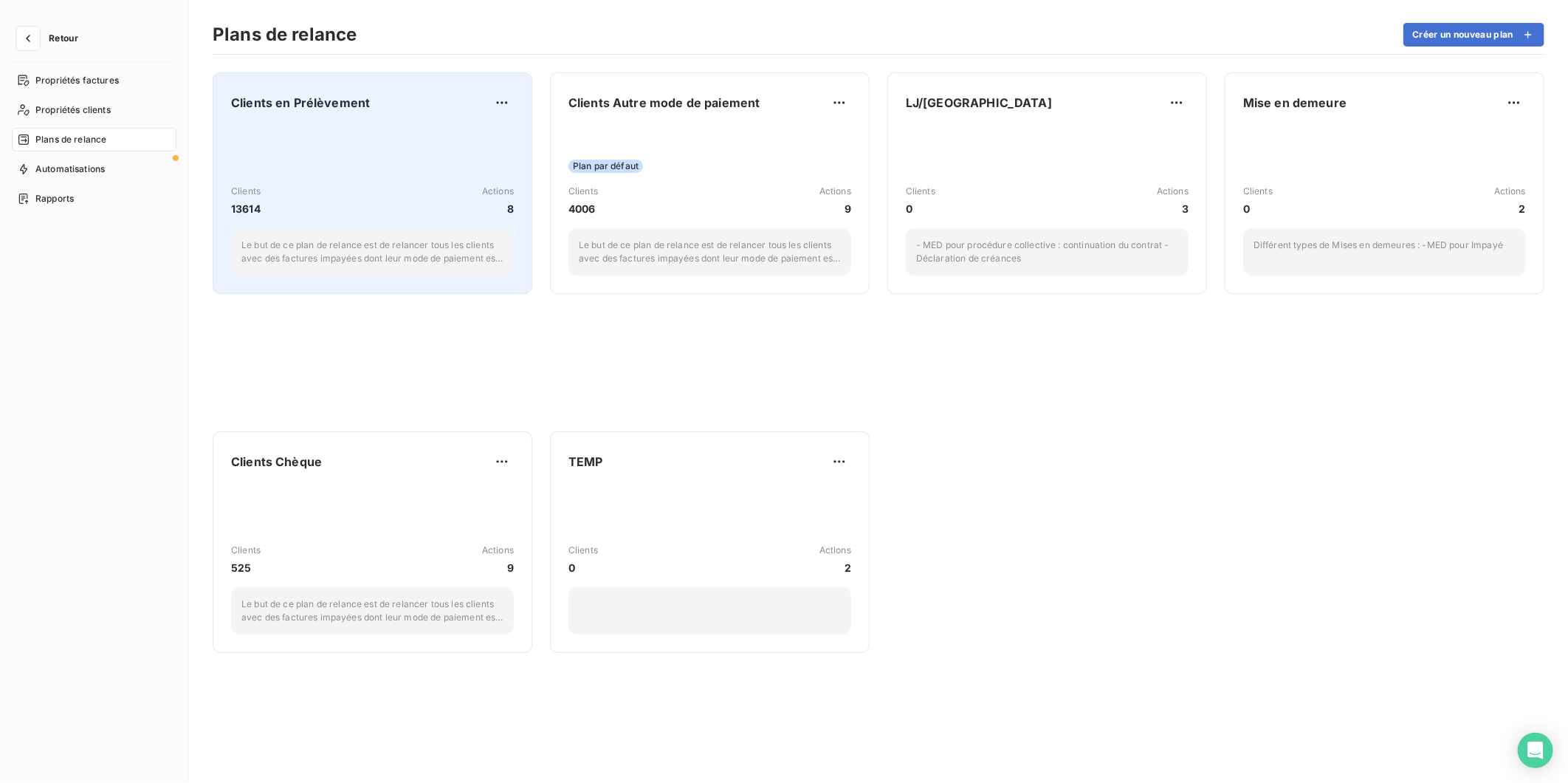
click at [366, 145] on div "Clients 13614 Actions 8 Le but de ce plan de relance est de relancer tous les c…" at bounding box center [372, 200] width 283 height 149
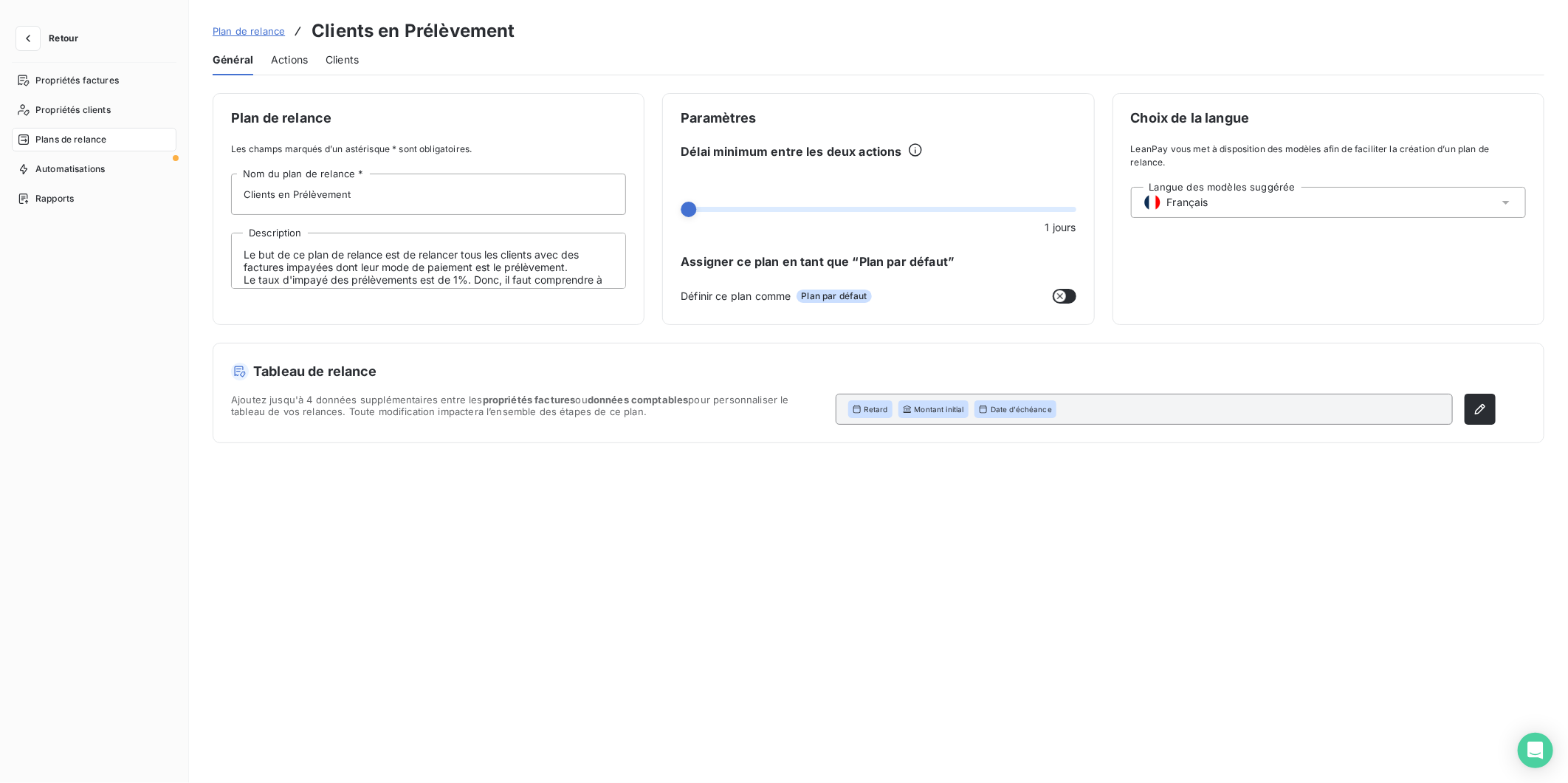
click at [247, 25] on span "Plan de relance" at bounding box center [248, 31] width 72 height 12
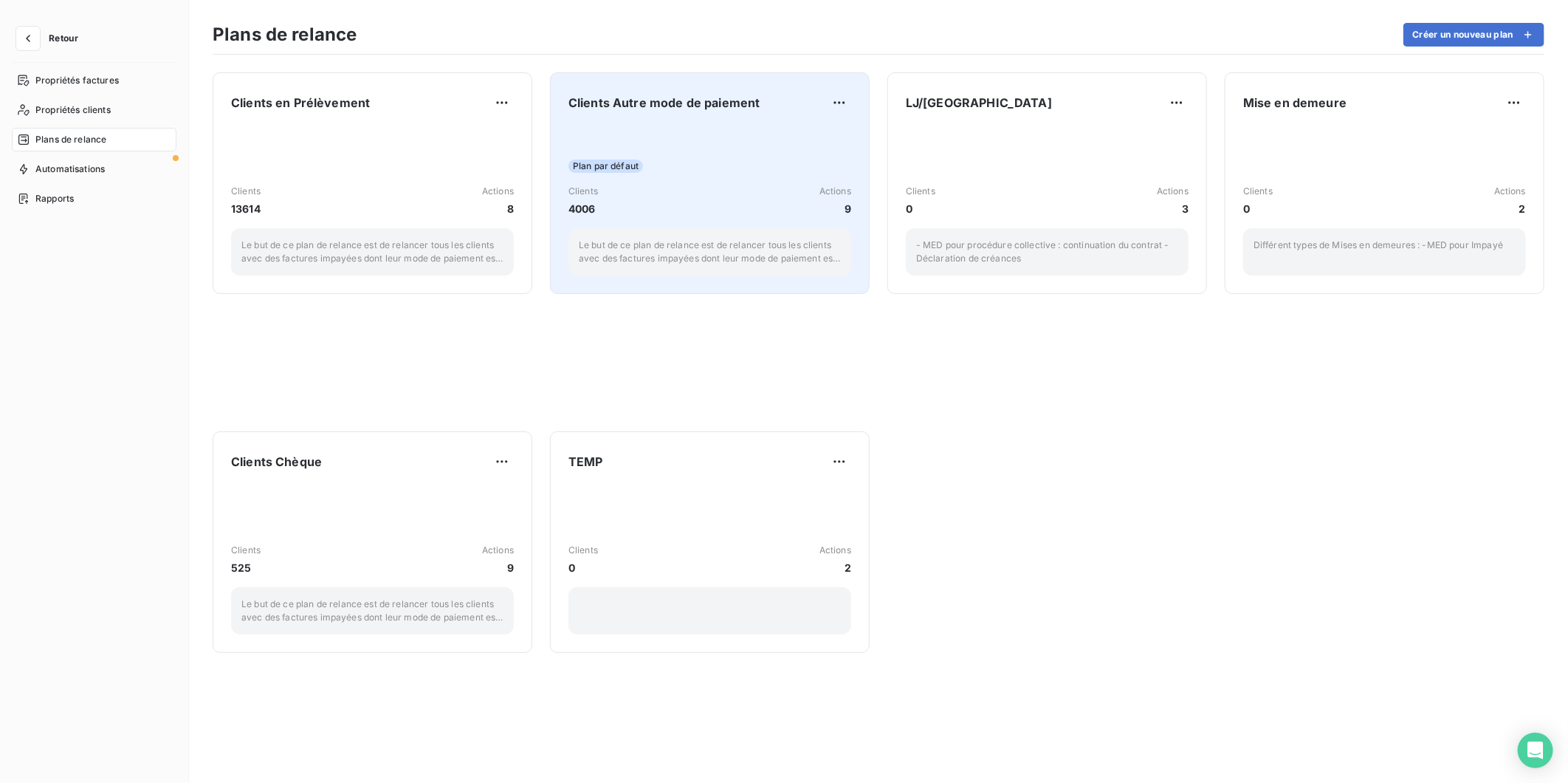
click at [638, 133] on div "Plan par défaut Clients 4006 Actions 9 Le but de ce plan de relance est de rela…" at bounding box center [710, 200] width 283 height 149
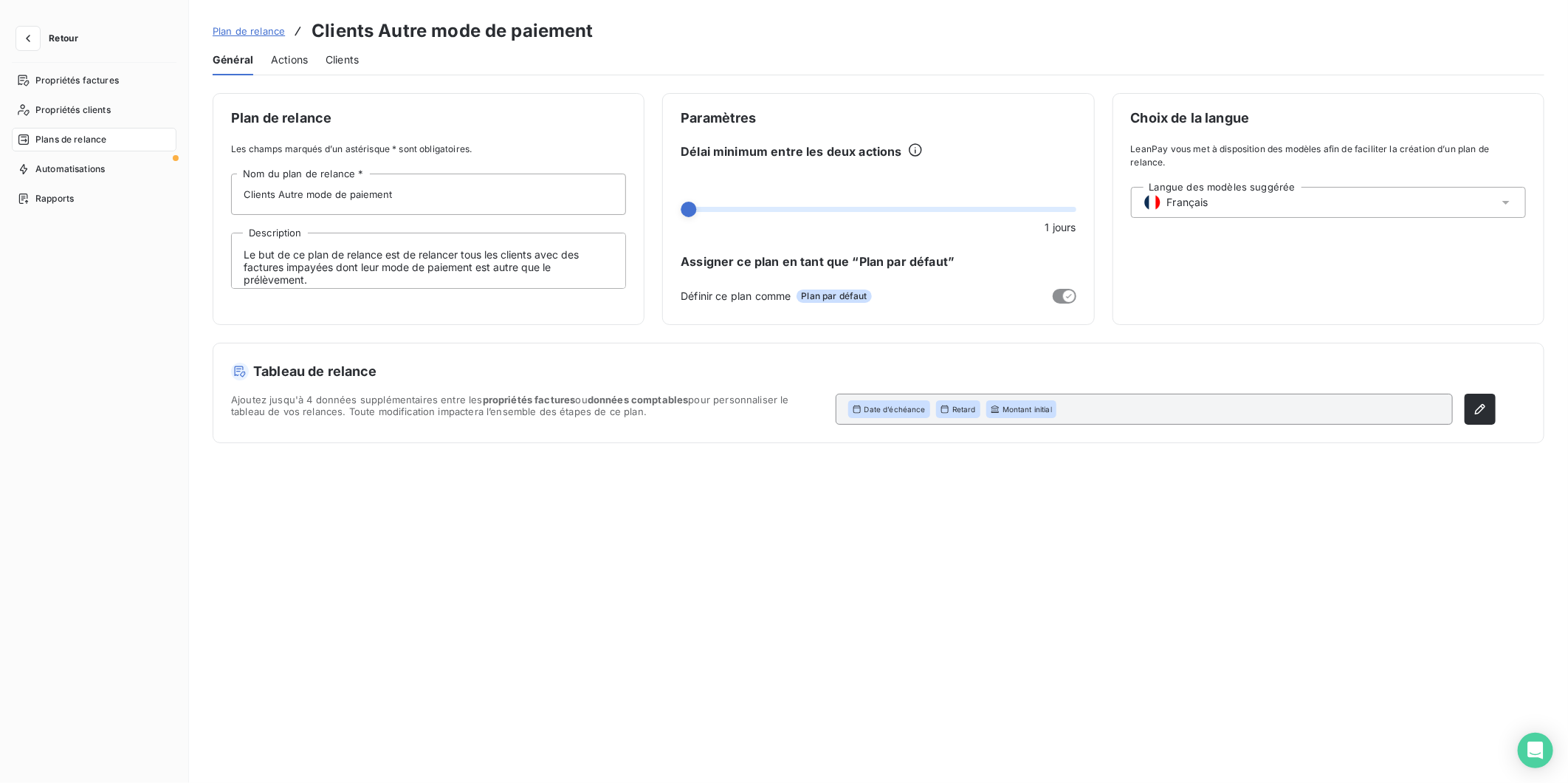
click at [231, 32] on span "Plan de relance" at bounding box center [248, 31] width 72 height 12
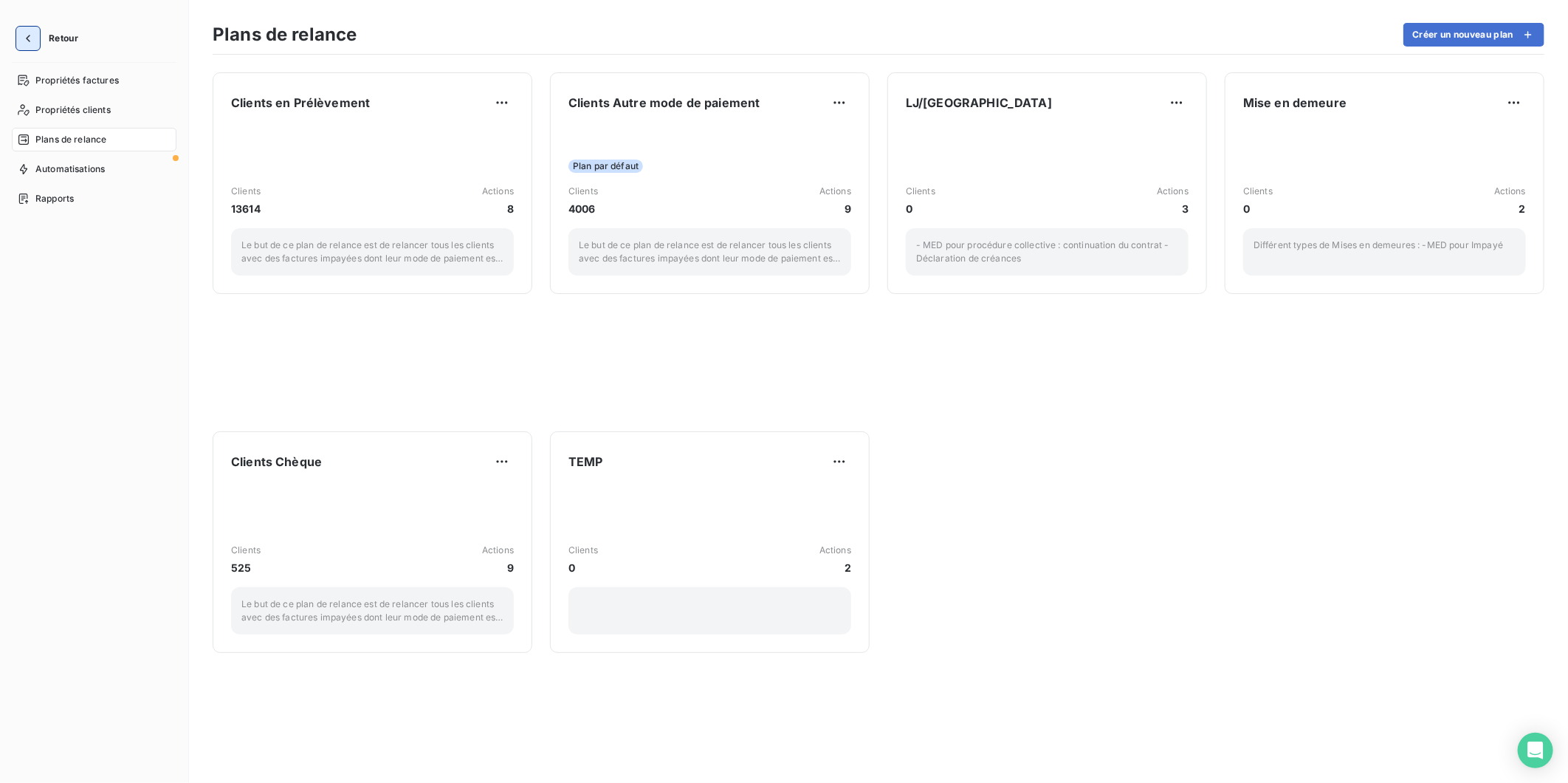
click at [31, 43] on icon "button" at bounding box center [28, 38] width 15 height 15
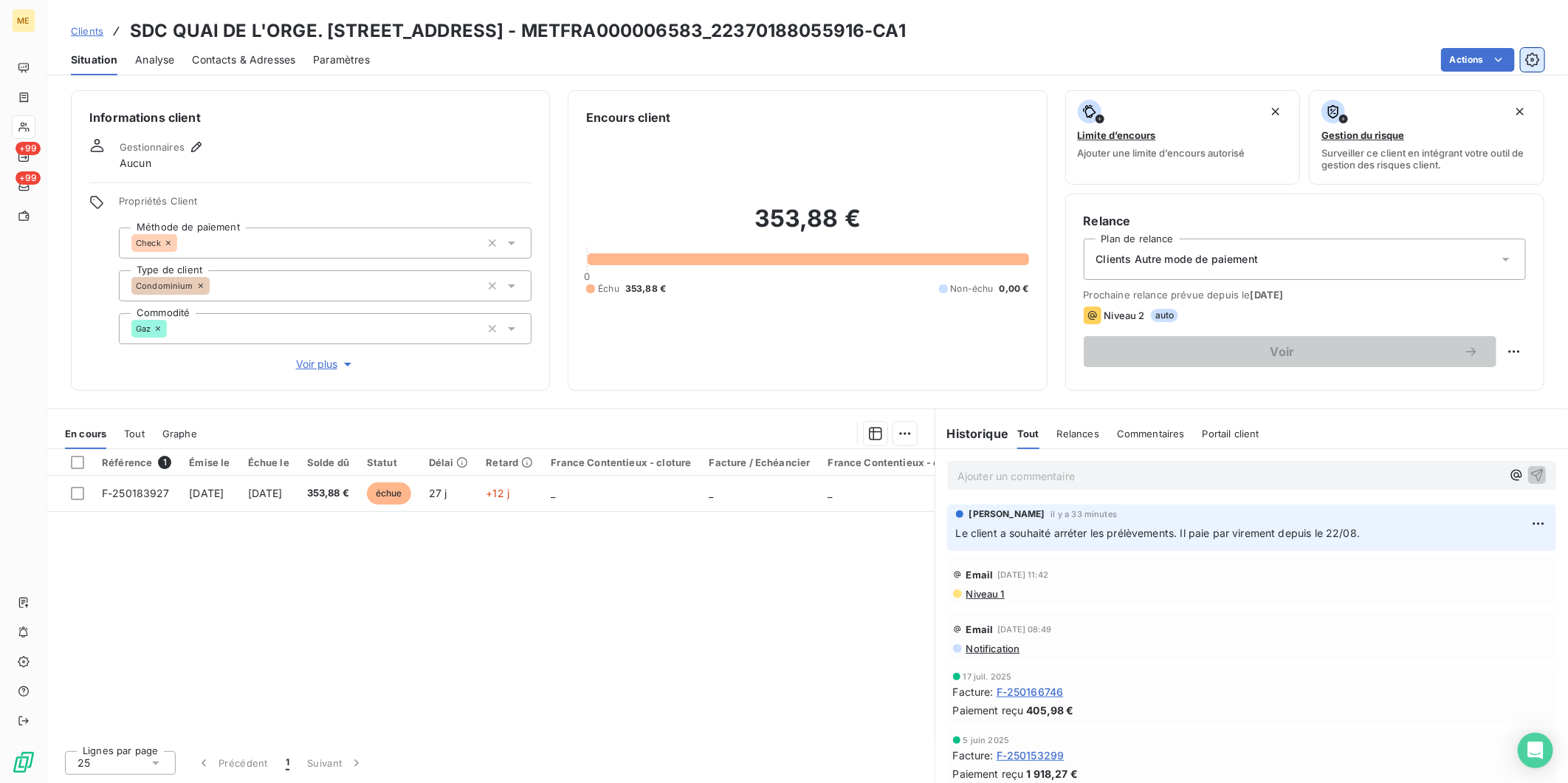
click at [1532, 57] on icon "button" at bounding box center [1533, 60] width 15 height 15
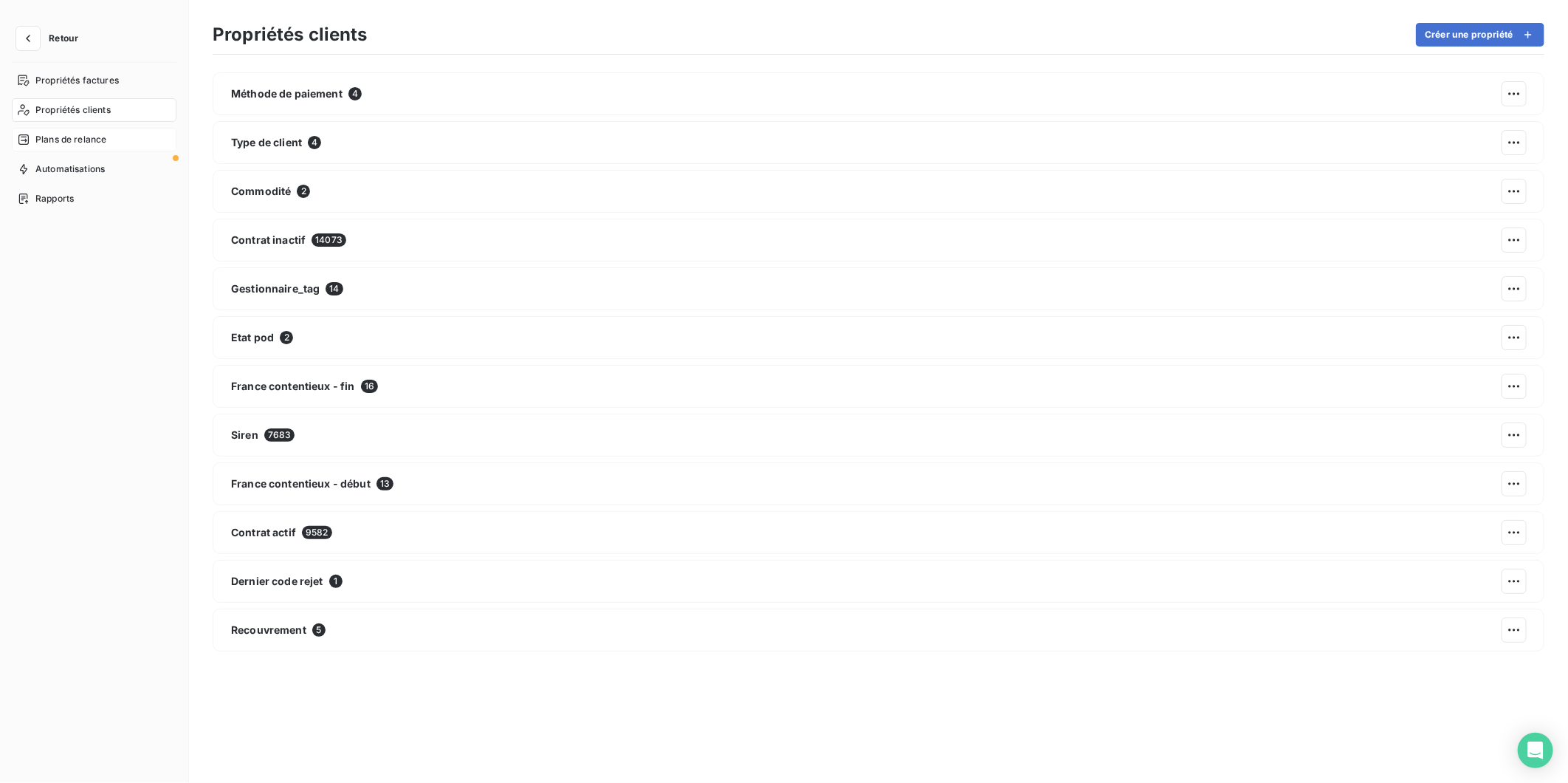
click at [89, 143] on span "Plans de relance" at bounding box center [70, 139] width 70 height 13
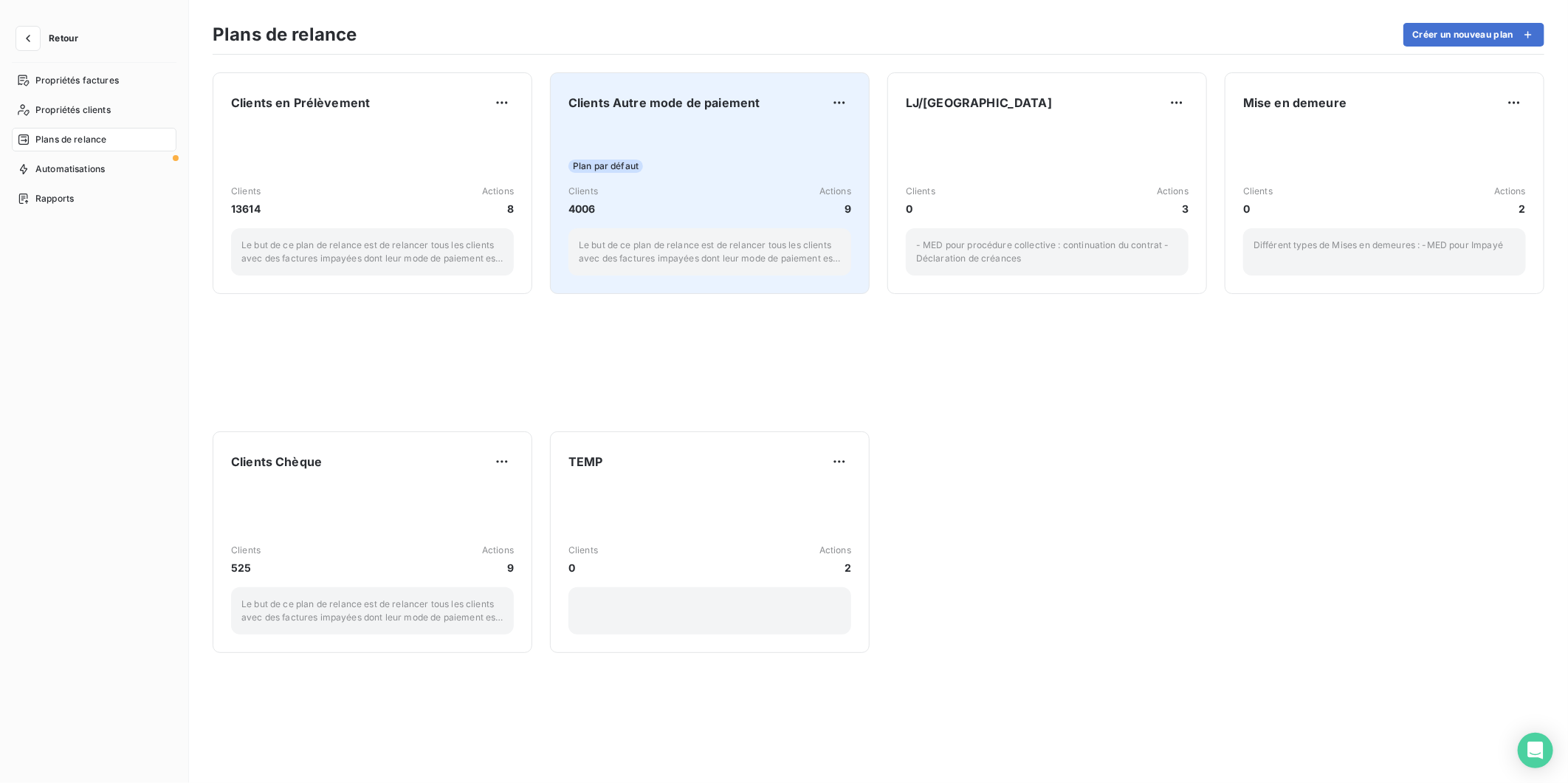
click at [728, 191] on div "Clients 4006 Actions 9" at bounding box center [710, 200] width 283 height 32
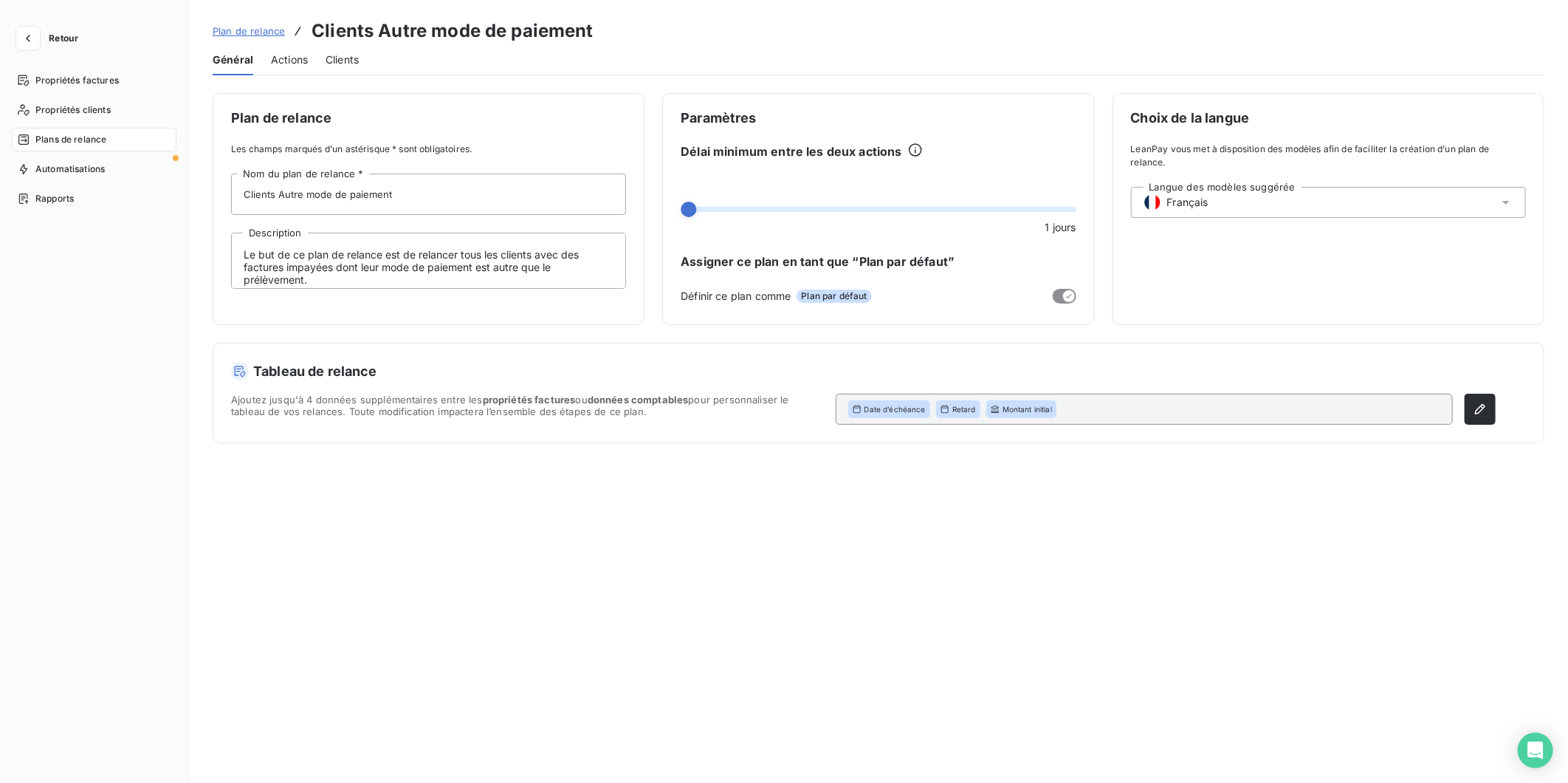
click at [301, 67] on span "Actions" at bounding box center [289, 60] width 37 height 15
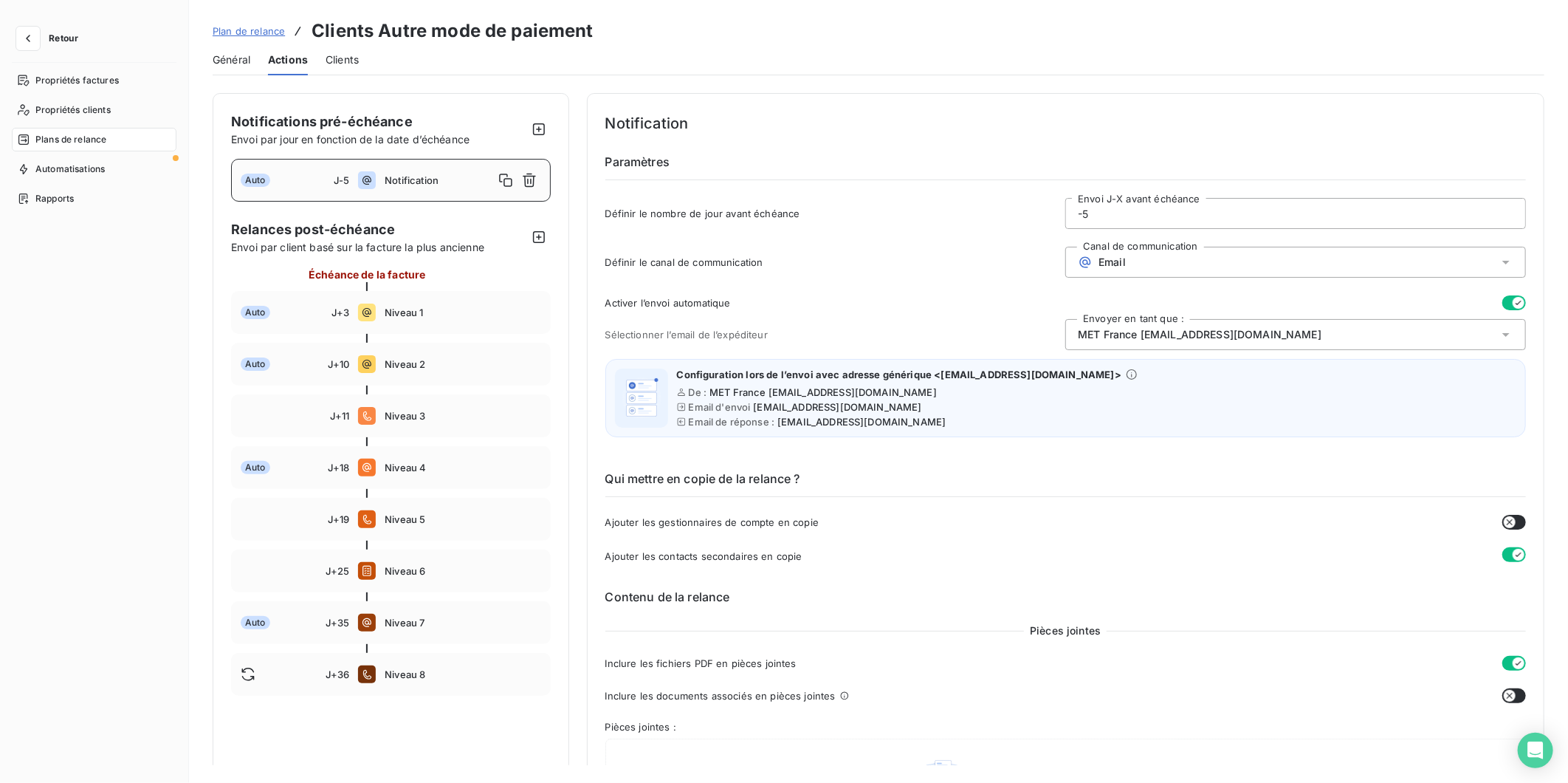
click at [259, 35] on span "Plan de relance" at bounding box center [248, 31] width 72 height 12
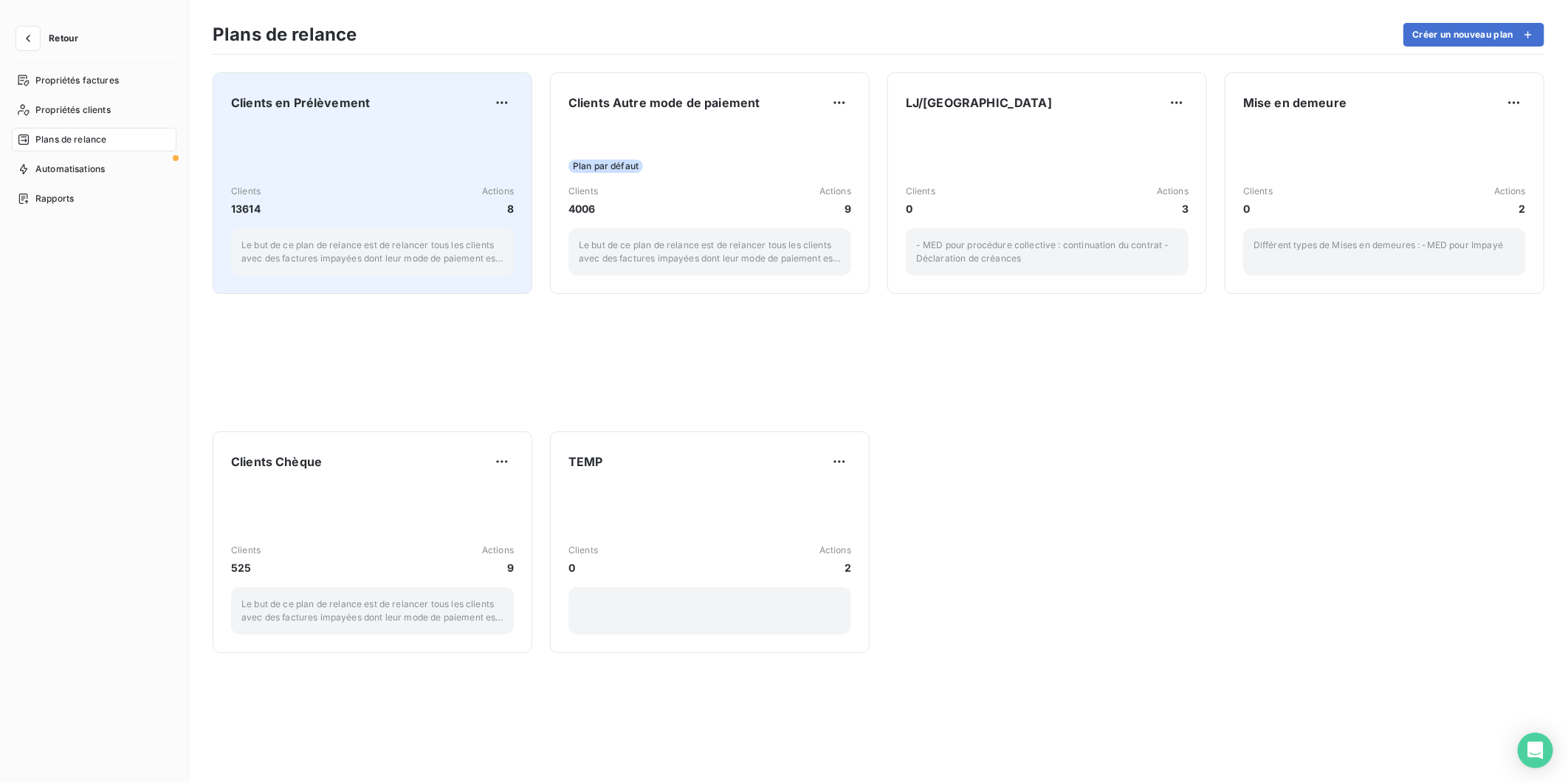
click at [331, 129] on div "Clients 13614 Actions 8 Le but de ce plan de relance est de relancer tous les c…" at bounding box center [372, 200] width 283 height 149
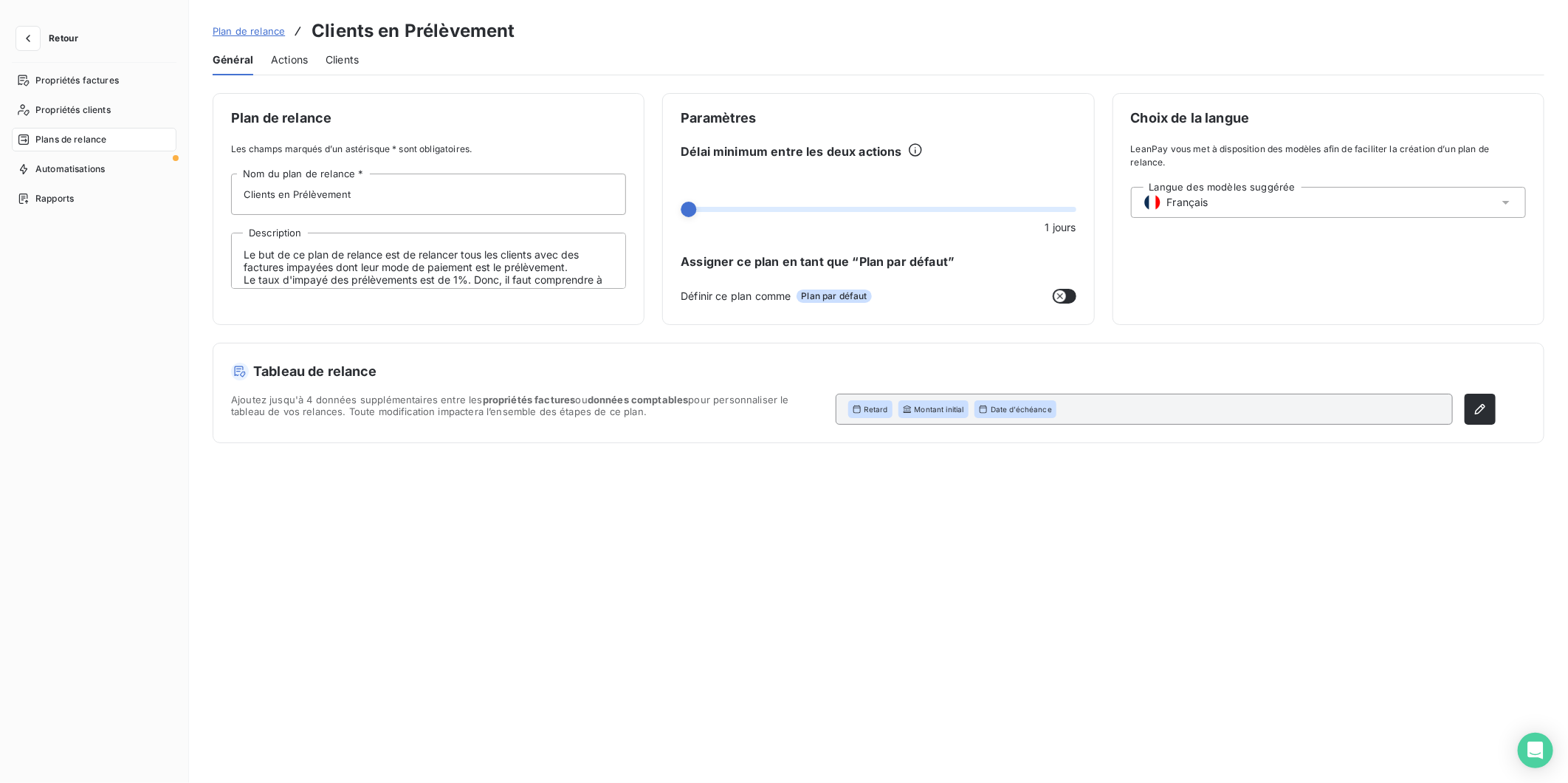
click at [286, 56] on span "Actions" at bounding box center [289, 60] width 37 height 15
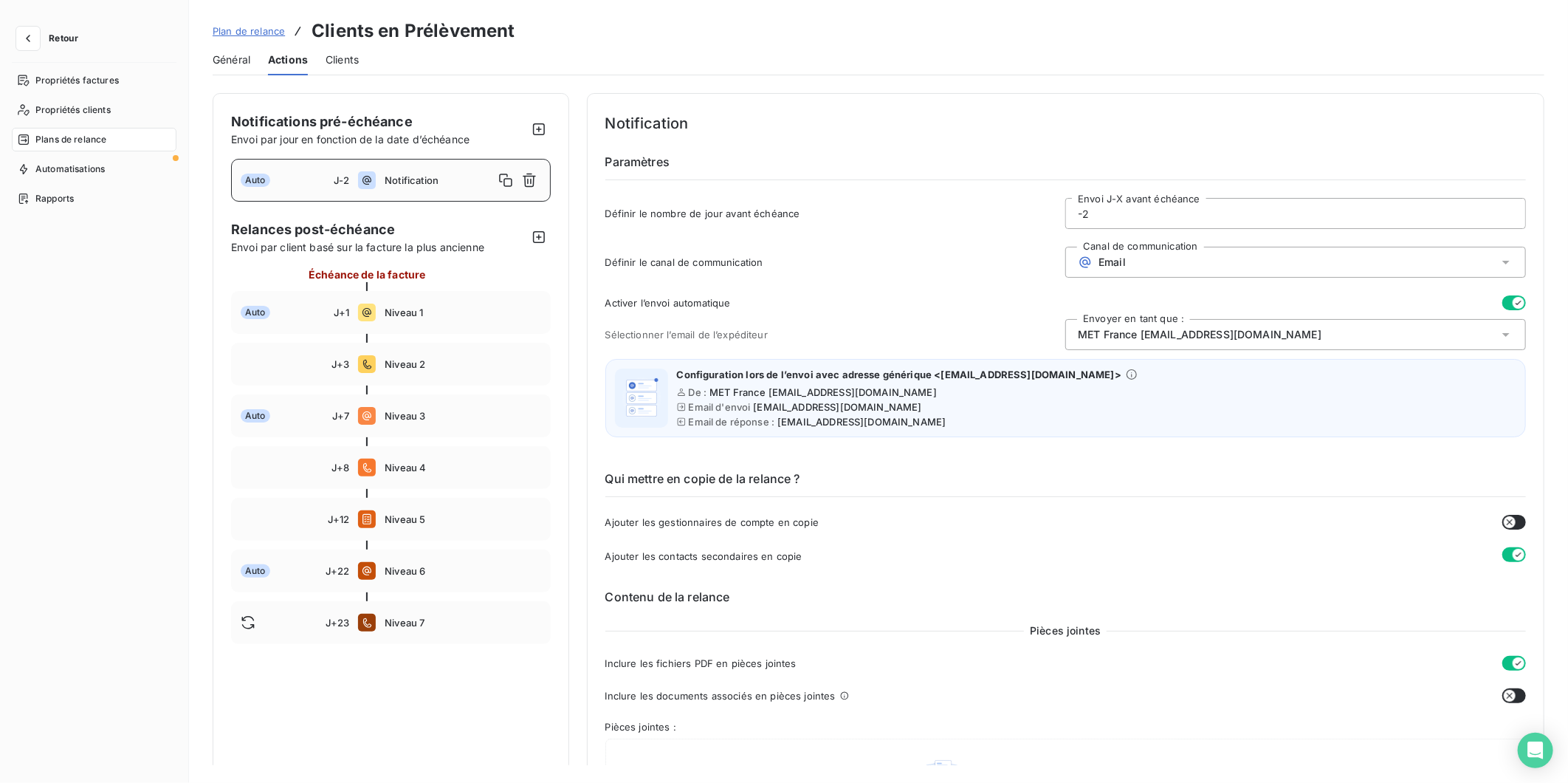
click at [260, 30] on span "Plan de relance" at bounding box center [248, 31] width 72 height 12
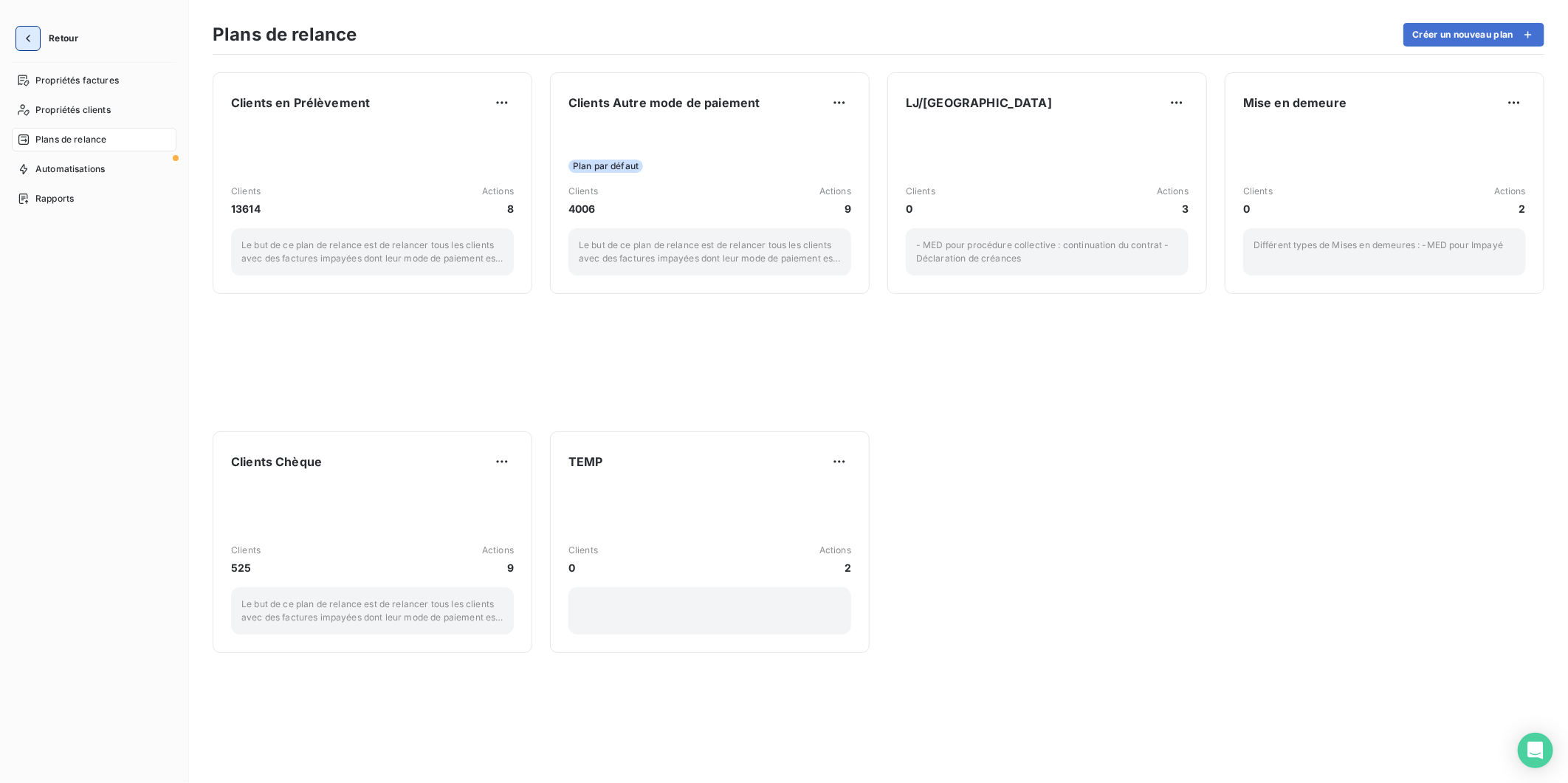
click at [38, 39] on button "Retour" at bounding box center [51, 38] width 78 height 23
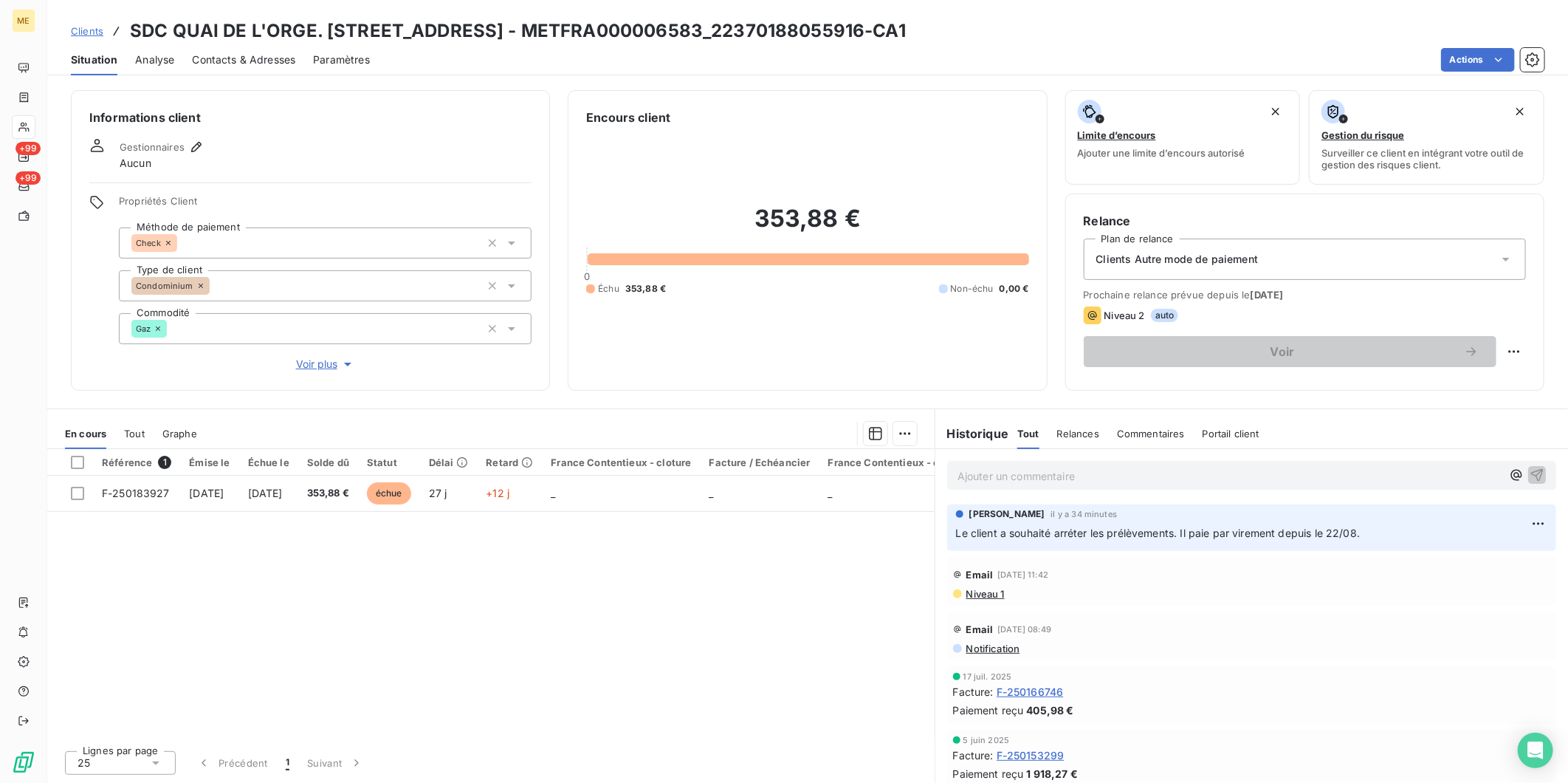
click at [1206, 256] on span "Clients Autre mode de paiement" at bounding box center [1177, 259] width 162 height 15
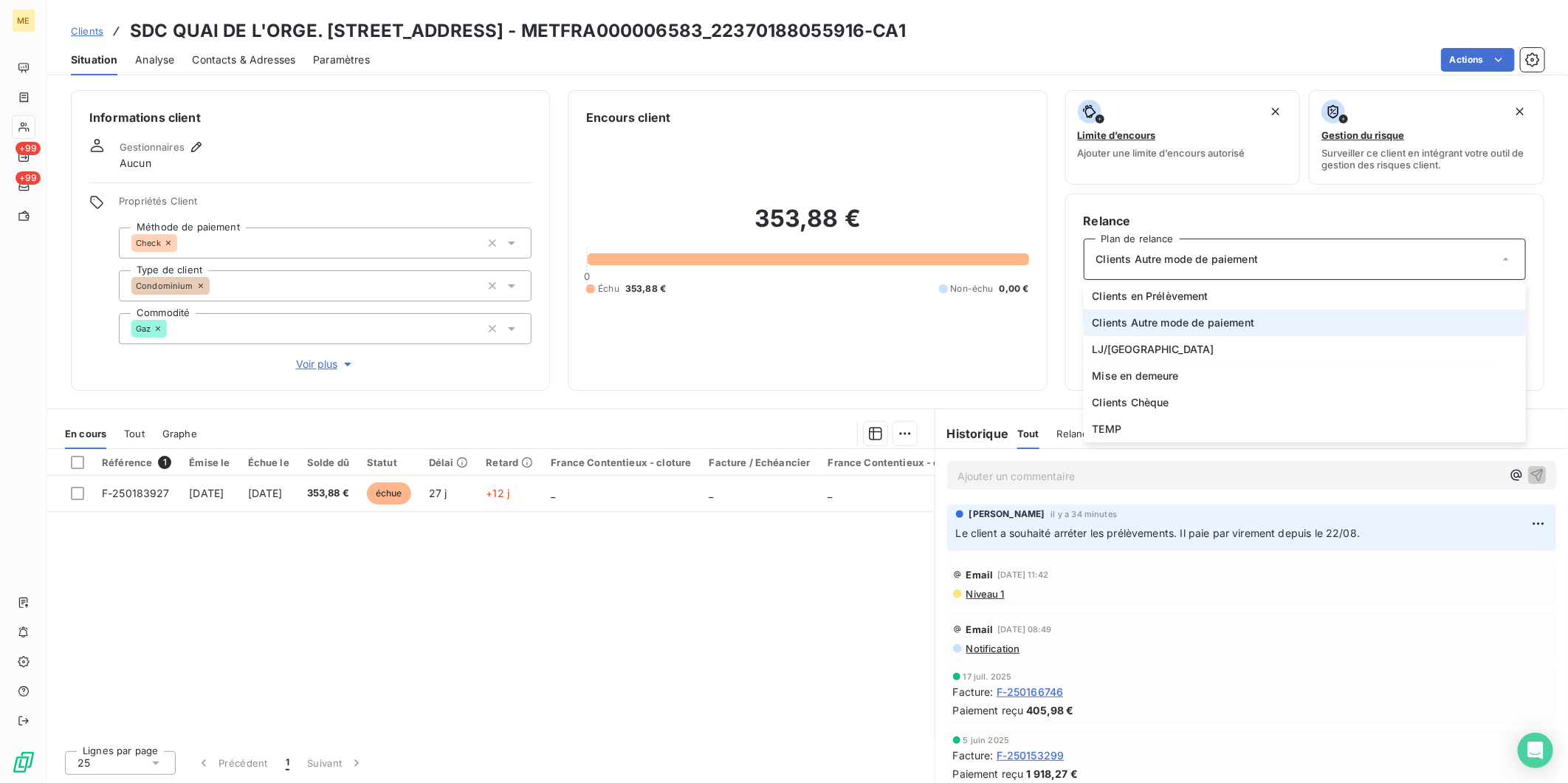
click at [1206, 256] on span "Clients Autre mode de paiement" at bounding box center [1177, 259] width 162 height 15
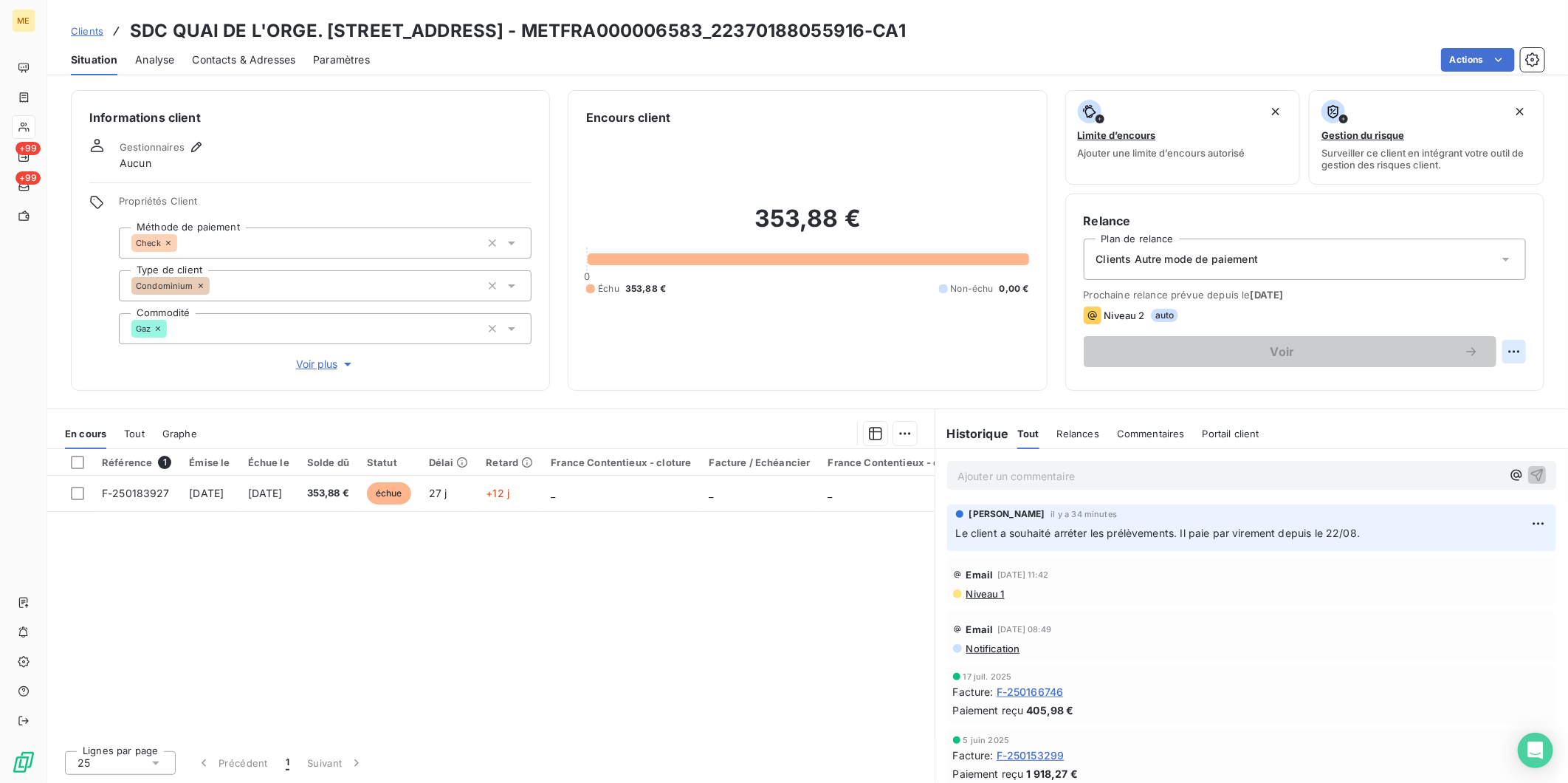
click at [1515, 351] on html "ME +99 +99 Clients SDC QUAI DE L'ORGE. [STREET_ADDRESS]ORGE - METFRA000006583_2…" at bounding box center [784, 391] width 1568 height 783
click at [1456, 312] on html "ME +99 +99 Clients SDC QUAI DE L'ORGE. [STREET_ADDRESS]ORGE - METFRA000006583_2…" at bounding box center [784, 391] width 1568 height 783
click at [1070, 435] on span "Relances" at bounding box center [1078, 433] width 42 height 12
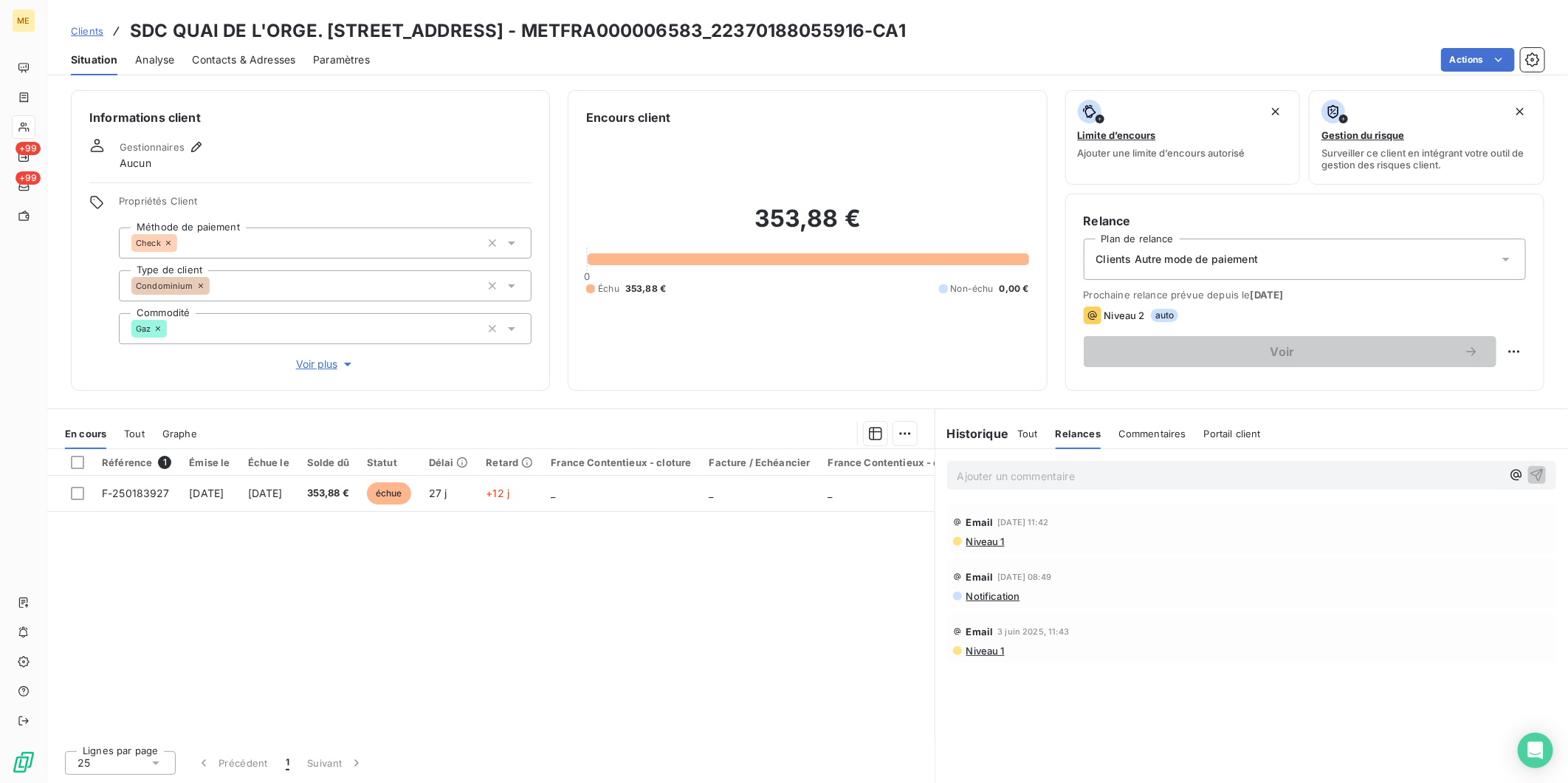
click at [1034, 436] on span "Tout" at bounding box center [1028, 433] width 20 height 12
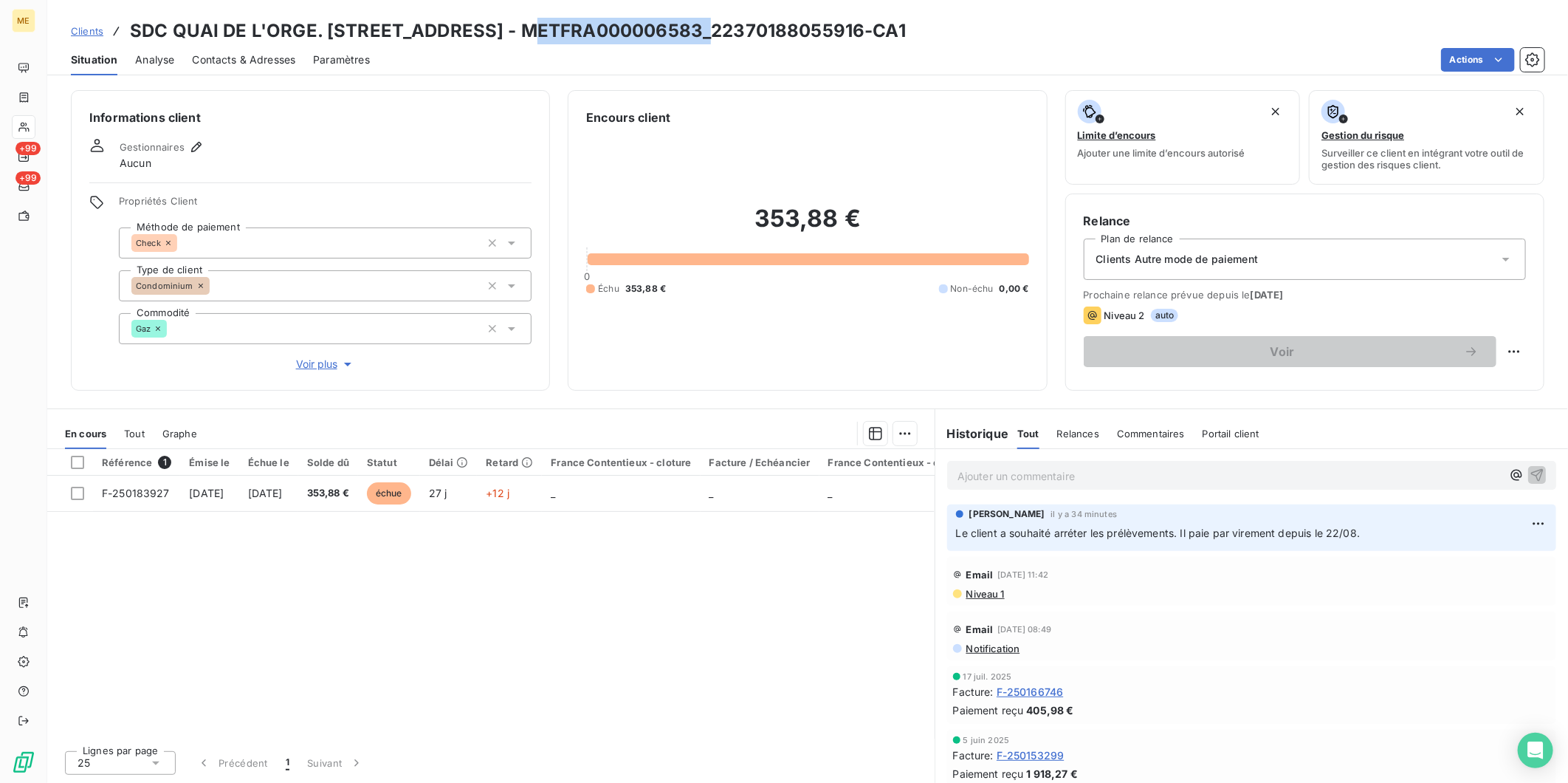
drag, startPoint x: 511, startPoint y: 30, endPoint x: 685, endPoint y: 38, distance: 174.2
click at [685, 38] on h3 "SDC QUAI DE L'ORGE. [STREET_ADDRESS] - METFRA000006583_22370188055916-CA1" at bounding box center [517, 31] width 776 height 27
copy h3 "METFRA000006583"
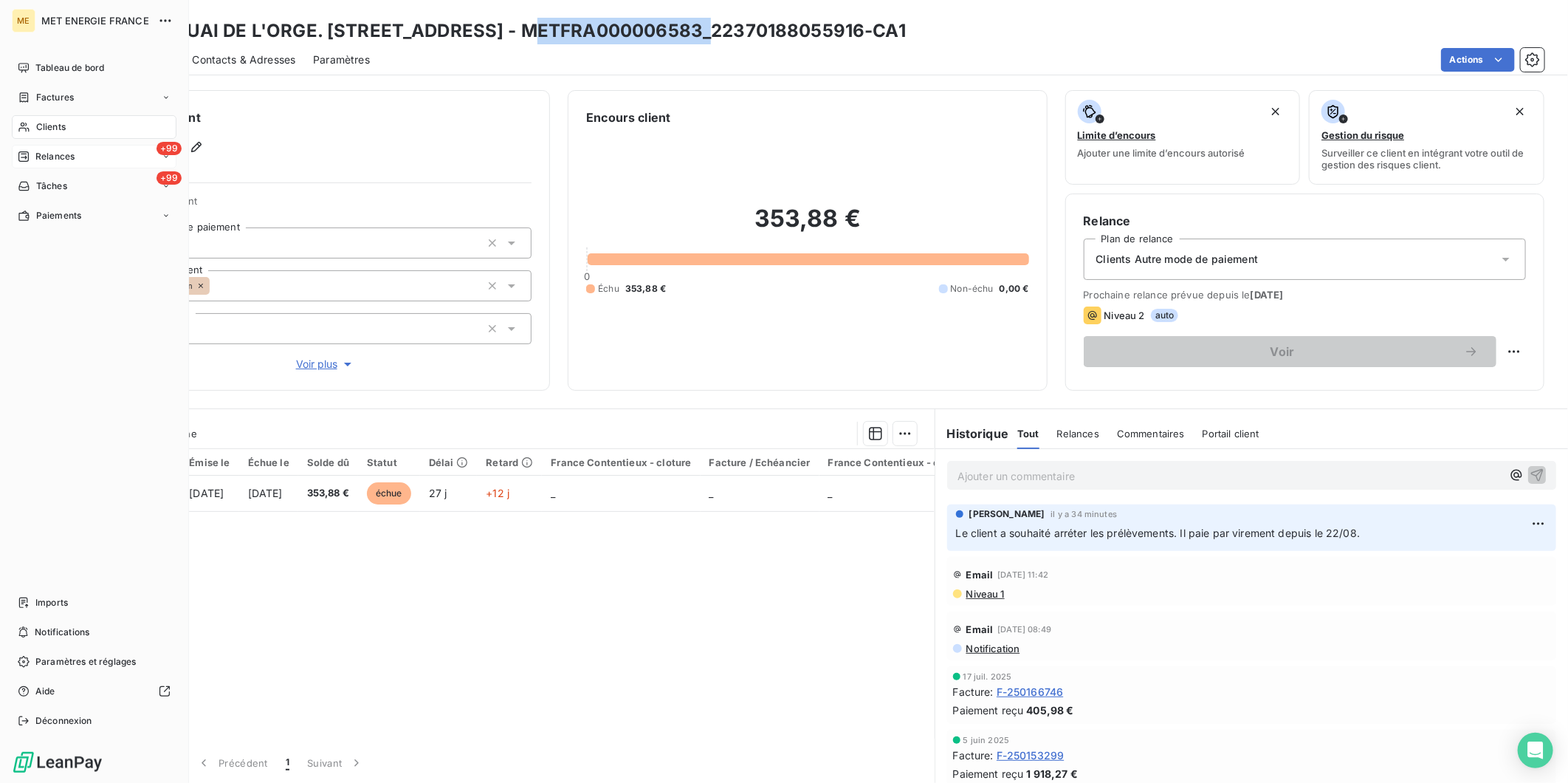
click at [65, 150] on span "Relances" at bounding box center [55, 157] width 39 height 13
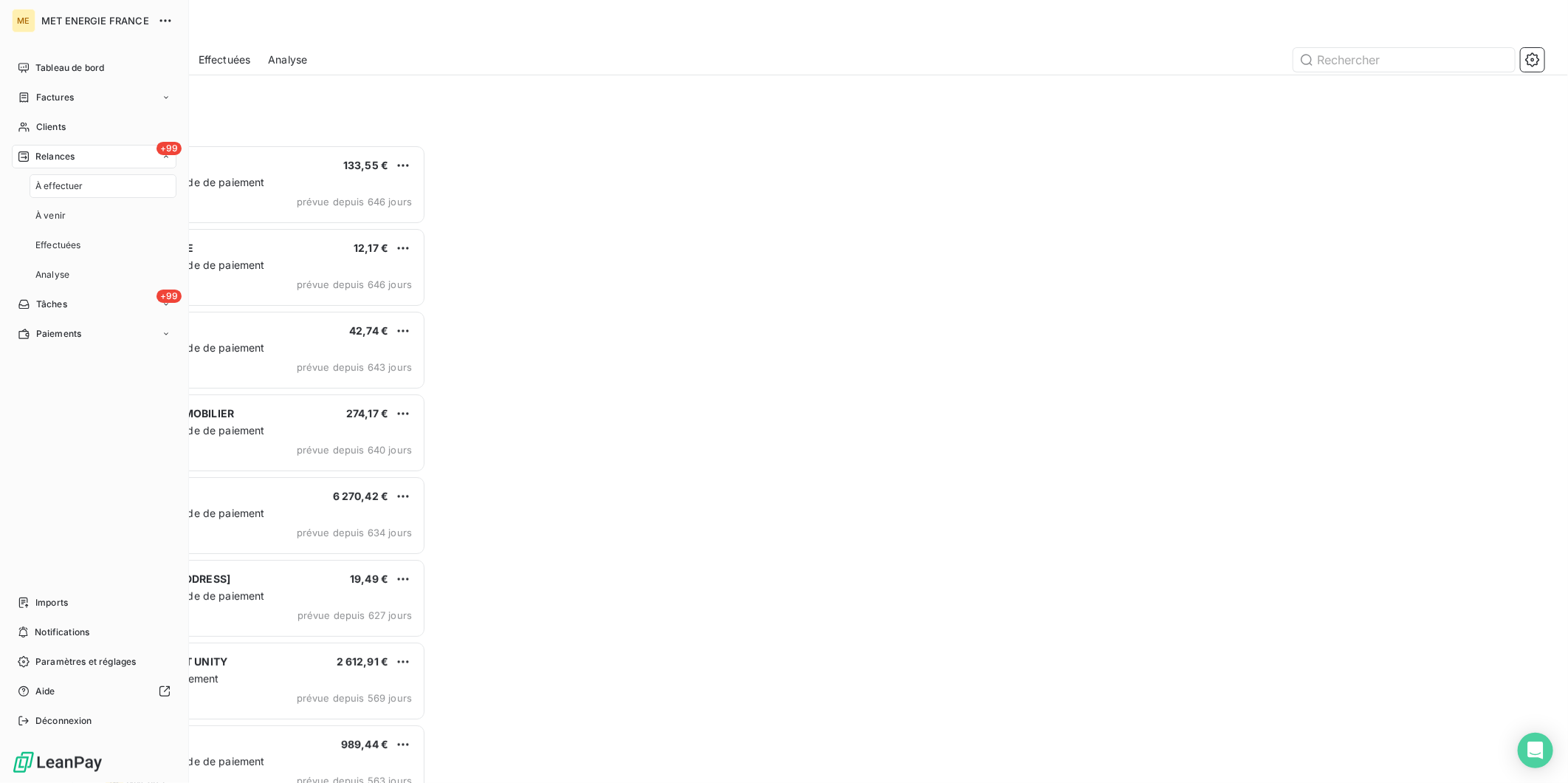
scroll to position [625, 343]
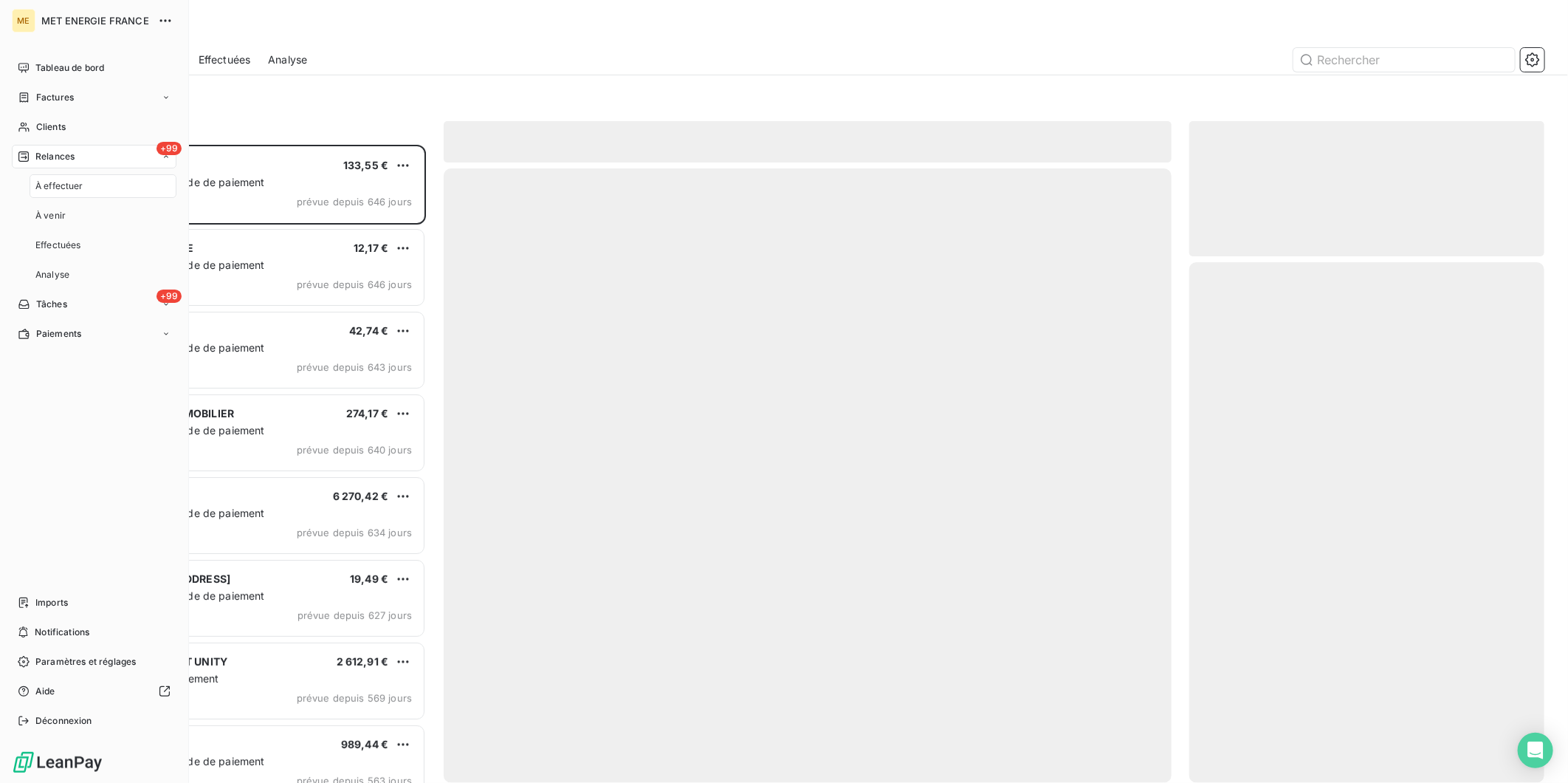
click at [72, 191] on span "À effectuer" at bounding box center [59, 186] width 48 height 13
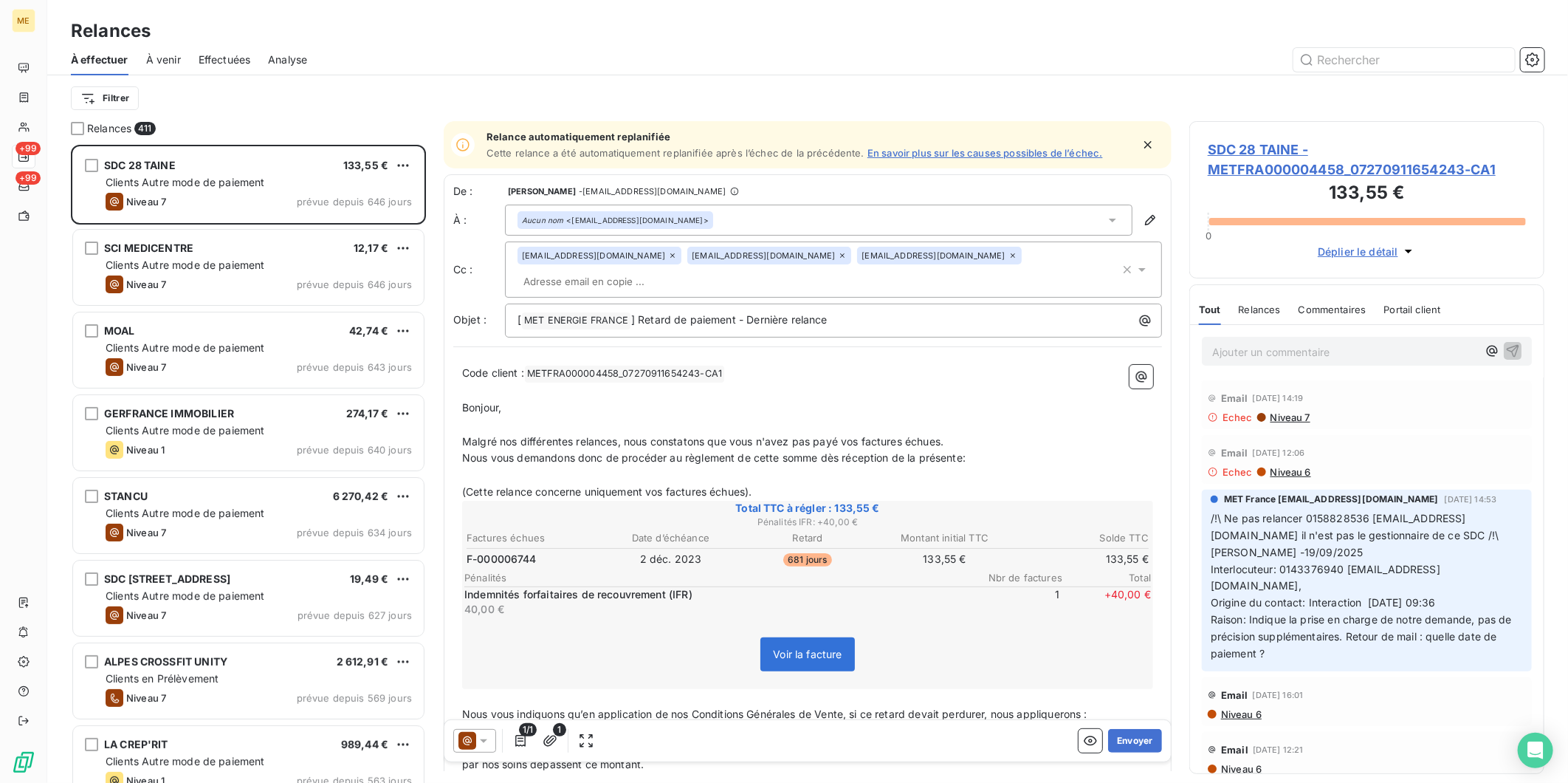
click at [209, 62] on span "Effectuées" at bounding box center [224, 60] width 53 height 15
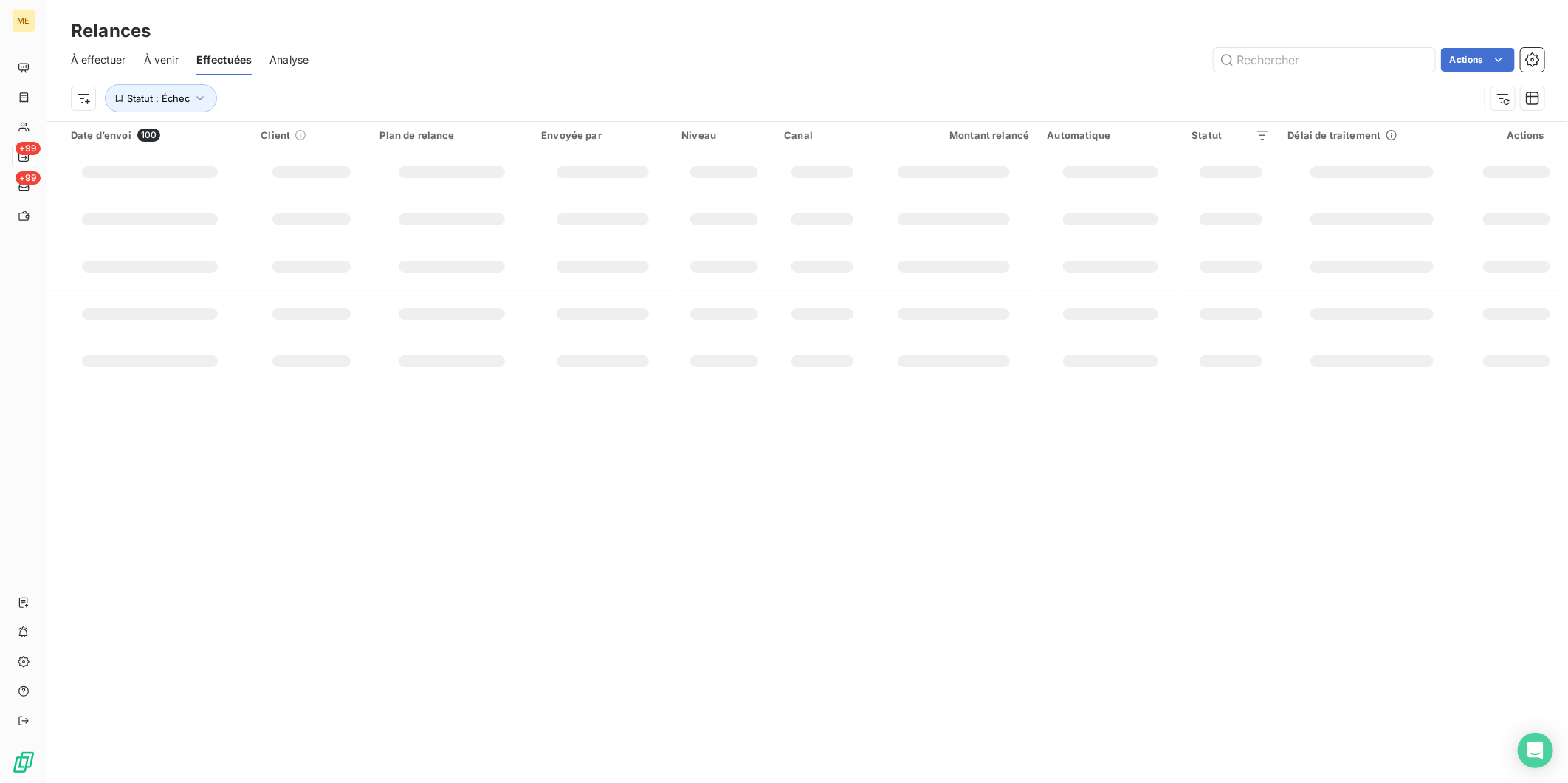
click at [99, 61] on span "À effectuer" at bounding box center [98, 60] width 56 height 15
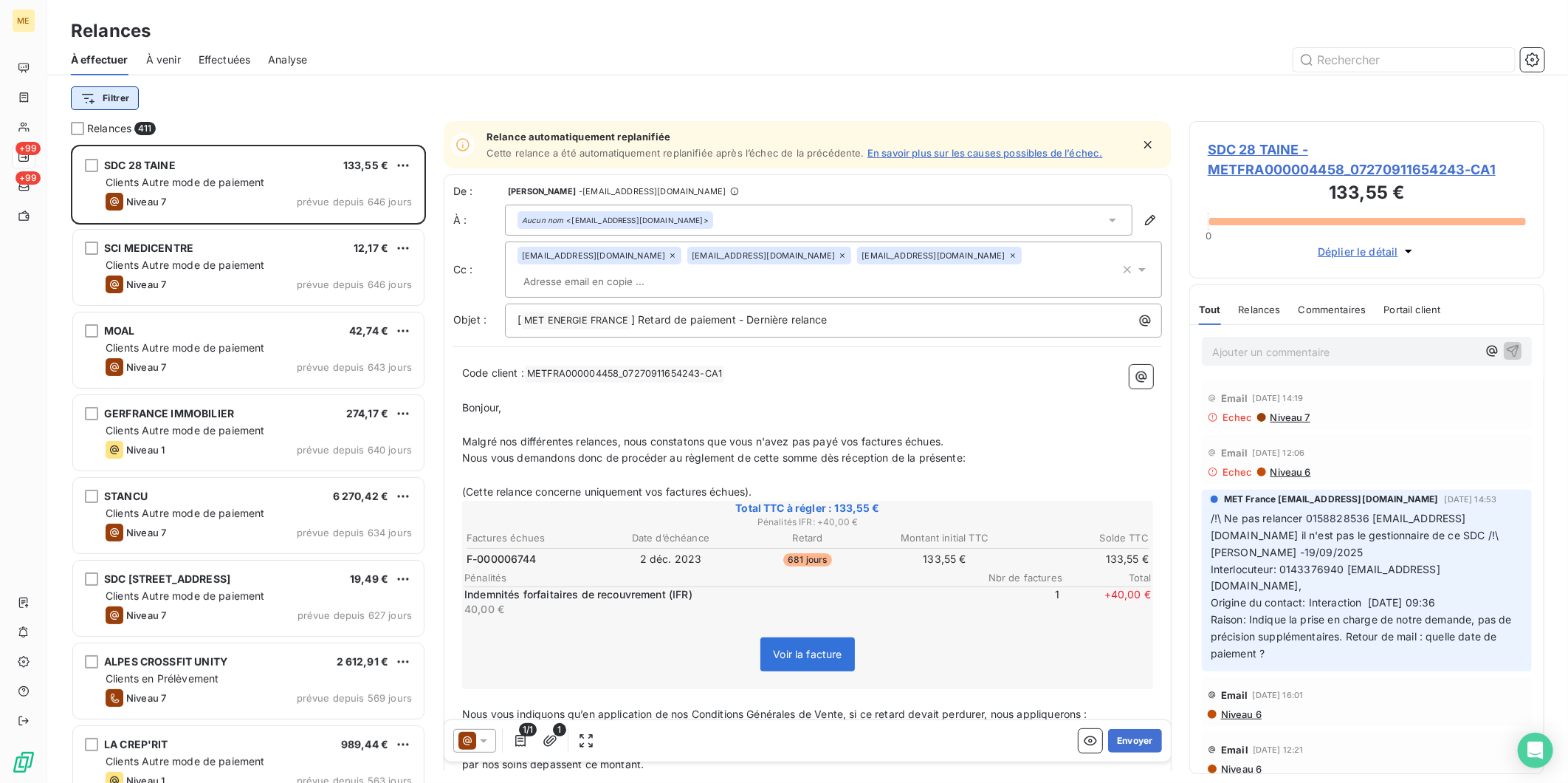
scroll to position [625, 343]
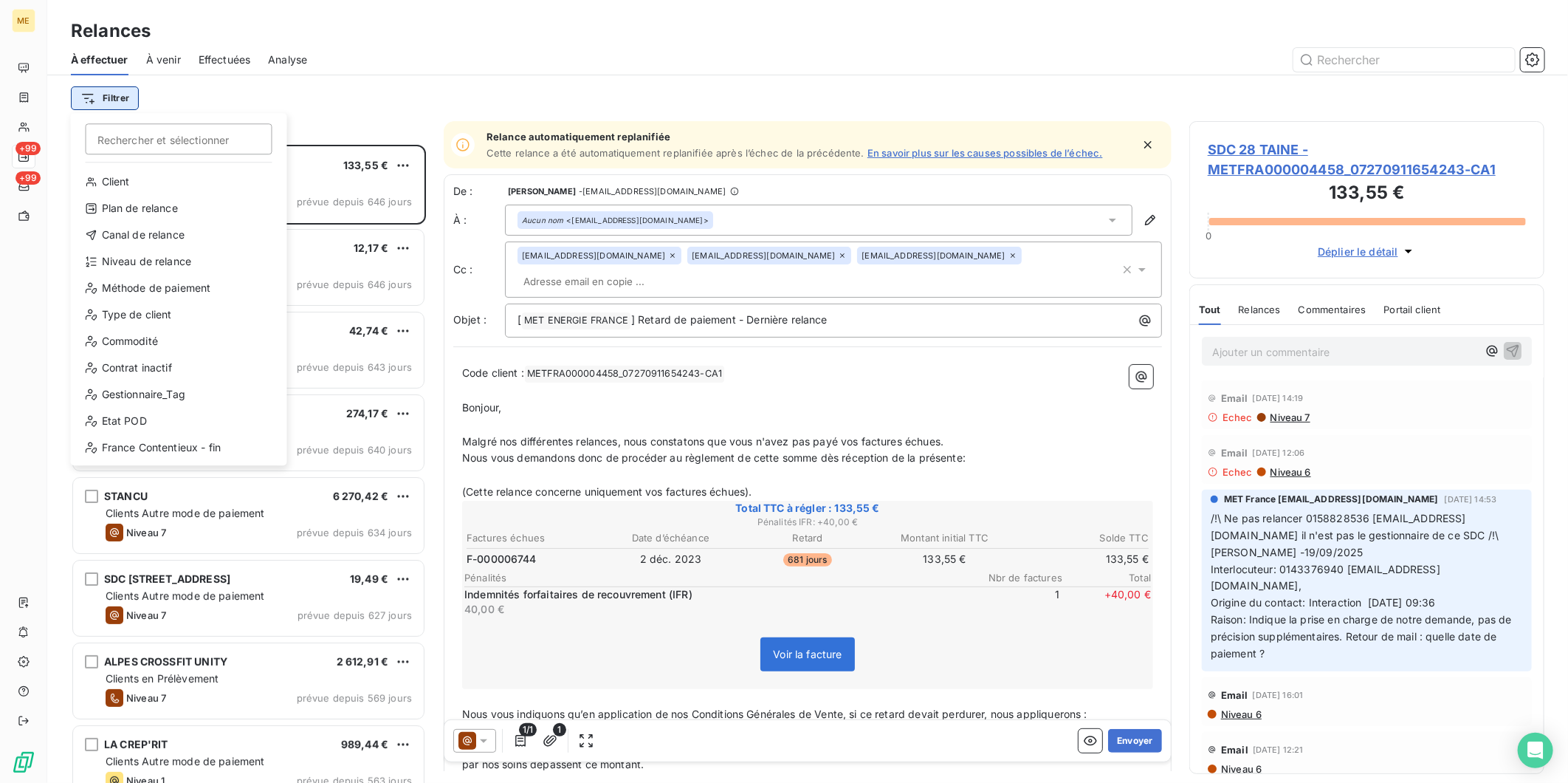
click at [99, 93] on html "ME +99 +99 Relances À effectuer À venir Effectuées Analyse Filtrer Rechercher e…" at bounding box center [784, 391] width 1568 height 783
click at [167, 391] on div "Gestionnaire_Tag" at bounding box center [179, 394] width 205 height 23
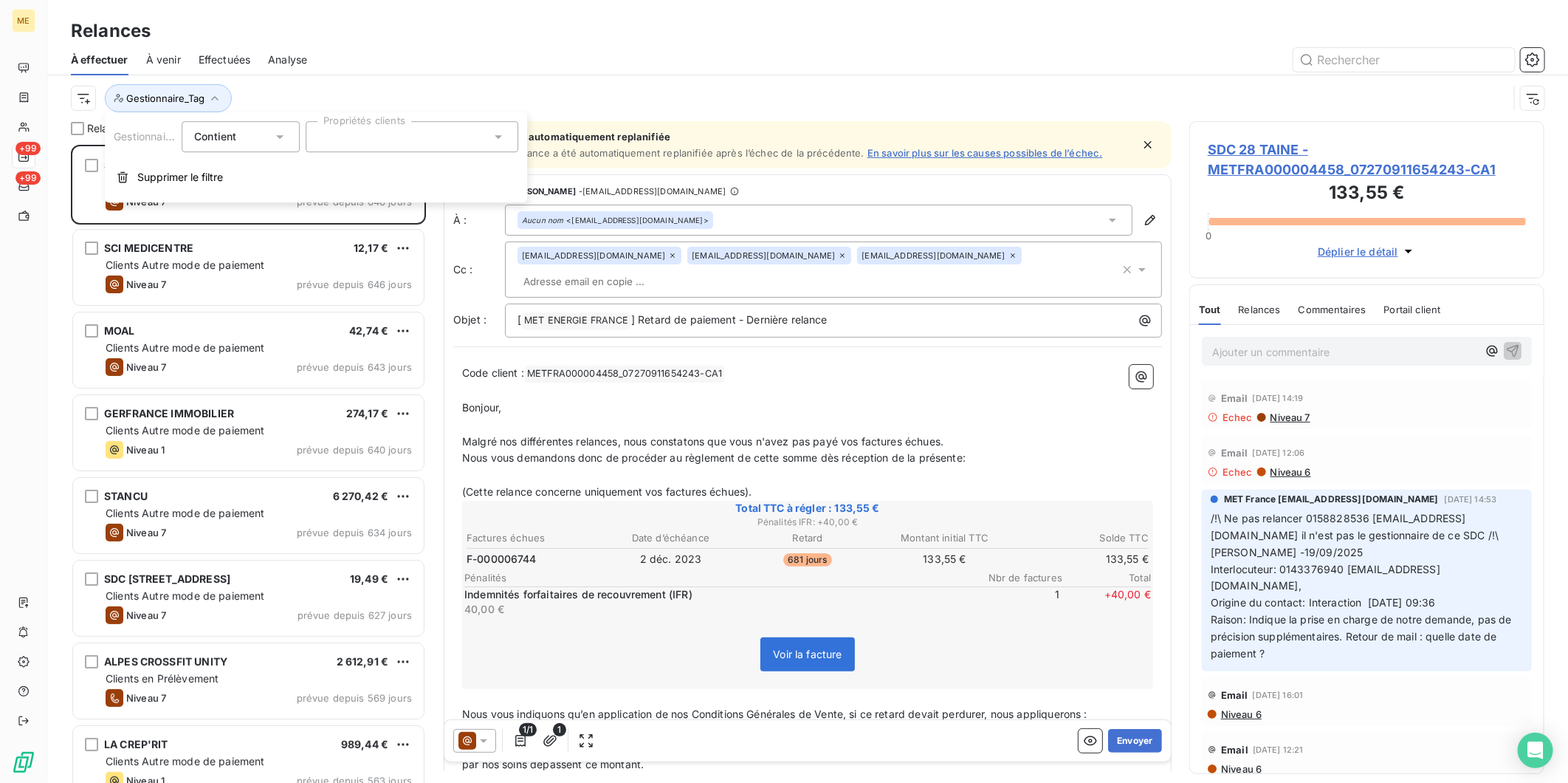
click at [336, 134] on div at bounding box center [411, 136] width 212 height 31
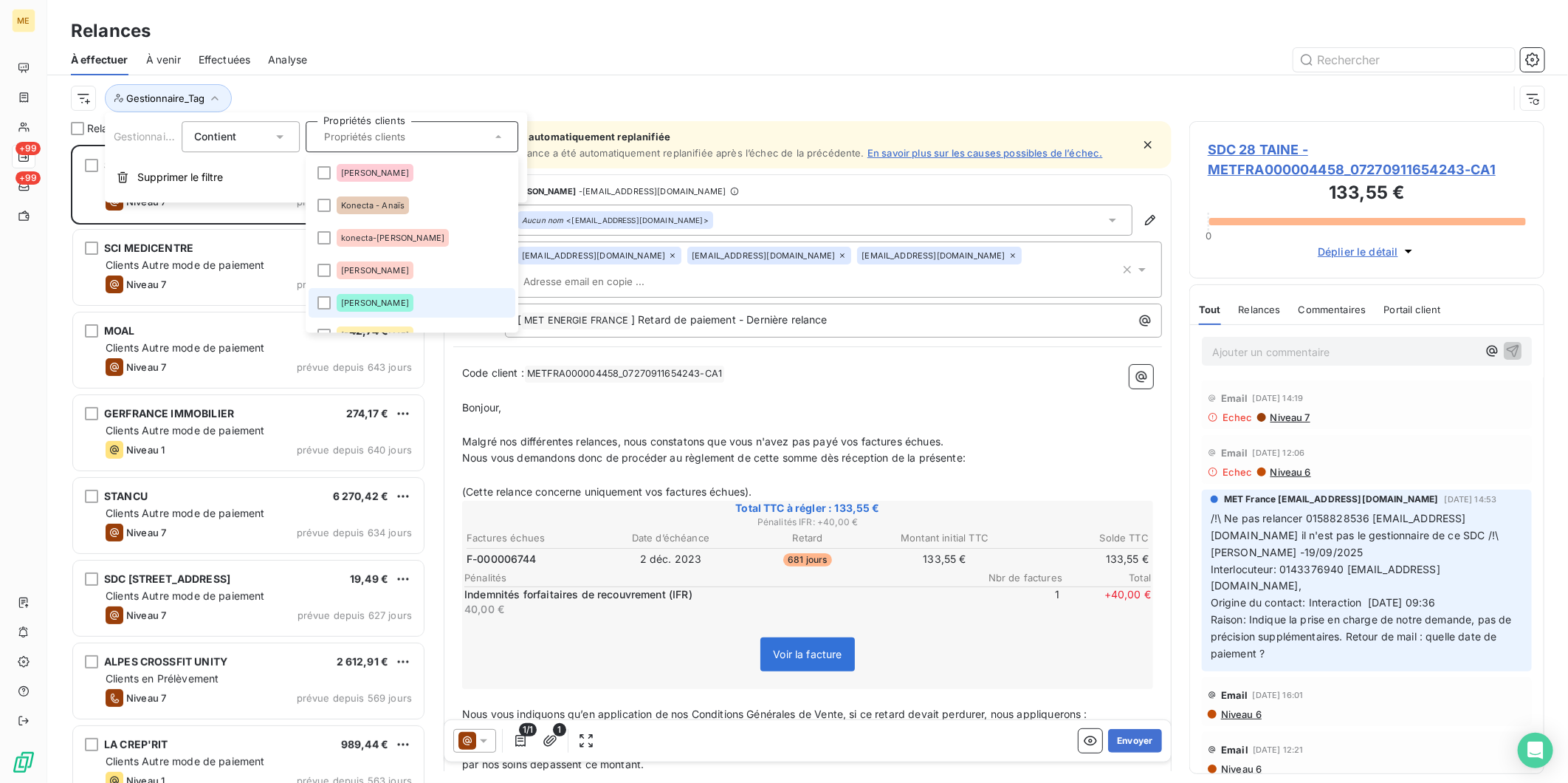
click at [376, 301] on div "[PERSON_NAME]" at bounding box center [374, 302] width 77 height 18
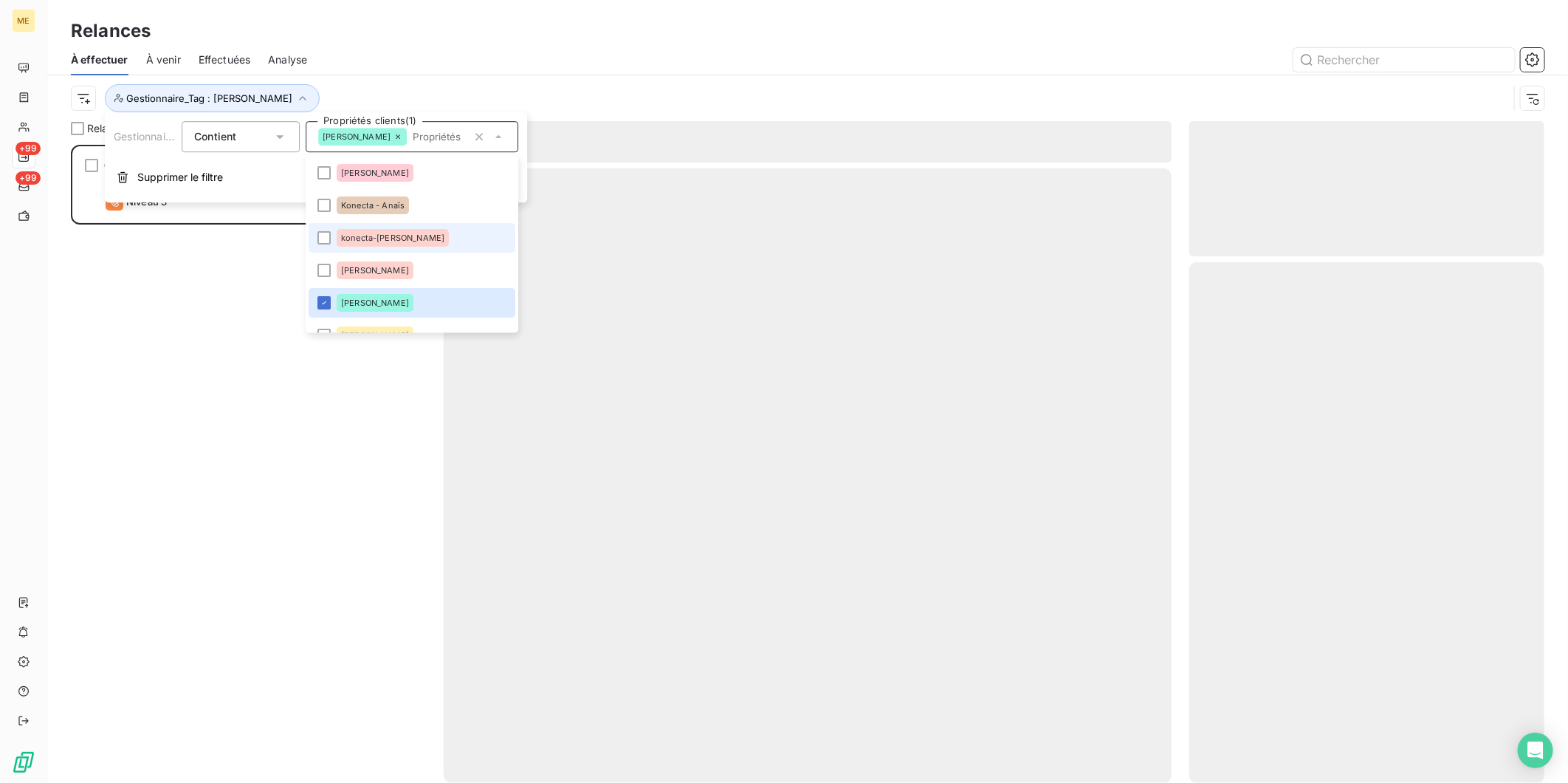
scroll to position [625, 343]
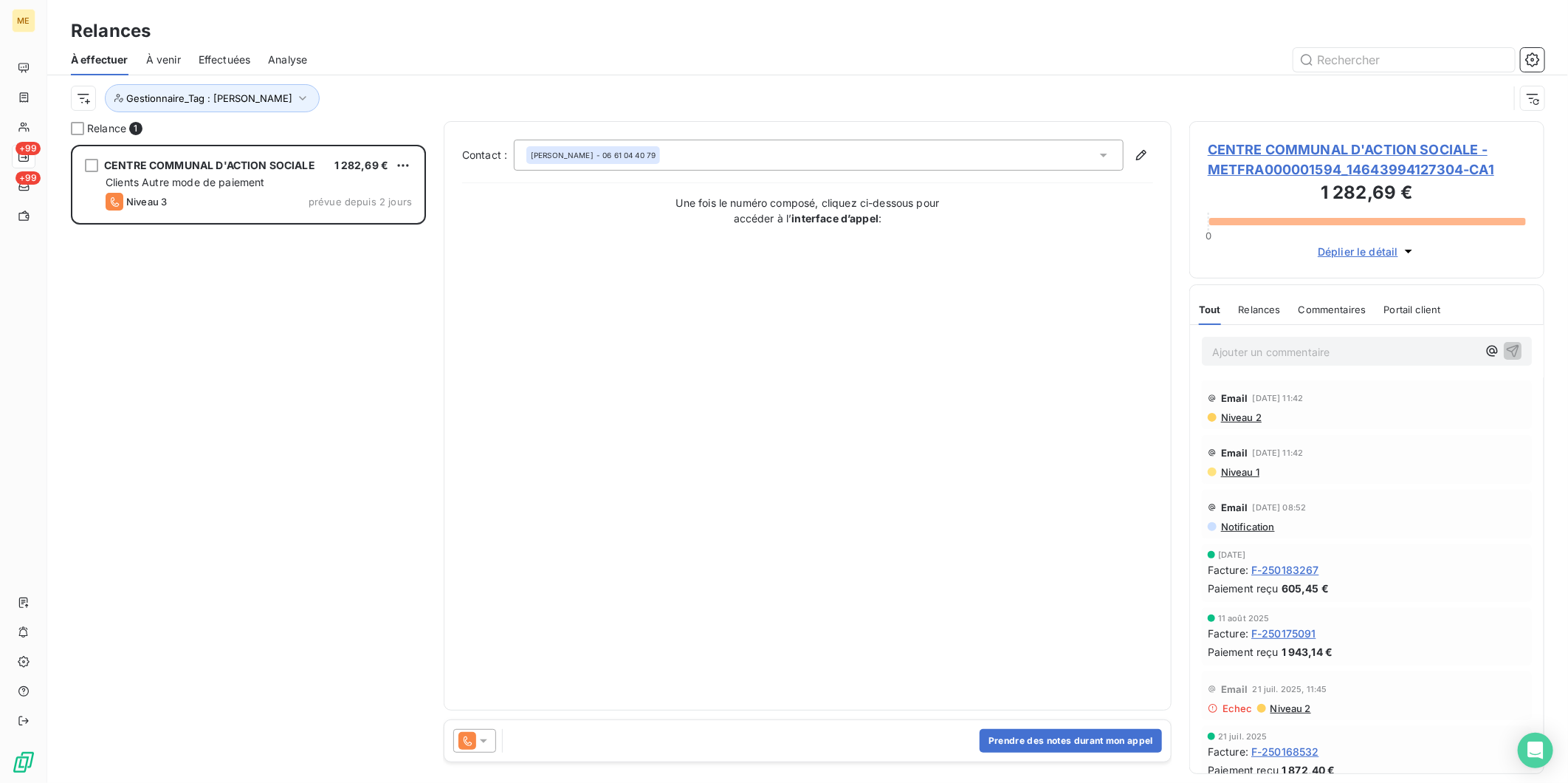
click at [387, 85] on div "Gestionnaire_Tag : [PERSON_NAME]" at bounding box center [789, 98] width 1437 height 28
click at [174, 57] on span "À venir" at bounding box center [163, 60] width 34 height 15
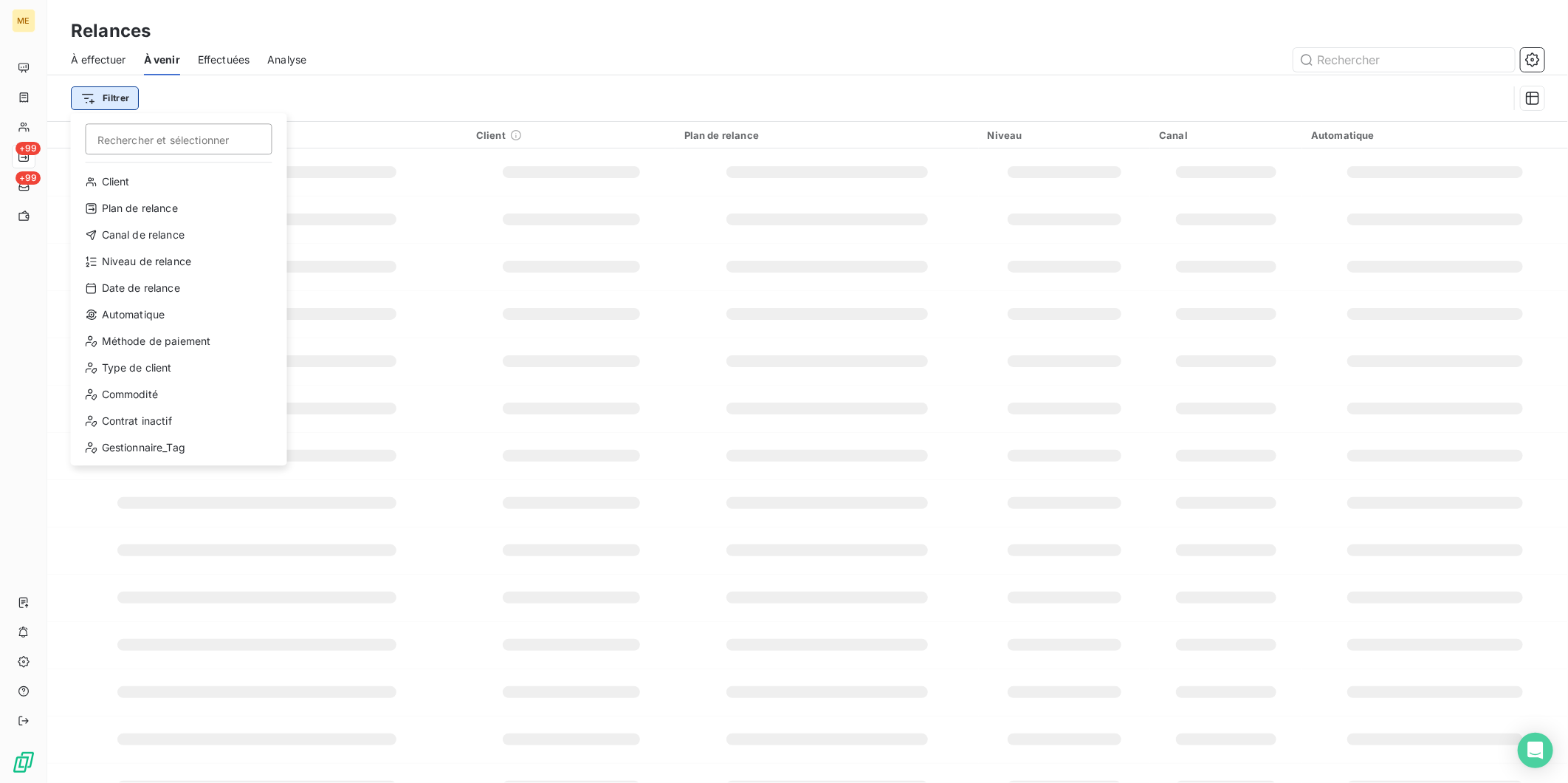
click at [117, 94] on html "ME +99 +99 Relances À effectuer À venir Effectuées Analyse Filtrer Rechercher e…" at bounding box center [784, 391] width 1568 height 783
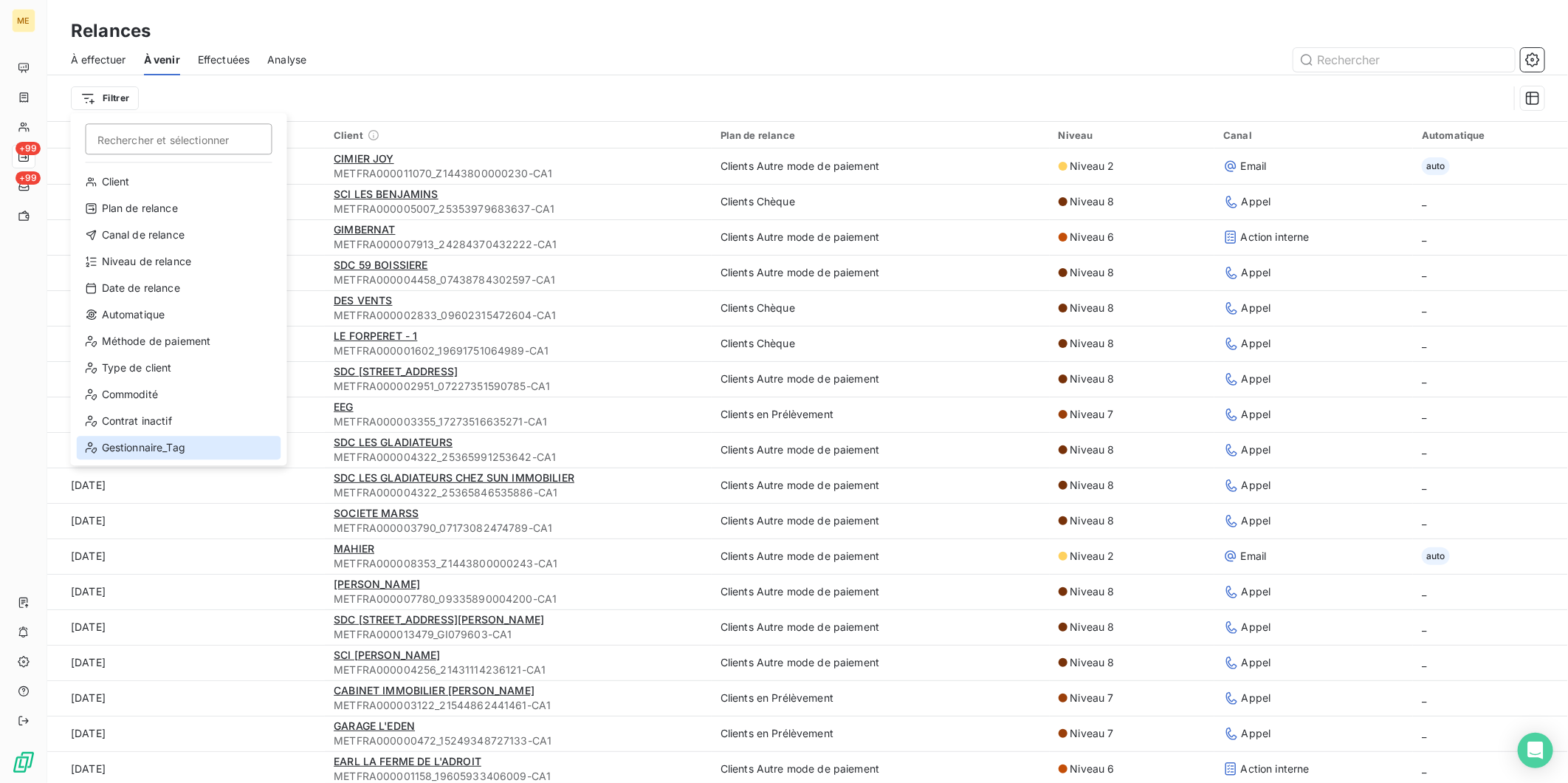
click at [168, 446] on div "Gestionnaire_Tag" at bounding box center [179, 447] width 205 height 23
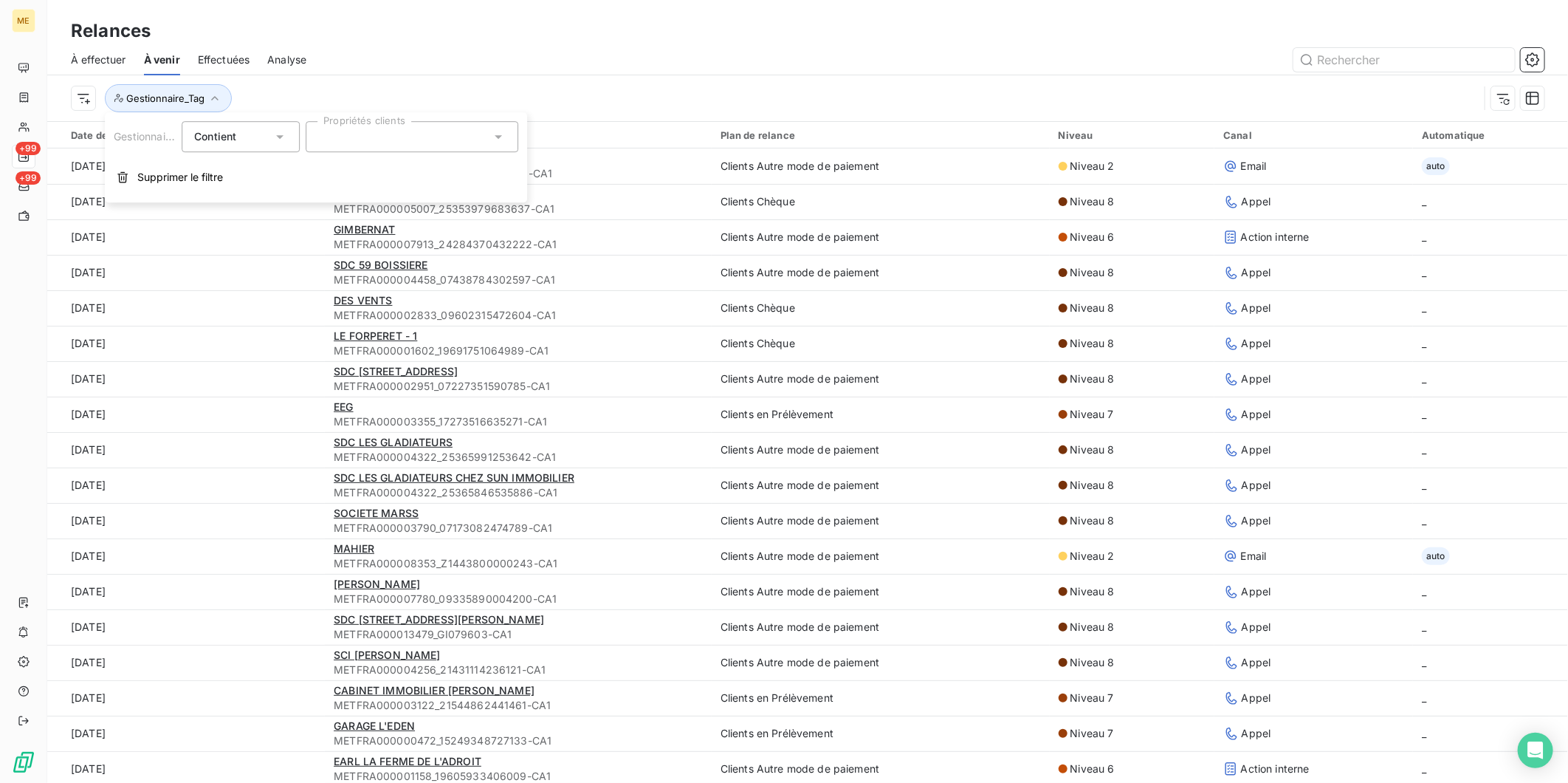
click at [354, 142] on div at bounding box center [411, 136] width 212 height 31
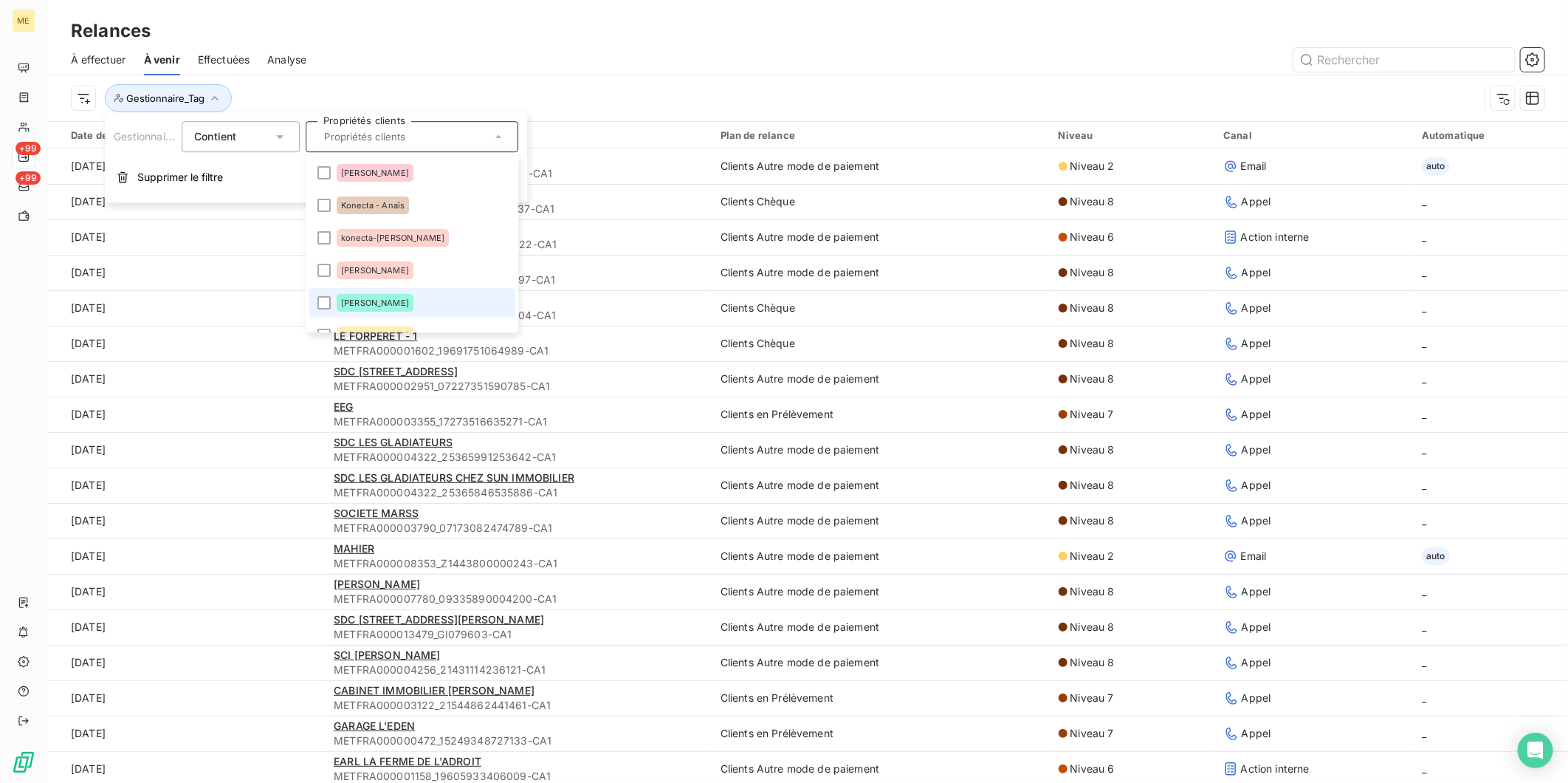
click at [382, 304] on li "[PERSON_NAME]" at bounding box center [411, 303] width 207 height 30
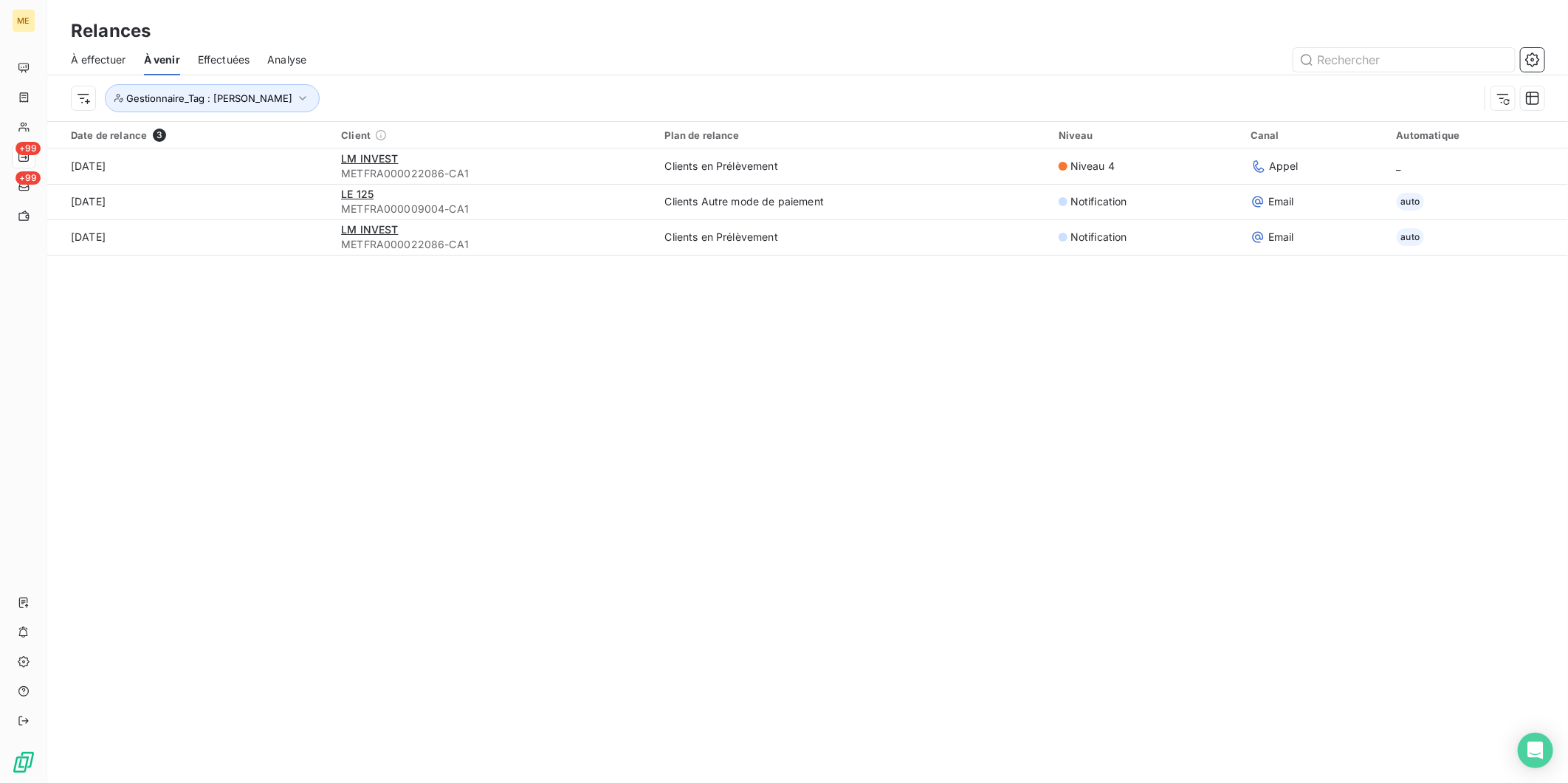
click at [435, 53] on div at bounding box center [934, 59] width 1220 height 23
click at [231, 65] on span "Effectuées" at bounding box center [224, 60] width 53 height 15
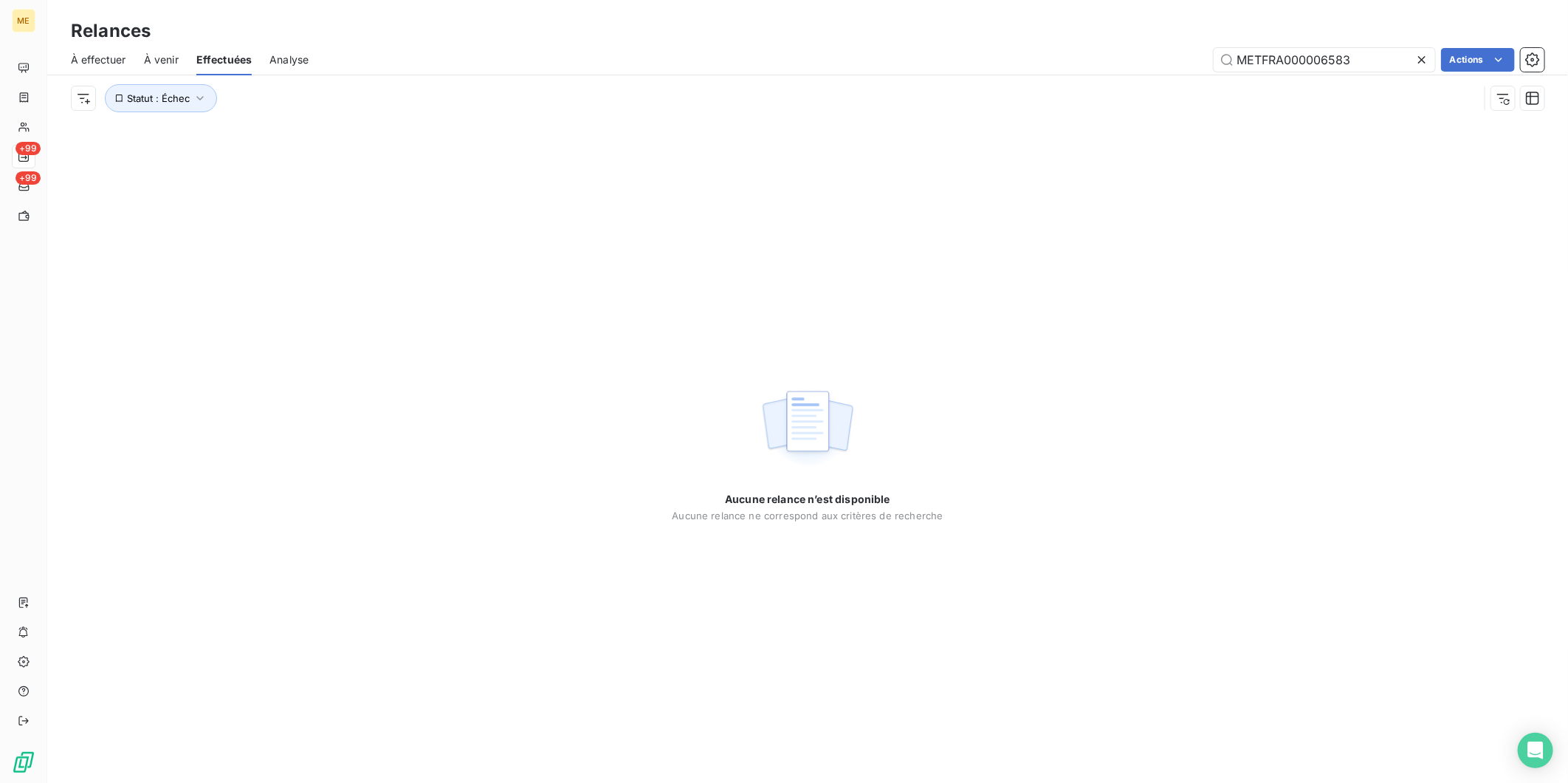
click at [112, 61] on span "À effectuer" at bounding box center [98, 60] width 56 height 15
type input "METFRA000006583"
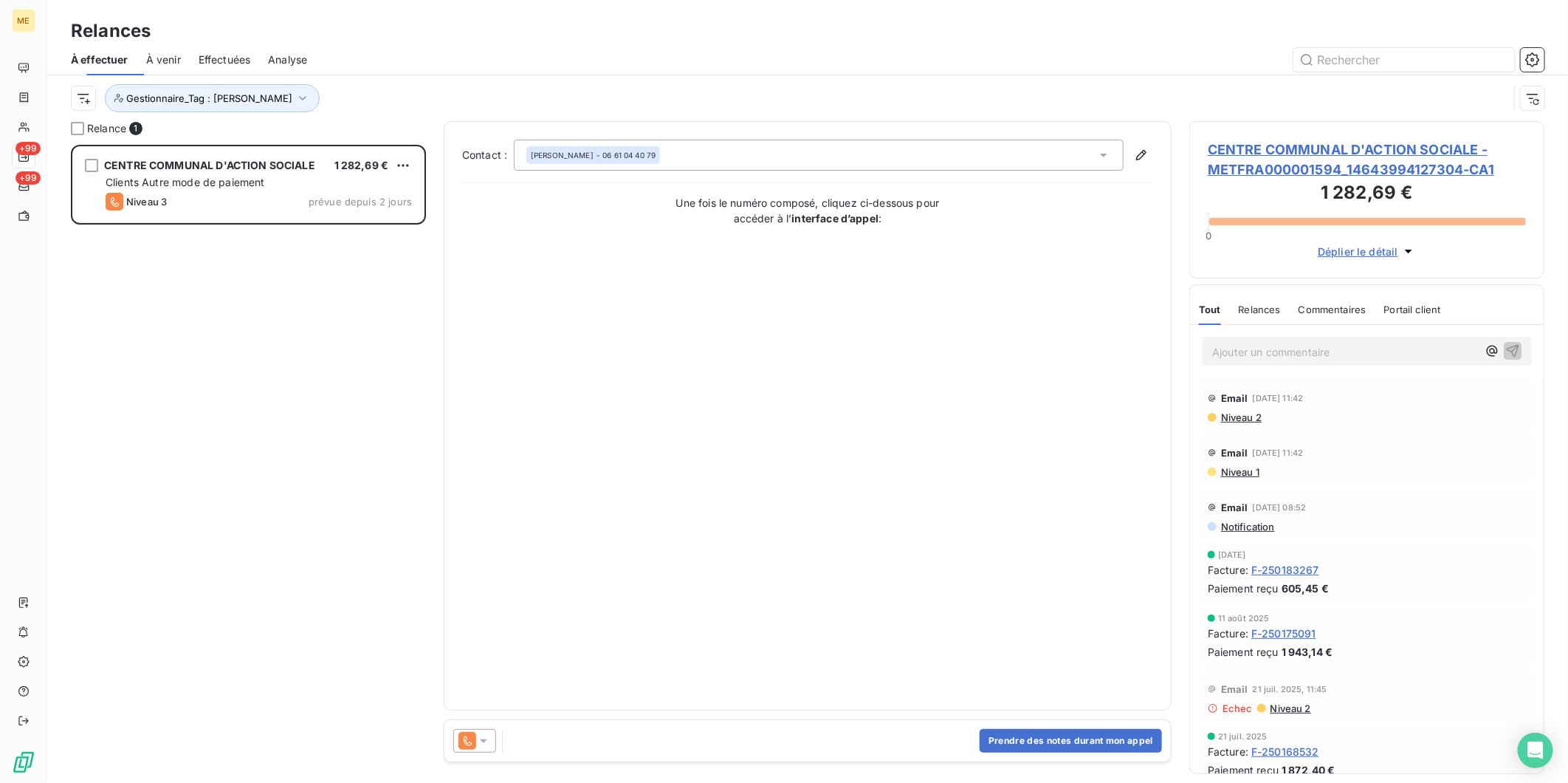
scroll to position [625, 343]
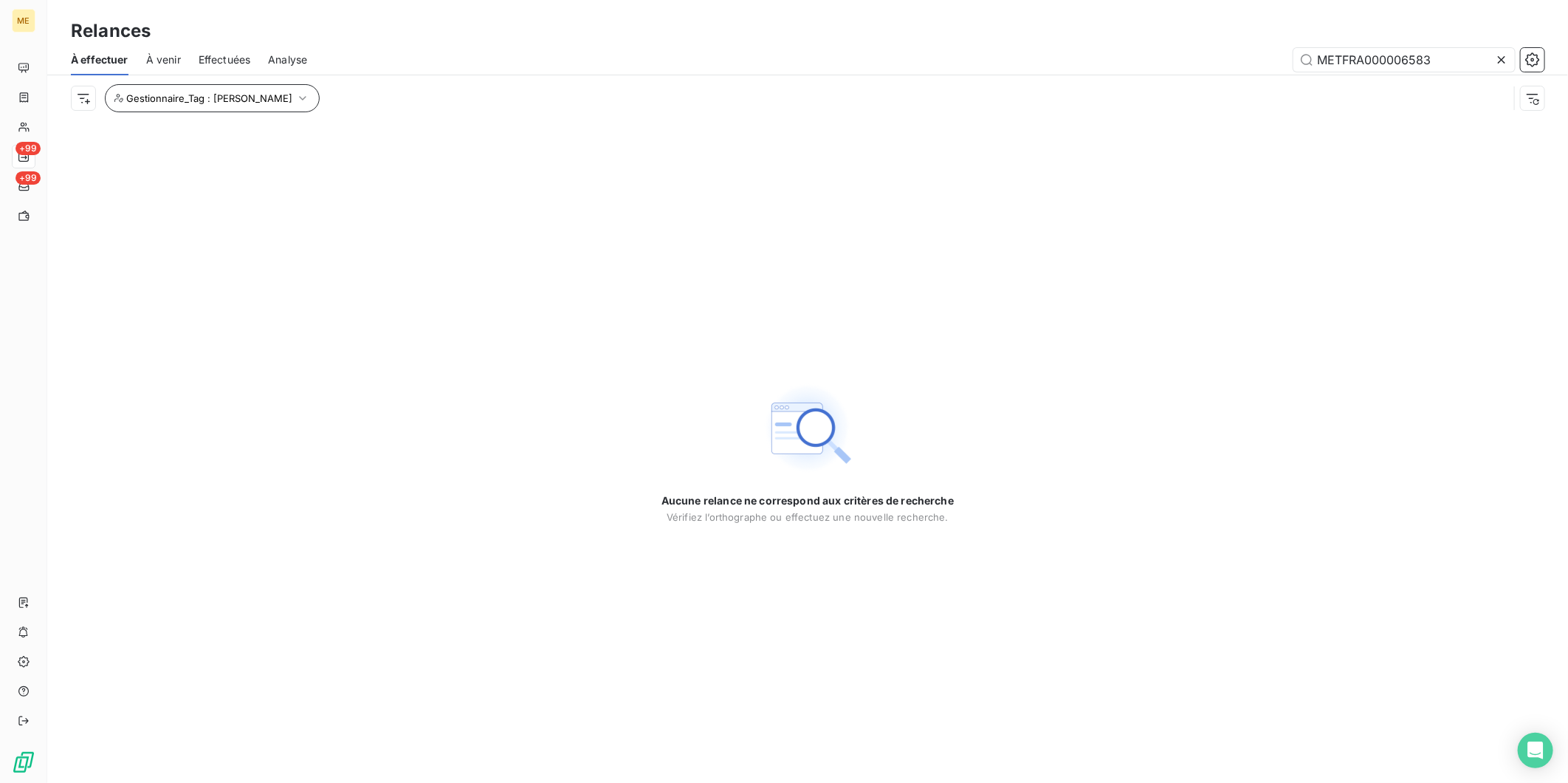
type input "METFRA000006583"
click at [248, 96] on span "Gestionnaire_Tag : [PERSON_NAME]" at bounding box center [209, 98] width 166 height 12
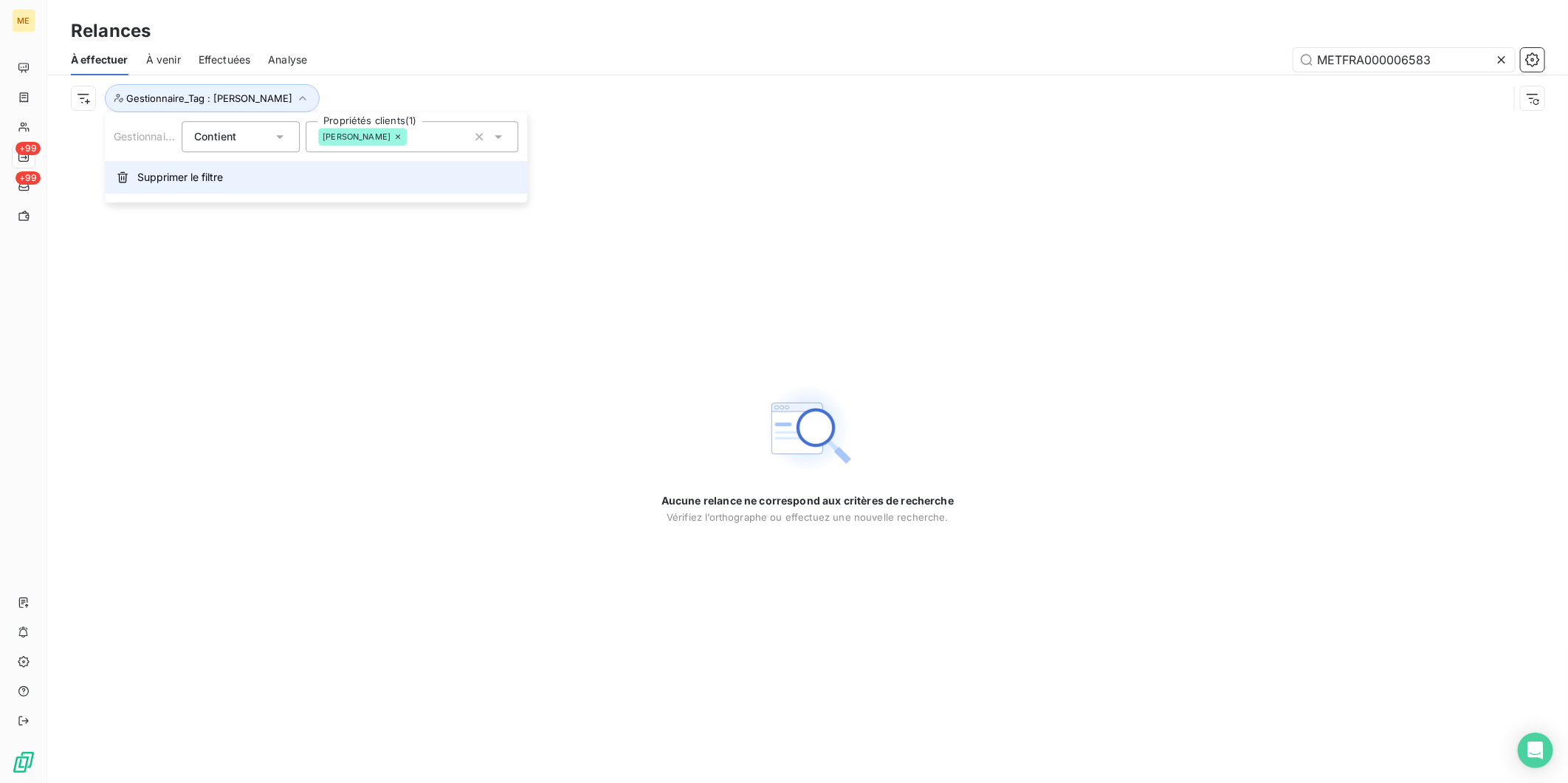
click at [187, 172] on span "Supprimer le filtre" at bounding box center [180, 177] width 85 height 15
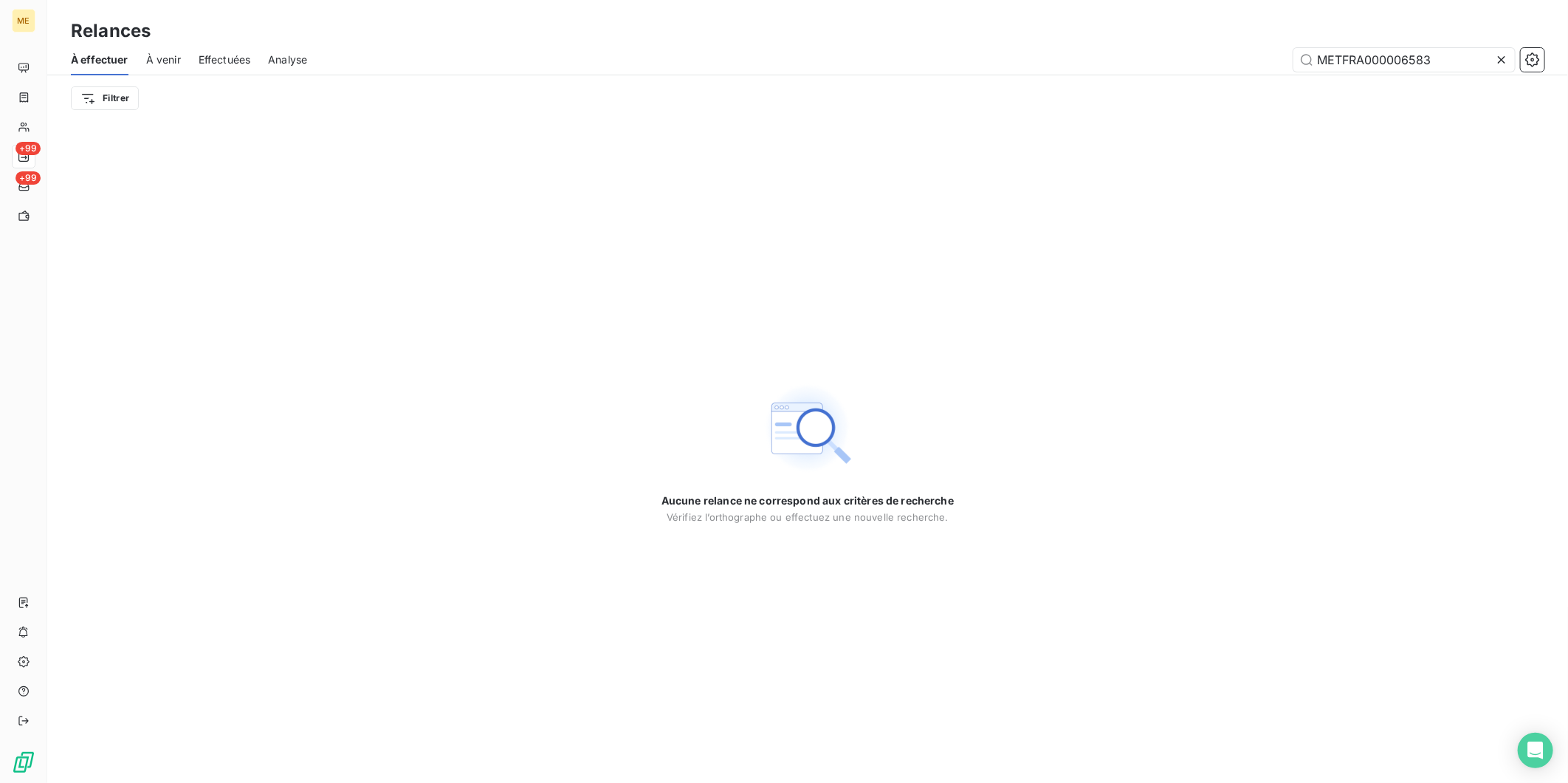
click at [168, 59] on span "À venir" at bounding box center [163, 60] width 34 height 15
click at [165, 60] on span "À venir" at bounding box center [163, 60] width 34 height 15
drag, startPoint x: 1511, startPoint y: 65, endPoint x: 1503, endPoint y: 64, distance: 8.1
click at [1508, 65] on div at bounding box center [1505, 59] width 20 height 23
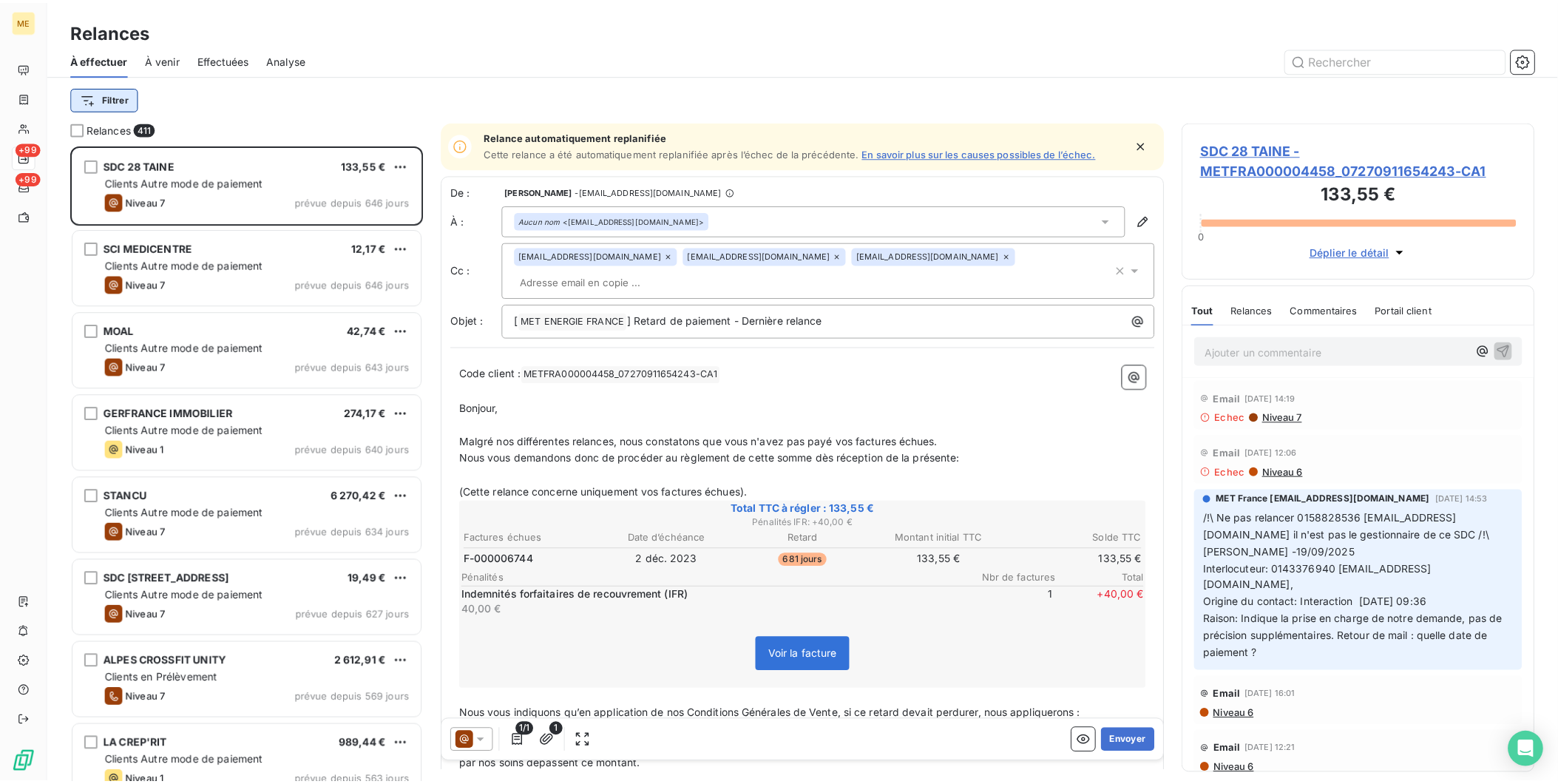
scroll to position [625, 343]
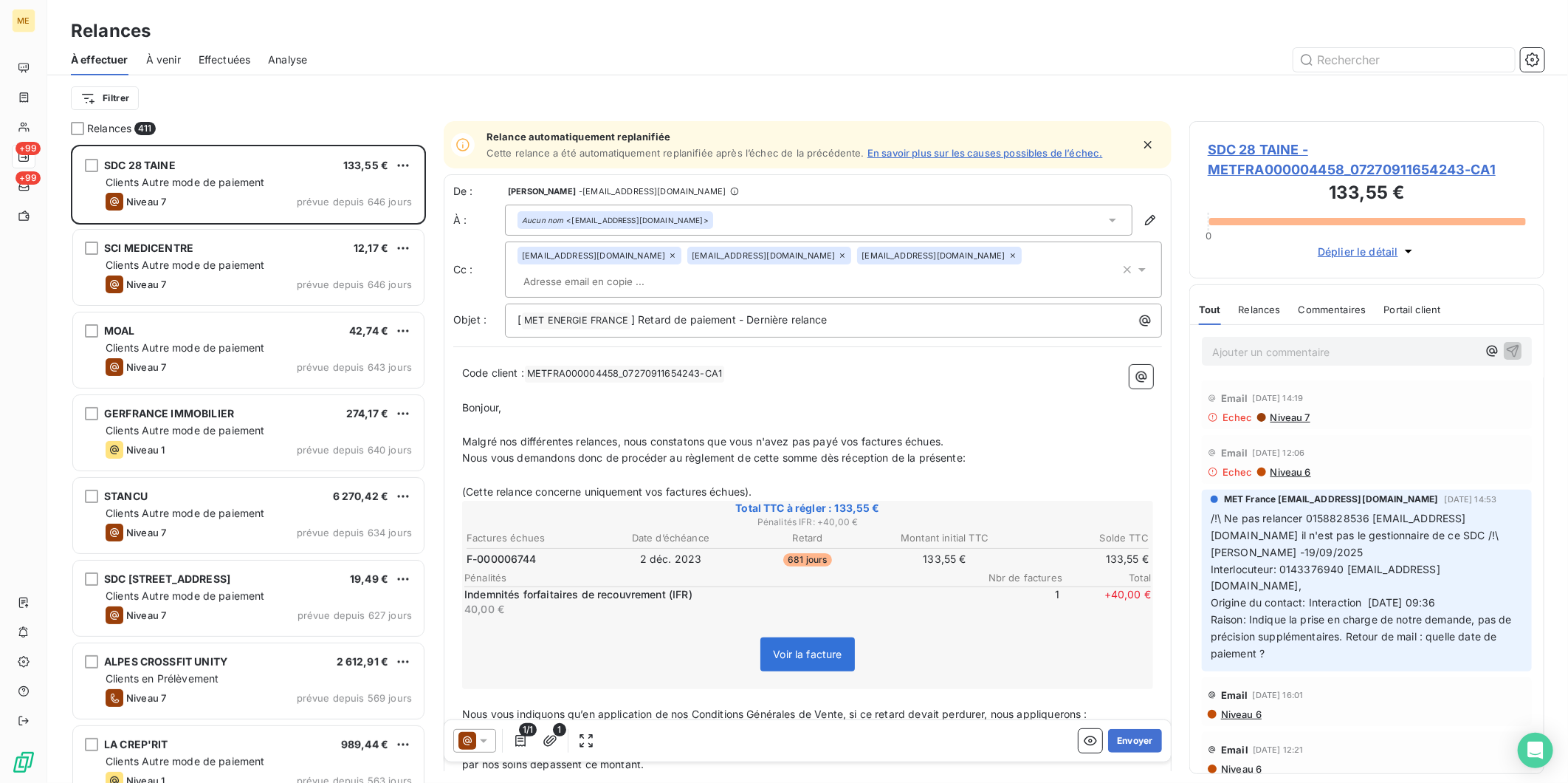
click at [171, 64] on span "À venir" at bounding box center [163, 60] width 34 height 15
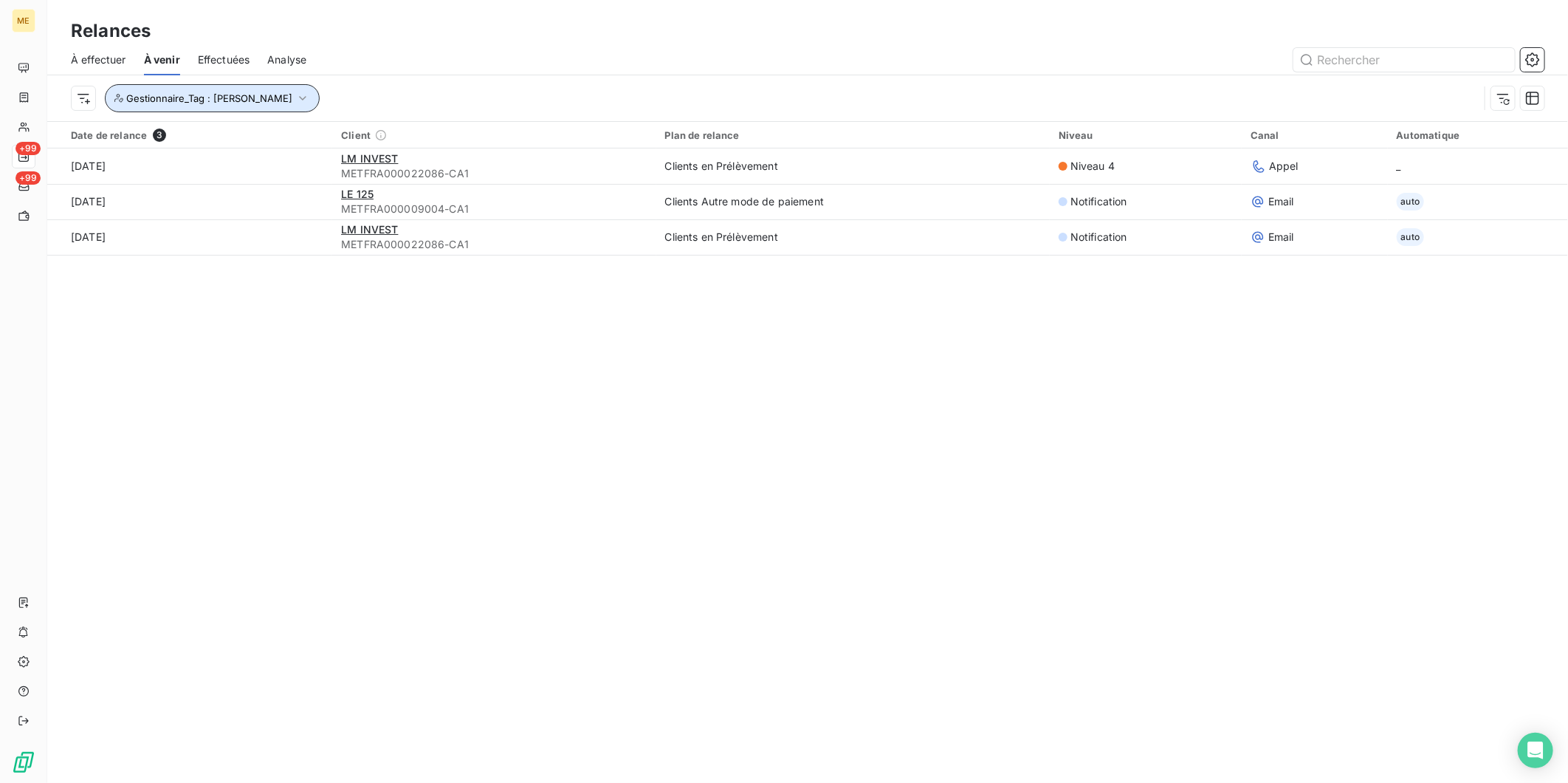
click at [296, 95] on icon "button" at bounding box center [303, 98] width 15 height 15
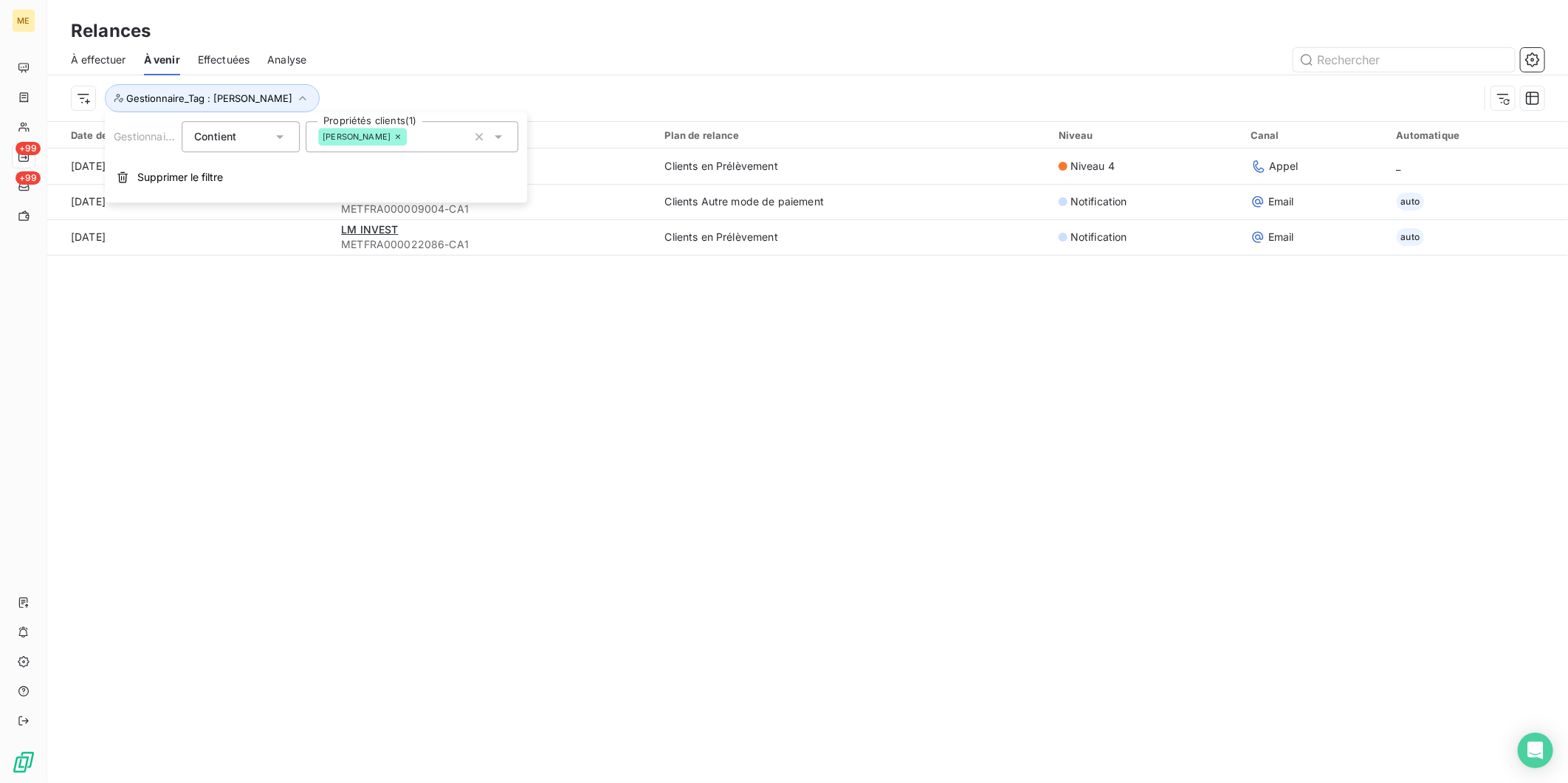
click at [190, 159] on div "Gestionnaire_Tag Contient is Propriétés clients (1) [PERSON_NAME] le filtre" at bounding box center [316, 157] width 423 height 90
click at [196, 170] on span "Supprimer le filtre" at bounding box center [180, 177] width 85 height 15
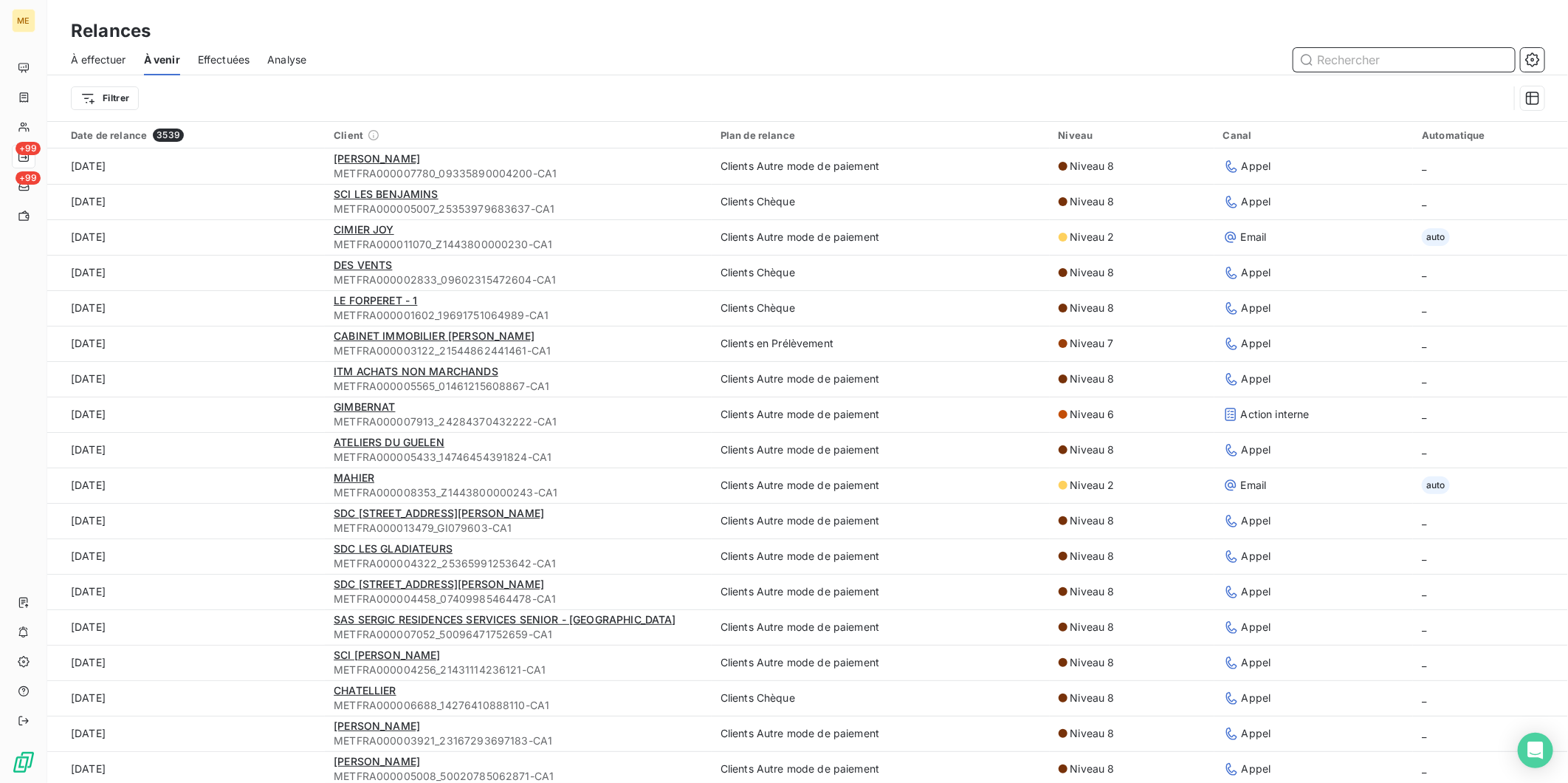
click at [1360, 64] on input "text" at bounding box center [1404, 59] width 221 height 23
paste input "METFRA000006583"
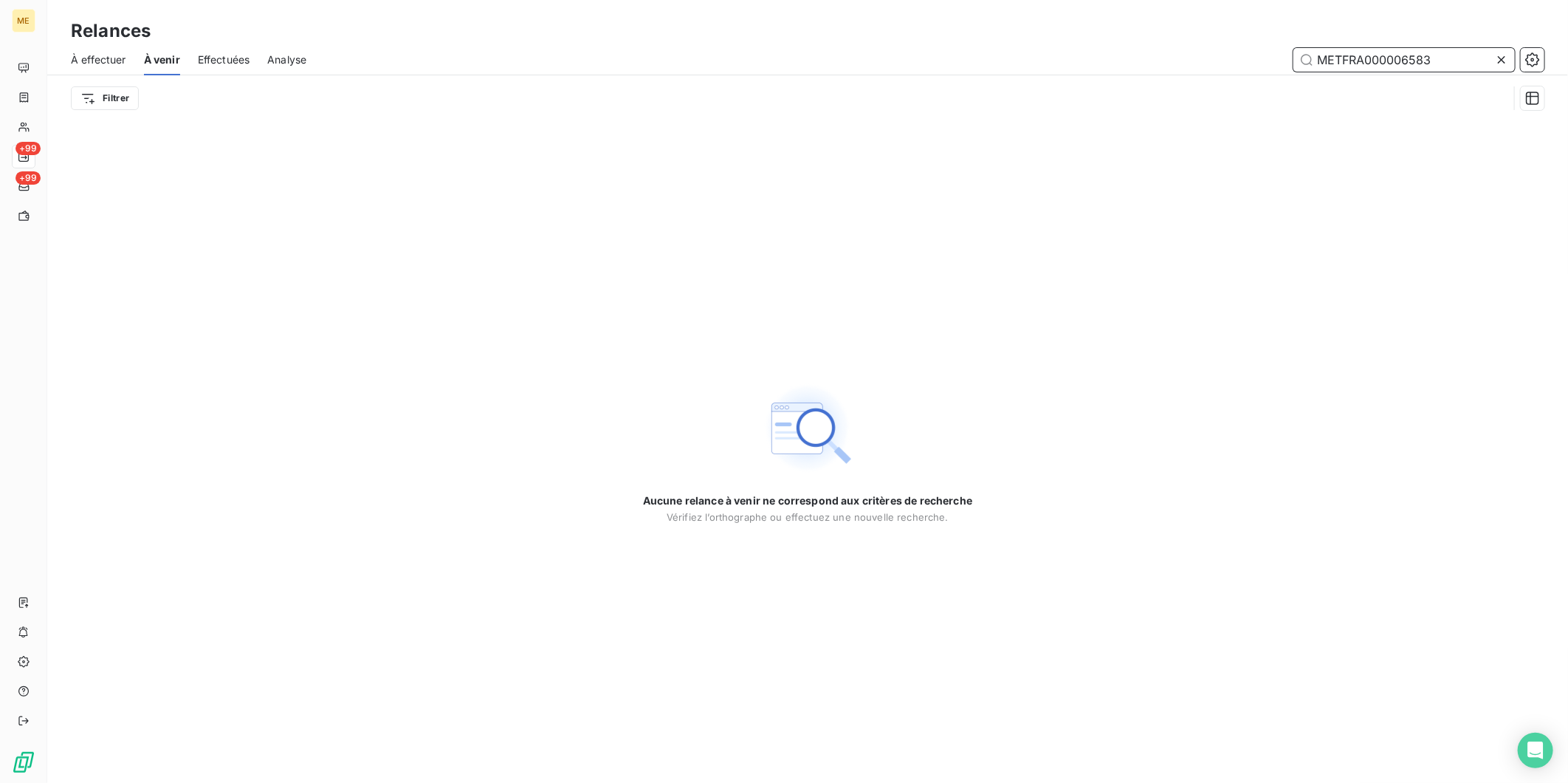
type input "METFRA000006583"
click at [1501, 59] on icon at bounding box center [1502, 60] width 7 height 7
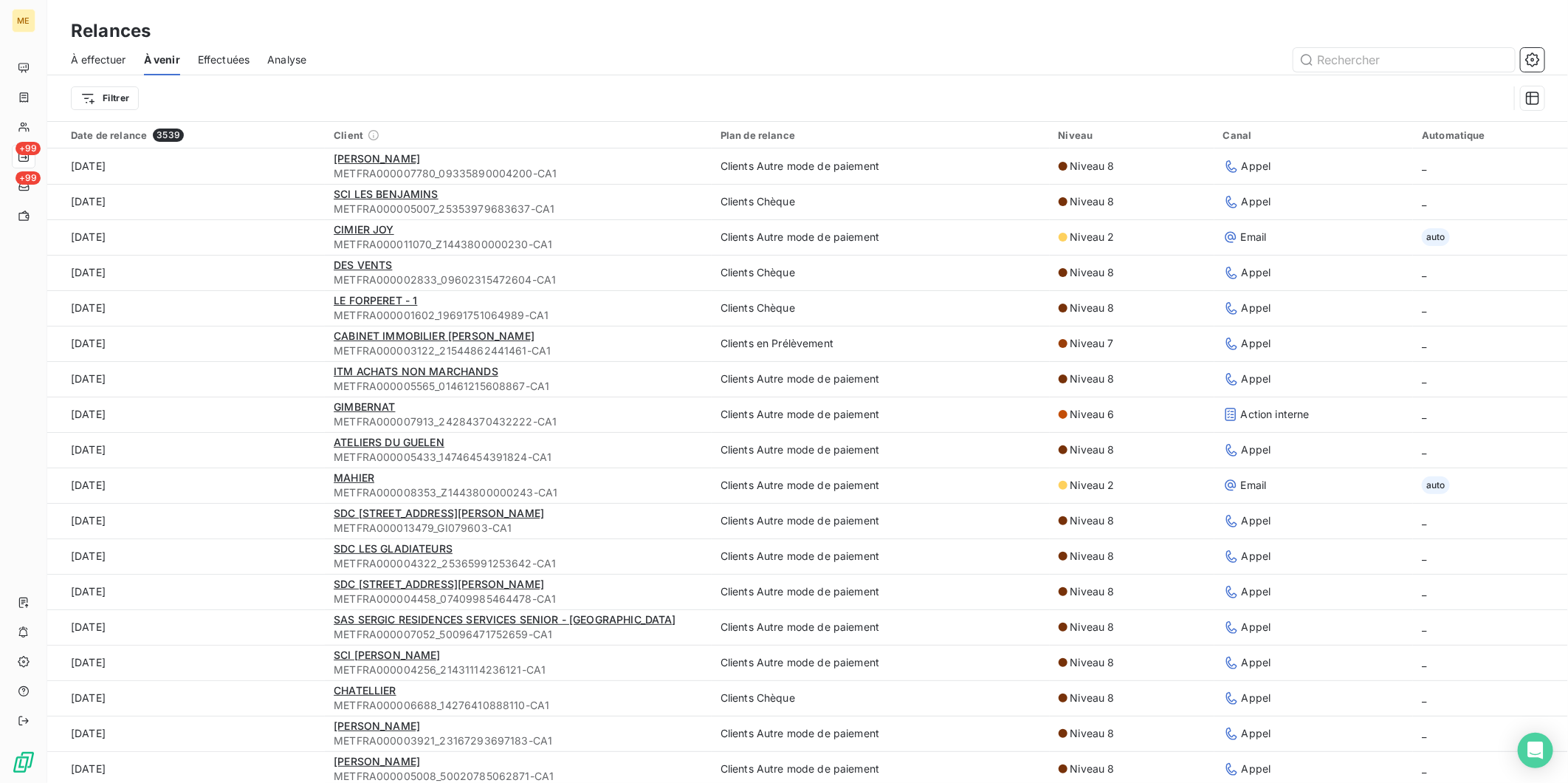
click at [218, 59] on span "Effectuées" at bounding box center [224, 60] width 53 height 15
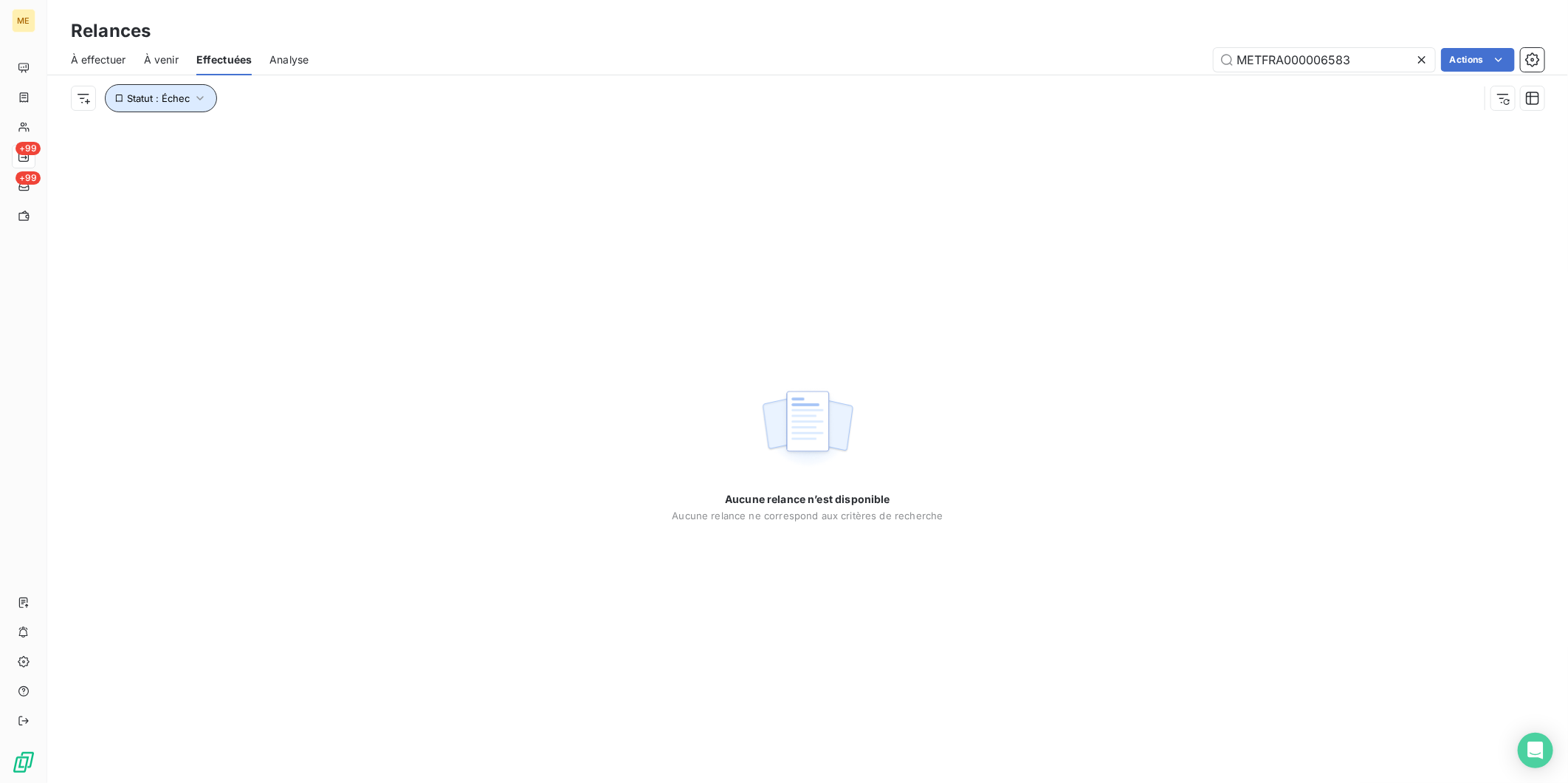
click at [187, 98] on span "Statut : Échec" at bounding box center [158, 98] width 63 height 12
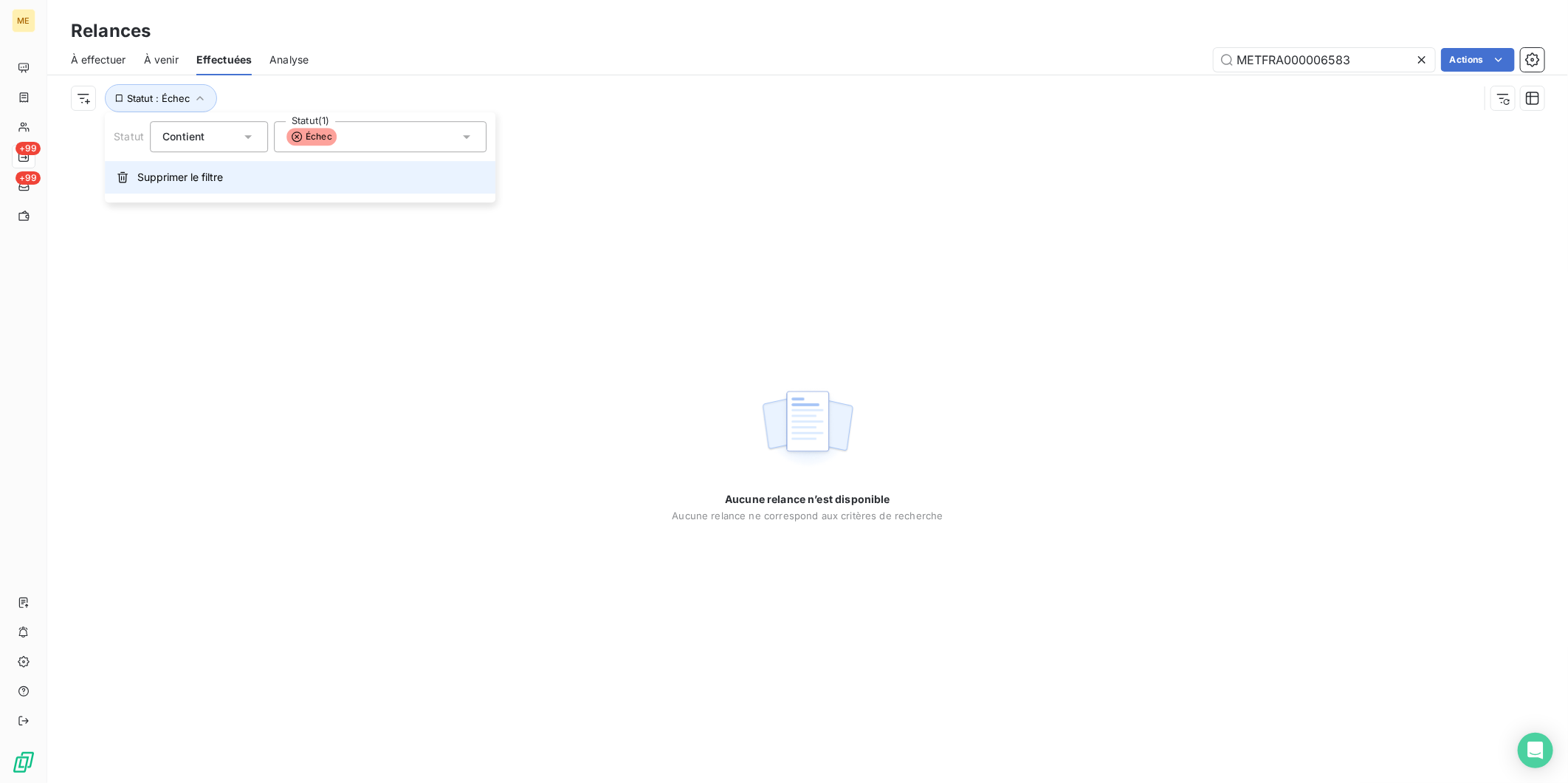
click at [156, 183] on span "Supprimer le filtre" at bounding box center [180, 177] width 85 height 15
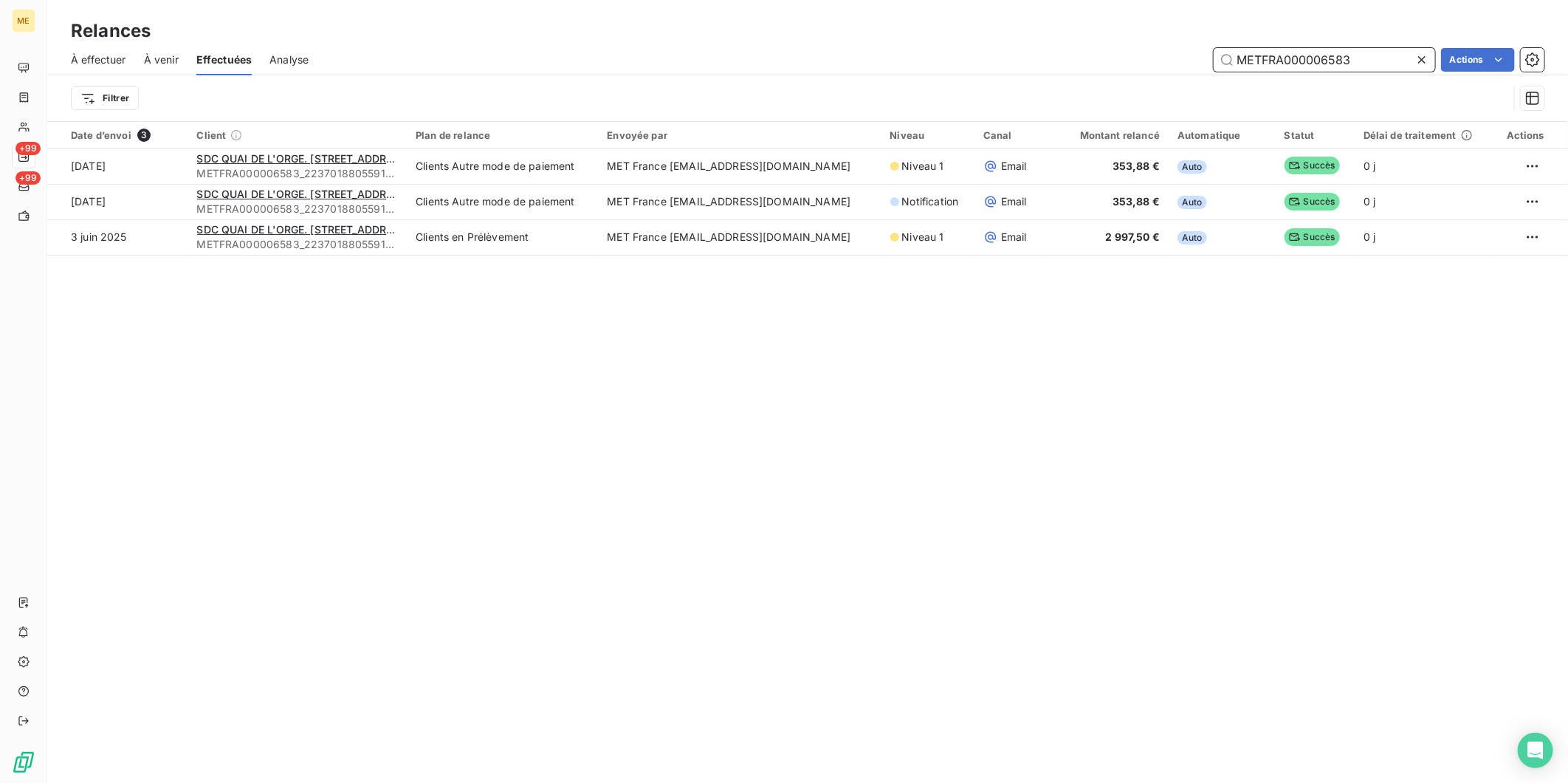
click at [1325, 53] on input "METFRA000006583" at bounding box center [1324, 59] width 221 height 23
click at [1422, 57] on icon at bounding box center [1423, 60] width 15 height 15
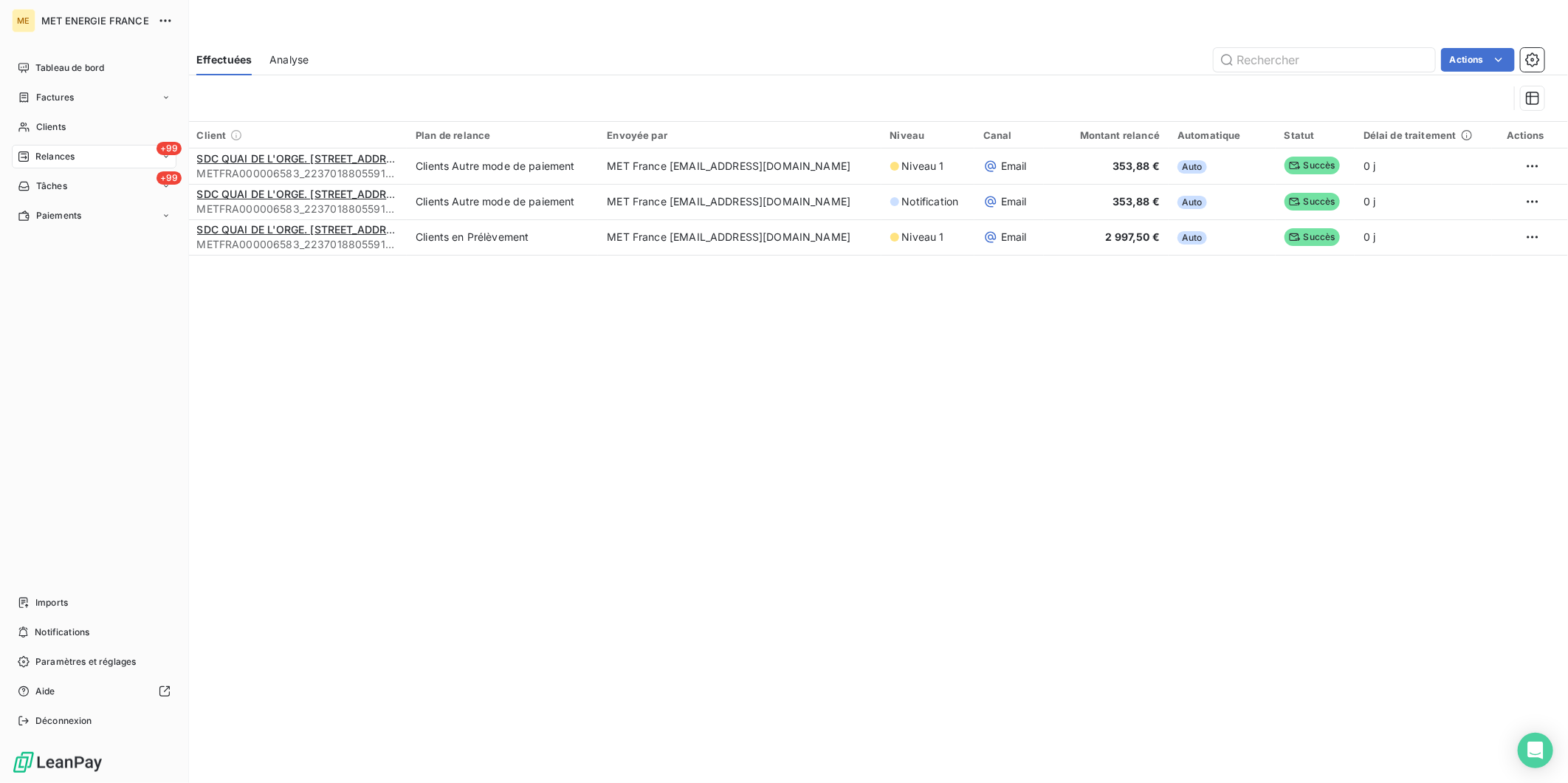
click at [70, 151] on span "Relances" at bounding box center [55, 157] width 39 height 13
click at [55, 155] on span "Relances" at bounding box center [55, 157] width 39 height 13
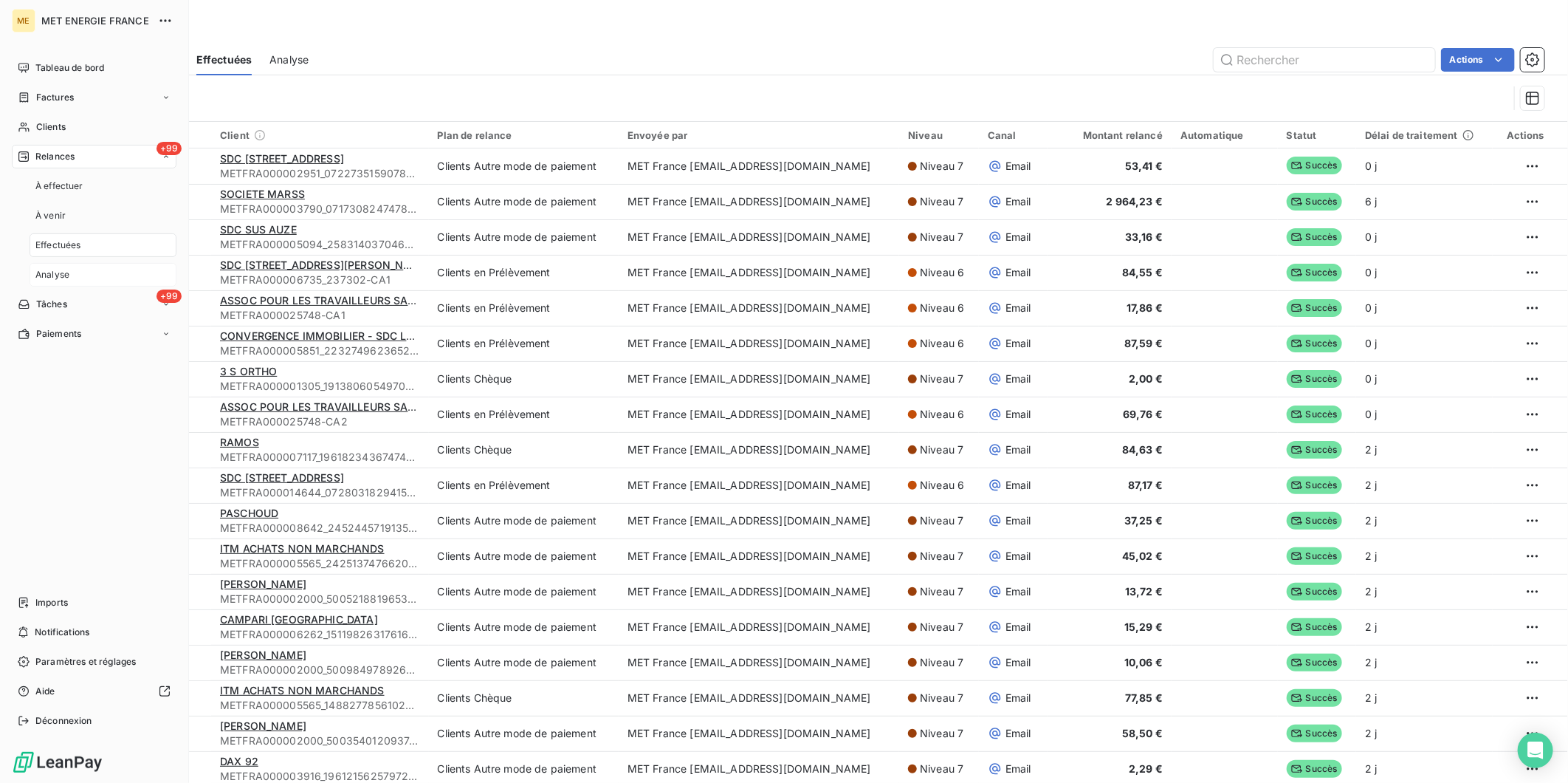
click at [80, 271] on div "Analyse" at bounding box center [103, 274] width 147 height 23
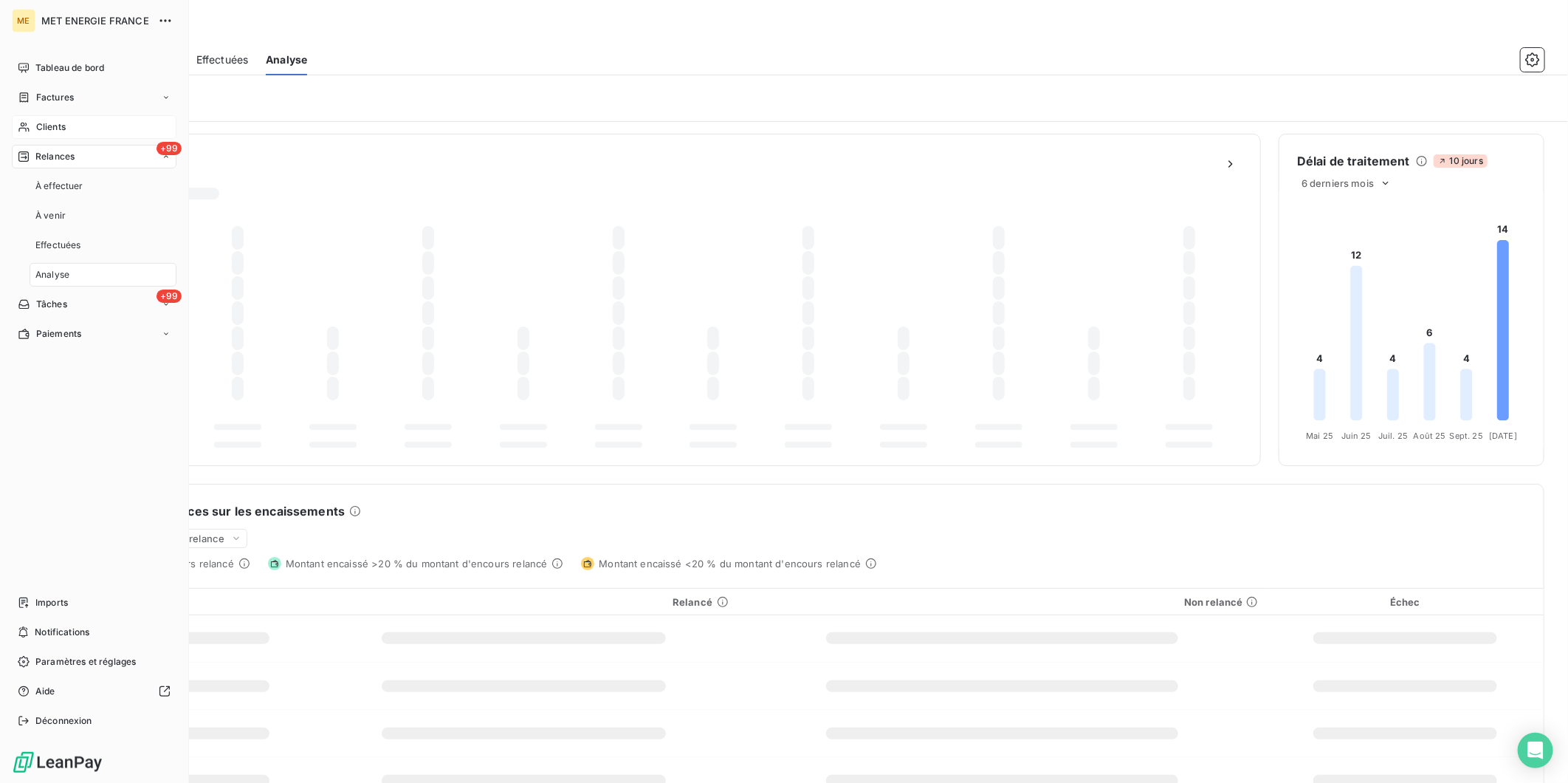
click at [55, 123] on span "Clients" at bounding box center [51, 127] width 30 height 13
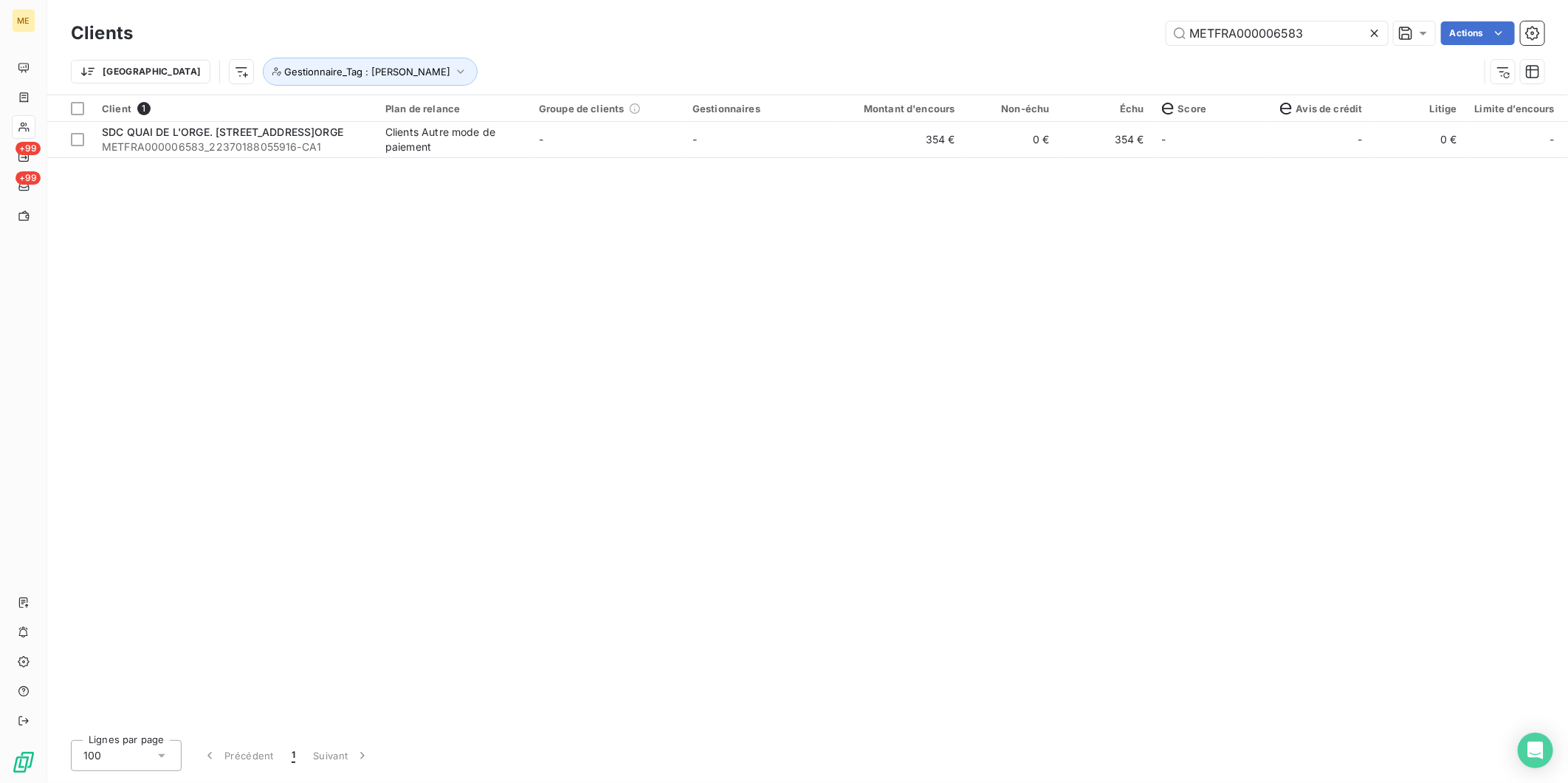
type input "METFRA000006583"
click at [1375, 35] on icon at bounding box center [1375, 33] width 15 height 15
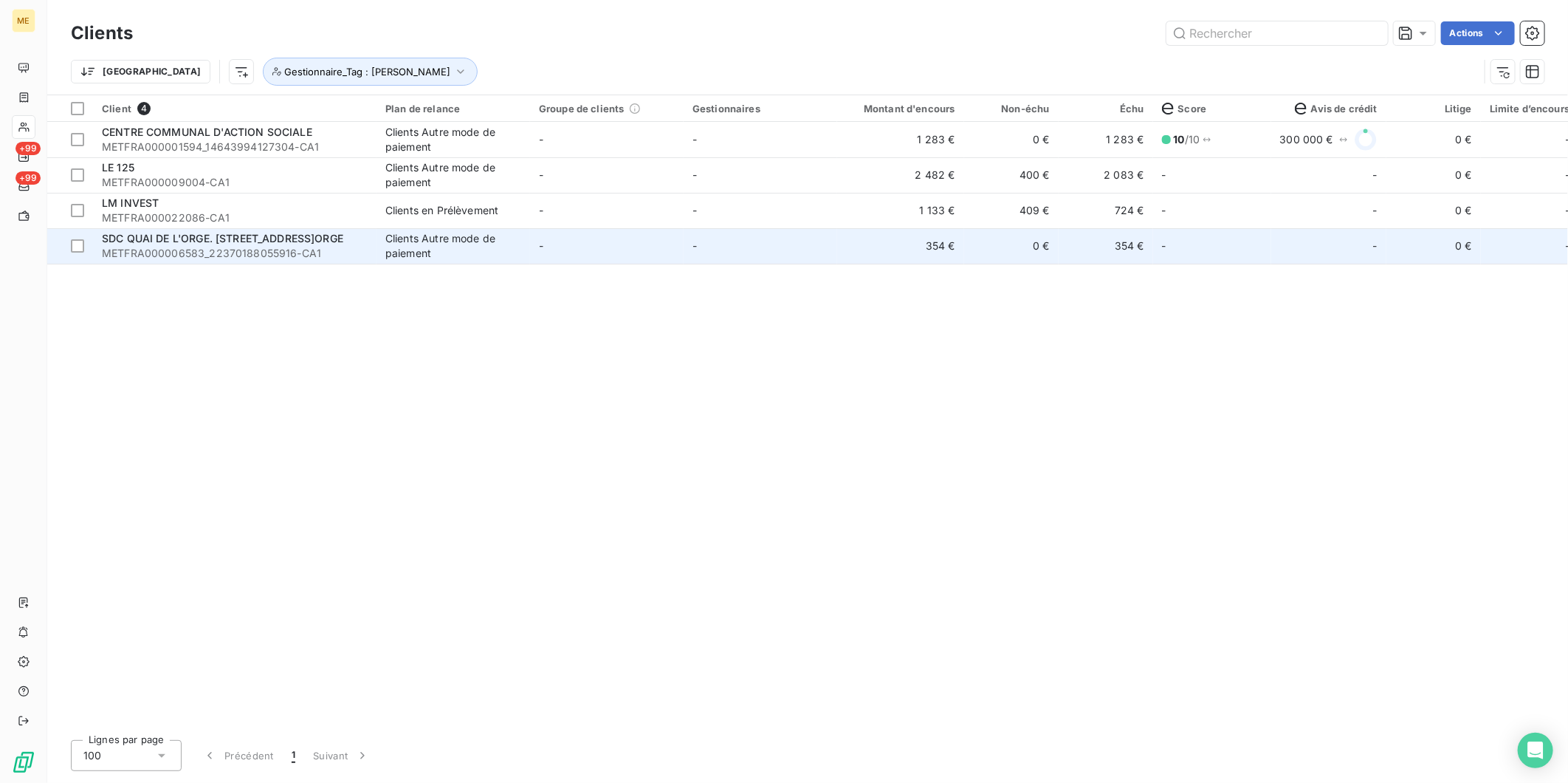
click at [300, 253] on span "METFRA000006583_22370188055916-CA1" at bounding box center [234, 253] width 266 height 15
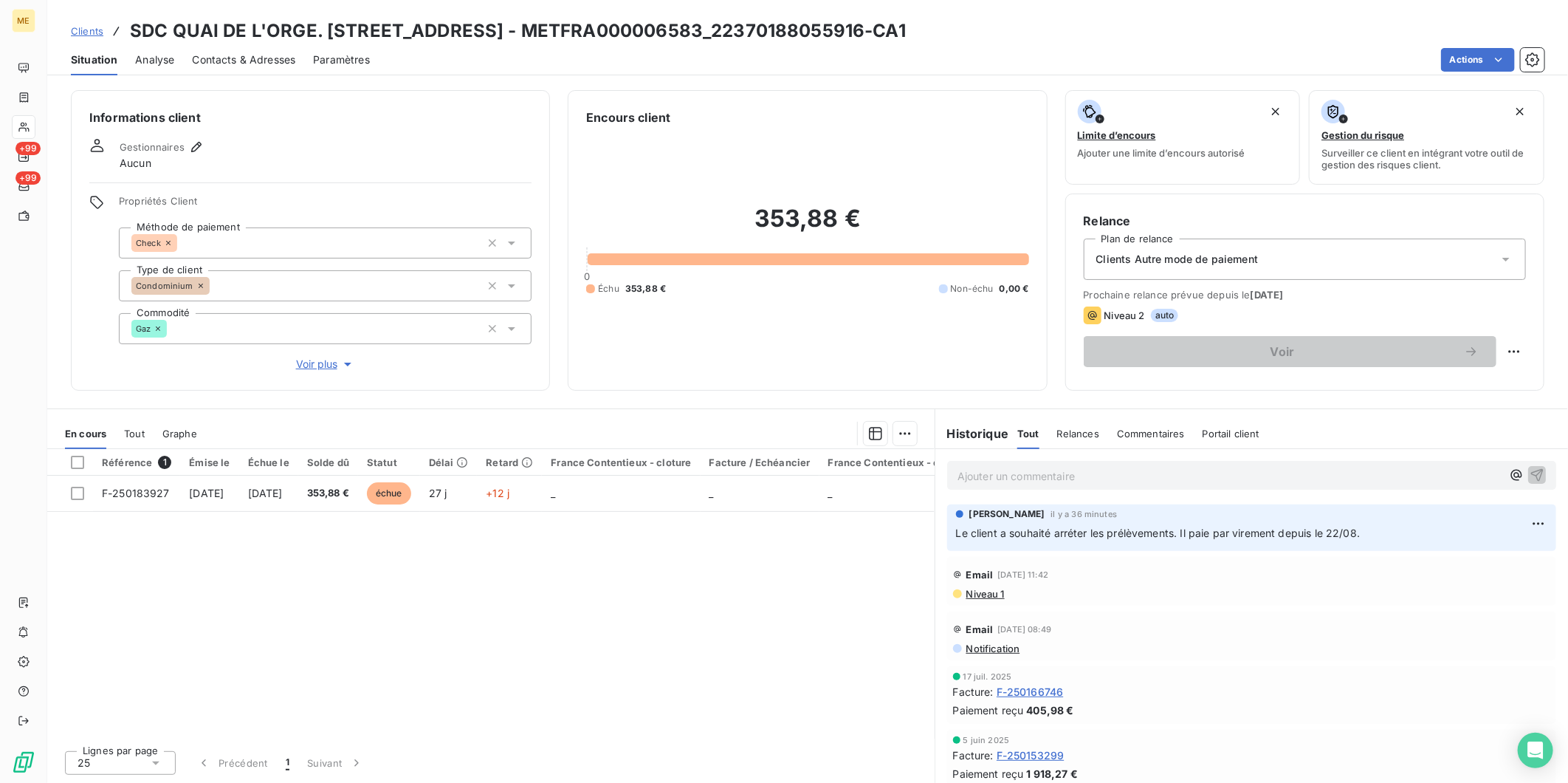
click at [1266, 304] on div "Prochaine relance prévue depuis le [DATE] Niveau 2 auto Voir" at bounding box center [1305, 328] width 442 height 78
click at [1515, 350] on html "ME +99 +99 Clients SDC QUAI DE L'ORGE. [STREET_ADDRESS]ORGE - METFRA000006583_2…" at bounding box center [784, 391] width 1568 height 783
click at [1117, 322] on html "ME +99 +99 Clients SDC QUAI DE L'ORGE. [STREET_ADDRESS]ORGE - METFRA000006583_2…" at bounding box center [784, 391] width 1568 height 783
click at [1167, 309] on span "auto" at bounding box center [1165, 315] width 28 height 13
click at [994, 595] on span "Niveau 1" at bounding box center [984, 593] width 40 height 12
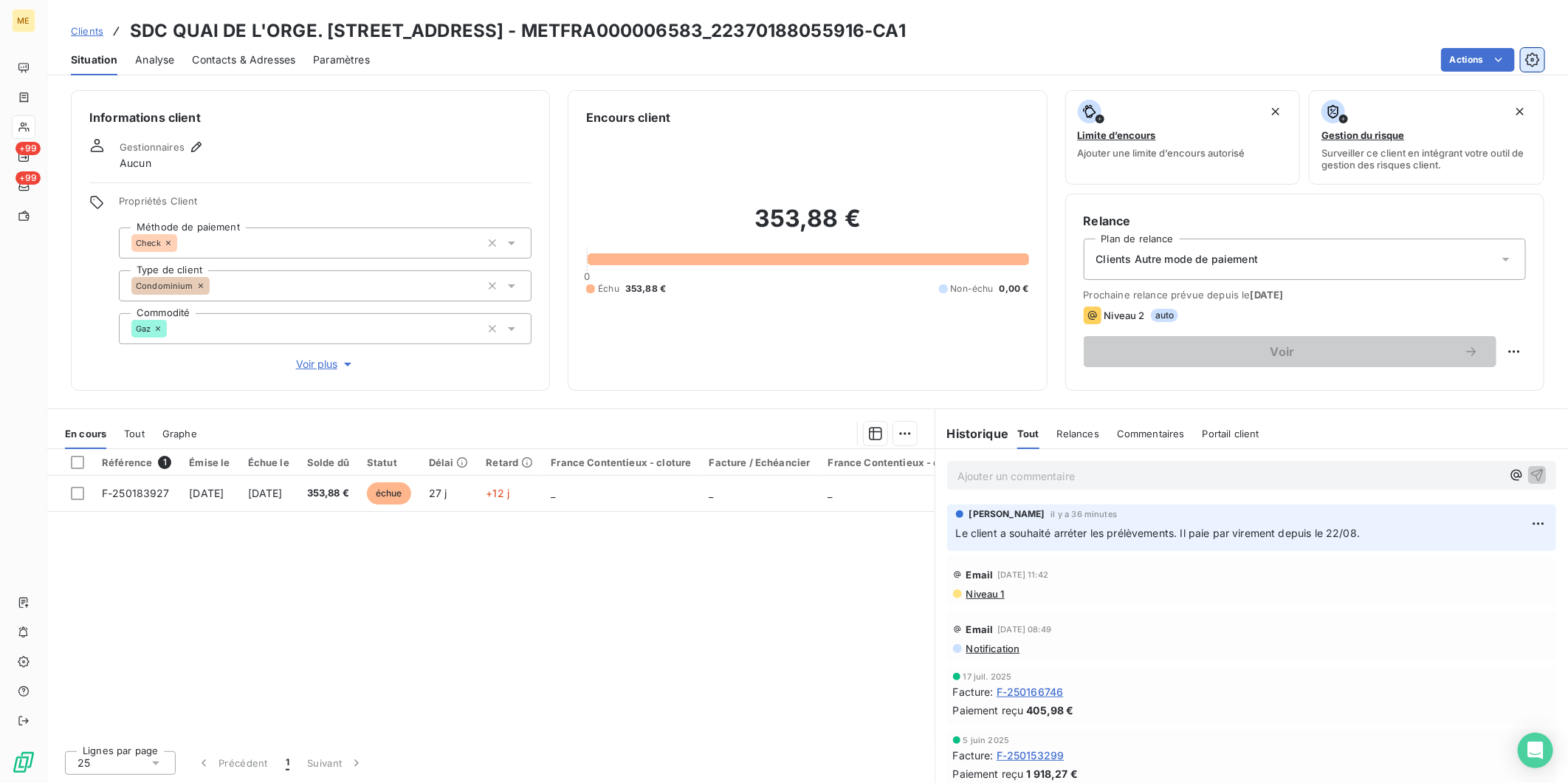
click at [1535, 64] on icon "button" at bounding box center [1532, 59] width 14 height 14
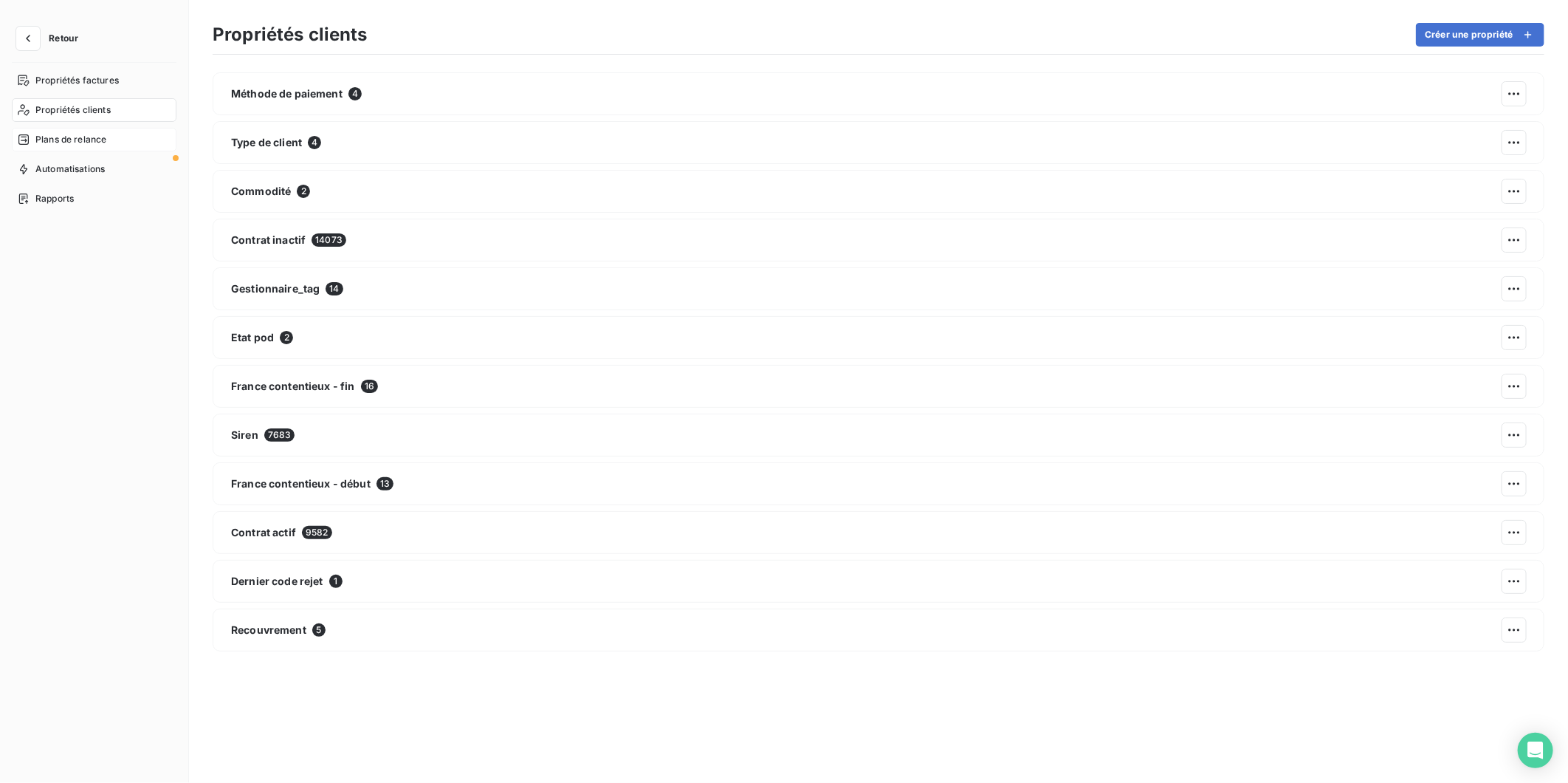
click at [70, 136] on span "Plans de relance" at bounding box center [70, 139] width 70 height 13
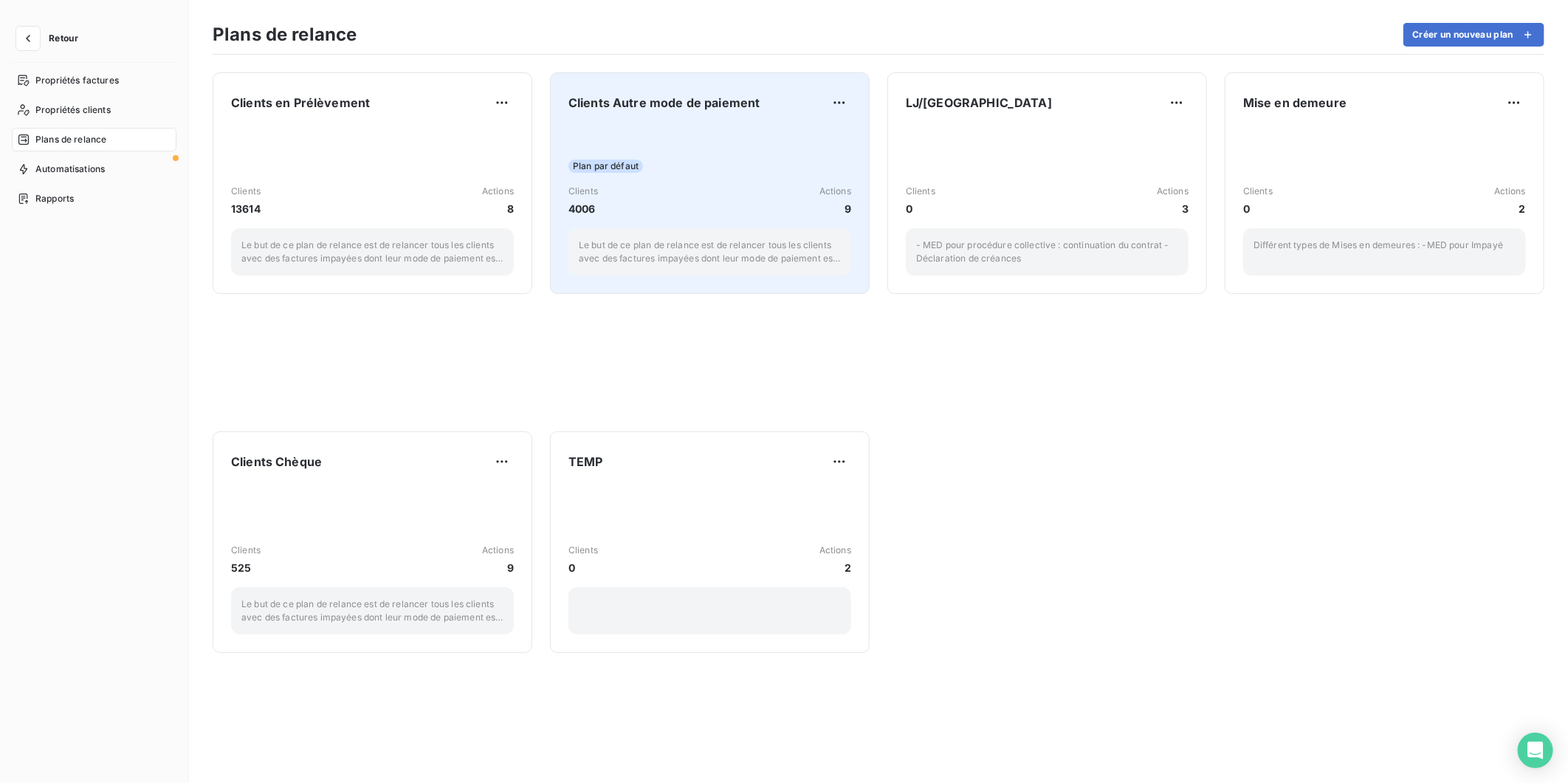
click at [735, 107] on span "Clients Autre mode de paiement" at bounding box center [664, 102] width 192 height 18
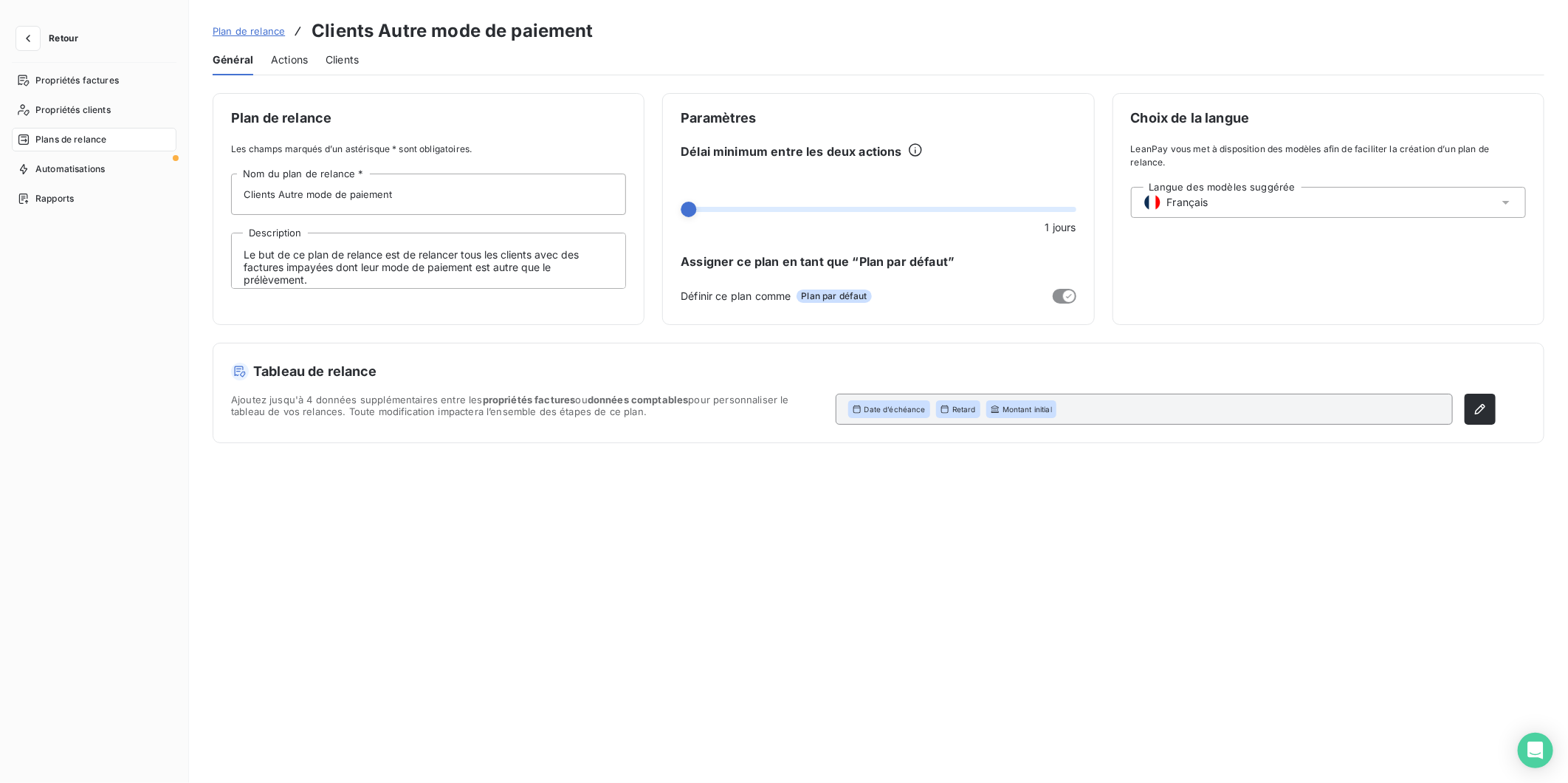
click at [884, 135] on div "Paramètres Délai minimum entre les deux actions 1 jours Assigner ce plan en tan…" at bounding box center [879, 208] width 432 height 232
click at [26, 38] on icon "button" at bounding box center [28, 38] width 5 height 7
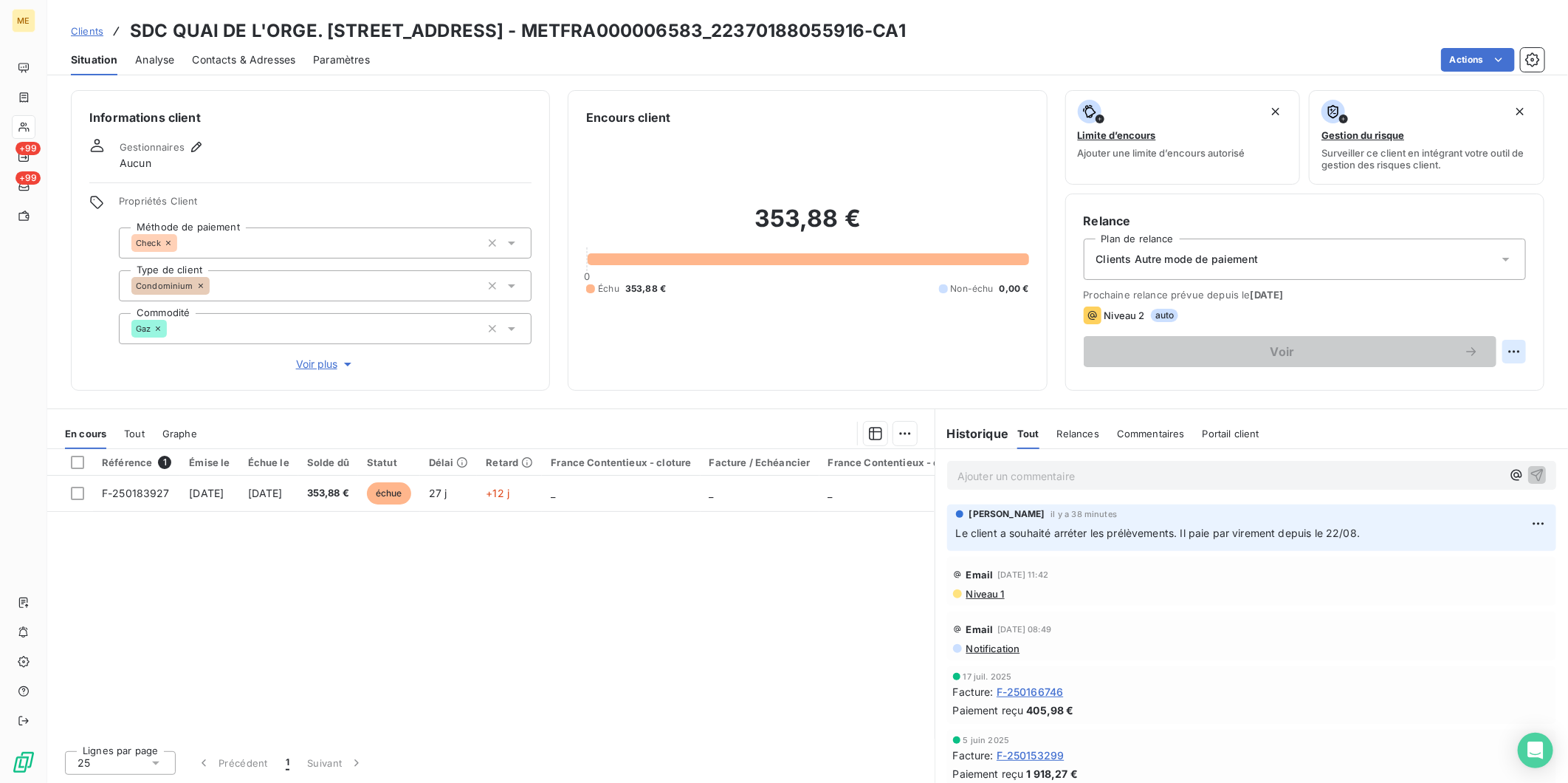
click at [1511, 347] on html "ME +99 +99 Clients SDC QUAI DE L'ORGE. [STREET_ADDRESS]ORGE - METFRA000006583_2…" at bounding box center [784, 391] width 1568 height 783
click at [1410, 386] on div "Replanifier cette action" at bounding box center [1453, 384] width 133 height 23
select select "9"
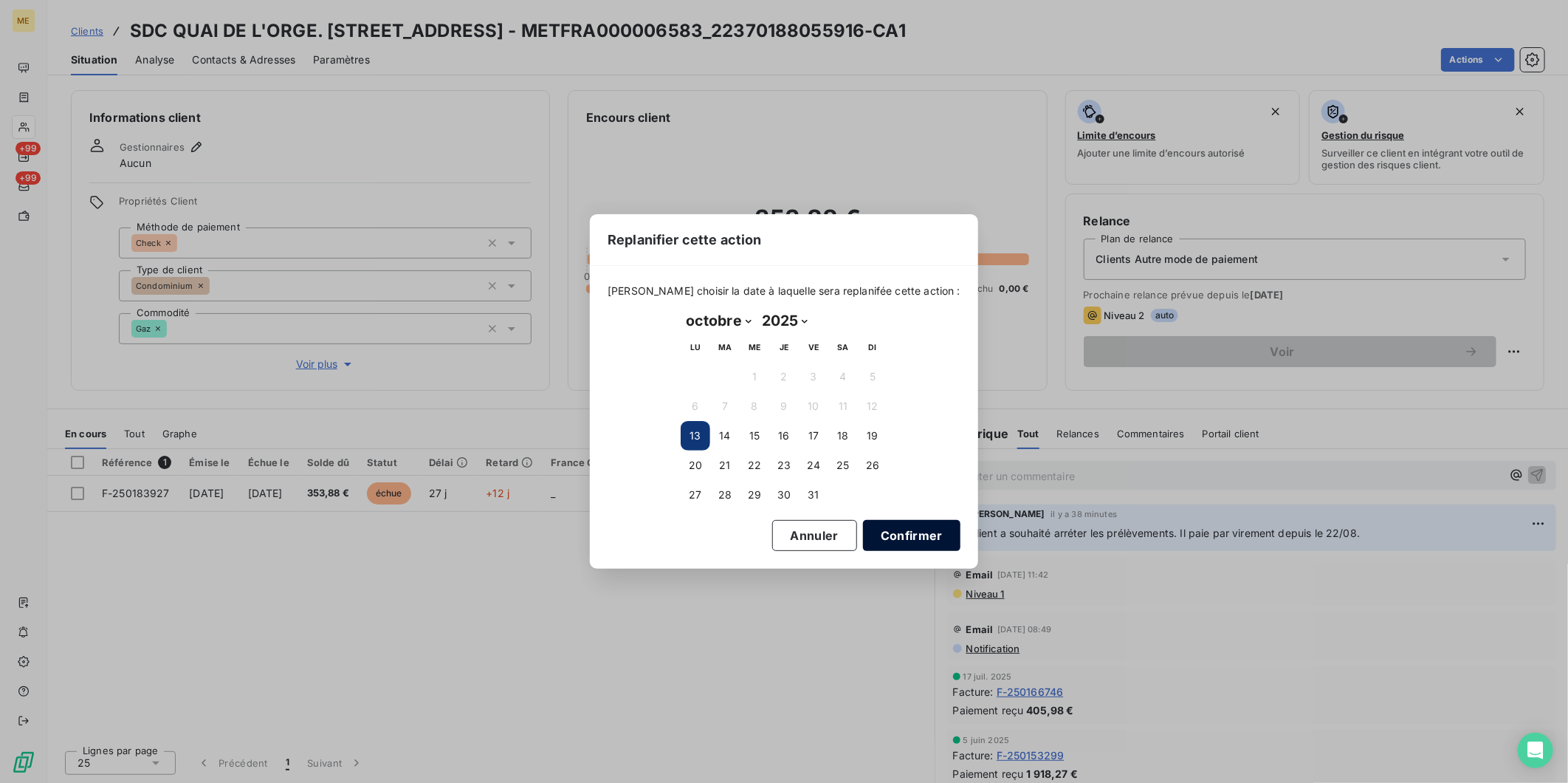
click at [887, 528] on button "Confirmer" at bounding box center [912, 535] width 97 height 31
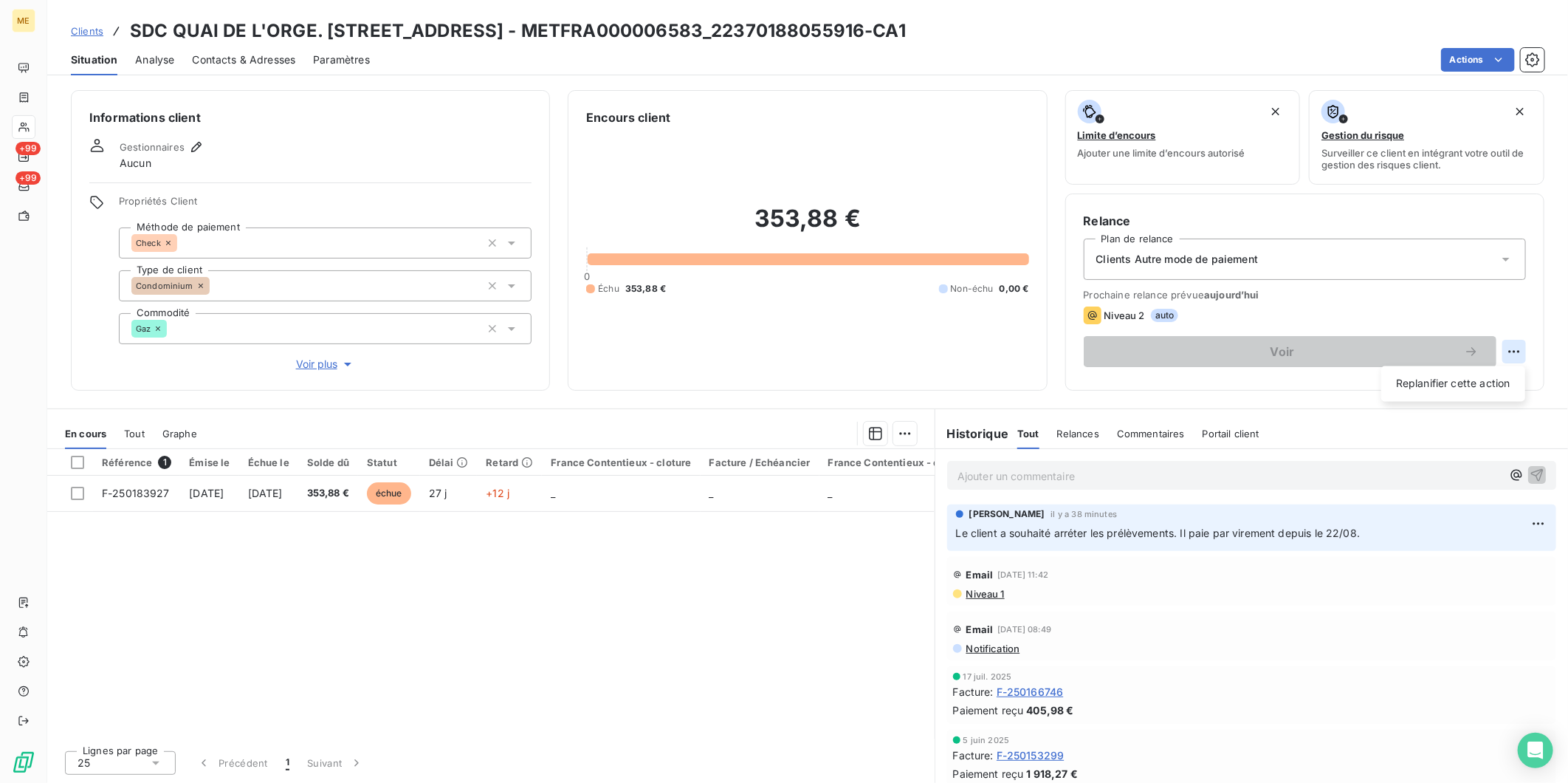
click at [1516, 350] on html "ME +99 +99 Clients SDC QUAI DE L'ORGE. [STREET_ADDRESS]ORGE - METFRA000006583_2…" at bounding box center [784, 391] width 1568 height 783
click at [1426, 391] on div "Replanifier cette action" at bounding box center [1453, 384] width 133 height 23
select select "9"
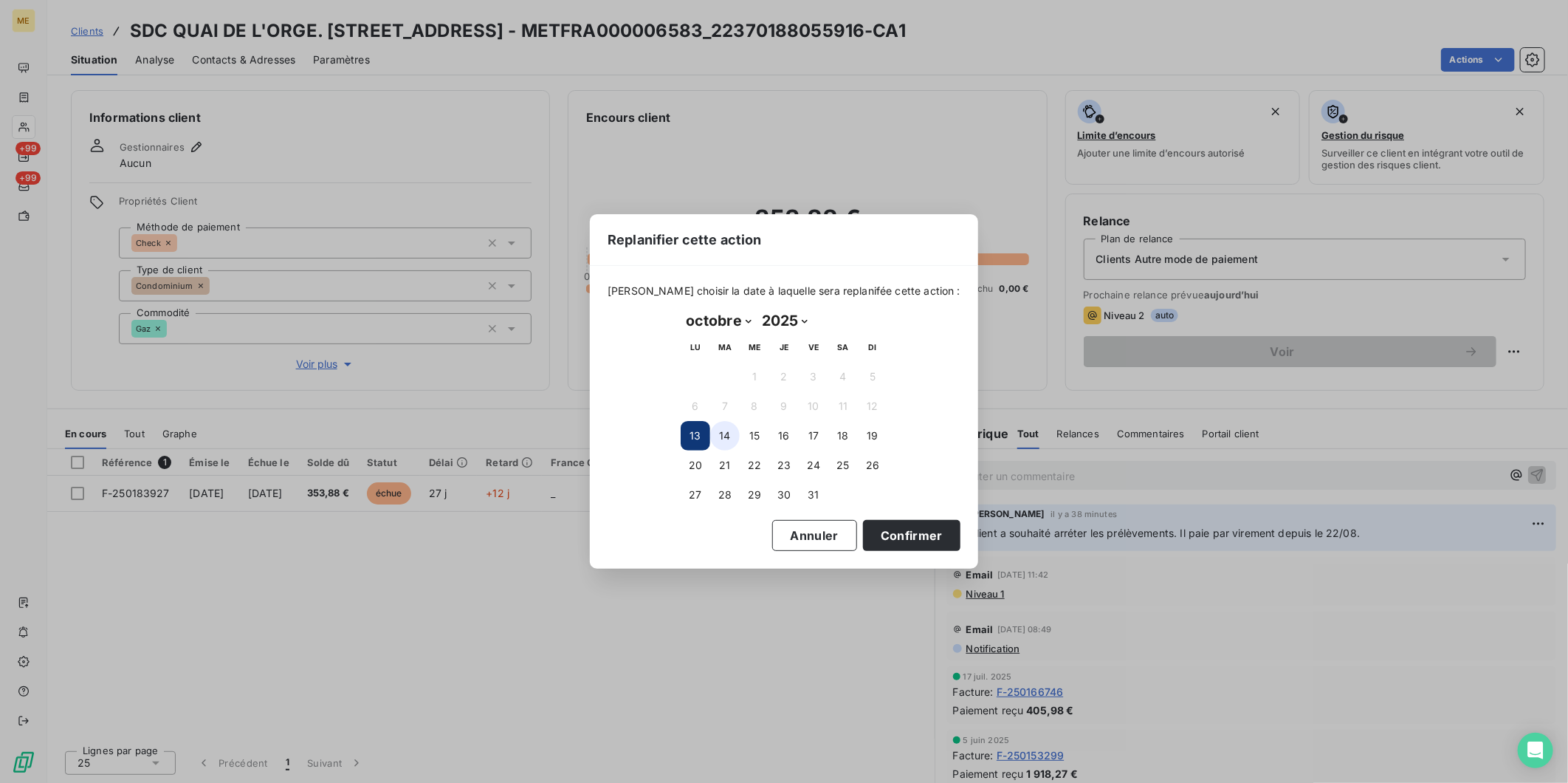
click at [731, 442] on button "14" at bounding box center [726, 436] width 30 height 30
click at [894, 532] on button "Confirmer" at bounding box center [912, 535] width 97 height 31
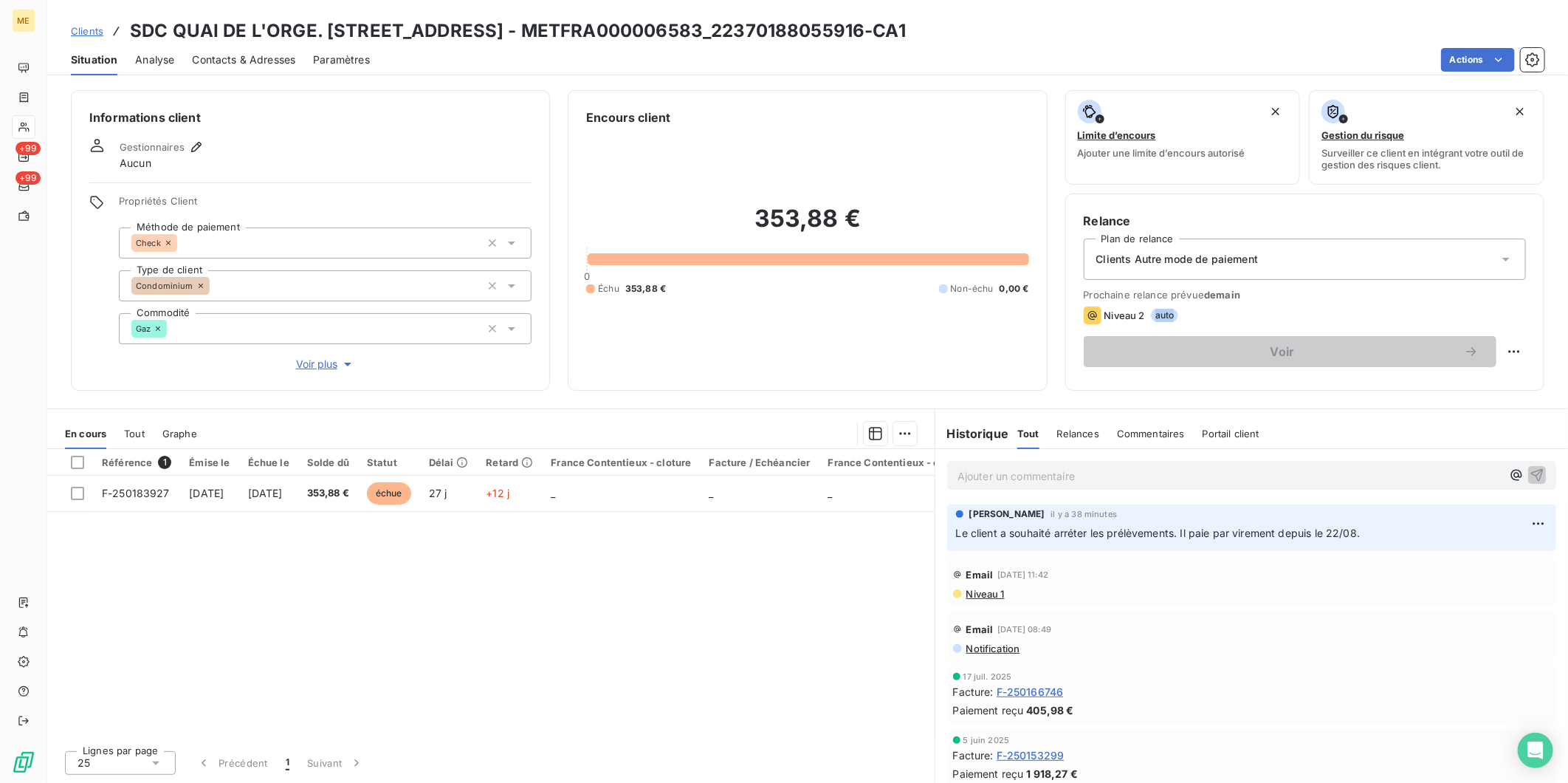
drag, startPoint x: 1168, startPoint y: 314, endPoint x: 1150, endPoint y: 316, distance: 18.1
click at [1150, 316] on div "Niveau 2 auto" at bounding box center [1305, 315] width 442 height 18
drag, startPoint x: 1150, startPoint y: 316, endPoint x: 1194, endPoint y: 312, distance: 44.2
click at [1194, 312] on div "Niveau 2 auto" at bounding box center [1305, 315] width 442 height 18
click at [573, 38] on h3 "SDC QUAI DE L'ORGE. [STREET_ADDRESS] - METFRA000006583_22370188055916-CA1" at bounding box center [517, 31] width 776 height 27
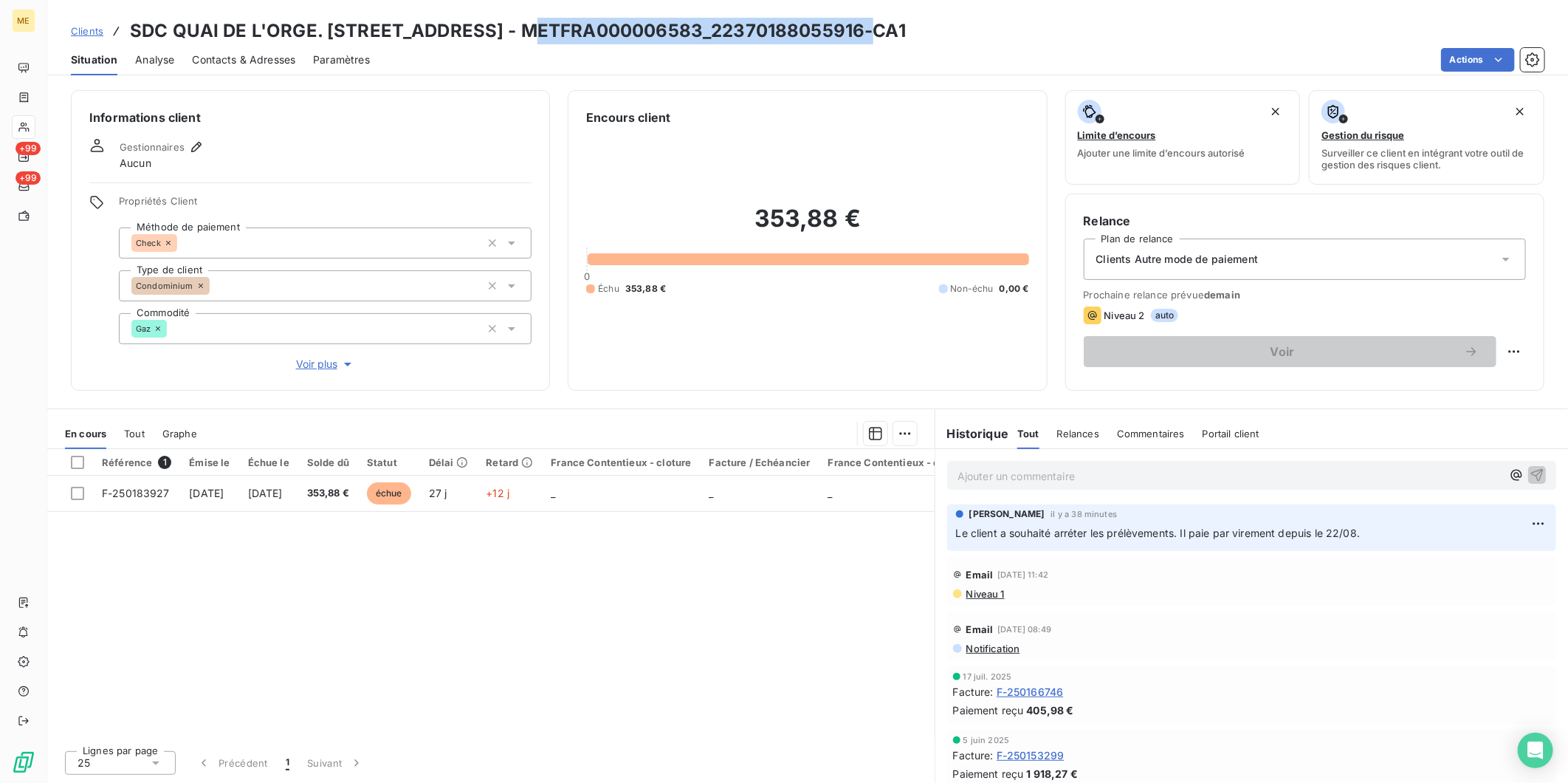
click at [573, 38] on h3 "SDC QUAI DE L'ORGE. [STREET_ADDRESS] - METFRA000006583_22370188055916-CA1" at bounding box center [517, 31] width 776 height 27
copy h3 "METFRA000006583_22370188055916"
click at [1216, 297] on span "demain" at bounding box center [1222, 295] width 36 height 12
click at [993, 594] on span "Niveau 1" at bounding box center [984, 593] width 40 height 12
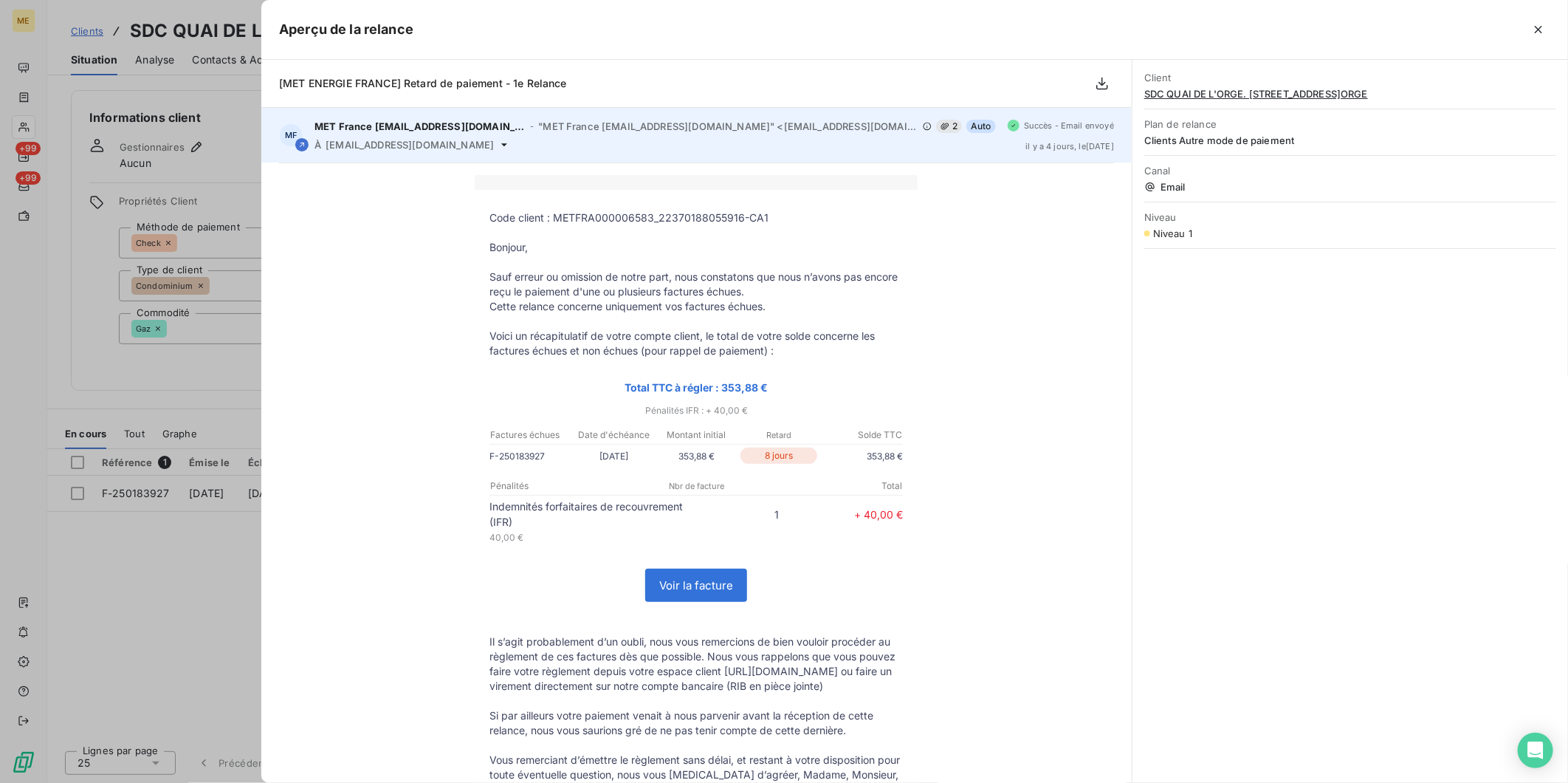
click at [1038, 144] on span "[DATE] , le [DATE]" at bounding box center [1070, 146] width 89 height 9
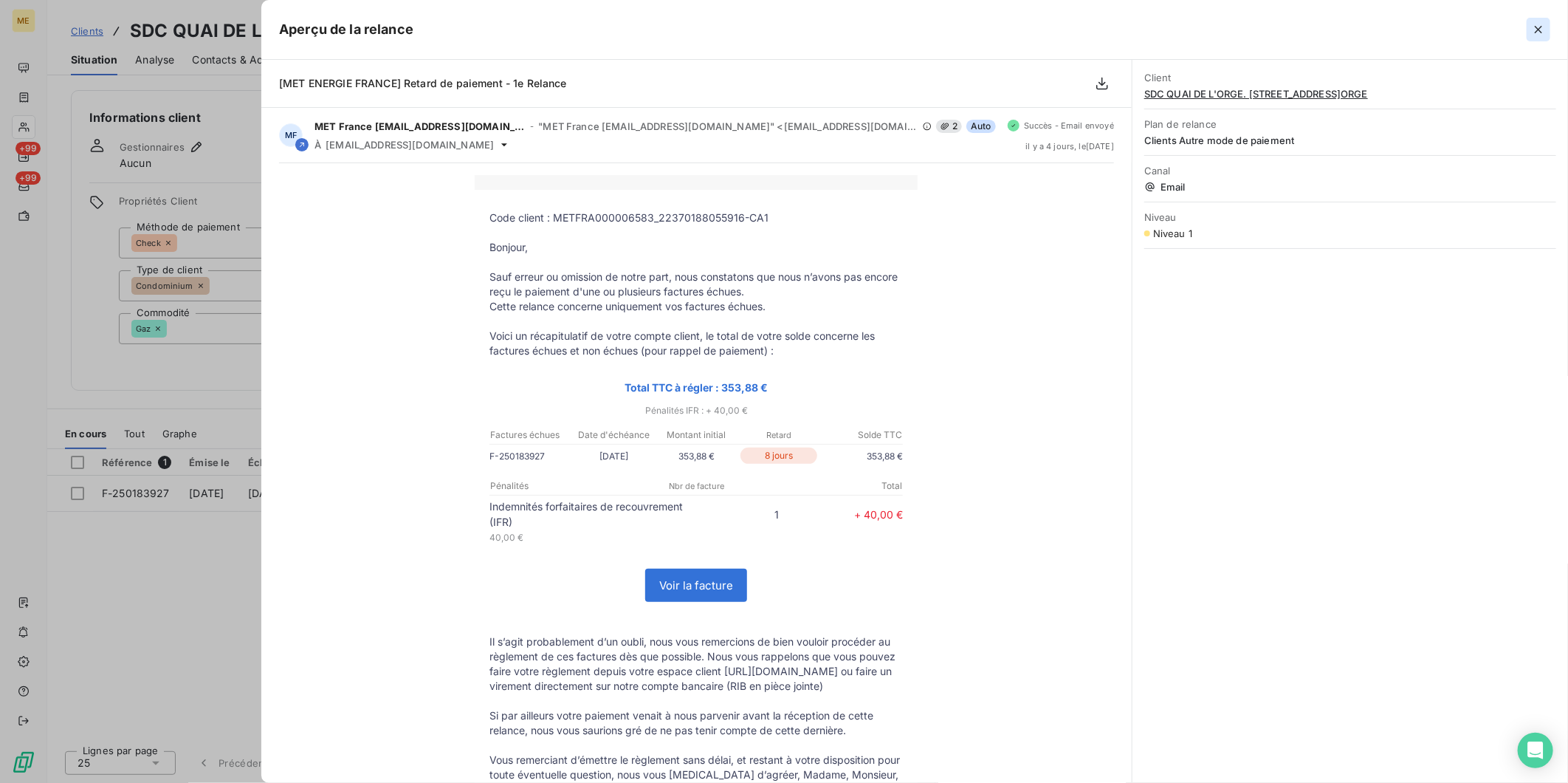
click at [1539, 34] on icon "button" at bounding box center [1539, 30] width 15 height 15
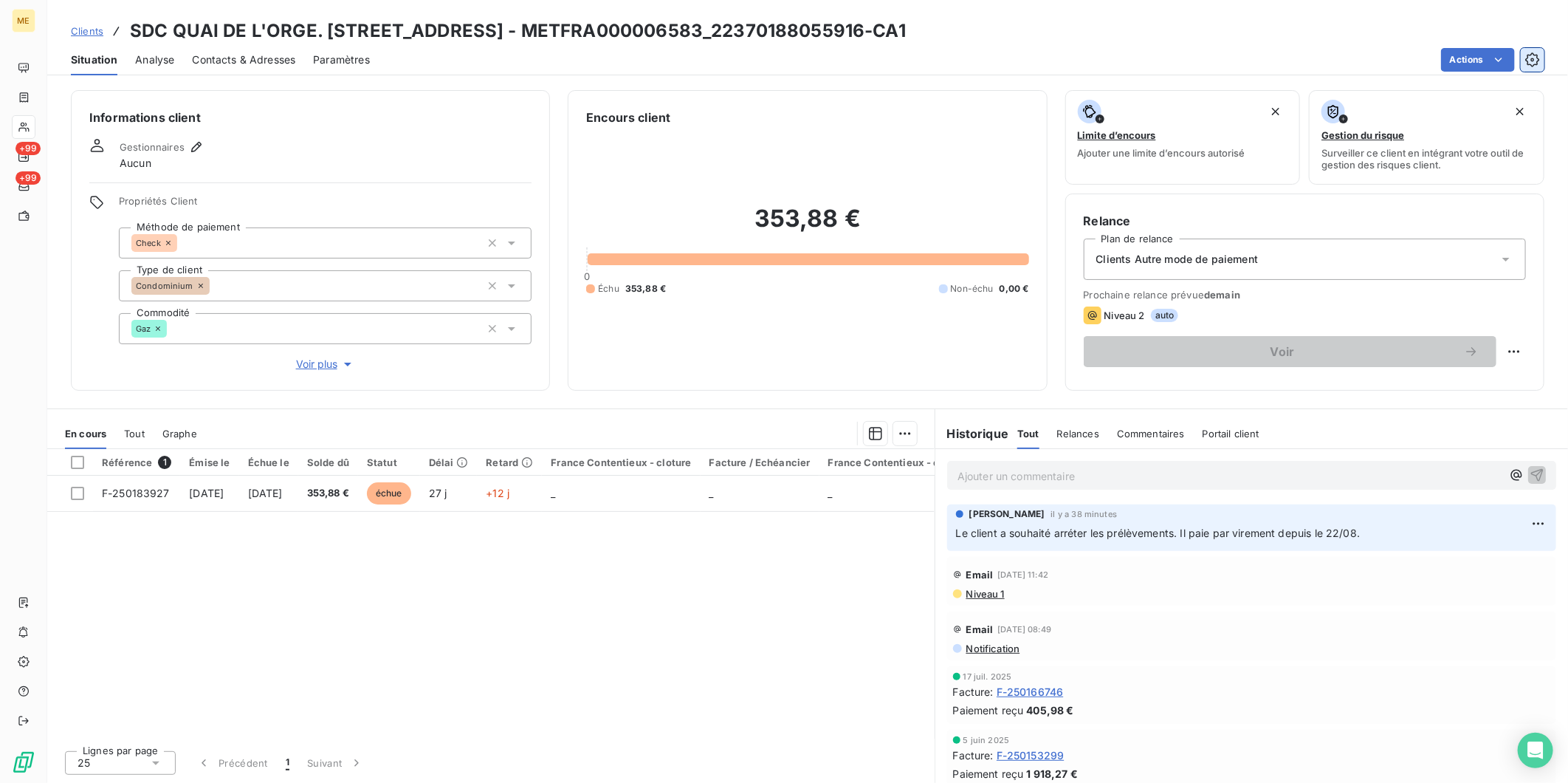
click at [1541, 59] on button "button" at bounding box center [1532, 59] width 23 height 23
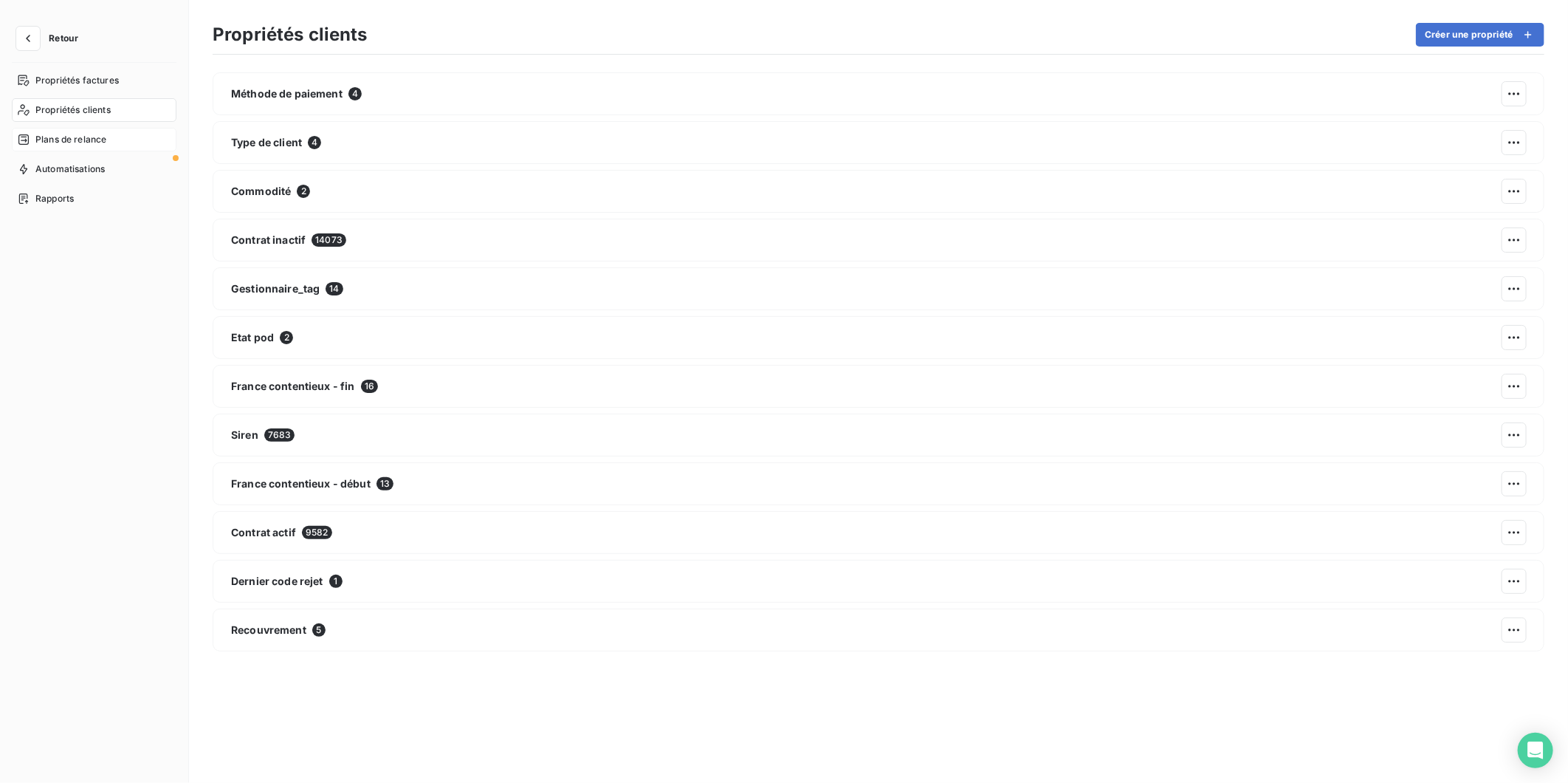
click at [64, 137] on span "Plans de relance" at bounding box center [70, 139] width 70 height 13
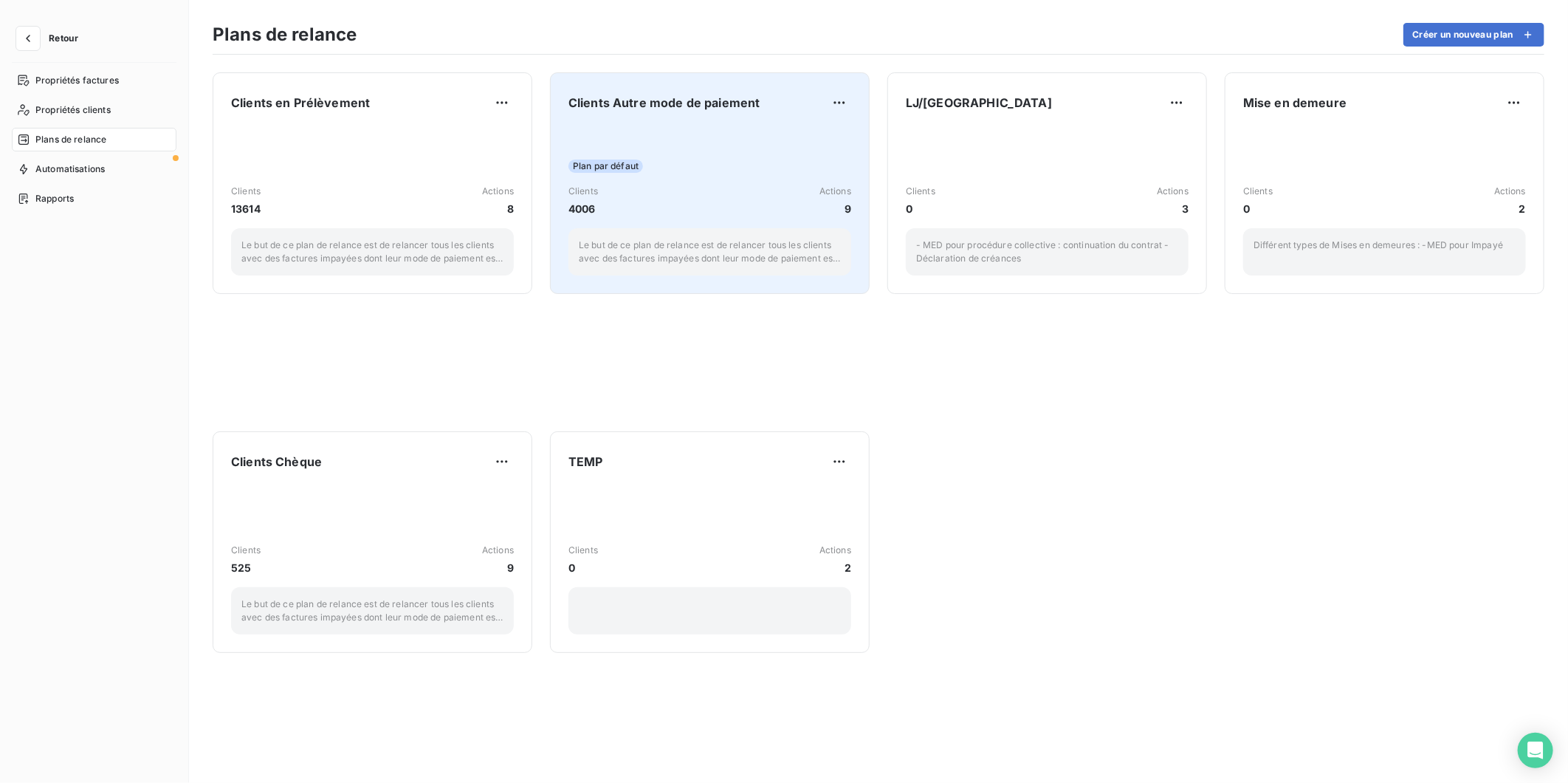
click at [747, 180] on div "Plan par défaut Clients 4006 Actions 9 Le but de ce plan de relance est de rela…" at bounding box center [710, 200] width 283 height 149
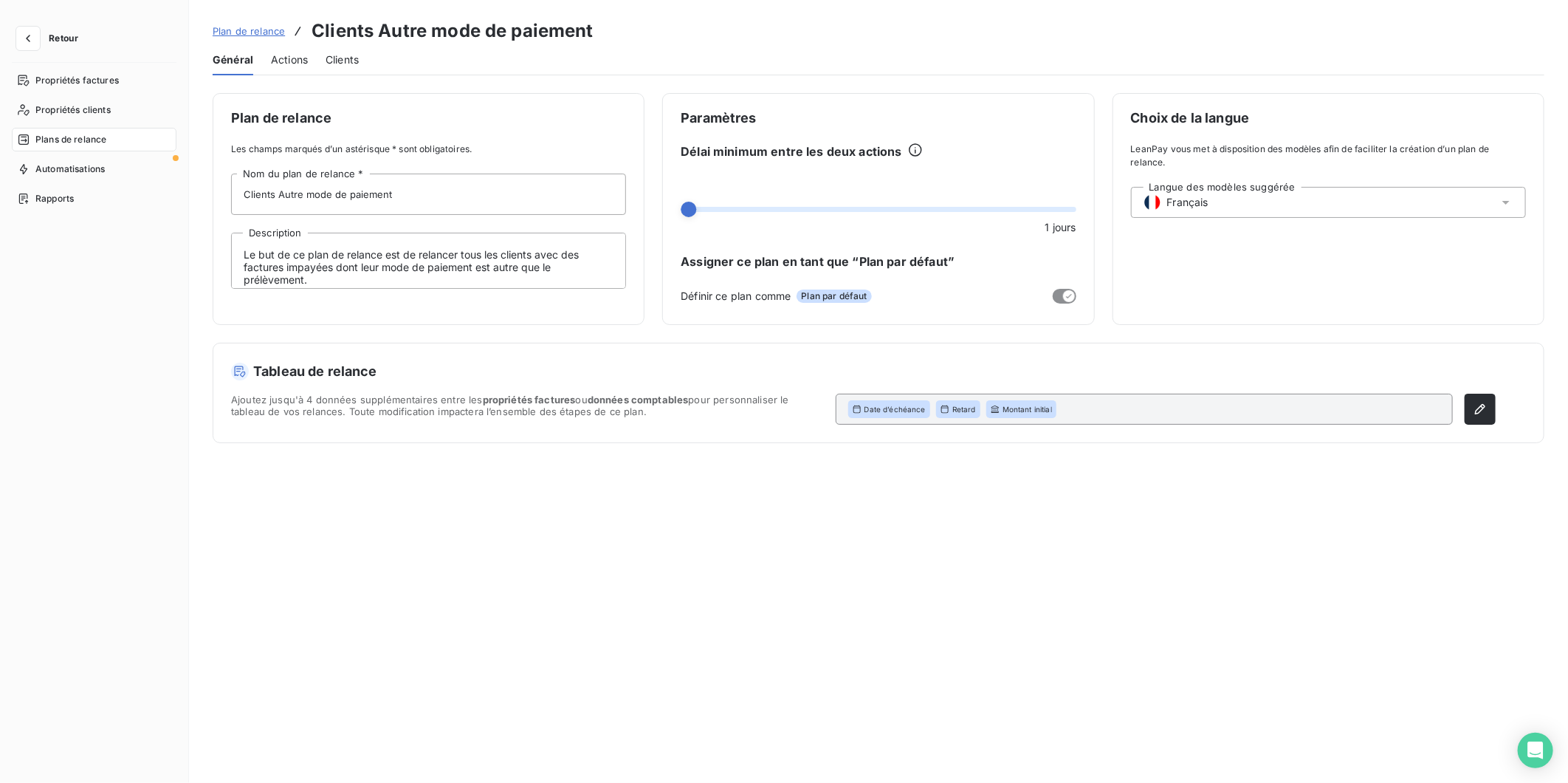
click at [278, 54] on span "Actions" at bounding box center [289, 60] width 37 height 15
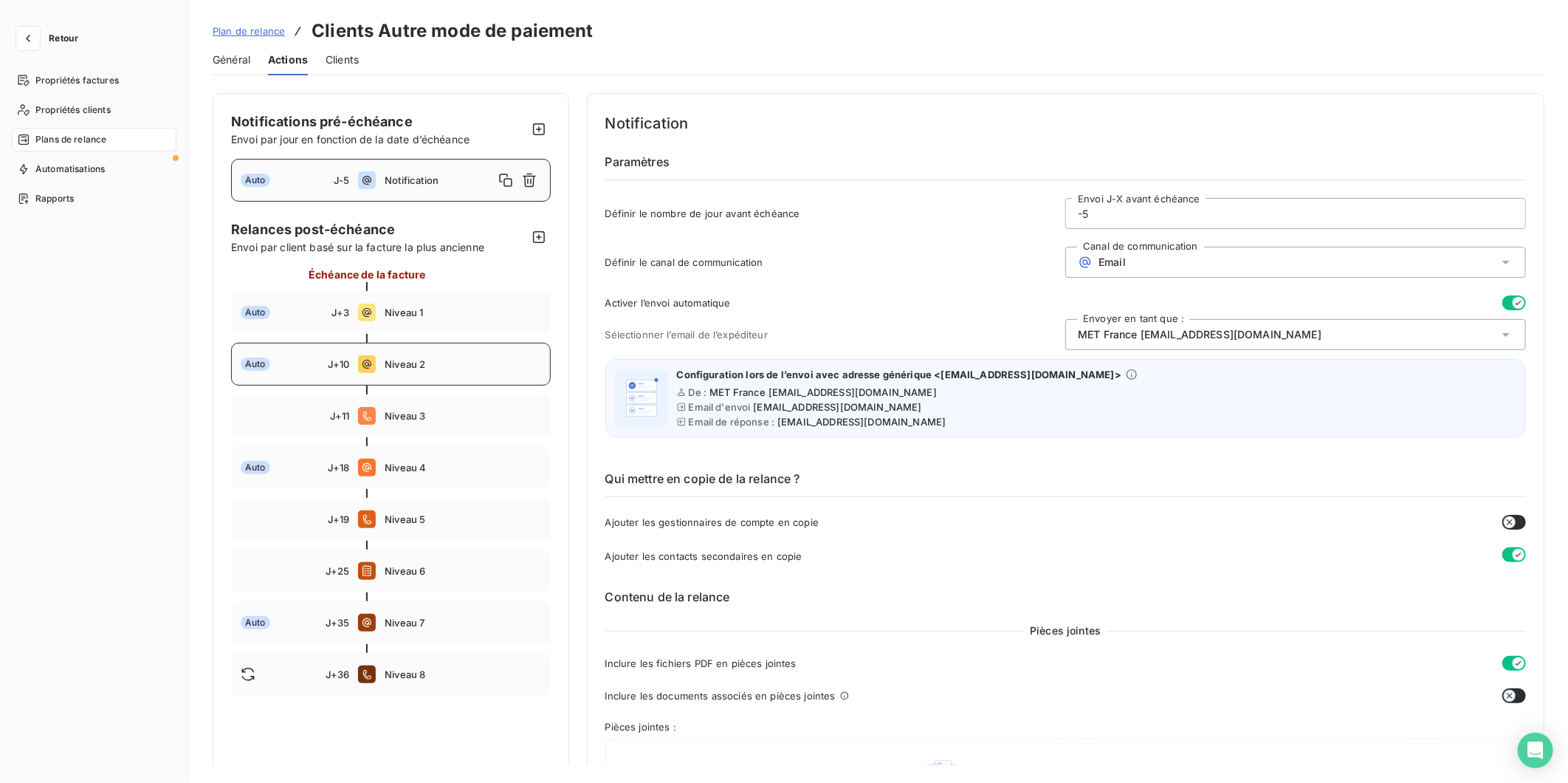
click at [376, 359] on div "Auto J+10 Niveau 2" at bounding box center [390, 364] width 320 height 43
type input "10"
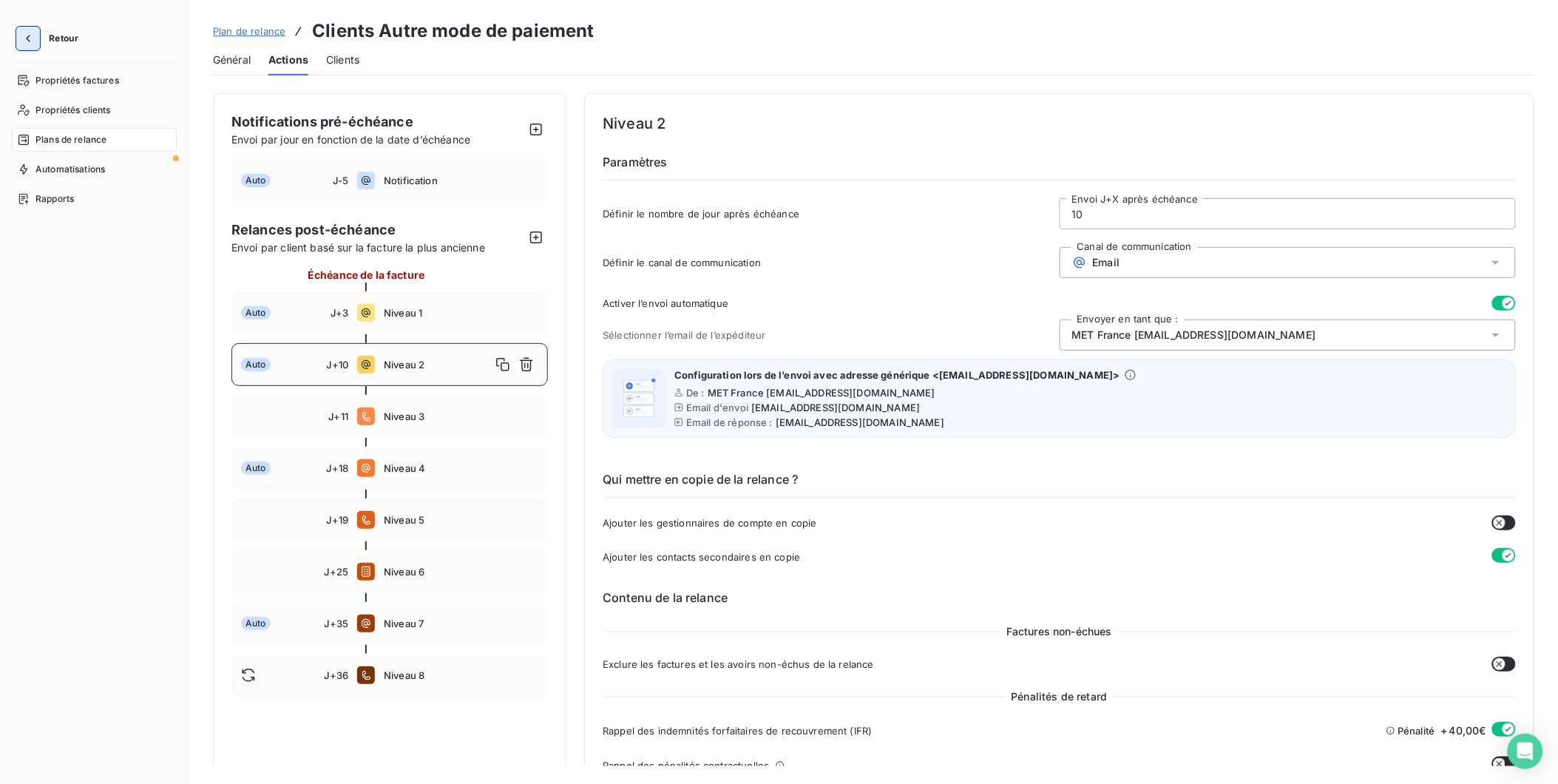
click at [25, 38] on icon "button" at bounding box center [28, 38] width 15 height 15
